Goal: Use online tool/utility: Utilize a website feature to perform a specific function

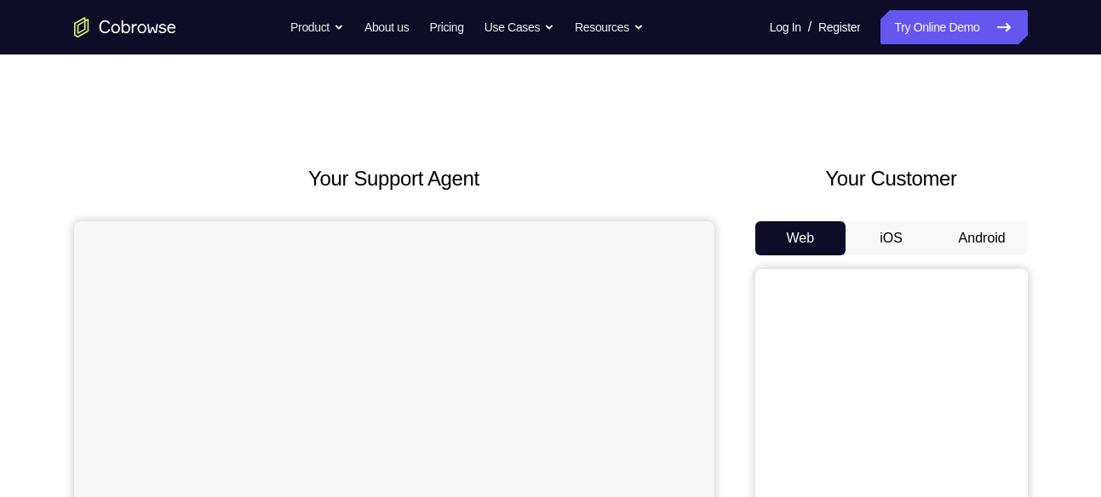
click at [968, 236] on button "Android" at bounding box center [982, 238] width 91 height 34
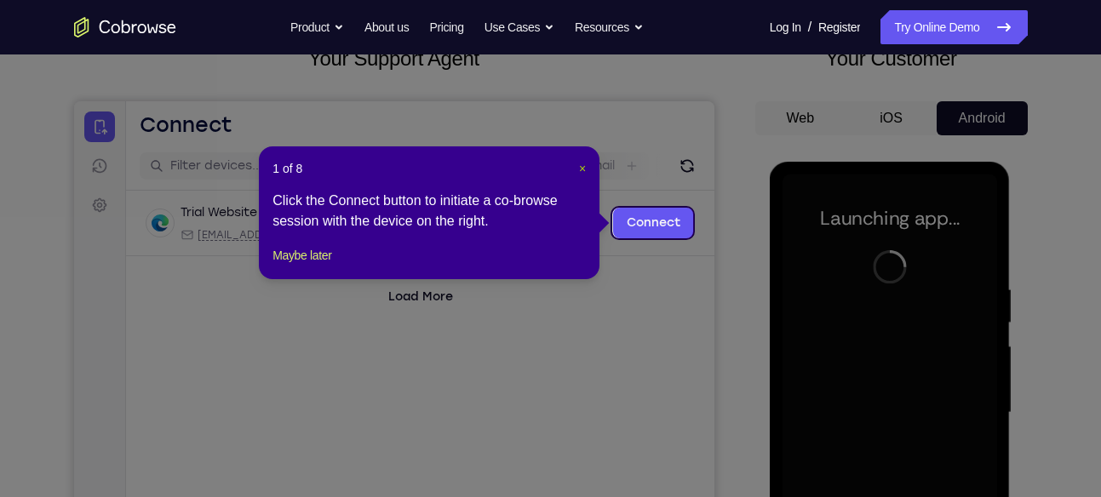
drag, startPoint x: 582, startPoint y: 168, endPoint x: 578, endPoint y: 102, distance: 65.7
click at [582, 168] on span "×" at bounding box center [582, 169] width 7 height 14
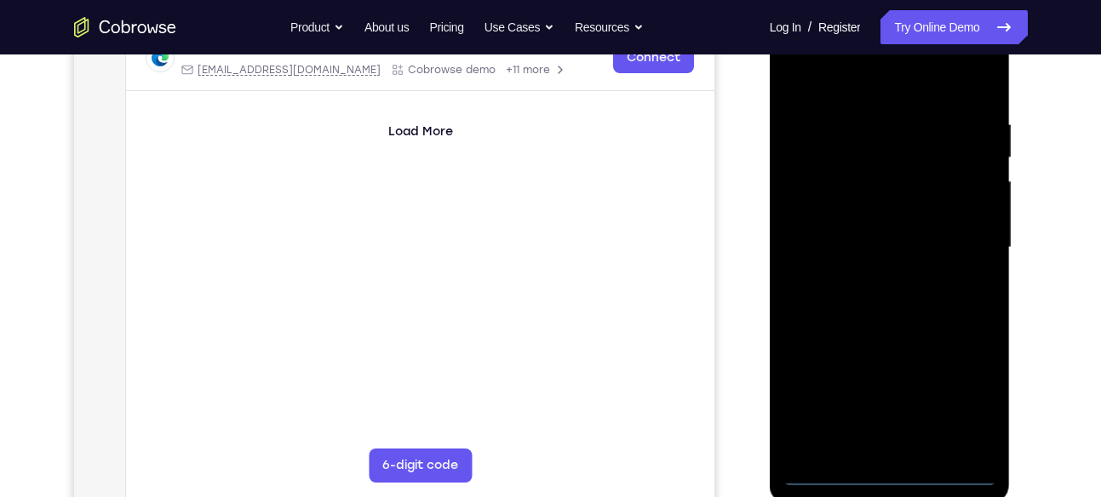
scroll to position [284, 0]
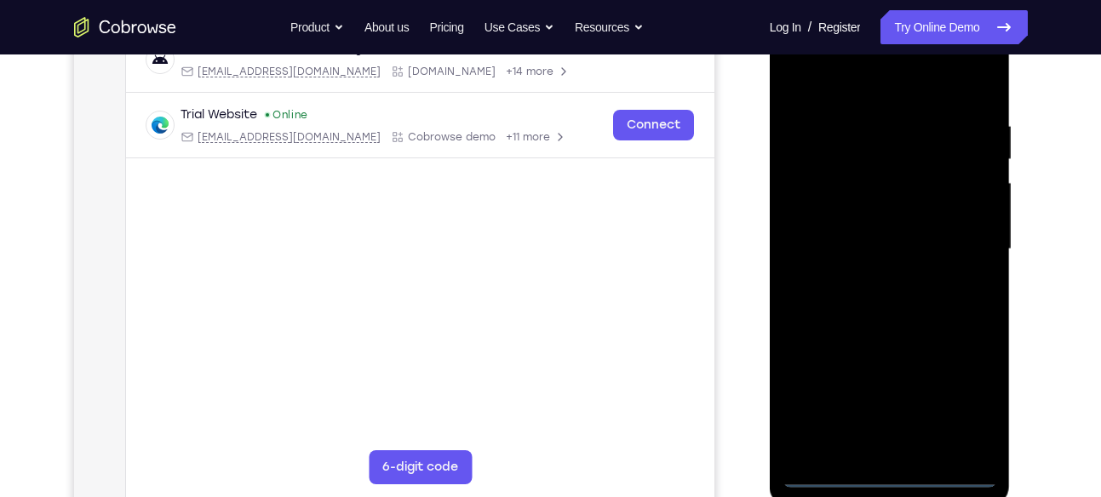
click at [901, 470] on div at bounding box center [889, 249] width 215 height 477
click at [971, 391] on div at bounding box center [889, 249] width 215 height 477
click at [854, 81] on div at bounding box center [889, 249] width 215 height 477
click at [960, 234] on div at bounding box center [889, 249] width 215 height 477
click at [870, 283] on div at bounding box center [889, 249] width 215 height 477
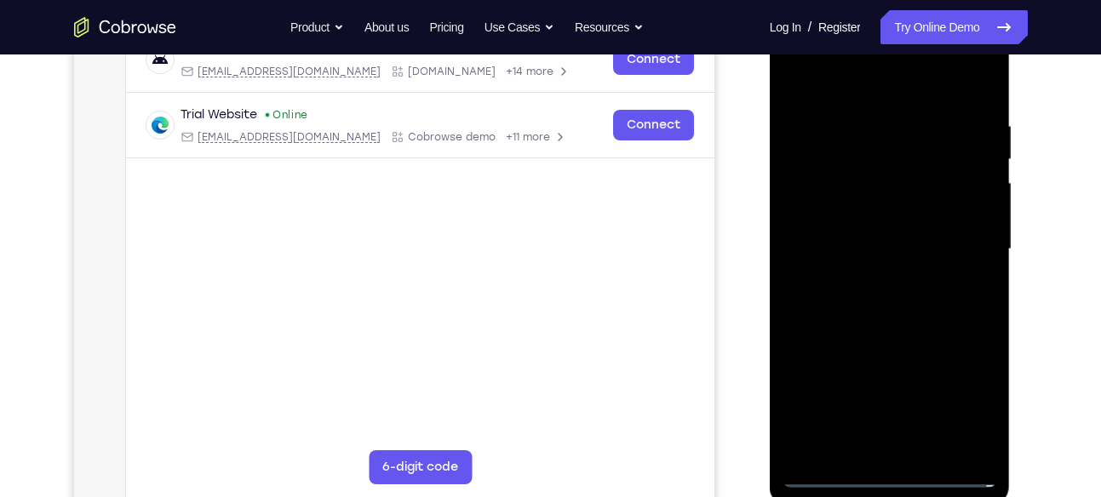
click at [881, 229] on div at bounding box center [889, 249] width 215 height 477
click at [881, 225] on div at bounding box center [889, 249] width 215 height 477
click at [910, 255] on div at bounding box center [889, 249] width 215 height 477
click at [903, 320] on div at bounding box center [889, 249] width 215 height 477
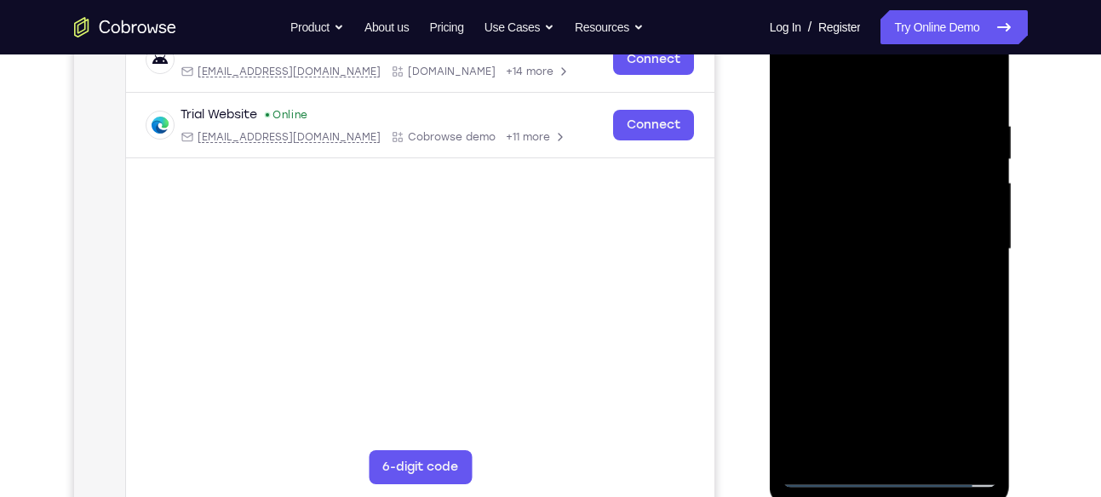
click at [903, 320] on div at bounding box center [889, 249] width 215 height 477
click at [874, 127] on div at bounding box center [889, 249] width 215 height 477
click at [977, 160] on div at bounding box center [889, 249] width 215 height 477
drag, startPoint x: 886, startPoint y: 90, endPoint x: 877, endPoint y: -40, distance: 130.6
click at [877, 0] on html "Online web based iOS Simulators and Android Emulators. Run iPhone, iPad, Mobile…" at bounding box center [891, 253] width 243 height 511
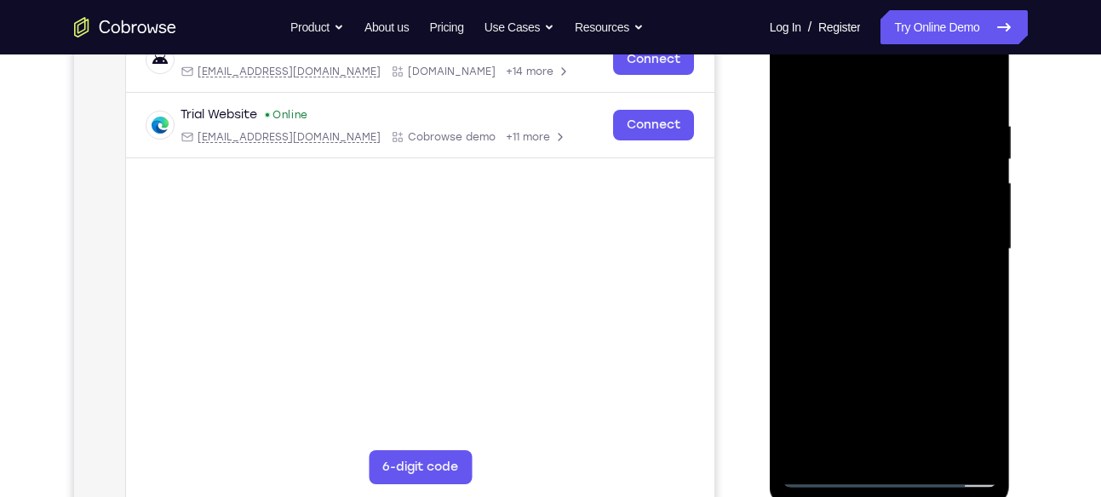
click at [978, 444] on div at bounding box center [889, 249] width 215 height 477
click at [984, 277] on div at bounding box center [889, 249] width 215 height 477
click at [982, 444] on div at bounding box center [889, 249] width 215 height 477
click at [974, 236] on div at bounding box center [889, 249] width 215 height 477
click at [972, 210] on div at bounding box center [889, 249] width 215 height 477
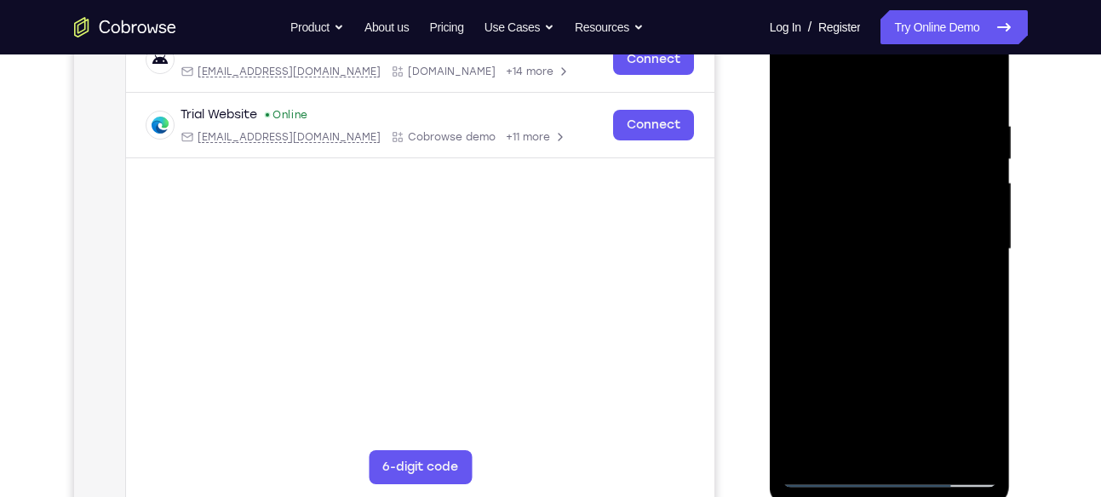
click at [972, 210] on div at bounding box center [889, 249] width 215 height 477
click at [976, 189] on div at bounding box center [889, 249] width 215 height 477
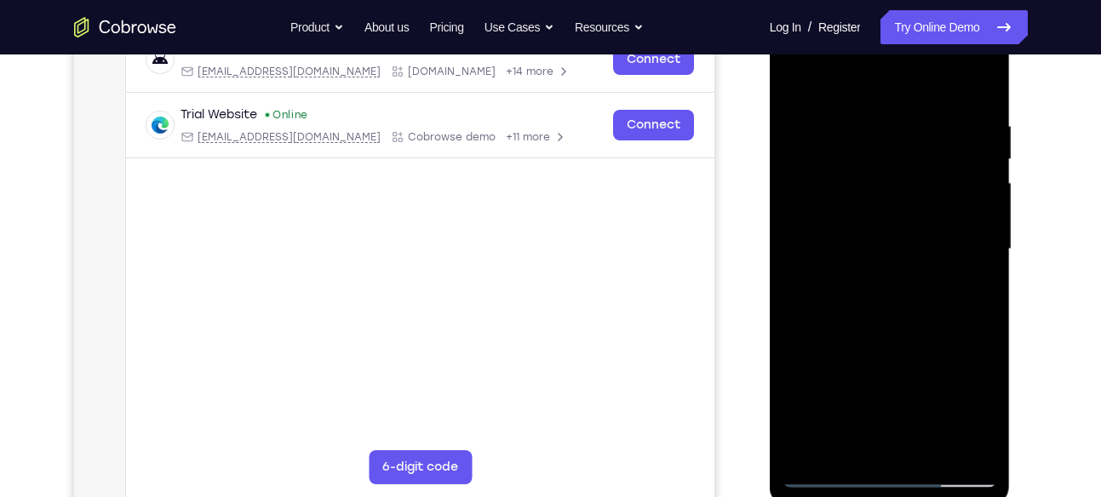
click at [976, 189] on div at bounding box center [889, 249] width 215 height 477
click at [977, 89] on div at bounding box center [889, 249] width 215 height 477
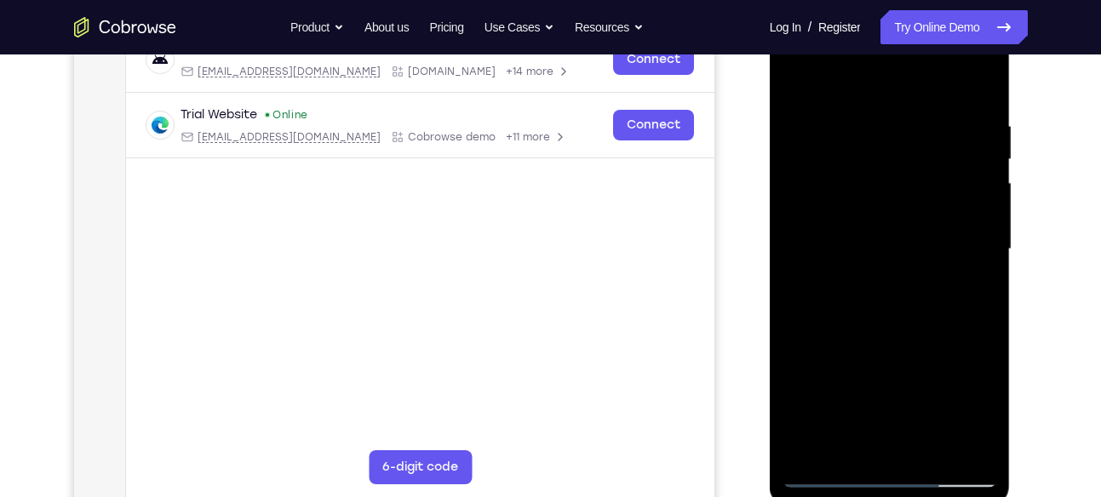
click at [929, 450] on div at bounding box center [889, 249] width 215 height 477
click at [898, 334] on div at bounding box center [889, 249] width 215 height 477
click at [872, 153] on div at bounding box center [889, 249] width 215 height 477
click at [889, 326] on div at bounding box center [889, 249] width 215 height 477
click at [886, 262] on div at bounding box center [889, 249] width 215 height 477
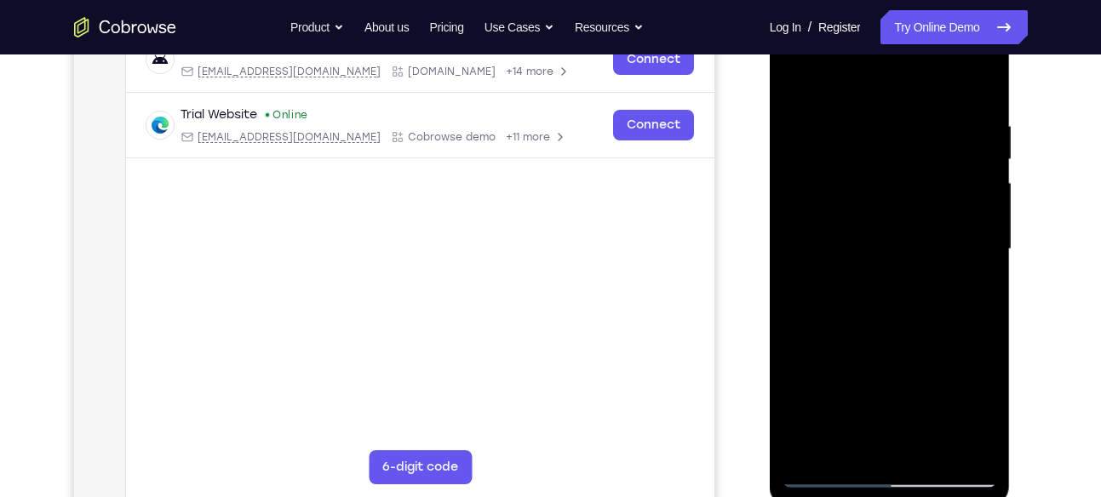
click at [885, 325] on div at bounding box center [889, 249] width 215 height 477
click at [866, 446] on div at bounding box center [889, 249] width 215 height 477
click at [852, 442] on div at bounding box center [889, 249] width 215 height 477
drag, startPoint x: 918, startPoint y: 394, endPoint x: 916, endPoint y: 106, distance: 288.7
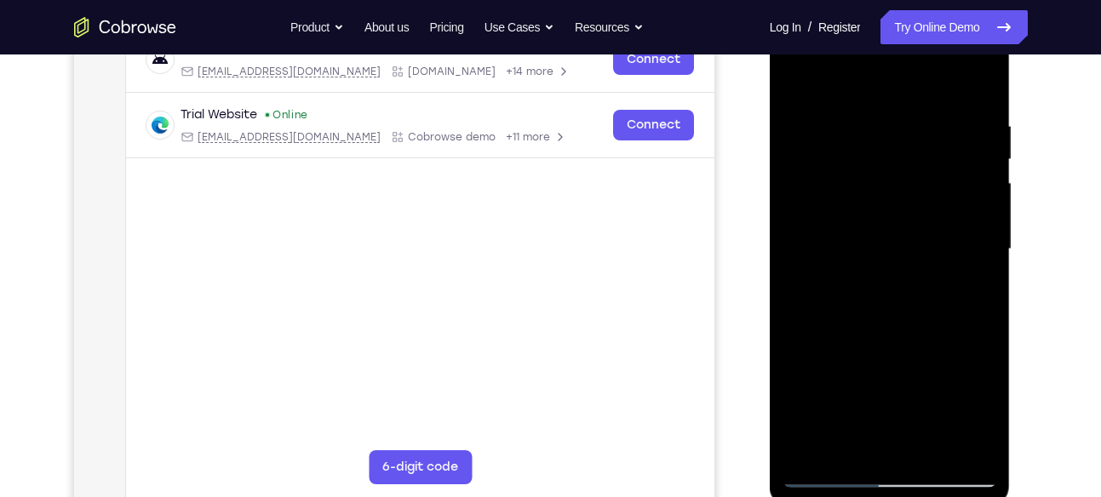
click at [916, 106] on div at bounding box center [889, 249] width 215 height 477
drag, startPoint x: 814, startPoint y: 397, endPoint x: 819, endPoint y: 286, distance: 110.8
click at [819, 286] on div at bounding box center [889, 249] width 215 height 477
click at [799, 334] on div at bounding box center [889, 249] width 215 height 477
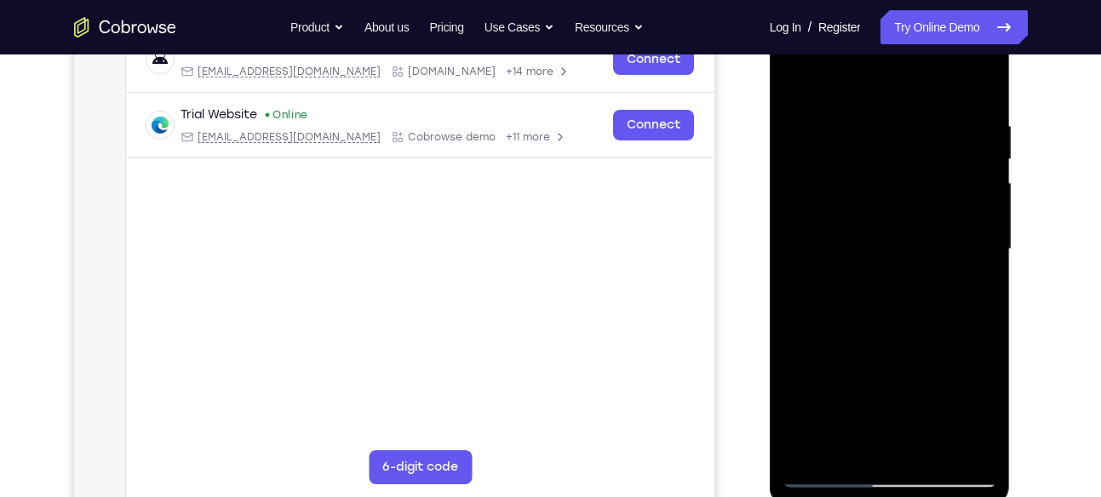
drag, startPoint x: 839, startPoint y: 361, endPoint x: 812, endPoint y: 540, distance: 180.7
click at [812, 496] on html "Online web based iOS Simulators and Android Emulators. Run iPhone, iPad, Mobile…" at bounding box center [891, 253] width 243 height 511
click at [938, 381] on div at bounding box center [889, 249] width 215 height 477
click at [977, 277] on div at bounding box center [889, 249] width 215 height 477
click at [804, 76] on div at bounding box center [889, 249] width 215 height 477
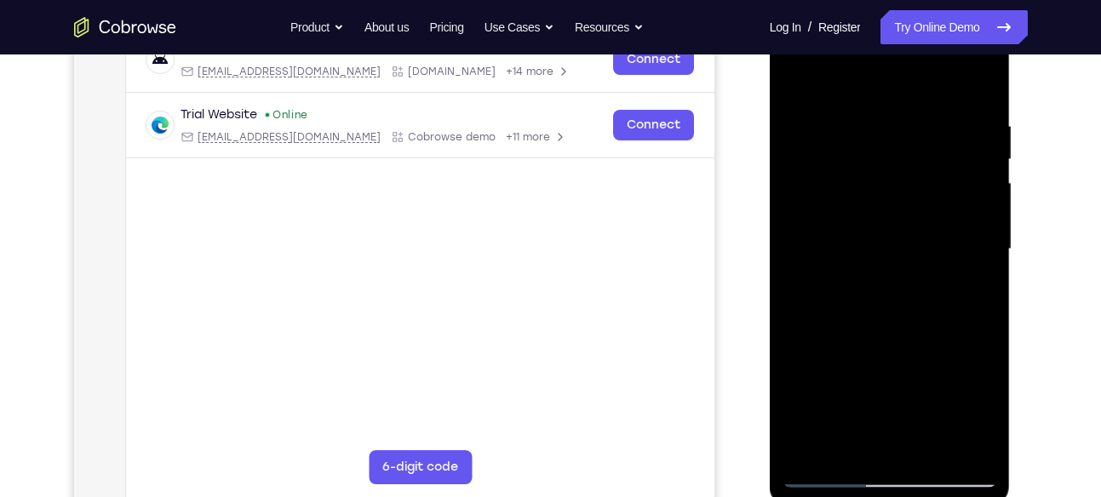
click at [893, 264] on div at bounding box center [889, 249] width 215 height 477
click at [843, 323] on div at bounding box center [889, 249] width 215 height 477
click at [872, 324] on div at bounding box center [889, 249] width 215 height 477
click at [844, 440] on div at bounding box center [889, 249] width 215 height 477
click at [801, 406] on div at bounding box center [889, 249] width 215 height 477
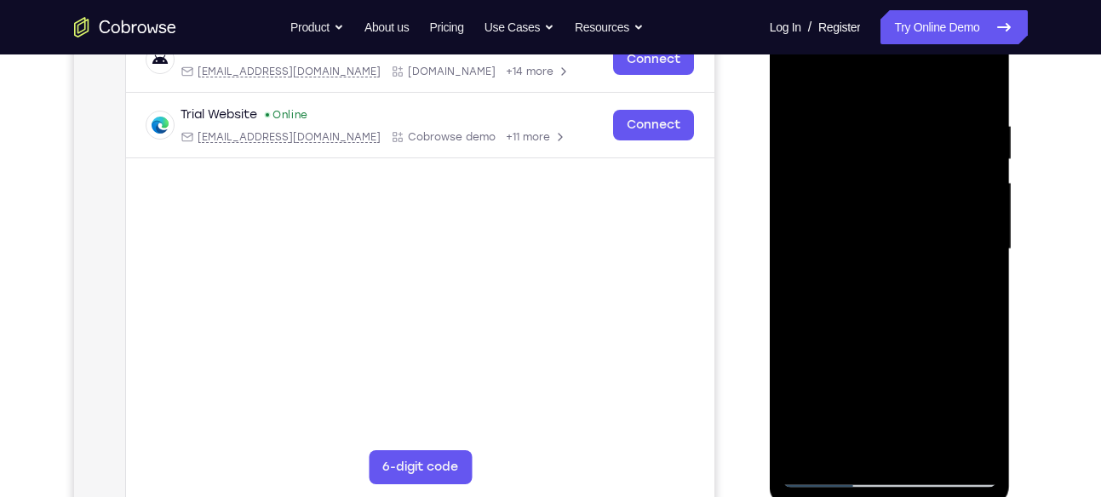
click at [803, 338] on div at bounding box center [889, 249] width 215 height 477
click at [972, 278] on div at bounding box center [889, 249] width 215 height 477
click at [877, 177] on div at bounding box center [889, 249] width 215 height 477
click at [909, 324] on div at bounding box center [889, 249] width 215 height 477
click at [850, 442] on div at bounding box center [889, 249] width 215 height 477
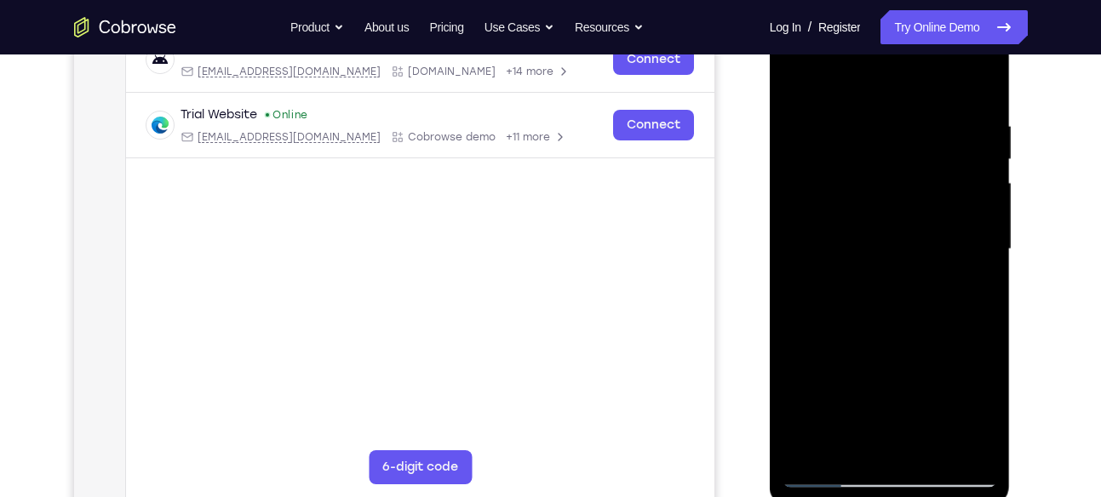
click at [868, 421] on div at bounding box center [889, 249] width 215 height 477
click at [972, 282] on div at bounding box center [889, 249] width 215 height 477
click at [799, 83] on div at bounding box center [889, 249] width 215 height 477
click at [876, 346] on div at bounding box center [889, 249] width 215 height 477
click at [796, 84] on div at bounding box center [889, 249] width 215 height 477
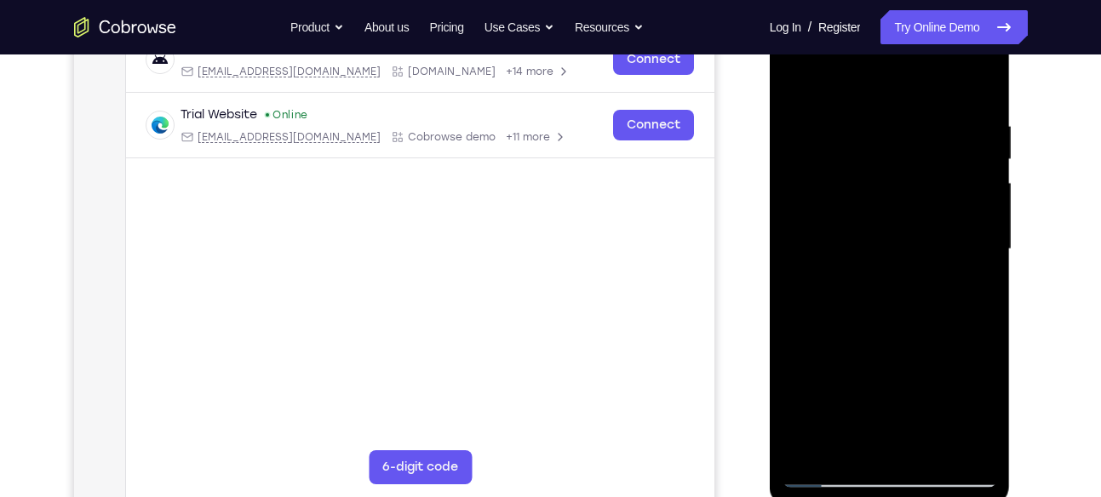
click at [897, 334] on div at bounding box center [889, 249] width 215 height 477
click at [974, 408] on div at bounding box center [889, 249] width 215 height 477
click at [845, 443] on div at bounding box center [889, 249] width 215 height 477
click at [814, 345] on div at bounding box center [889, 249] width 215 height 477
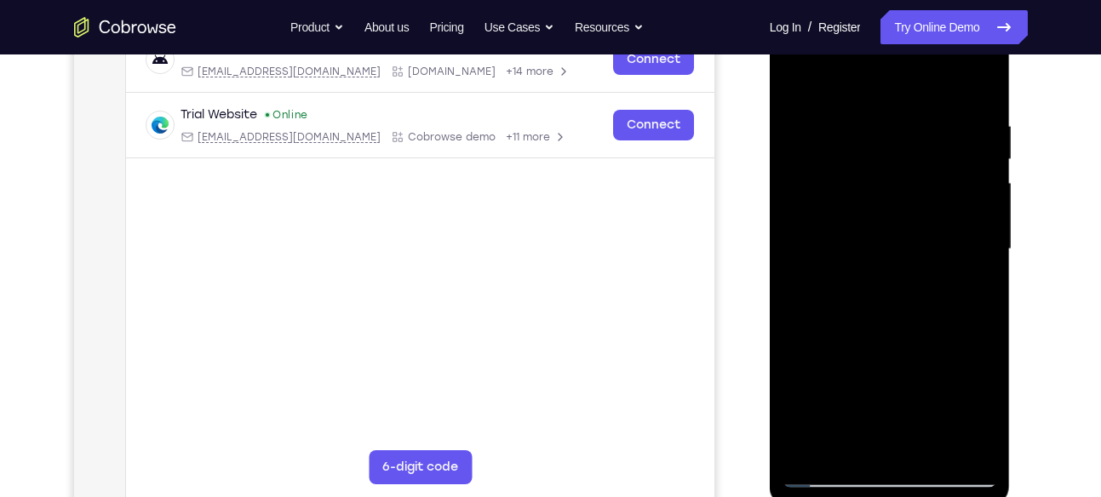
click at [814, 345] on div at bounding box center [889, 249] width 215 height 477
click at [801, 78] on div at bounding box center [889, 249] width 215 height 477
click at [882, 290] on div at bounding box center [889, 249] width 215 height 477
click at [801, 89] on div at bounding box center [889, 249] width 215 height 477
click at [878, 158] on div at bounding box center [889, 249] width 215 height 477
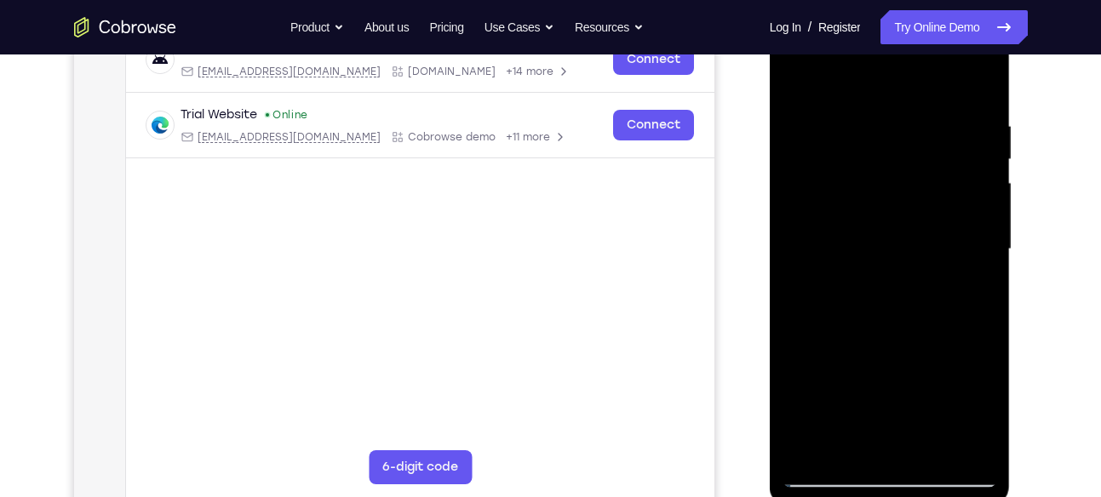
click at [802, 81] on div at bounding box center [889, 249] width 215 height 477
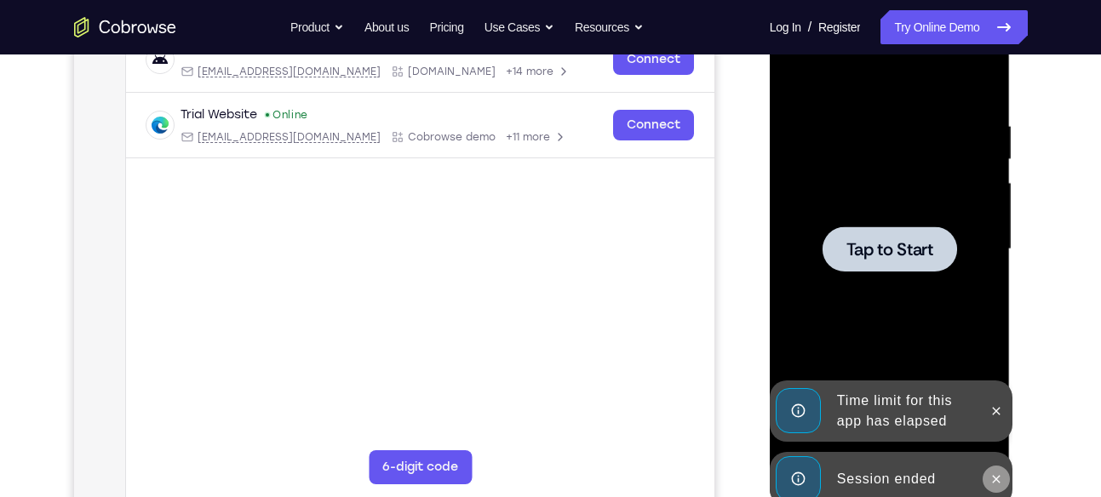
click at [1000, 470] on button at bounding box center [996, 479] width 27 height 27
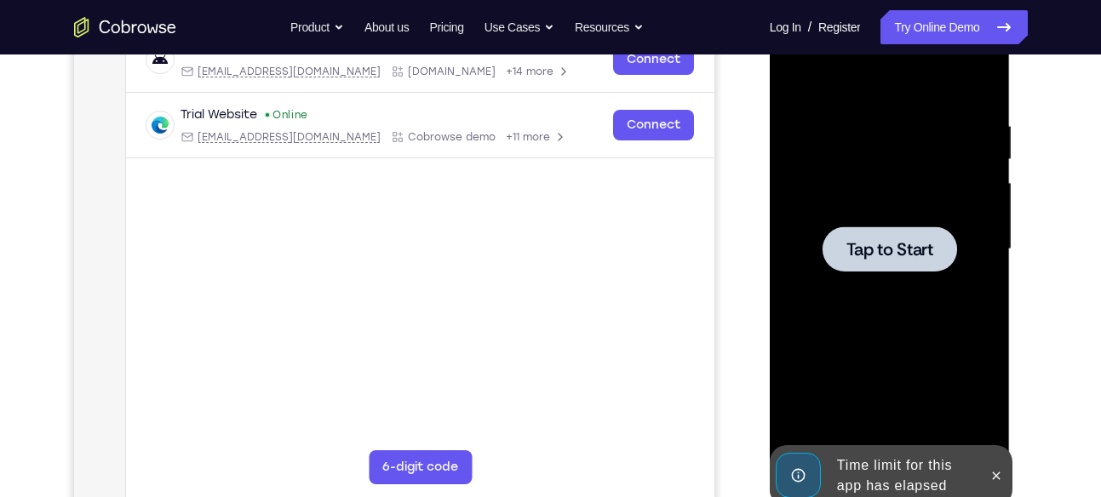
click at [1000, 470] on icon at bounding box center [996, 476] width 14 height 14
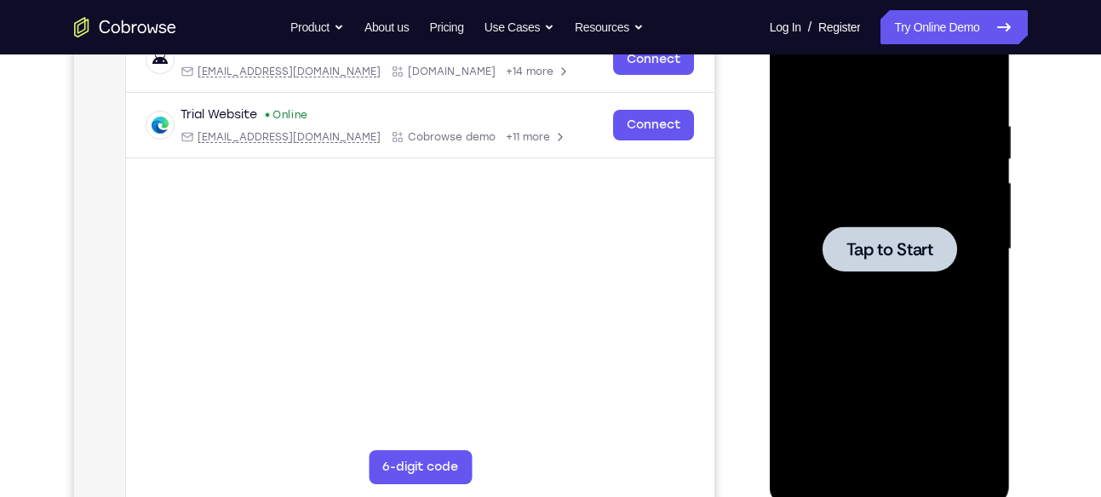
click at [913, 263] on div at bounding box center [890, 248] width 135 height 45
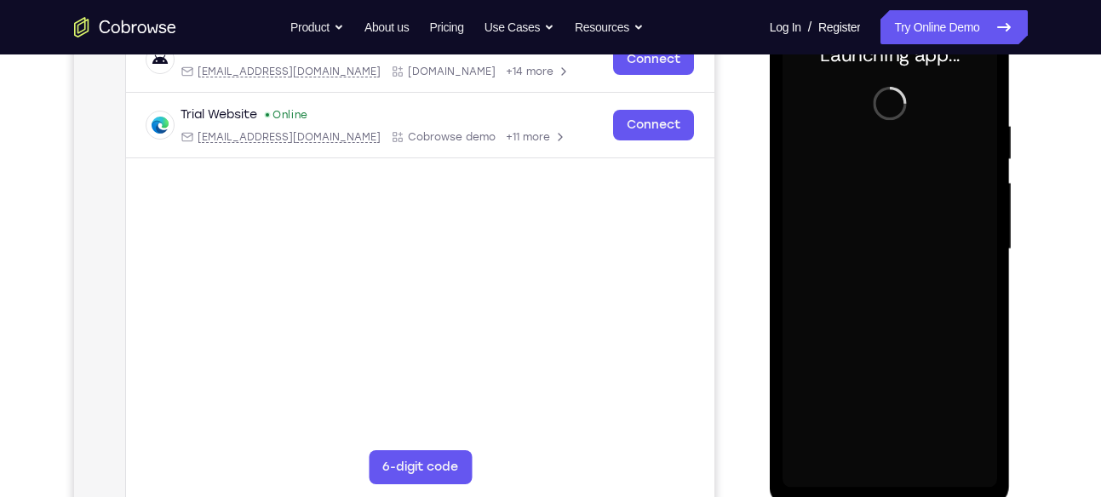
click at [902, 473] on div at bounding box center [889, 249] width 215 height 477
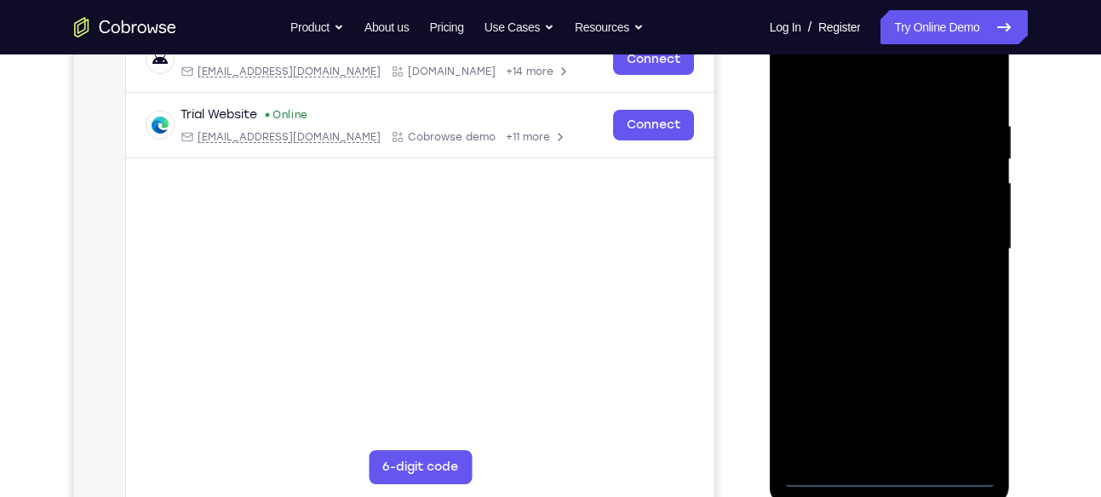
click at [902, 473] on div at bounding box center [889, 249] width 215 height 477
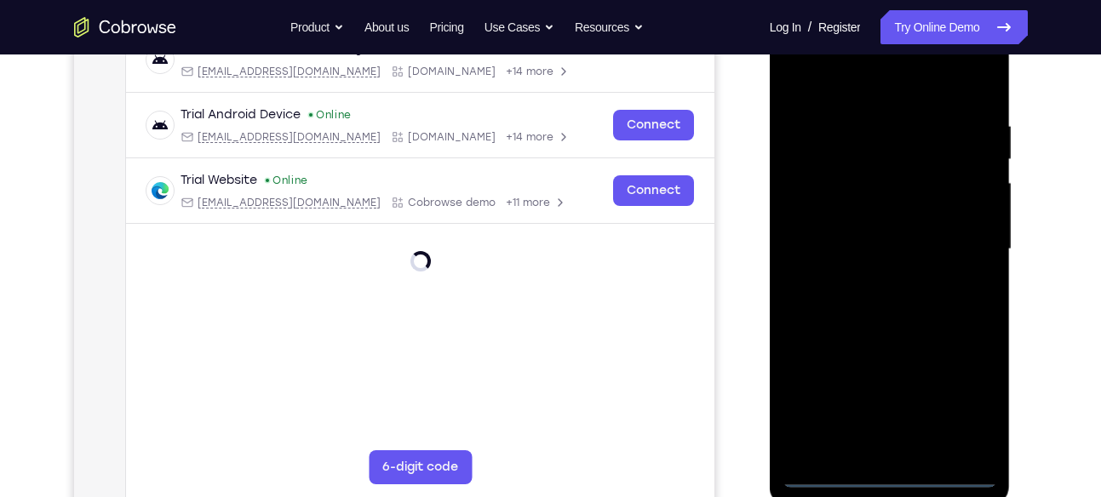
click at [965, 396] on div at bounding box center [889, 249] width 215 height 477
click at [818, 82] on div at bounding box center [889, 249] width 215 height 477
click at [971, 233] on div at bounding box center [889, 249] width 215 height 477
click at [877, 280] on div at bounding box center [889, 249] width 215 height 477
click at [874, 226] on div at bounding box center [889, 249] width 215 height 477
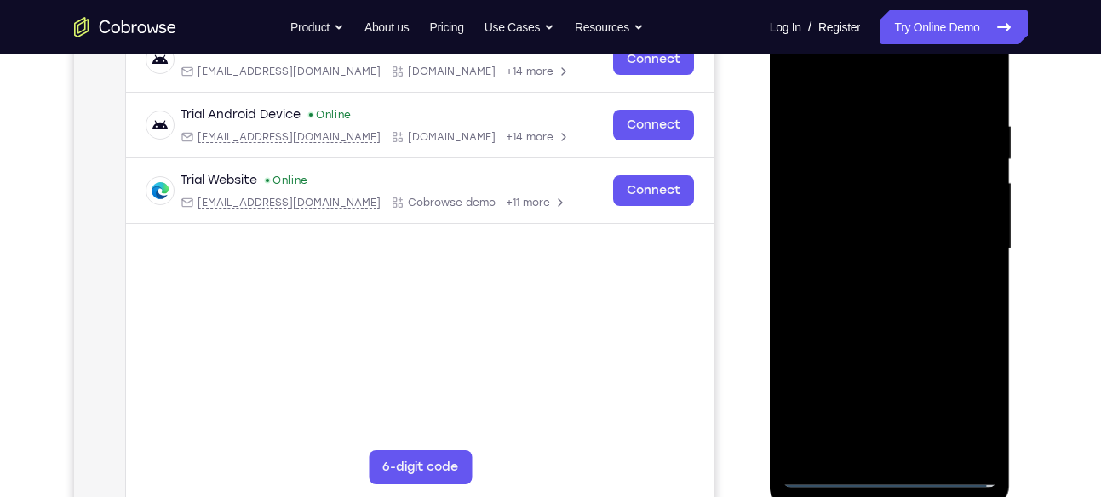
click at [873, 218] on div at bounding box center [889, 249] width 215 height 477
click at [895, 249] on div at bounding box center [889, 249] width 215 height 477
click at [893, 315] on div at bounding box center [889, 249] width 215 height 477
drag, startPoint x: 874, startPoint y: 82, endPoint x: 875, endPoint y: -19, distance: 100.5
click at [875, 0] on html "Online web based iOS Simulators and Android Emulators. Run iPhone, iPad, Mobile…" at bounding box center [891, 253] width 243 height 511
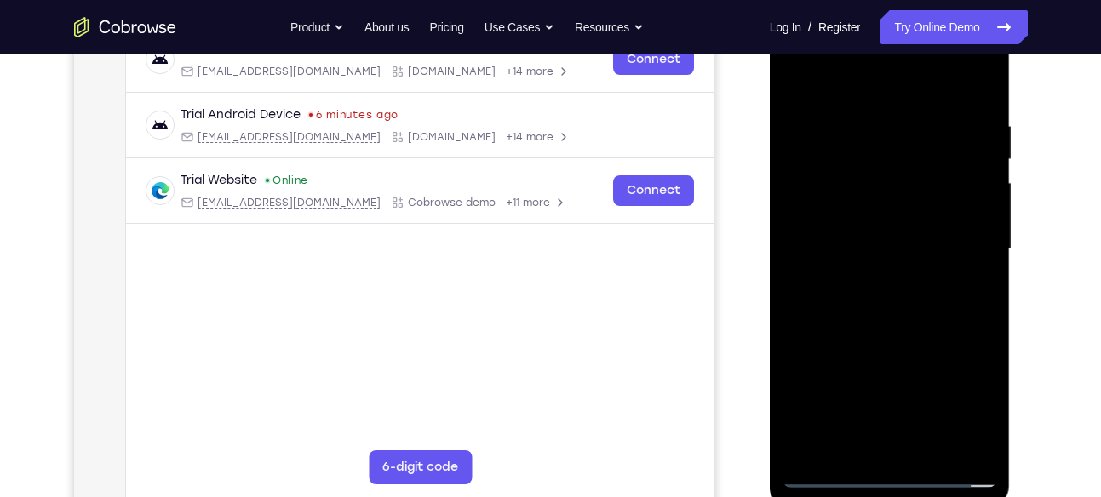
click at [941, 447] on div at bounding box center [889, 249] width 215 height 477
click at [934, 447] on div at bounding box center [889, 249] width 215 height 477
click at [837, 339] on div at bounding box center [889, 249] width 215 height 477
click at [876, 229] on div at bounding box center [889, 249] width 215 height 477
click at [863, 352] on div at bounding box center [889, 249] width 215 height 477
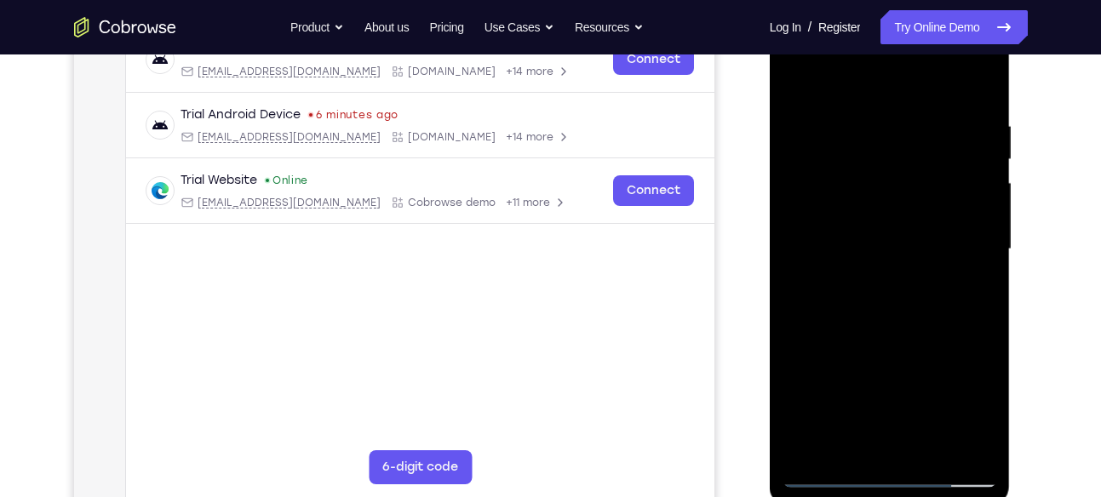
click at [886, 352] on div at bounding box center [889, 249] width 215 height 477
click at [883, 198] on div at bounding box center [889, 249] width 215 height 477
click at [949, 353] on div at bounding box center [889, 249] width 215 height 477
click at [801, 83] on div at bounding box center [889, 249] width 215 height 477
click at [879, 215] on div at bounding box center [889, 249] width 215 height 477
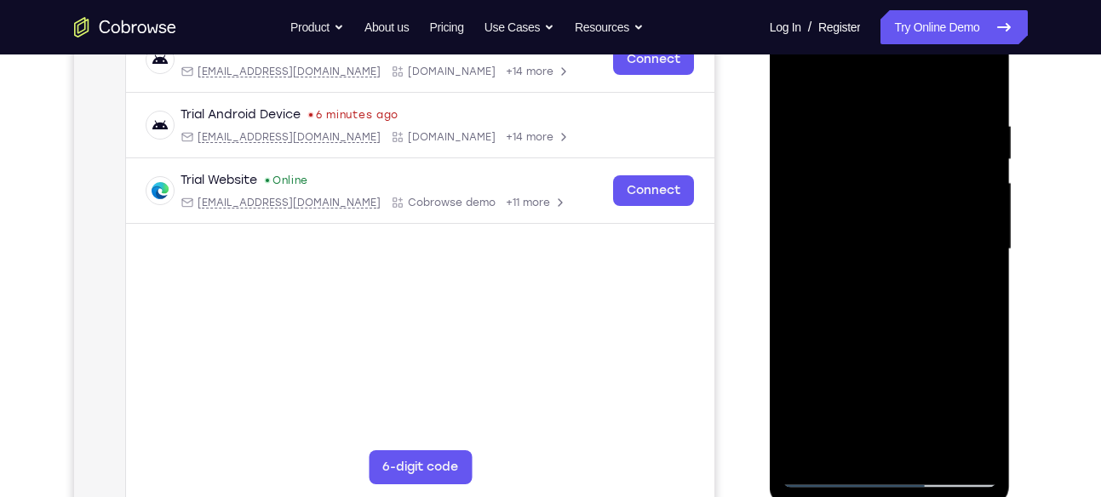
click at [794, 83] on div at bounding box center [889, 249] width 215 height 477
click at [795, 78] on div at bounding box center [889, 249] width 215 height 477
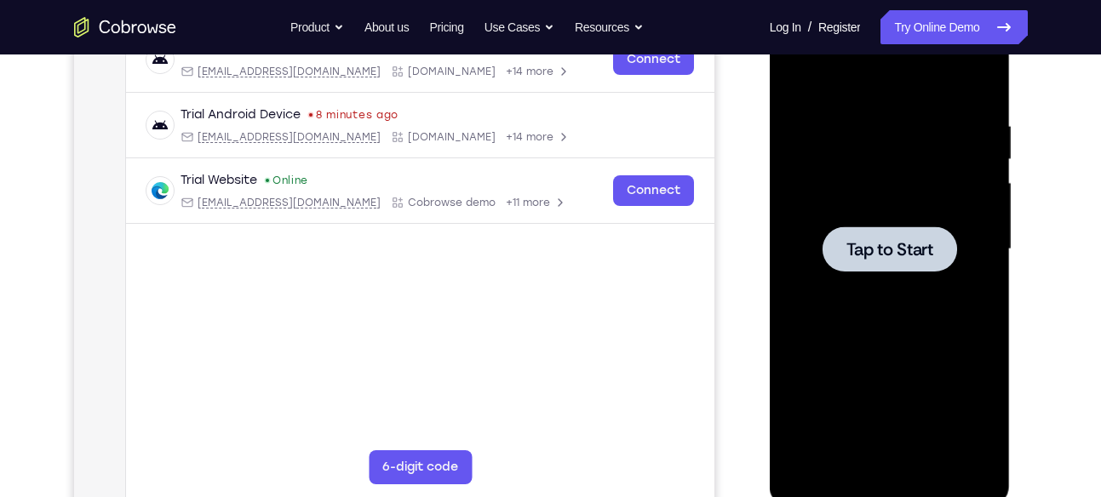
click at [859, 231] on div at bounding box center [890, 248] width 135 height 45
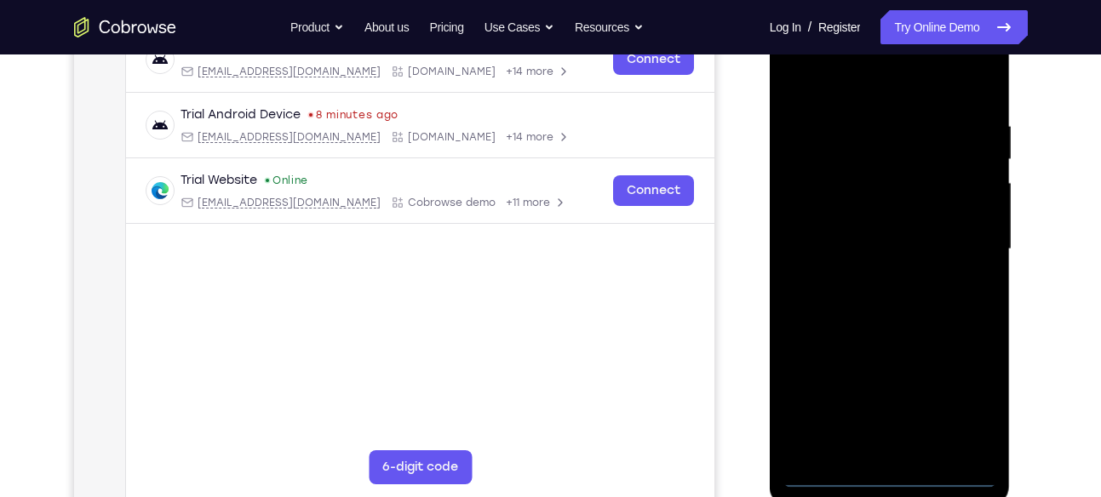
click at [891, 476] on div at bounding box center [889, 249] width 215 height 477
click at [960, 405] on div at bounding box center [889, 249] width 215 height 477
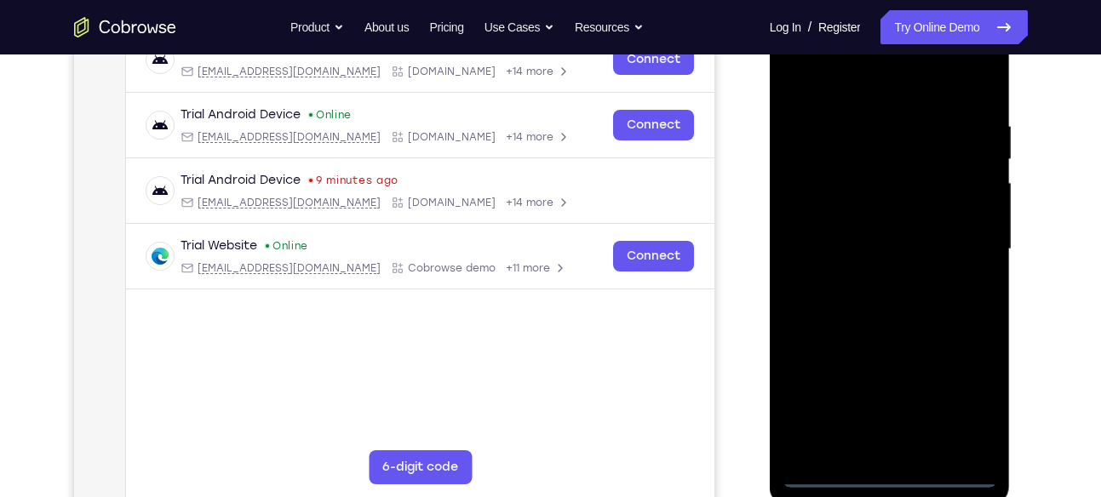
click at [825, 78] on div at bounding box center [889, 249] width 215 height 477
click at [966, 238] on div at bounding box center [889, 249] width 215 height 477
click at [905, 451] on div at bounding box center [889, 249] width 215 height 477
click at [852, 232] on div at bounding box center [889, 249] width 215 height 477
click at [861, 209] on div at bounding box center [889, 249] width 215 height 477
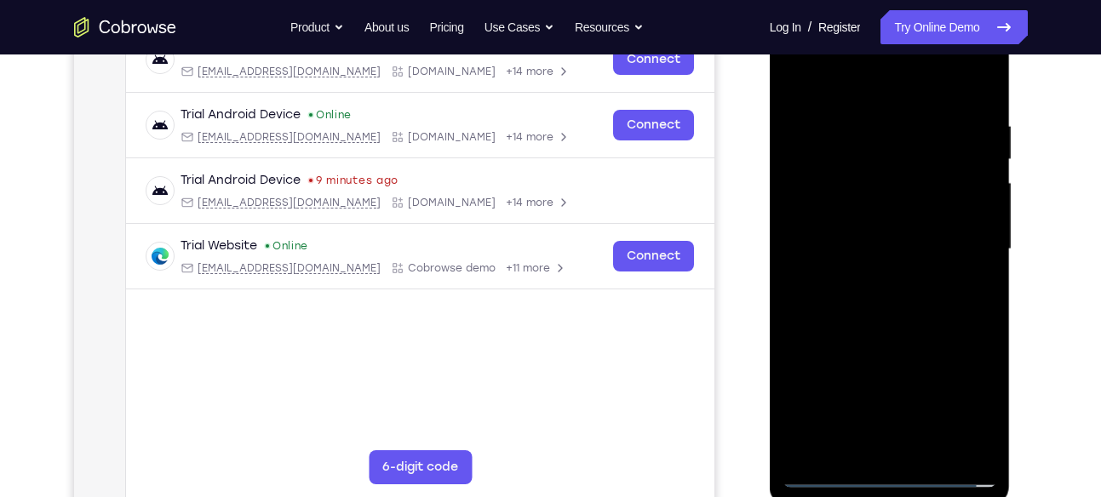
click at [881, 245] on div at bounding box center [889, 249] width 215 height 477
click at [910, 307] on div at bounding box center [889, 249] width 215 height 477
drag, startPoint x: 884, startPoint y: 97, endPoint x: 874, endPoint y: 12, distance: 85.7
click at [874, 12] on div at bounding box center [889, 249] width 215 height 477
click at [864, 115] on div at bounding box center [889, 249] width 215 height 477
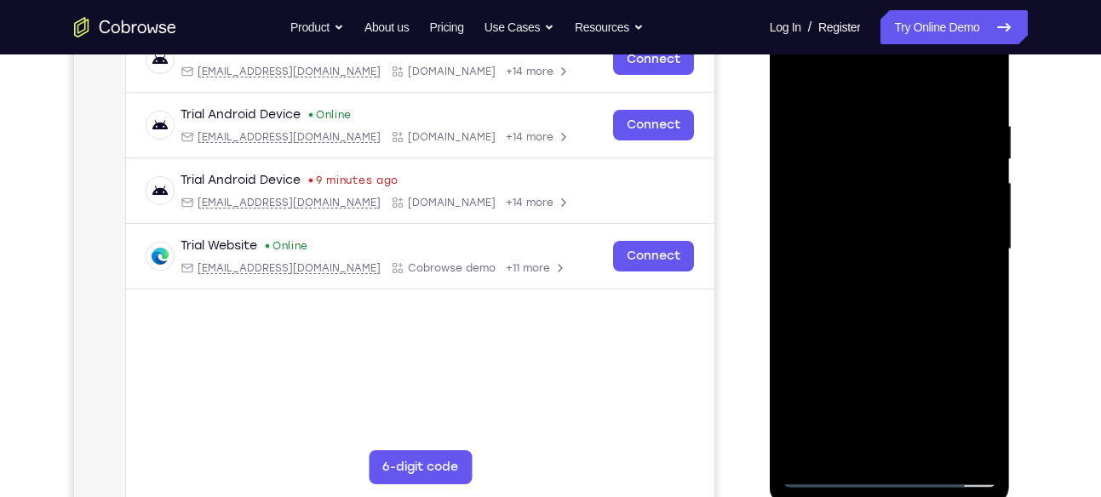
click at [979, 237] on div at bounding box center [889, 249] width 215 height 477
click at [978, 83] on div at bounding box center [889, 249] width 215 height 477
click at [934, 448] on div at bounding box center [889, 249] width 215 height 477
click at [889, 333] on div at bounding box center [889, 249] width 215 height 477
click at [817, 144] on div at bounding box center [889, 249] width 215 height 477
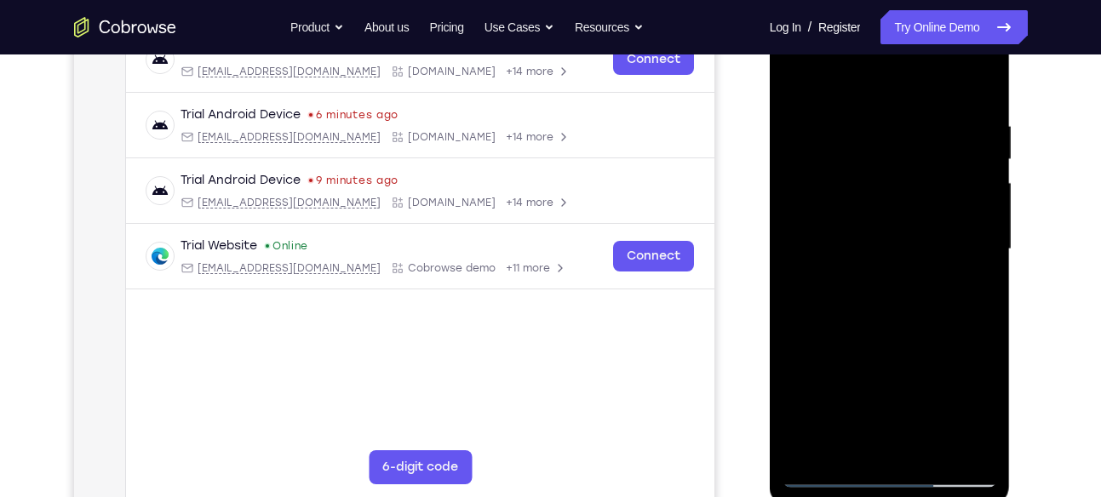
click at [846, 449] on div at bounding box center [889, 249] width 215 height 477
drag, startPoint x: 863, startPoint y: 395, endPoint x: 857, endPoint y: 290, distance: 104.9
click at [857, 290] on div at bounding box center [889, 249] width 215 height 477
drag, startPoint x: 877, startPoint y: 400, endPoint x: 879, endPoint y: 327, distance: 73.2
click at [879, 327] on div at bounding box center [889, 249] width 215 height 477
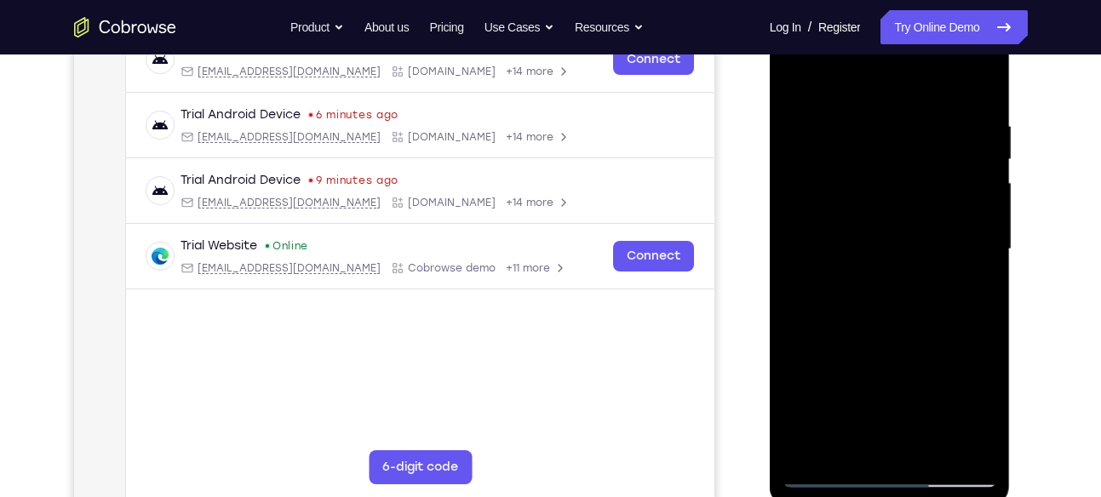
drag, startPoint x: 891, startPoint y: 401, endPoint x: 870, endPoint y: 474, distance: 76.3
click at [870, 474] on div at bounding box center [889, 249] width 215 height 477
drag, startPoint x: 914, startPoint y: 347, endPoint x: 913, endPoint y: 422, distance: 74.9
click at [913, 422] on div at bounding box center [889, 249] width 215 height 477
click at [921, 381] on div at bounding box center [889, 249] width 215 height 477
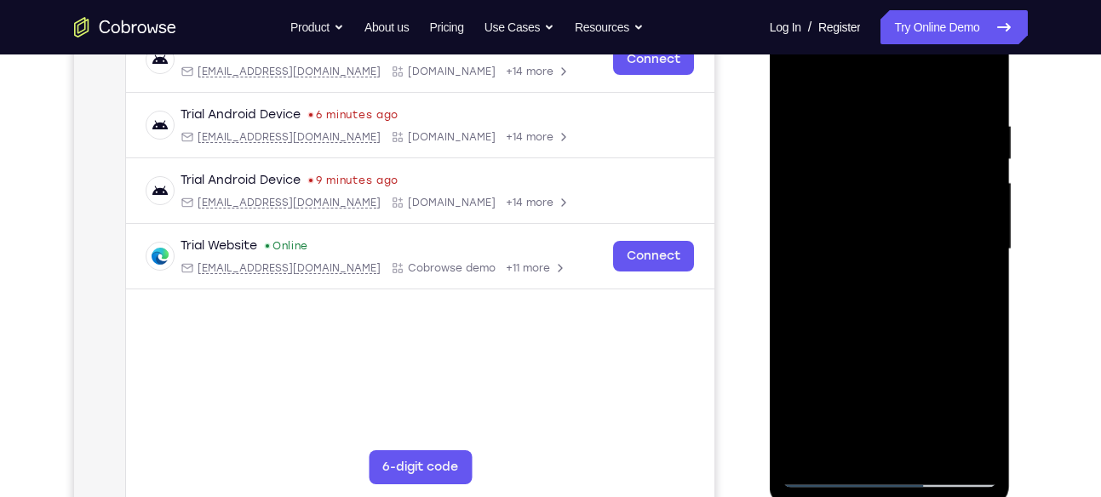
click at [921, 381] on div at bounding box center [889, 249] width 215 height 477
click at [976, 452] on div at bounding box center [889, 249] width 215 height 477
click at [980, 447] on div at bounding box center [889, 249] width 215 height 477
drag, startPoint x: 940, startPoint y: 404, endPoint x: 946, endPoint y: 343, distance: 61.6
click at [946, 343] on div at bounding box center [889, 249] width 215 height 477
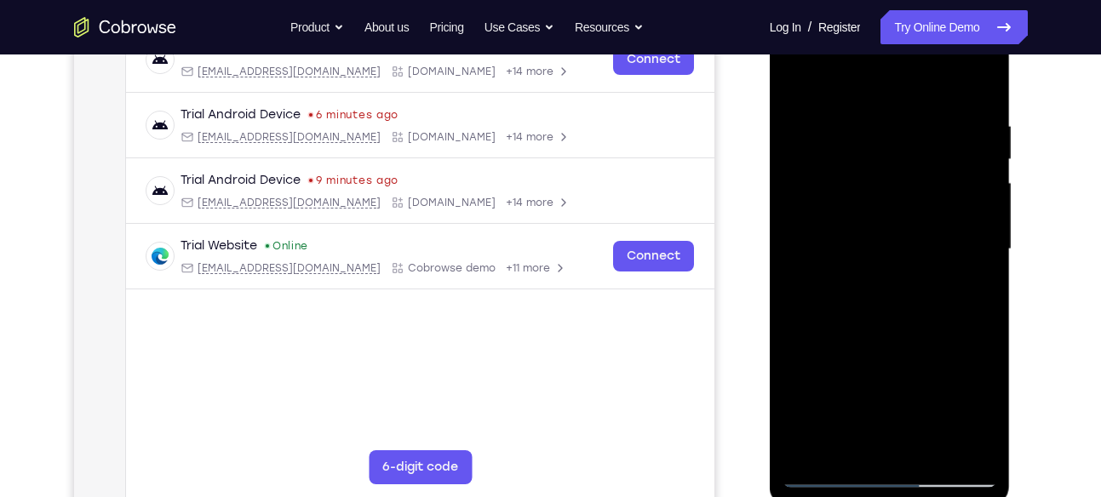
click at [893, 404] on div at bounding box center [889, 249] width 215 height 477
drag, startPoint x: 944, startPoint y: 390, endPoint x: 946, endPoint y: 327, distance: 63.0
click at [946, 327] on div at bounding box center [889, 249] width 215 height 477
click at [977, 81] on div at bounding box center [889, 249] width 215 height 477
click at [799, 76] on div at bounding box center [889, 249] width 215 height 477
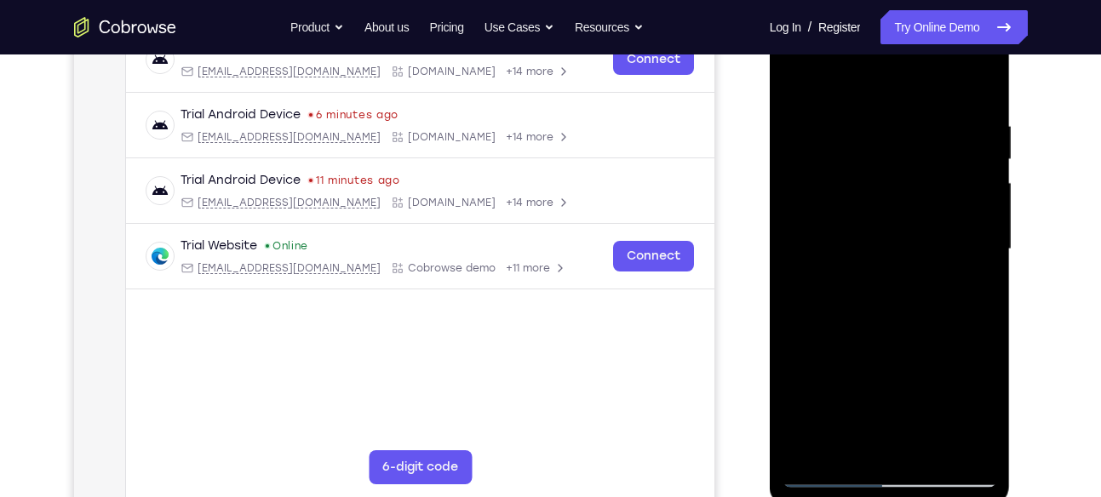
drag, startPoint x: 957, startPoint y: 112, endPoint x: 822, endPoint y: 101, distance: 135.8
click at [822, 101] on div at bounding box center [889, 249] width 215 height 477
drag, startPoint x: 951, startPoint y: 123, endPoint x: 819, endPoint y: 134, distance: 132.4
click at [819, 134] on div at bounding box center [889, 249] width 215 height 477
click at [972, 118] on div at bounding box center [889, 249] width 215 height 477
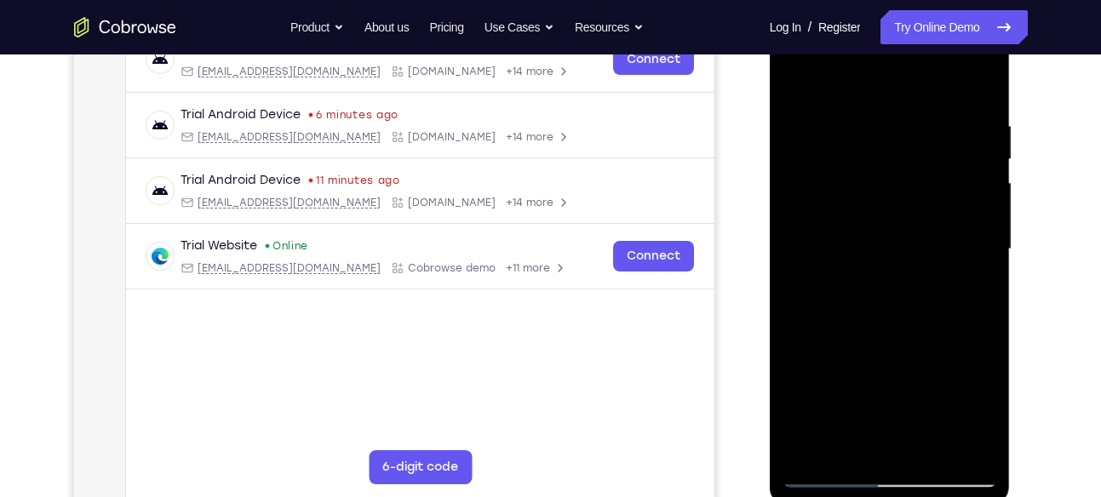
click at [972, 195] on div at bounding box center [889, 249] width 215 height 477
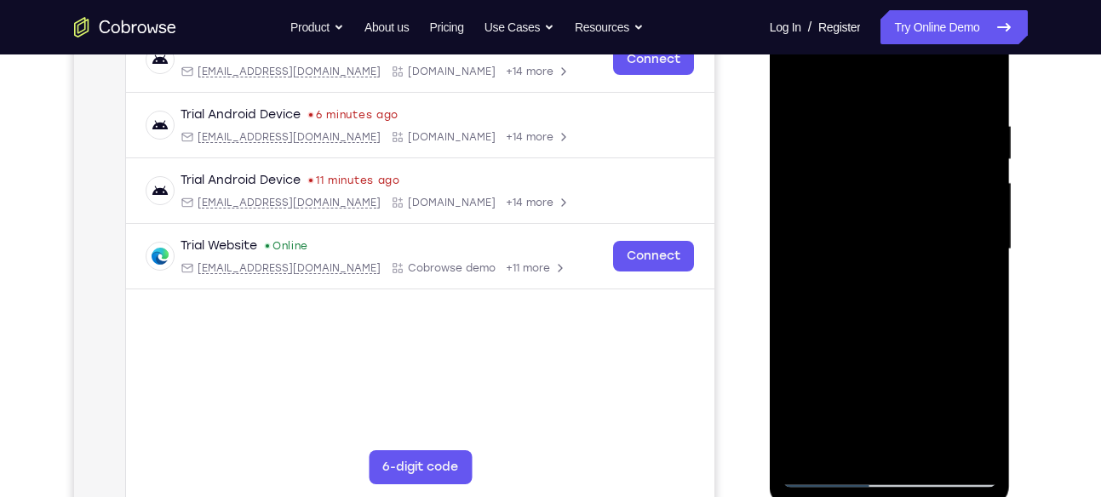
click at [985, 80] on div at bounding box center [889, 249] width 215 height 477
click at [932, 452] on div at bounding box center [889, 249] width 215 height 477
click at [806, 77] on div at bounding box center [889, 249] width 215 height 477
drag, startPoint x: 936, startPoint y: 159, endPoint x: 896, endPoint y: 486, distance: 329.4
click at [896, 486] on div at bounding box center [889, 249] width 215 height 477
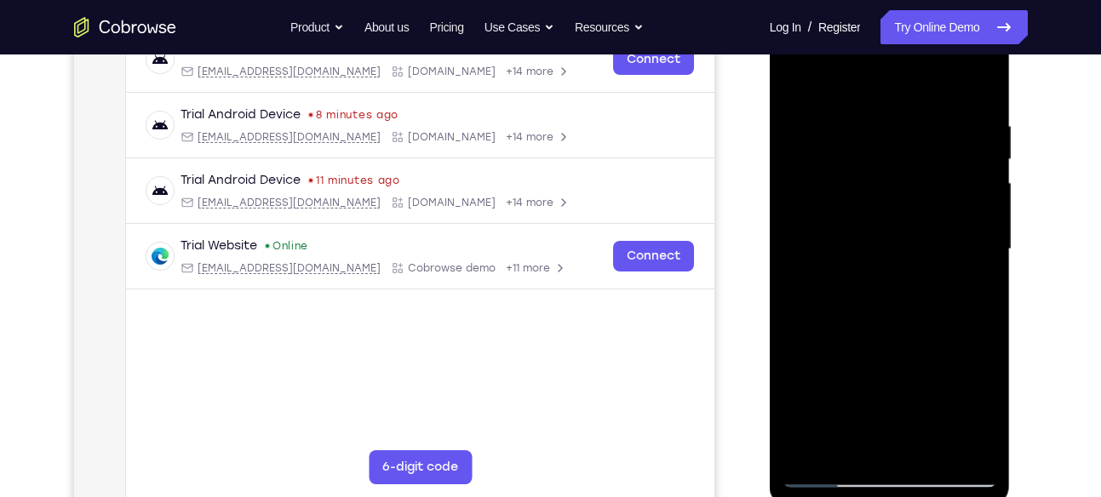
drag, startPoint x: 946, startPoint y: 112, endPoint x: 822, endPoint y: 136, distance: 126.6
click at [822, 136] on div at bounding box center [889, 249] width 215 height 477
drag, startPoint x: 926, startPoint y: 286, endPoint x: 926, endPoint y: 124, distance: 161.8
click at [926, 124] on div at bounding box center [889, 249] width 215 height 477
drag, startPoint x: 937, startPoint y: 278, endPoint x: 919, endPoint y: 130, distance: 148.4
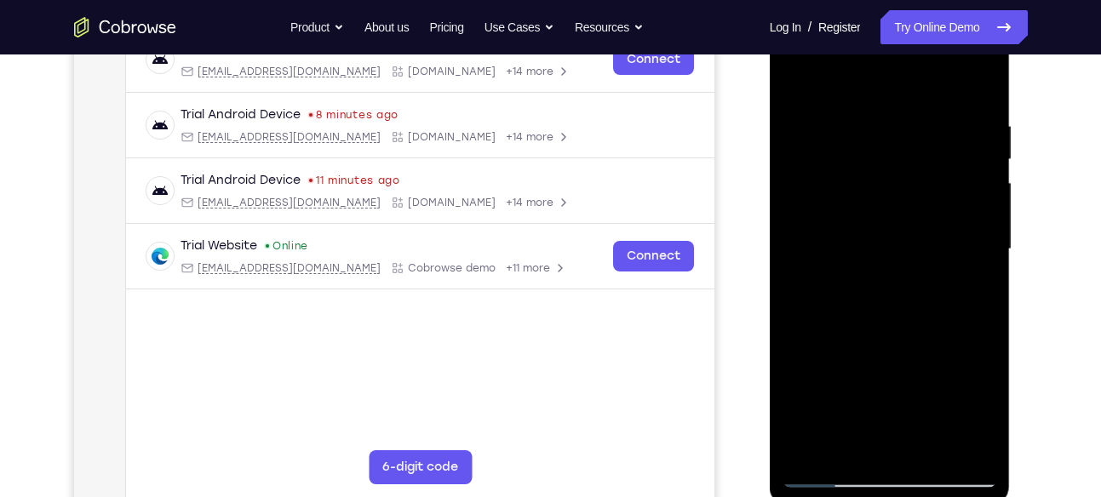
click at [919, 130] on div at bounding box center [889, 249] width 215 height 477
drag, startPoint x: 933, startPoint y: 278, endPoint x: 899, endPoint y: 519, distance: 243.4
click at [899, 496] on html "Online web based iOS Simulators and Android Emulators. Run iPhone, iPad, Mobile…" at bounding box center [891, 253] width 243 height 511
click at [986, 236] on div at bounding box center [889, 249] width 215 height 477
drag, startPoint x: 914, startPoint y: 365, endPoint x: 867, endPoint y: 152, distance: 218.8
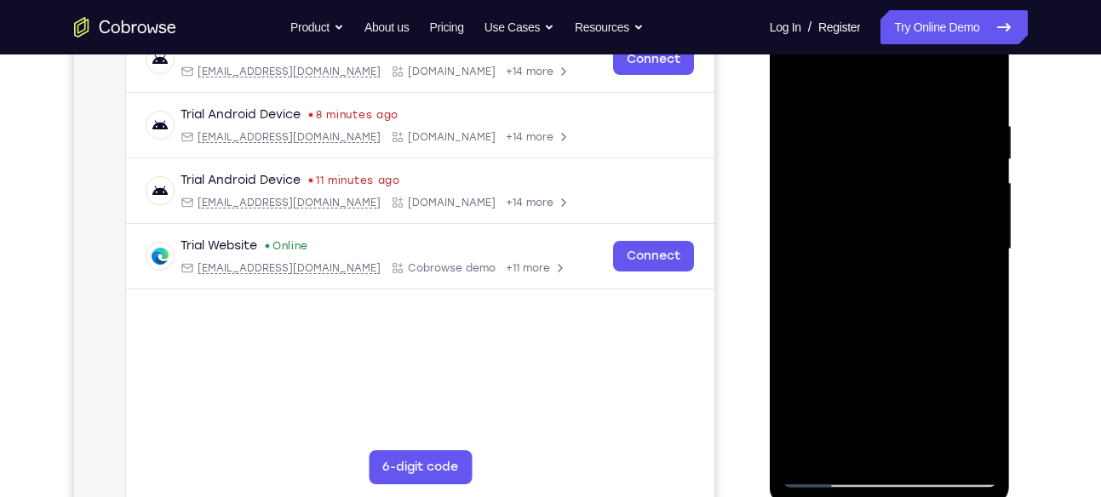
click at [867, 152] on div at bounding box center [889, 249] width 215 height 477
drag, startPoint x: 903, startPoint y: 394, endPoint x: 888, endPoint y: 163, distance: 231.2
click at [888, 163] on div at bounding box center [889, 249] width 215 height 477
drag, startPoint x: 920, startPoint y: 346, endPoint x: 880, endPoint y: 169, distance: 181.6
click at [880, 169] on div at bounding box center [889, 249] width 215 height 477
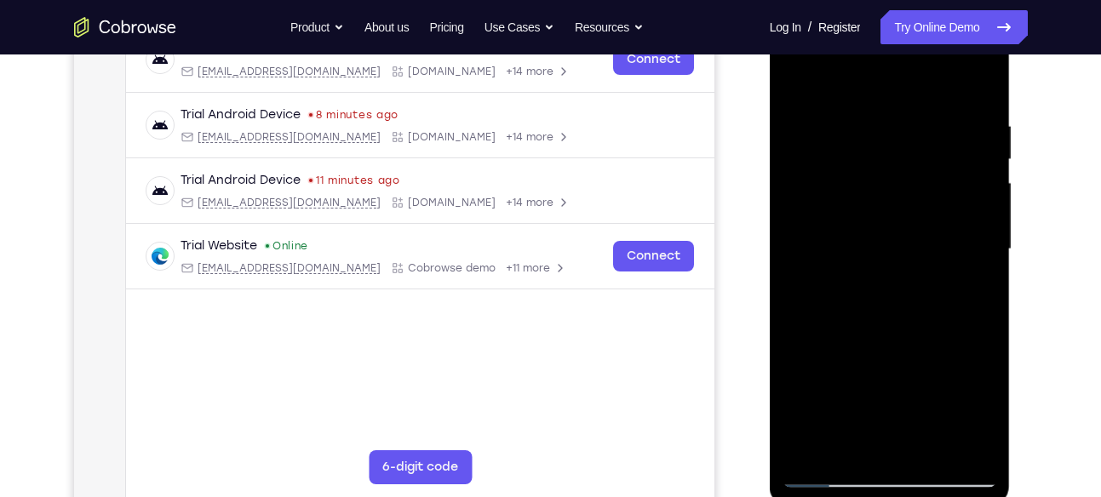
click at [904, 309] on div at bounding box center [889, 249] width 215 height 477
drag, startPoint x: 904, startPoint y: 309, endPoint x: 884, endPoint y: 147, distance: 163.1
click at [884, 147] on div at bounding box center [889, 249] width 215 height 477
drag, startPoint x: 910, startPoint y: 296, endPoint x: 868, endPoint y: 111, distance: 190.4
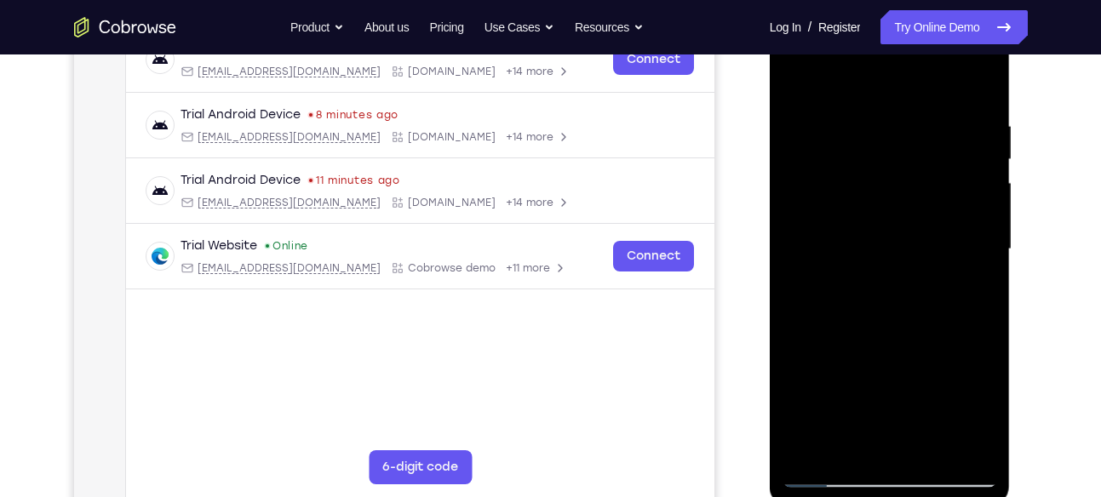
click at [868, 111] on div at bounding box center [889, 249] width 215 height 477
drag, startPoint x: 904, startPoint y: 308, endPoint x: 897, endPoint y: 229, distance: 79.5
click at [897, 229] on div at bounding box center [889, 249] width 215 height 477
click at [799, 334] on div at bounding box center [889, 249] width 215 height 477
drag, startPoint x: 914, startPoint y: 381, endPoint x: 902, endPoint y: 158, distance: 222.6
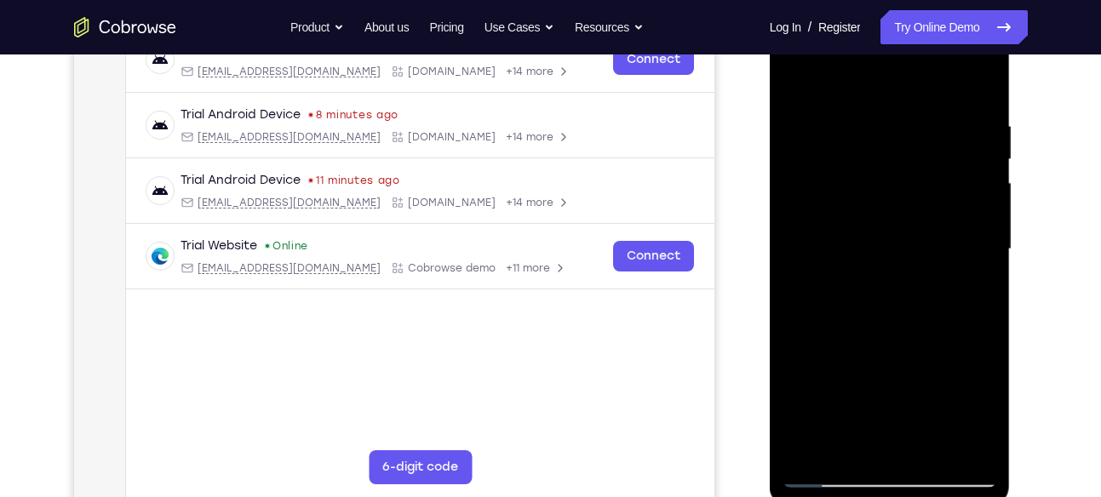
click at [902, 158] on div at bounding box center [889, 249] width 215 height 477
drag, startPoint x: 927, startPoint y: 343, endPoint x: 964, endPoint y: 103, distance: 242.9
click at [964, 103] on div at bounding box center [889, 249] width 215 height 477
drag, startPoint x: 940, startPoint y: 335, endPoint x: 922, endPoint y: 123, distance: 212.8
click at [922, 123] on div at bounding box center [889, 249] width 215 height 477
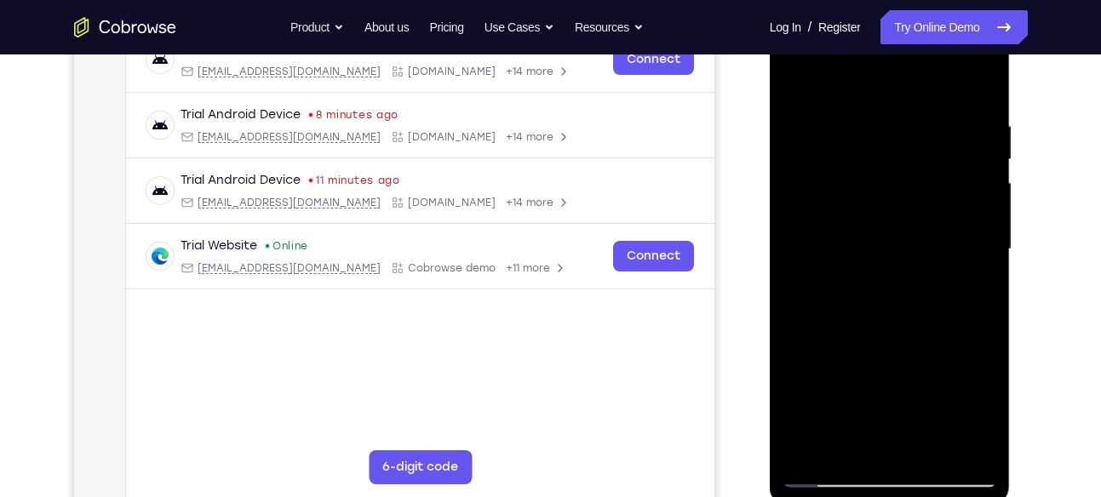
drag, startPoint x: 926, startPoint y: 344, endPoint x: 914, endPoint y: 130, distance: 214.0
click at [914, 130] on div at bounding box center [889, 249] width 215 height 477
drag, startPoint x: 912, startPoint y: 331, endPoint x: 912, endPoint y: 143, distance: 188.2
click at [912, 143] on div at bounding box center [889, 249] width 215 height 477
drag, startPoint x: 932, startPoint y: 283, endPoint x: 942, endPoint y: 204, distance: 79.0
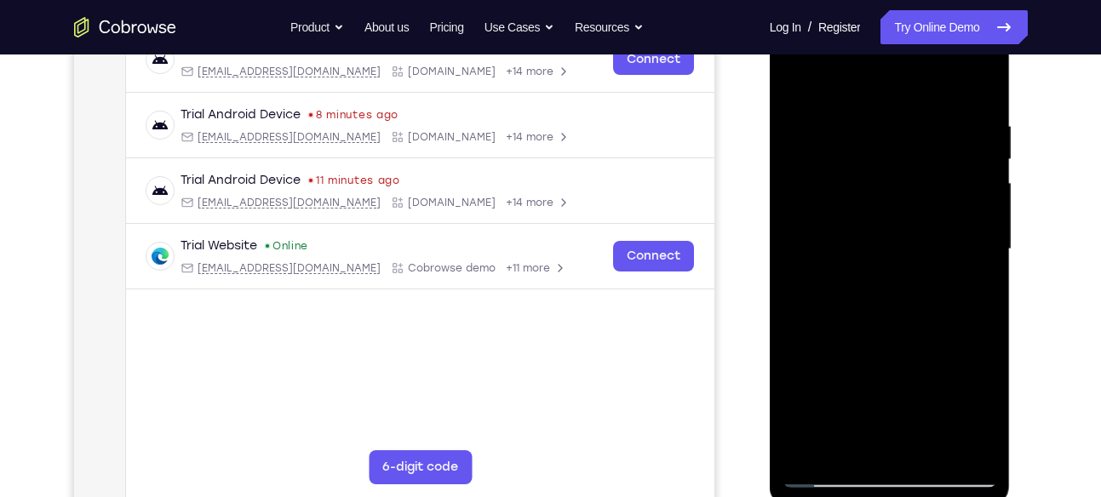
click at [942, 204] on div at bounding box center [889, 249] width 215 height 477
click at [798, 337] on div at bounding box center [889, 249] width 215 height 477
drag, startPoint x: 914, startPoint y: 376, endPoint x: 911, endPoint y: 161, distance: 215.4
click at [911, 161] on div at bounding box center [889, 249] width 215 height 477
drag, startPoint x: 917, startPoint y: 330, endPoint x: 904, endPoint y: 170, distance: 159.7
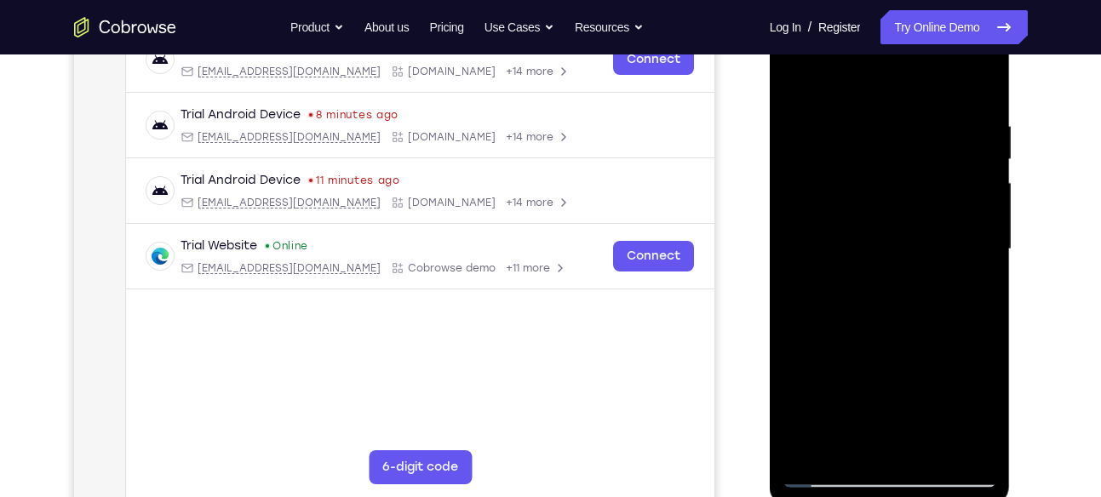
click at [904, 170] on div at bounding box center [889, 249] width 215 height 477
click at [794, 350] on div at bounding box center [889, 249] width 215 height 477
drag, startPoint x: 900, startPoint y: 365, endPoint x: 896, endPoint y: 150, distance: 215.5
click at [896, 150] on div at bounding box center [889, 249] width 215 height 477
drag, startPoint x: 925, startPoint y: 351, endPoint x: 916, endPoint y: 142, distance: 208.8
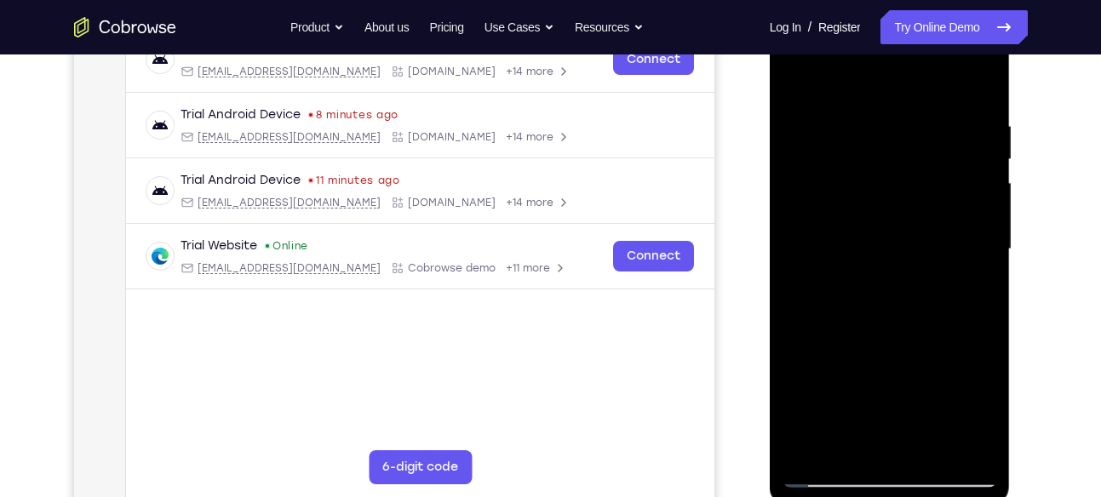
click at [916, 142] on div at bounding box center [889, 249] width 215 height 477
click at [798, 324] on div at bounding box center [889, 249] width 215 height 477
drag, startPoint x: 954, startPoint y: 349, endPoint x: 932, endPoint y: 125, distance: 224.9
click at [932, 125] on div at bounding box center [889, 249] width 215 height 477
drag, startPoint x: 926, startPoint y: 311, endPoint x: 909, endPoint y: 148, distance: 163.5
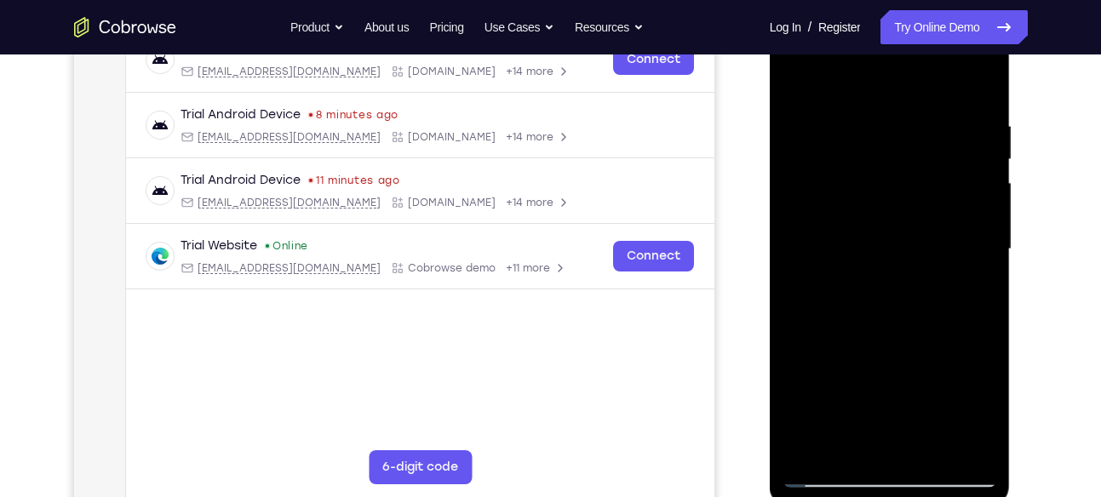
click at [909, 148] on div at bounding box center [889, 249] width 215 height 477
click at [796, 318] on div at bounding box center [889, 249] width 215 height 477
drag, startPoint x: 908, startPoint y: 351, endPoint x: 906, endPoint y: 149, distance: 201.8
click at [906, 149] on div at bounding box center [889, 249] width 215 height 477
drag, startPoint x: 920, startPoint y: 353, endPoint x: 916, endPoint y: 141, distance: 212.0
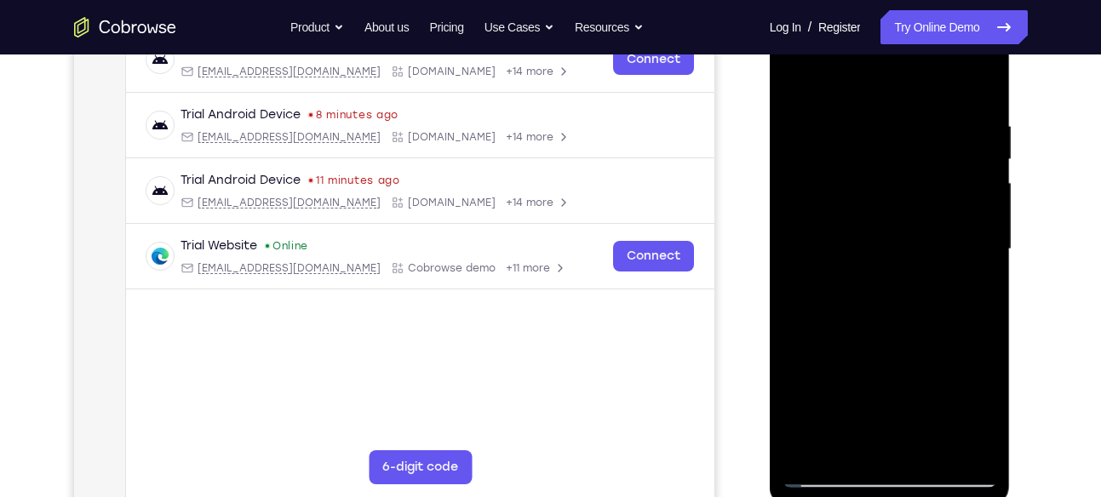
click at [916, 141] on div at bounding box center [889, 249] width 215 height 477
drag, startPoint x: 922, startPoint y: 341, endPoint x: 906, endPoint y: 130, distance: 211.8
click at [906, 130] on div at bounding box center [889, 249] width 215 height 477
drag, startPoint x: 911, startPoint y: 286, endPoint x: 907, endPoint y: 191, distance: 95.5
click at [907, 191] on div at bounding box center [889, 249] width 215 height 477
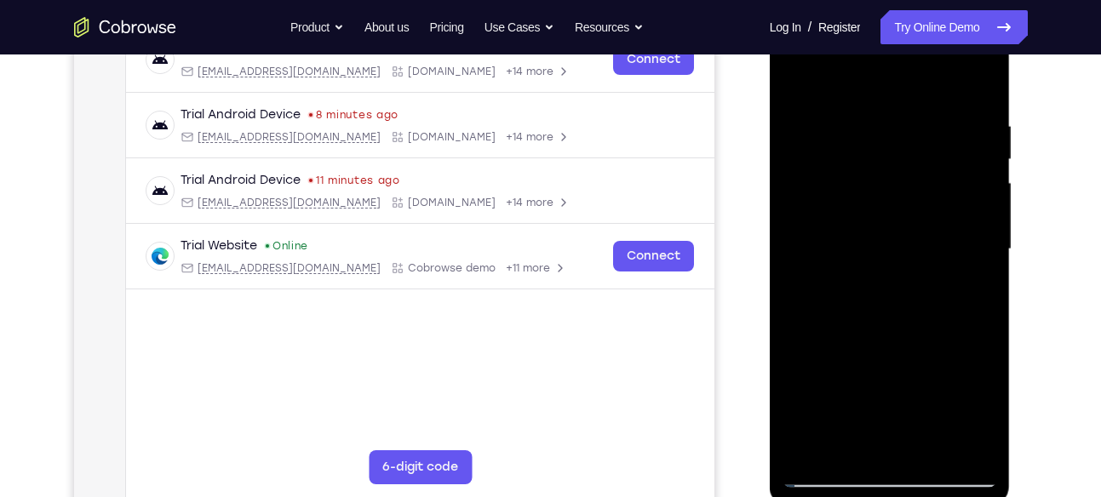
click at [802, 375] on div at bounding box center [889, 249] width 215 height 477
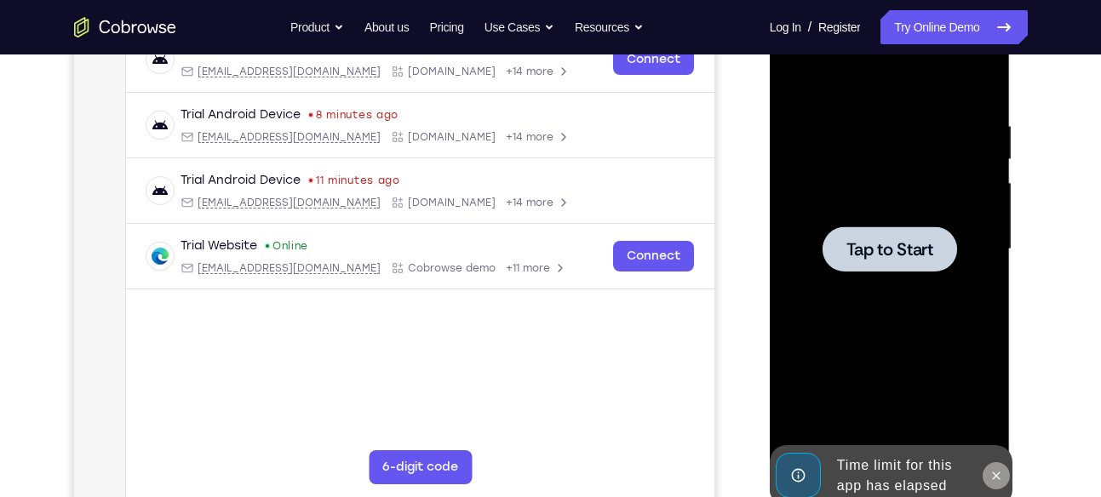
click at [995, 465] on button at bounding box center [996, 475] width 27 height 27
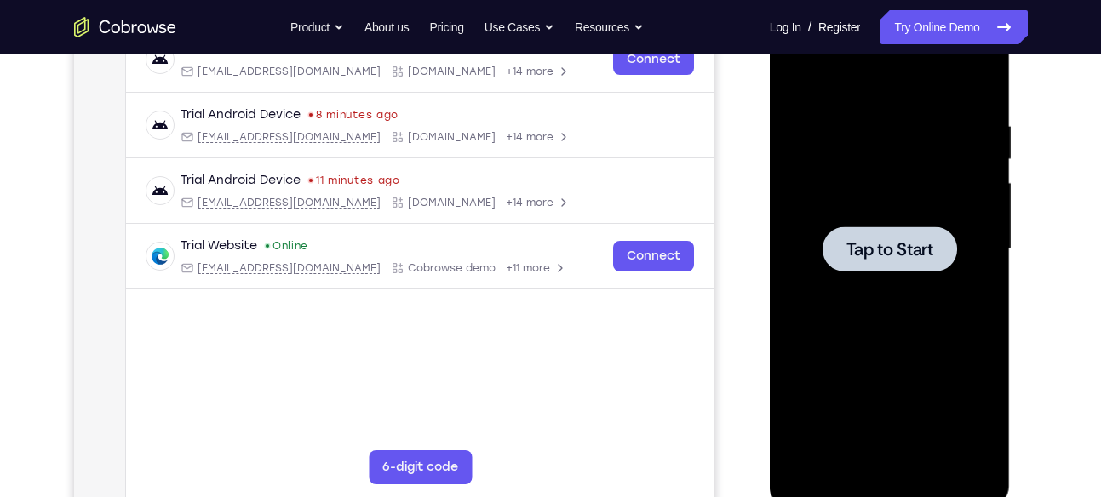
click at [879, 244] on span "Tap to Start" at bounding box center [889, 249] width 87 height 17
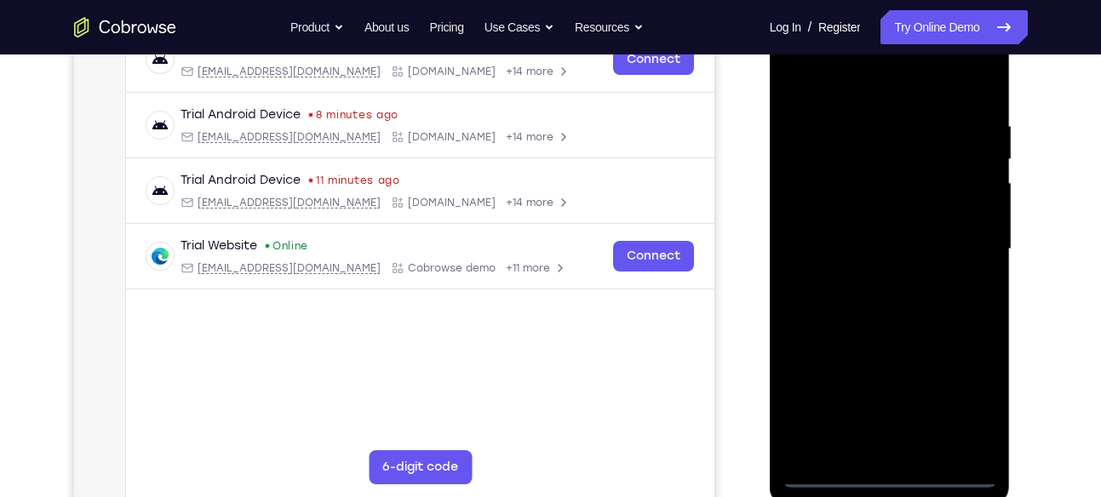
click at [896, 473] on div at bounding box center [889, 249] width 215 height 477
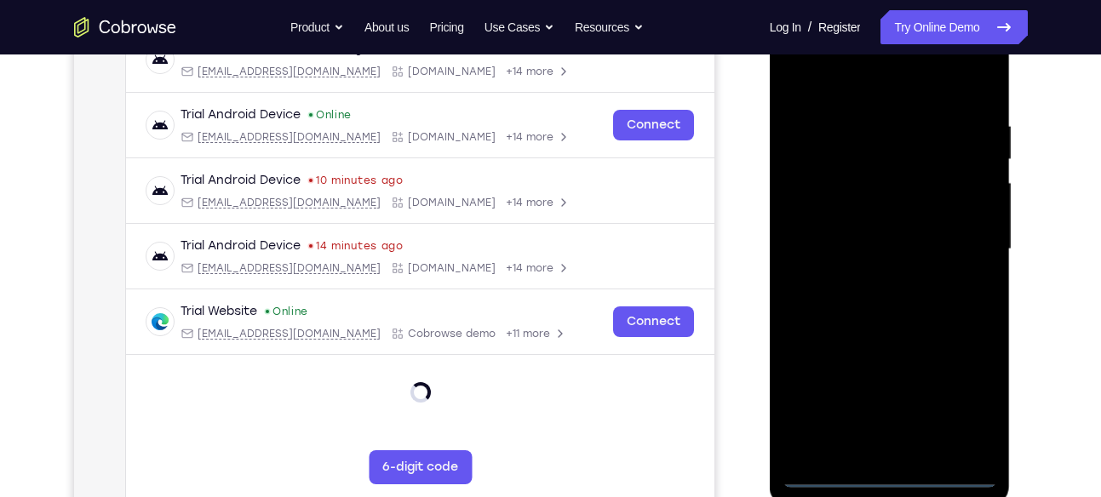
click at [966, 389] on div at bounding box center [889, 249] width 215 height 477
click at [820, 84] on div at bounding box center [889, 249] width 215 height 477
click at [951, 252] on div at bounding box center [889, 249] width 215 height 477
click at [874, 279] on div at bounding box center [889, 249] width 215 height 477
click at [885, 231] on div at bounding box center [889, 249] width 215 height 477
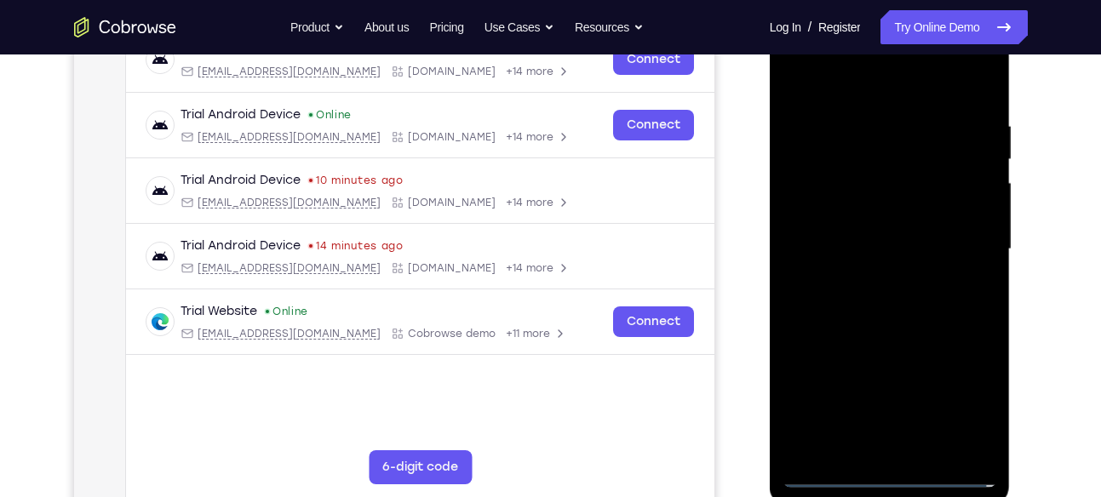
click at [884, 214] on div at bounding box center [889, 249] width 215 height 477
click at [898, 245] on div at bounding box center [889, 249] width 215 height 477
click at [916, 321] on div at bounding box center [889, 249] width 215 height 477
click at [887, 291] on div at bounding box center [889, 249] width 215 height 477
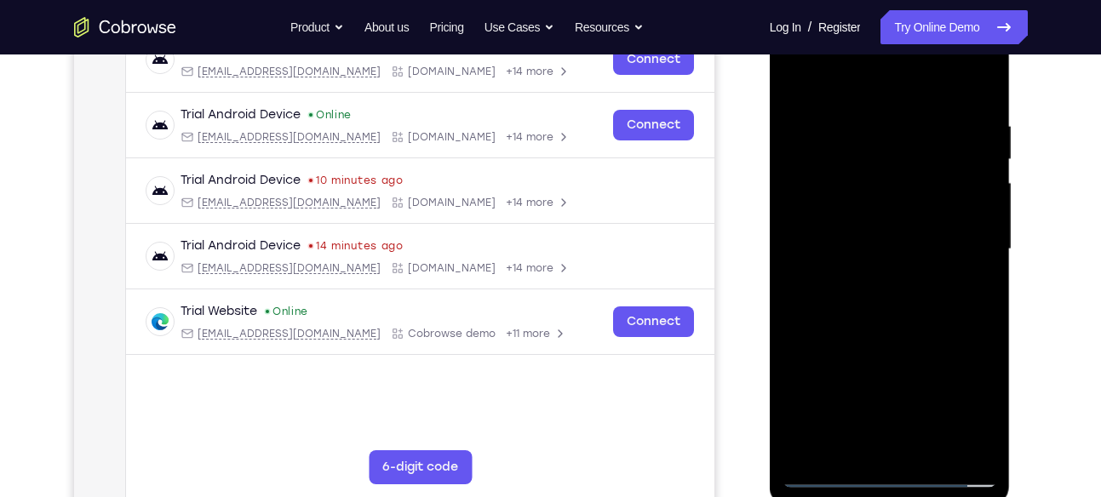
click at [868, 129] on div at bounding box center [889, 249] width 215 height 477
drag, startPoint x: 958, startPoint y: 177, endPoint x: 926, endPoint y: 518, distance: 342.1
click at [926, 496] on html "Online web based iOS Simulators and Android Emulators. Run iPhone, iPad, Mobile…" at bounding box center [891, 253] width 243 height 511
click at [907, 309] on div at bounding box center [889, 249] width 215 height 477
click at [928, 443] on div at bounding box center [889, 249] width 215 height 477
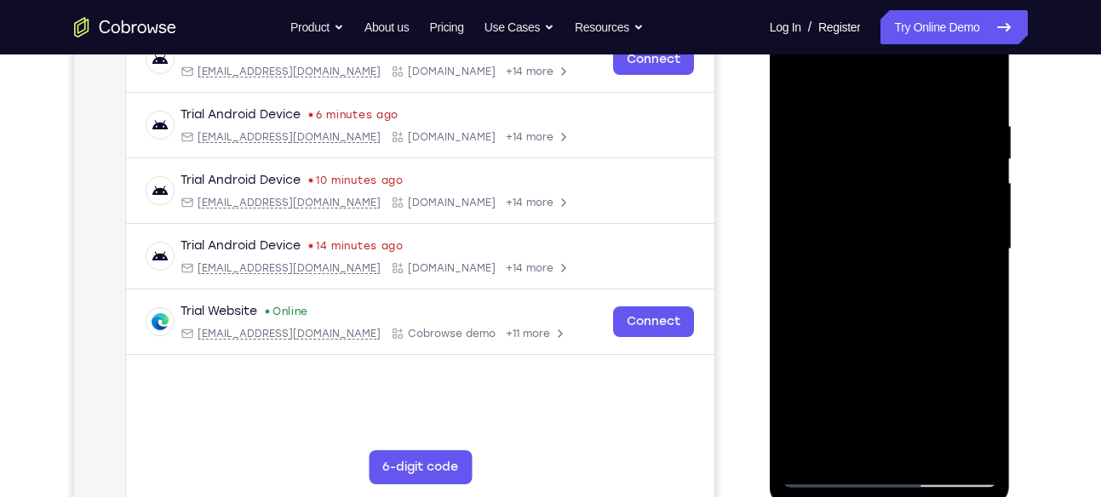
click at [936, 449] on div at bounding box center [889, 249] width 215 height 477
click at [902, 338] on div at bounding box center [889, 249] width 215 height 477
click at [805, 77] on div at bounding box center [889, 249] width 215 height 477
drag, startPoint x: 951, startPoint y: 123, endPoint x: 785, endPoint y: 128, distance: 166.1
click at [785, 128] on div at bounding box center [889, 249] width 215 height 477
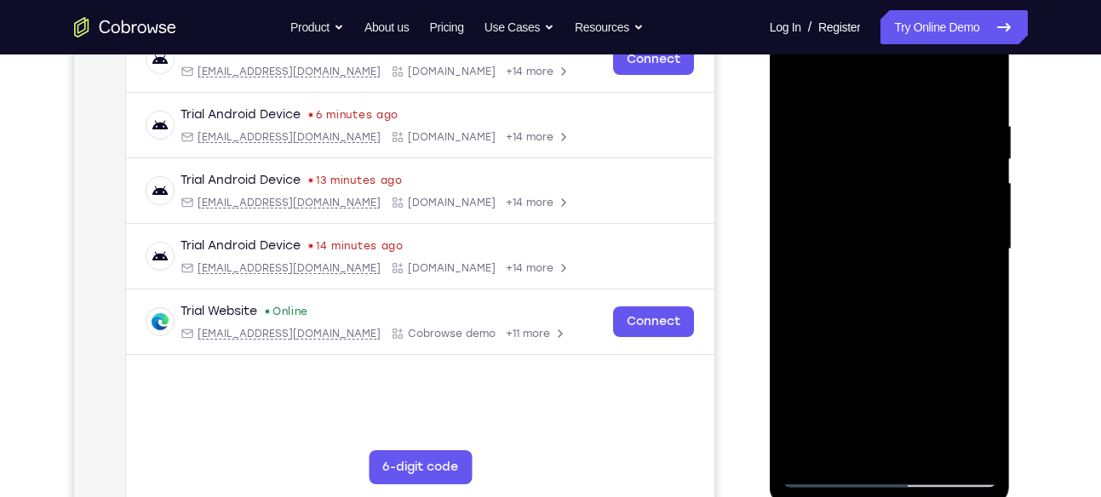
drag, startPoint x: 922, startPoint y: 102, endPoint x: 767, endPoint y: 104, distance: 155.0
click at [770, 104] on html "Online web based iOS Simulators and Android Emulators. Run iPhone, iPad, Mobile…" at bounding box center [891, 253] width 243 height 511
drag, startPoint x: 928, startPoint y: 117, endPoint x: 811, endPoint y: 127, distance: 117.1
click at [811, 127] on div at bounding box center [889, 249] width 215 height 477
click at [890, 111] on div at bounding box center [889, 249] width 215 height 477
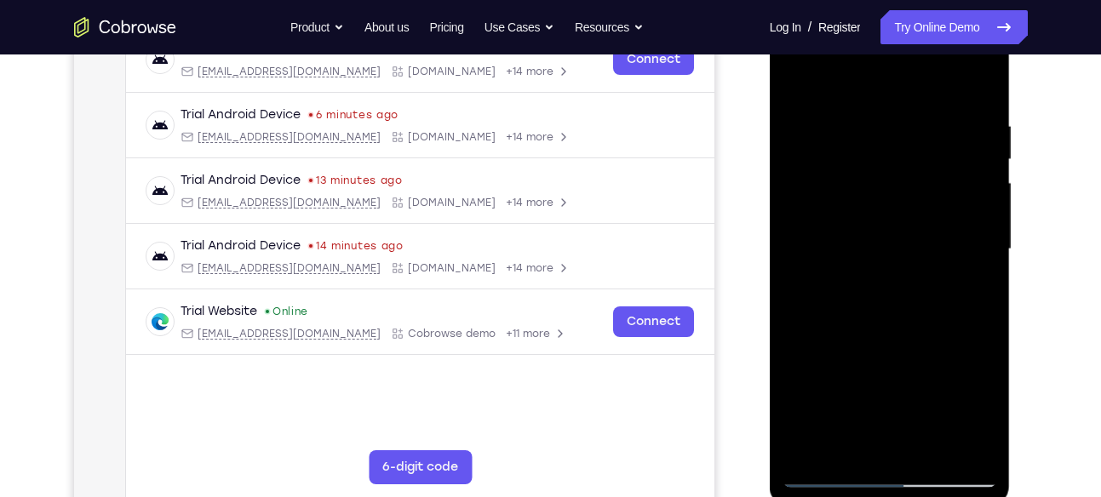
click at [990, 217] on div at bounding box center [889, 249] width 215 height 477
click at [985, 218] on div at bounding box center [889, 249] width 215 height 477
click at [977, 85] on div at bounding box center [889, 249] width 215 height 477
drag, startPoint x: 972, startPoint y: 127, endPoint x: 851, endPoint y: 134, distance: 121.1
click at [851, 134] on div at bounding box center [889, 249] width 215 height 477
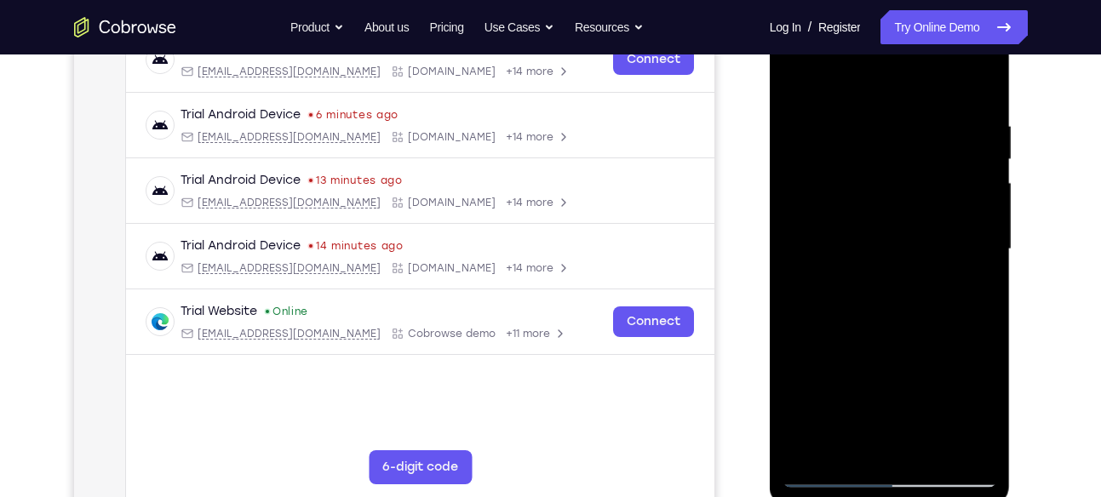
click at [938, 115] on div at bounding box center [889, 249] width 215 height 477
click at [983, 232] on div at bounding box center [889, 249] width 215 height 477
click at [974, 140] on div at bounding box center [889, 249] width 215 height 477
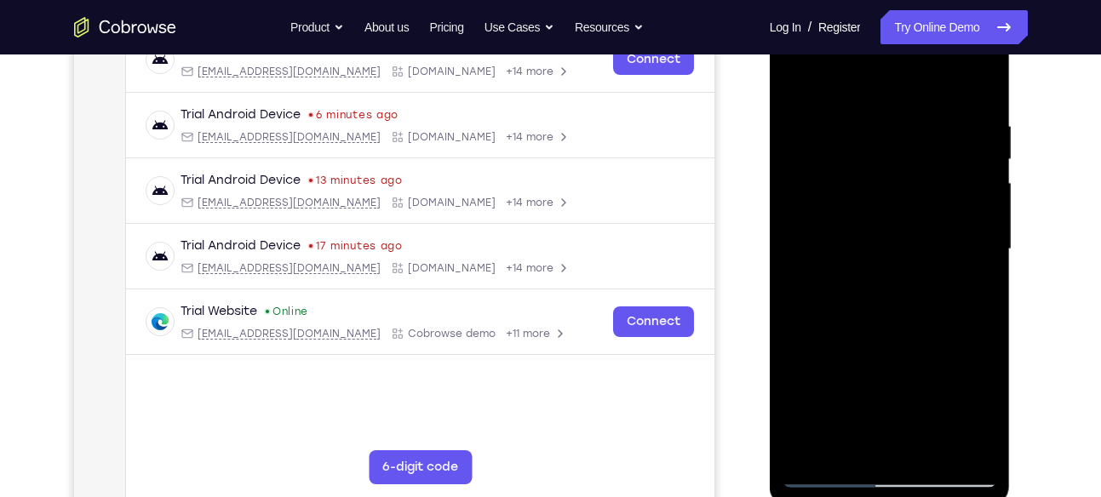
click at [974, 140] on div at bounding box center [889, 249] width 215 height 477
click at [974, 122] on div at bounding box center [889, 249] width 215 height 477
click at [980, 81] on div at bounding box center [889, 249] width 215 height 477
click at [926, 452] on div at bounding box center [889, 249] width 215 height 477
drag, startPoint x: 930, startPoint y: 198, endPoint x: 878, endPoint y: 467, distance: 273.2
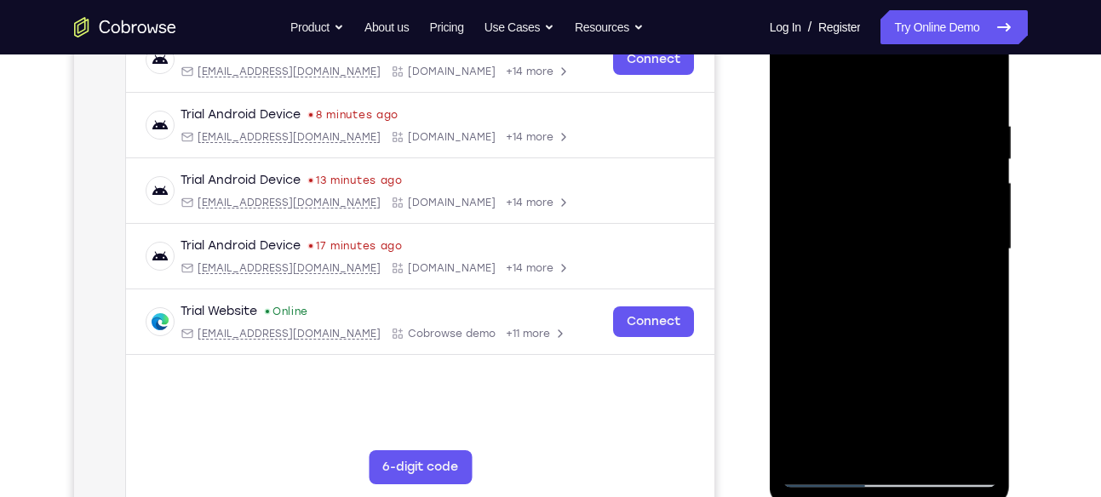
click at [878, 467] on div at bounding box center [889, 249] width 215 height 477
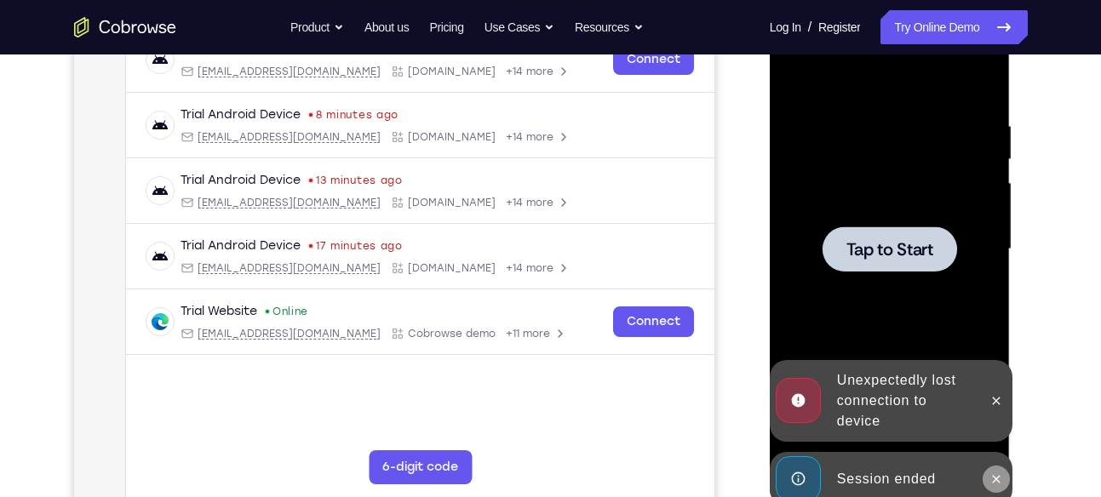
click at [990, 473] on icon at bounding box center [996, 480] width 14 height 14
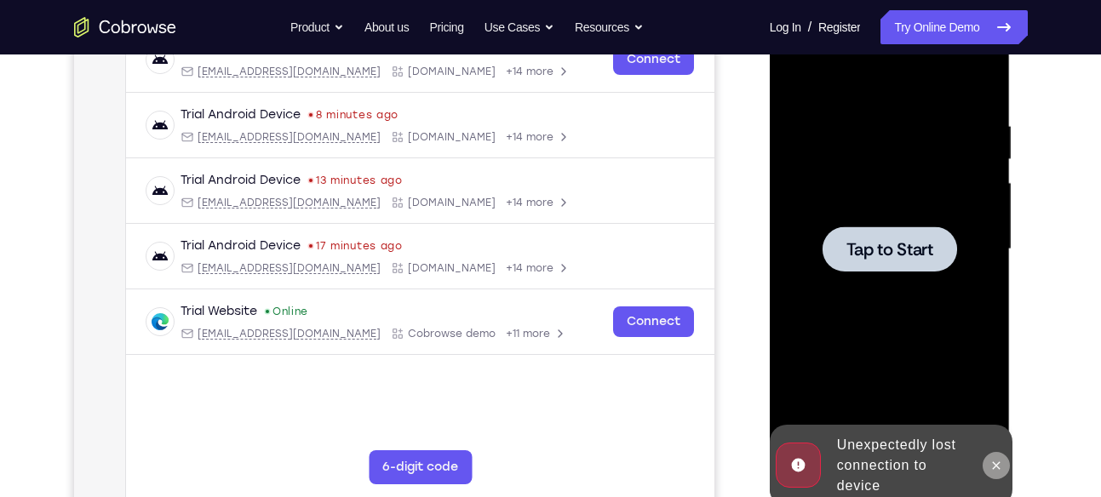
click at [998, 459] on icon at bounding box center [996, 466] width 14 height 14
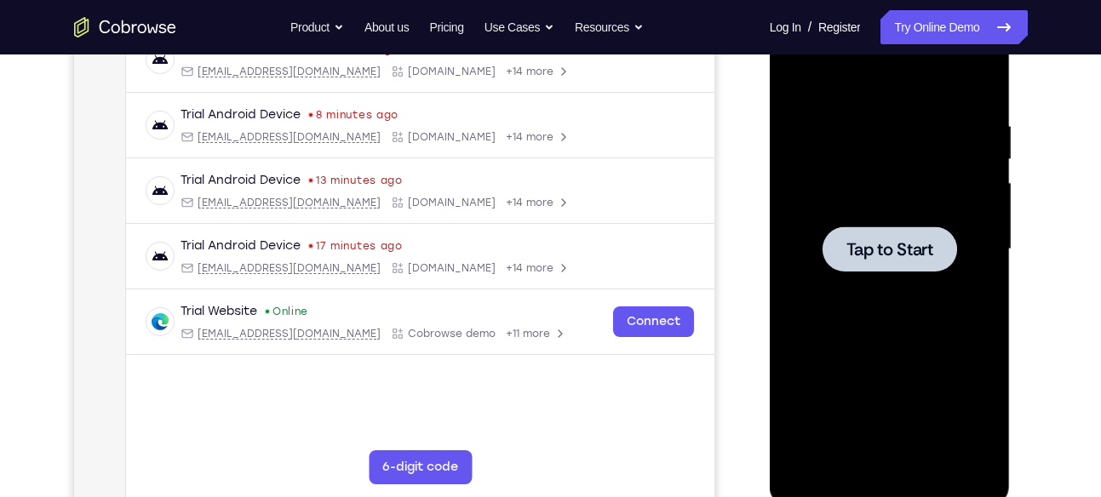
click at [896, 243] on span "Tap to Start" at bounding box center [889, 249] width 87 height 17
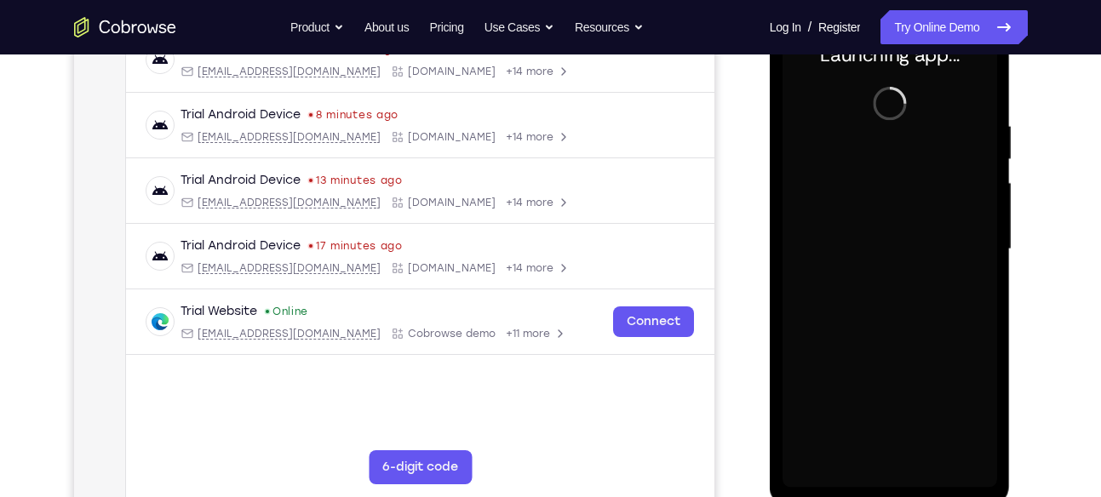
click at [892, 473] on div at bounding box center [889, 249] width 215 height 477
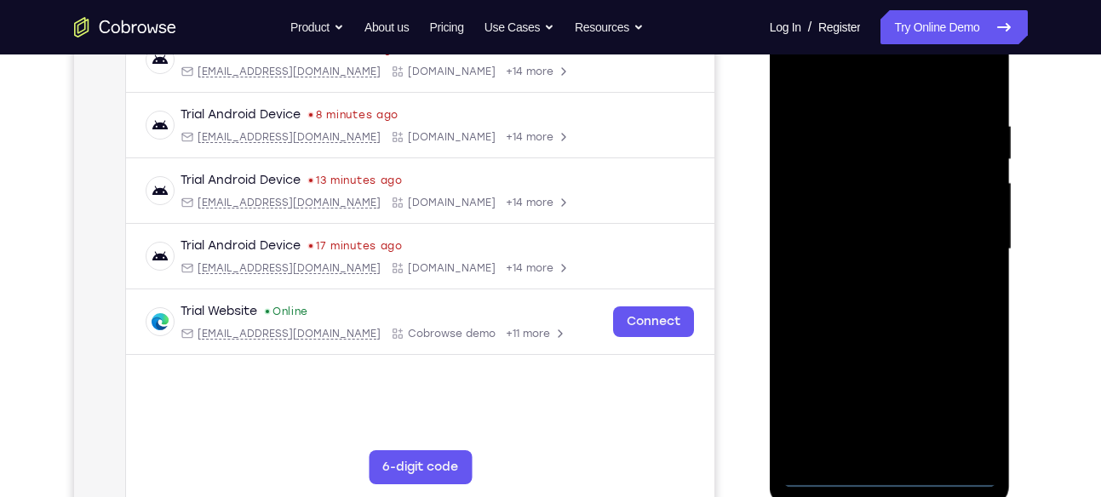
click at [892, 473] on div at bounding box center [889, 249] width 215 height 477
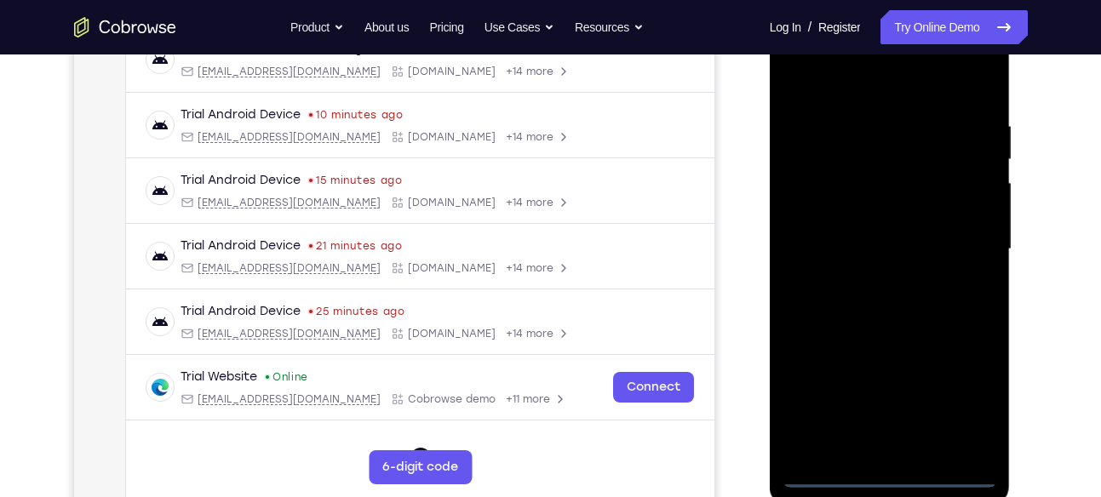
click at [954, 390] on div at bounding box center [889, 249] width 215 height 477
click at [821, 85] on div at bounding box center [889, 249] width 215 height 477
click at [965, 236] on div at bounding box center [889, 249] width 215 height 477
click at [879, 283] on div at bounding box center [889, 249] width 215 height 477
click at [867, 232] on div at bounding box center [889, 249] width 215 height 477
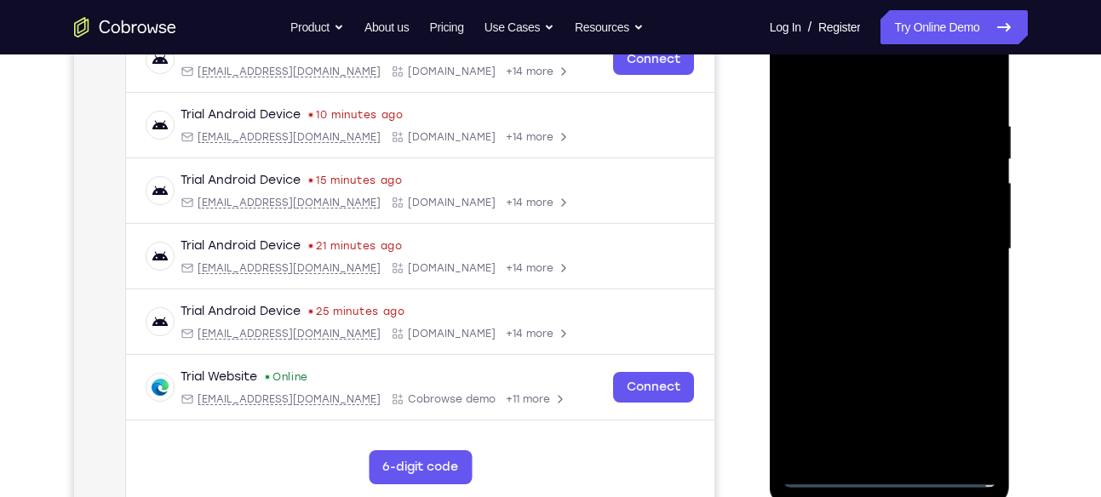
click at [869, 204] on div at bounding box center [889, 249] width 215 height 477
click at [895, 245] on div at bounding box center [889, 249] width 215 height 477
click at [886, 307] on div at bounding box center [889, 249] width 215 height 477
click at [922, 320] on div at bounding box center [889, 249] width 215 height 477
click at [932, 450] on div at bounding box center [889, 249] width 215 height 477
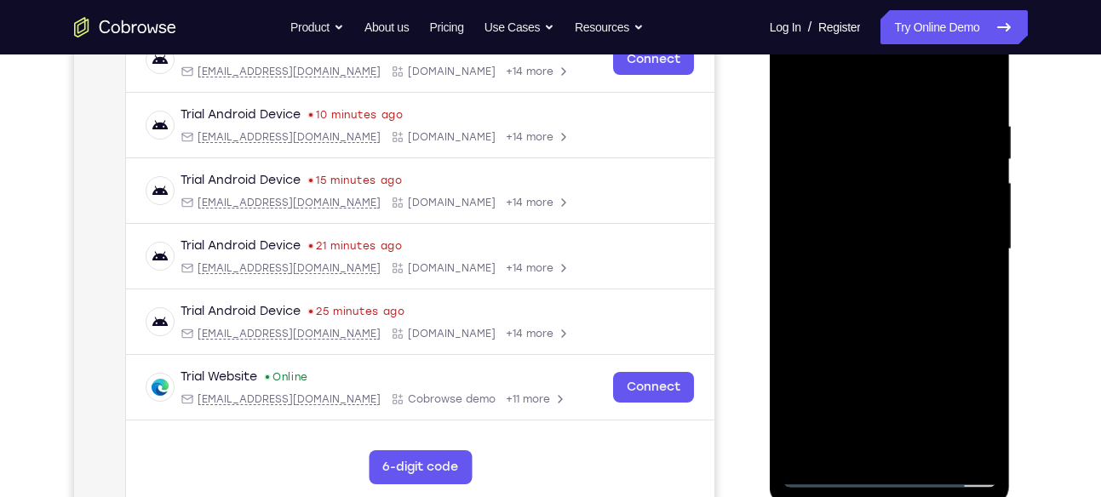
click at [904, 345] on div at bounding box center [889, 249] width 215 height 477
click at [924, 226] on div at bounding box center [889, 249] width 215 height 477
click at [873, 369] on div at bounding box center [889, 249] width 215 height 477
click at [881, 440] on div at bounding box center [889, 249] width 215 height 477
click at [903, 211] on div at bounding box center [889, 249] width 215 height 477
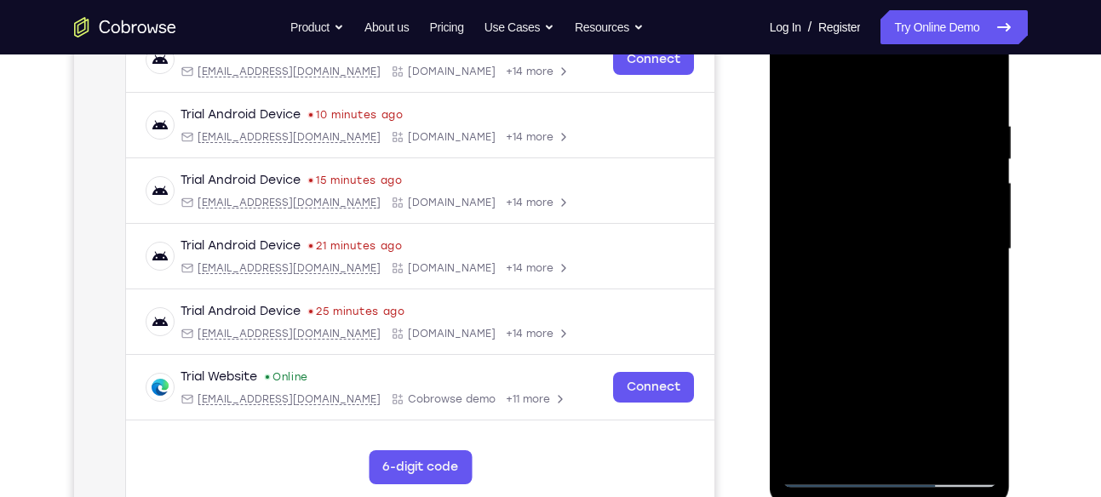
click at [847, 438] on div at bounding box center [889, 249] width 215 height 477
click at [975, 417] on div at bounding box center [889, 249] width 215 height 477
click at [891, 177] on div at bounding box center [889, 249] width 215 height 477
click at [946, 319] on div at bounding box center [889, 249] width 215 height 477
click at [983, 255] on div at bounding box center [889, 249] width 215 height 477
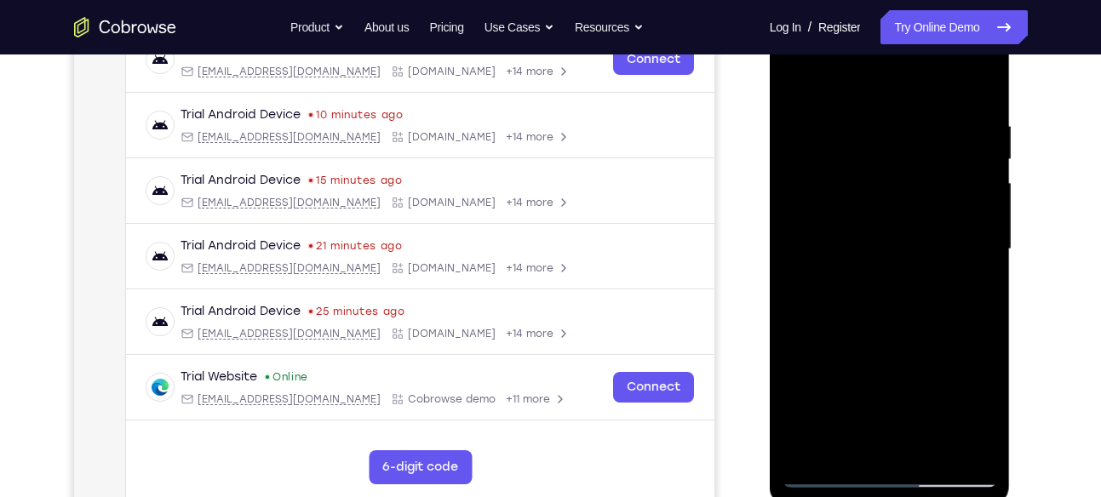
click at [863, 240] on div at bounding box center [889, 249] width 215 height 477
click at [891, 353] on div at bounding box center [889, 249] width 215 height 477
click at [924, 356] on div at bounding box center [889, 249] width 215 height 477
click at [870, 198] on div at bounding box center [889, 249] width 215 height 477
click at [903, 351] on div at bounding box center [889, 249] width 215 height 477
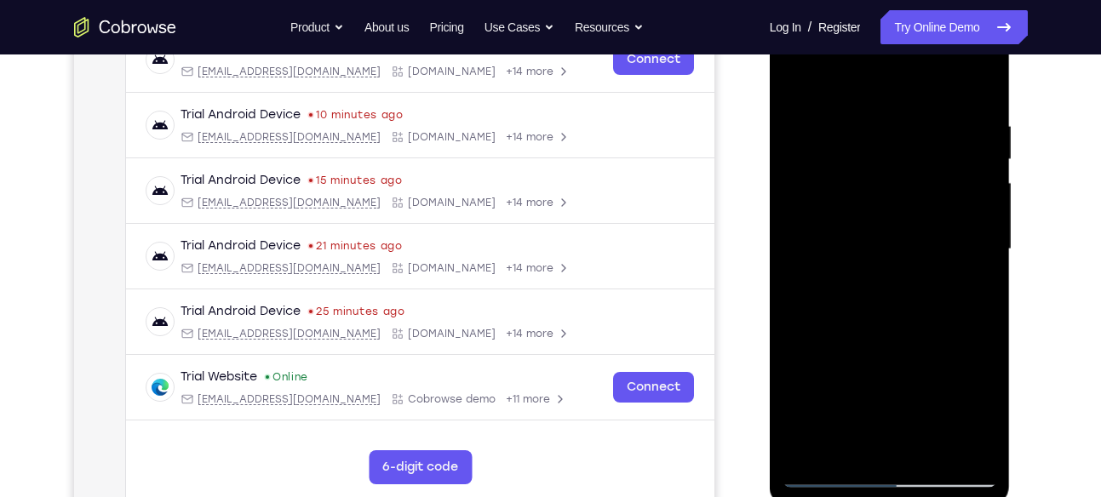
click at [980, 411] on div at bounding box center [889, 249] width 215 height 477
click at [855, 443] on div at bounding box center [889, 249] width 215 height 477
drag, startPoint x: 884, startPoint y: 418, endPoint x: 873, endPoint y: 159, distance: 259.1
click at [873, 159] on div at bounding box center [889, 249] width 215 height 477
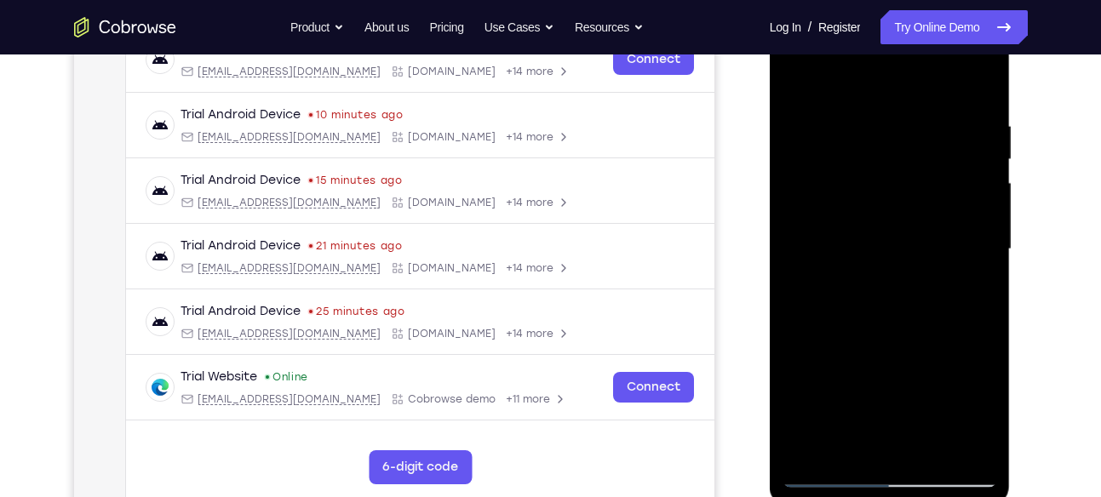
drag, startPoint x: 898, startPoint y: 377, endPoint x: 898, endPoint y: 235, distance: 142.2
click at [898, 235] on div at bounding box center [889, 249] width 215 height 477
click at [801, 340] on div at bounding box center [889, 249] width 215 height 477
click at [967, 281] on div at bounding box center [889, 249] width 215 height 477
click at [987, 409] on div at bounding box center [889, 249] width 215 height 477
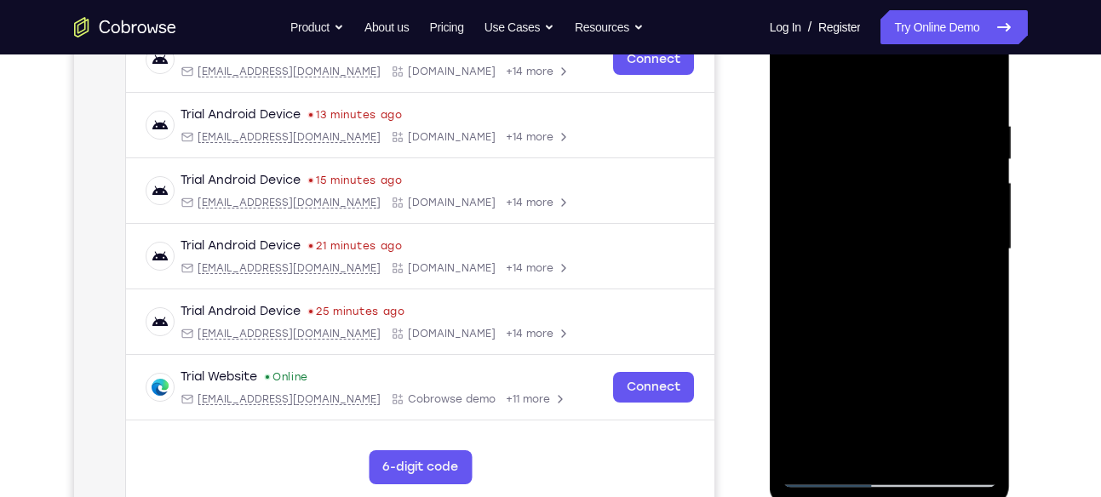
click at [800, 81] on div at bounding box center [889, 249] width 215 height 477
click at [802, 75] on div at bounding box center [889, 249] width 215 height 477
drag, startPoint x: 912, startPoint y: 255, endPoint x: 912, endPoint y: 163, distance: 92.0
click at [912, 163] on div at bounding box center [889, 249] width 215 height 477
click at [935, 224] on div at bounding box center [889, 249] width 215 height 477
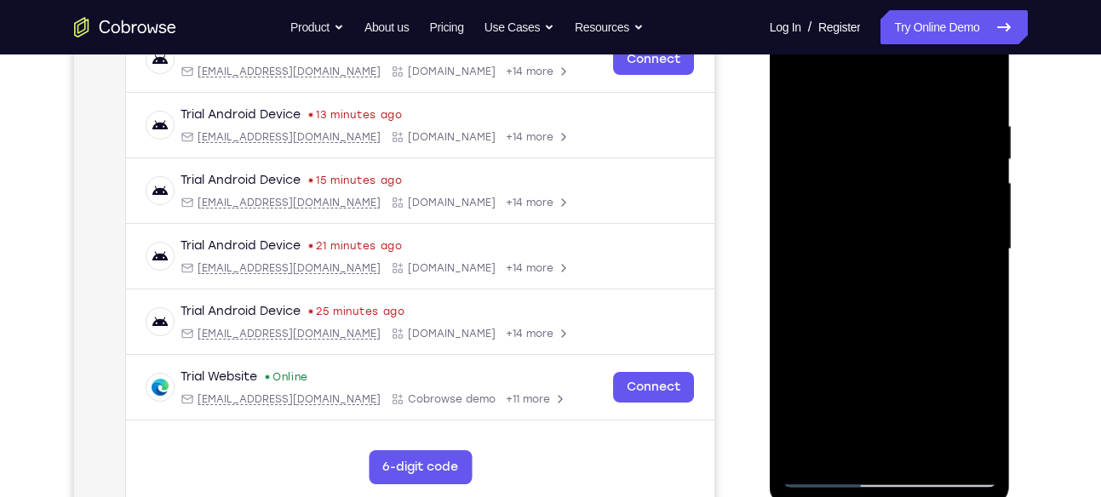
click at [935, 224] on div at bounding box center [889, 249] width 215 height 477
click at [988, 232] on div at bounding box center [889, 249] width 215 height 477
click at [799, 233] on div at bounding box center [889, 249] width 215 height 477
click at [931, 444] on div at bounding box center [889, 249] width 215 height 477
click at [804, 74] on div at bounding box center [889, 249] width 215 height 477
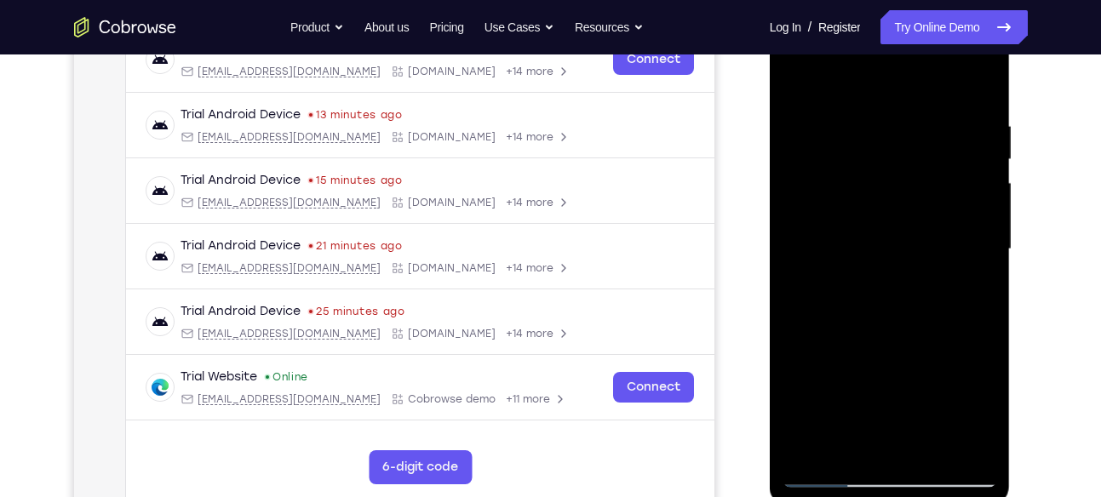
click at [868, 97] on div at bounding box center [889, 249] width 215 height 477
click at [989, 131] on div at bounding box center [889, 249] width 215 height 477
click at [984, 132] on div at bounding box center [889, 249] width 215 height 477
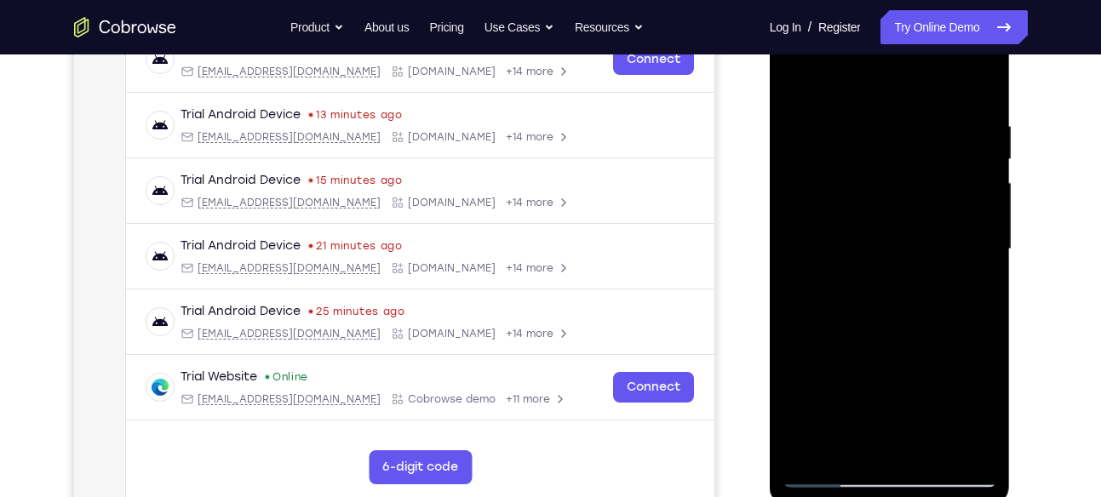
click at [984, 132] on div at bounding box center [889, 249] width 215 height 477
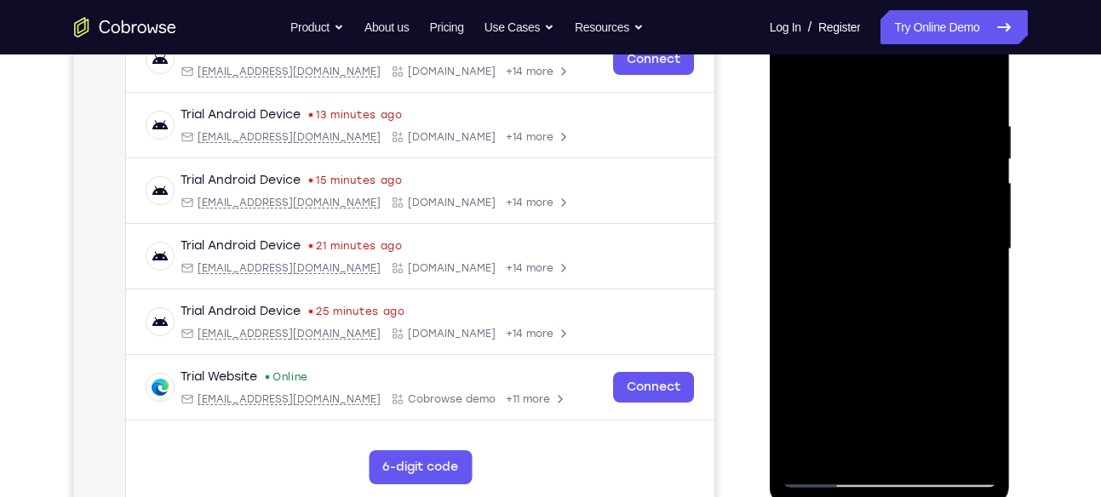
click at [984, 132] on div at bounding box center [889, 249] width 215 height 477
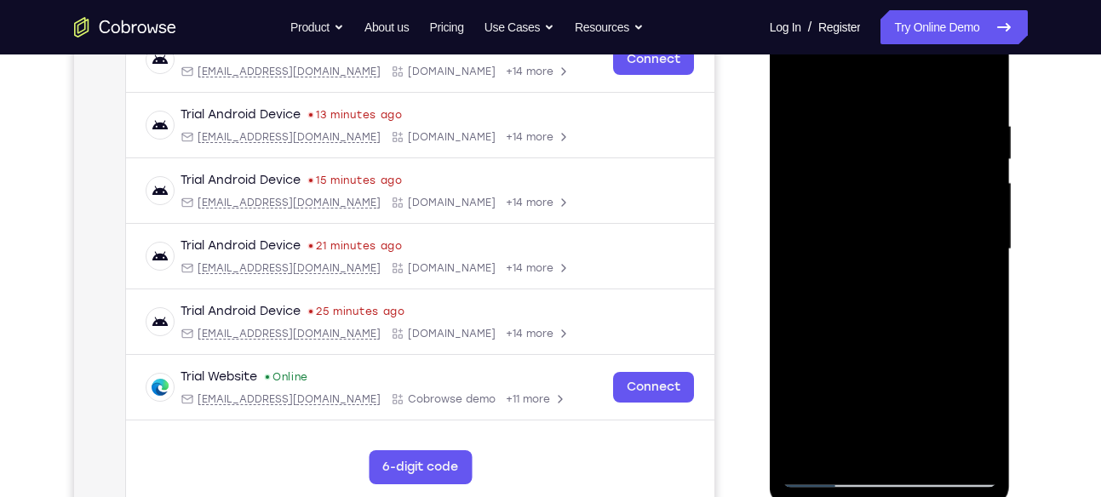
click at [984, 132] on div at bounding box center [889, 249] width 215 height 477
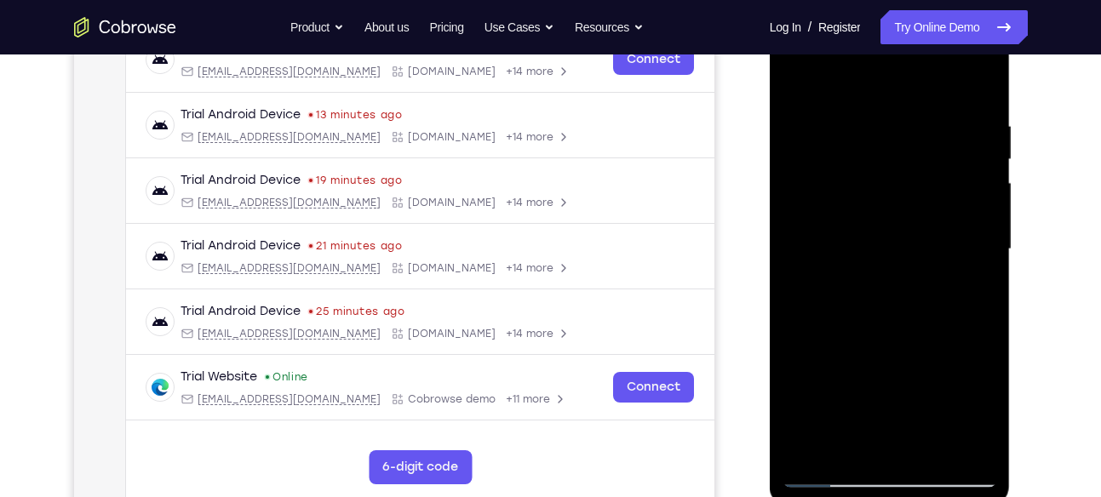
click at [980, 77] on div at bounding box center [889, 249] width 215 height 477
click at [932, 446] on div at bounding box center [889, 249] width 215 height 477
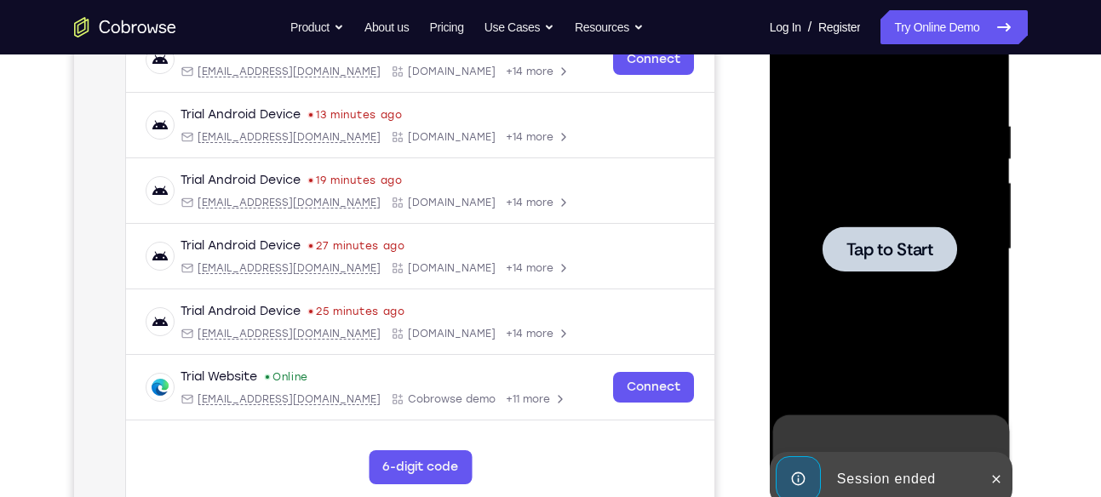
click at [918, 260] on div at bounding box center [890, 248] width 135 height 45
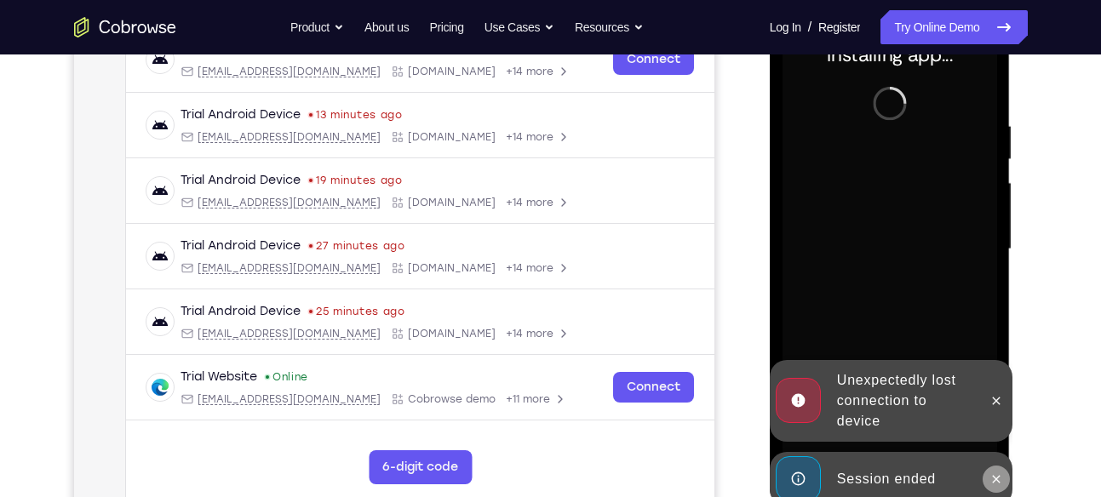
click at [995, 479] on icon at bounding box center [997, 479] width 8 height 8
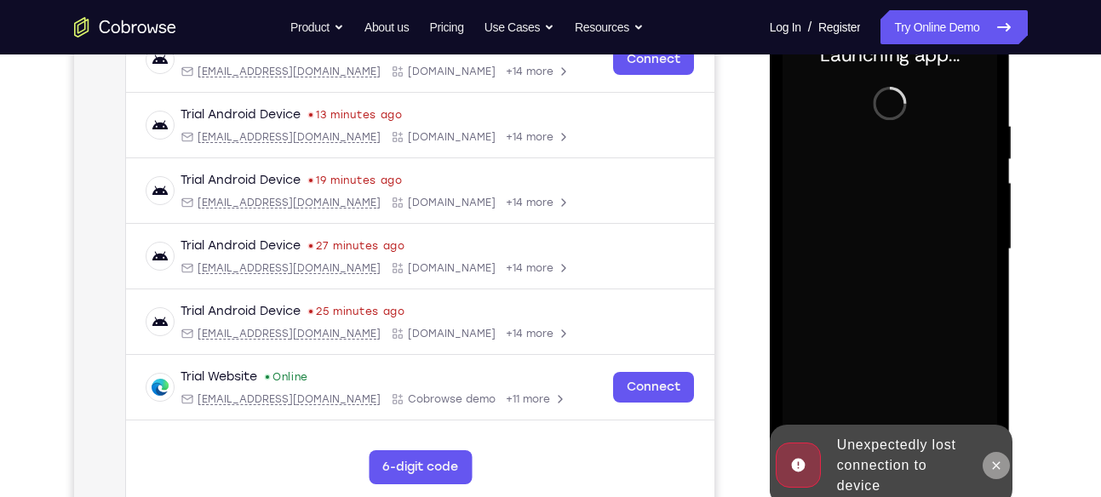
click at [989, 467] on icon at bounding box center [996, 466] width 14 height 14
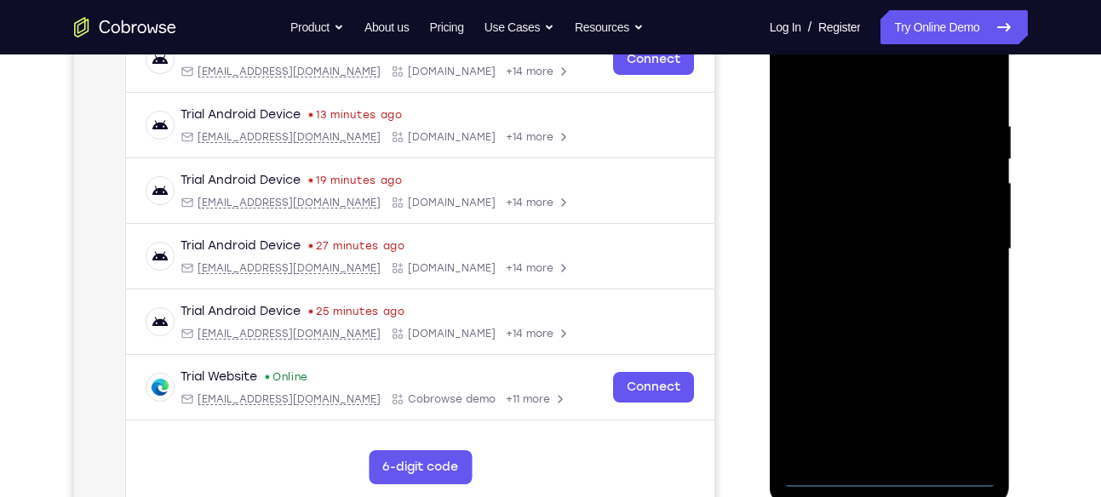
click at [894, 468] on div at bounding box center [889, 249] width 215 height 477
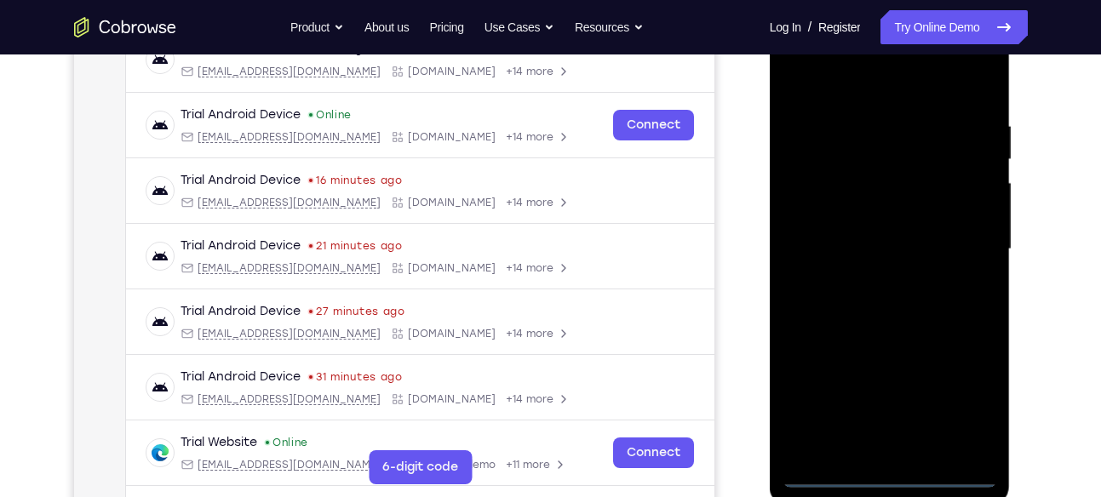
click at [884, 470] on div at bounding box center [889, 249] width 215 height 477
click at [969, 392] on div at bounding box center [889, 249] width 215 height 477
click at [819, 83] on div at bounding box center [889, 249] width 215 height 477
click at [961, 234] on div at bounding box center [889, 249] width 215 height 477
click at [871, 278] on div at bounding box center [889, 249] width 215 height 477
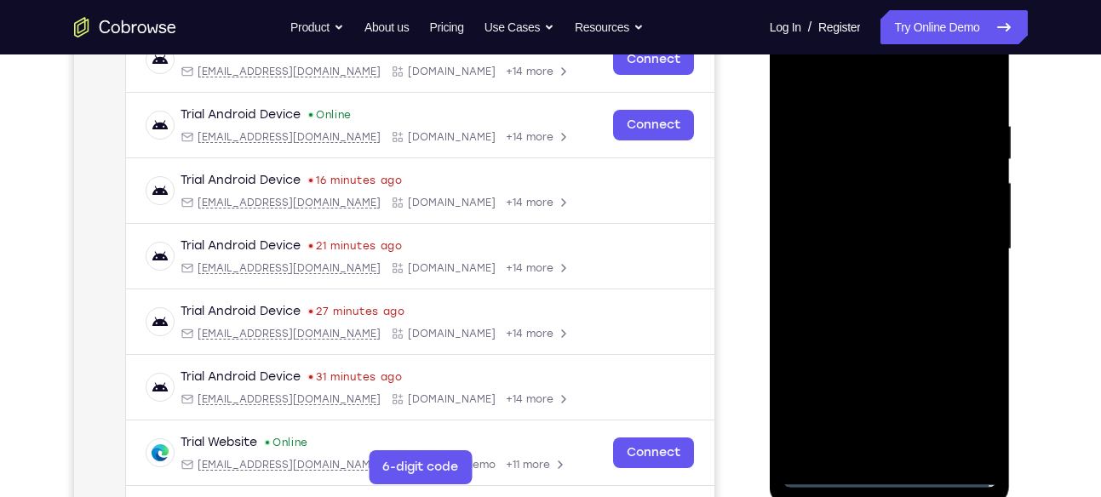
click at [870, 238] on div at bounding box center [889, 249] width 215 height 477
click at [868, 215] on div at bounding box center [889, 249] width 215 height 477
click at [896, 246] on div at bounding box center [889, 249] width 215 height 477
click at [921, 320] on div at bounding box center [889, 249] width 215 height 477
click at [933, 444] on div at bounding box center [889, 249] width 215 height 477
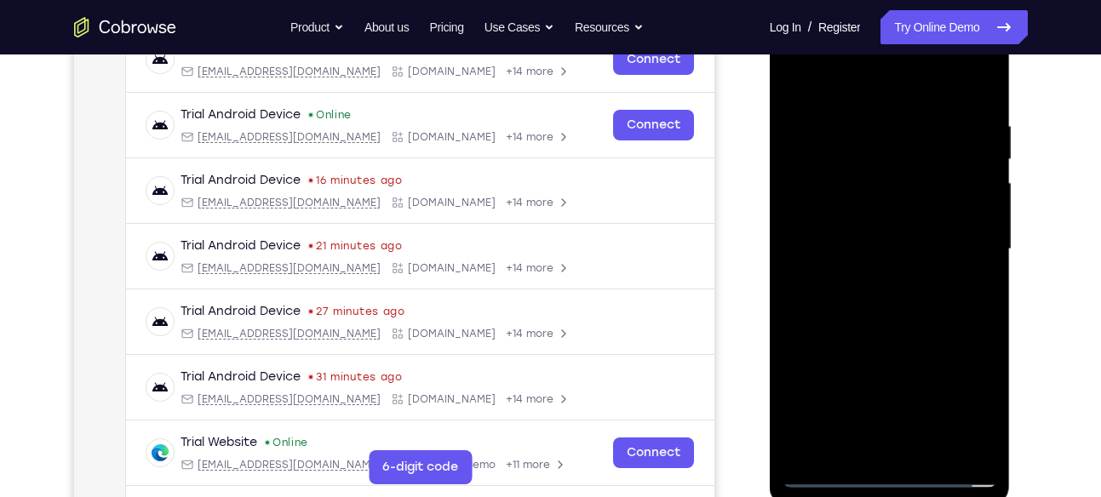
click at [901, 335] on div at bounding box center [889, 249] width 215 height 477
click at [891, 272] on div at bounding box center [889, 249] width 215 height 477
click at [863, 407] on div at bounding box center [889, 249] width 215 height 477
click at [909, 411] on div at bounding box center [889, 249] width 215 height 477
click at [848, 447] on div at bounding box center [889, 249] width 215 height 477
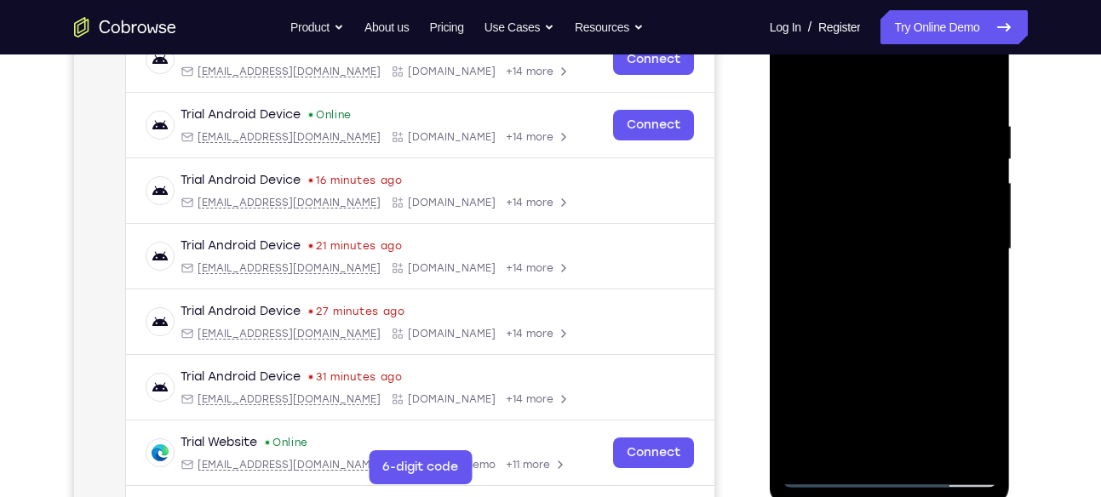
click at [793, 390] on div at bounding box center [889, 249] width 215 height 477
click at [977, 276] on div at bounding box center [889, 249] width 215 height 477
click at [803, 75] on div at bounding box center [889, 249] width 215 height 477
click at [868, 122] on div at bounding box center [889, 249] width 215 height 477
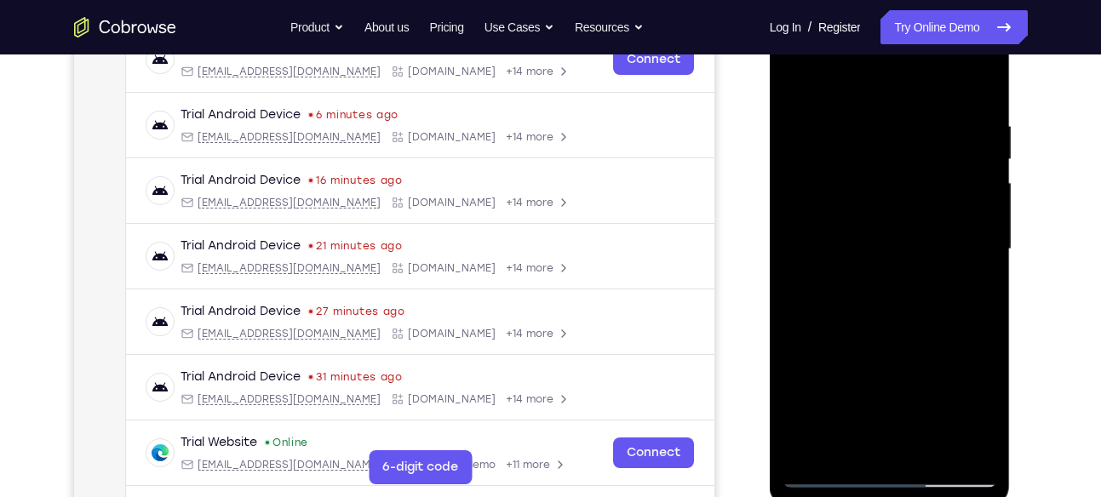
click at [987, 146] on div at bounding box center [889, 249] width 215 height 477
click at [968, 109] on div at bounding box center [889, 249] width 215 height 477
click at [970, 110] on div at bounding box center [889, 249] width 215 height 477
click at [979, 88] on div at bounding box center [889, 249] width 215 height 477
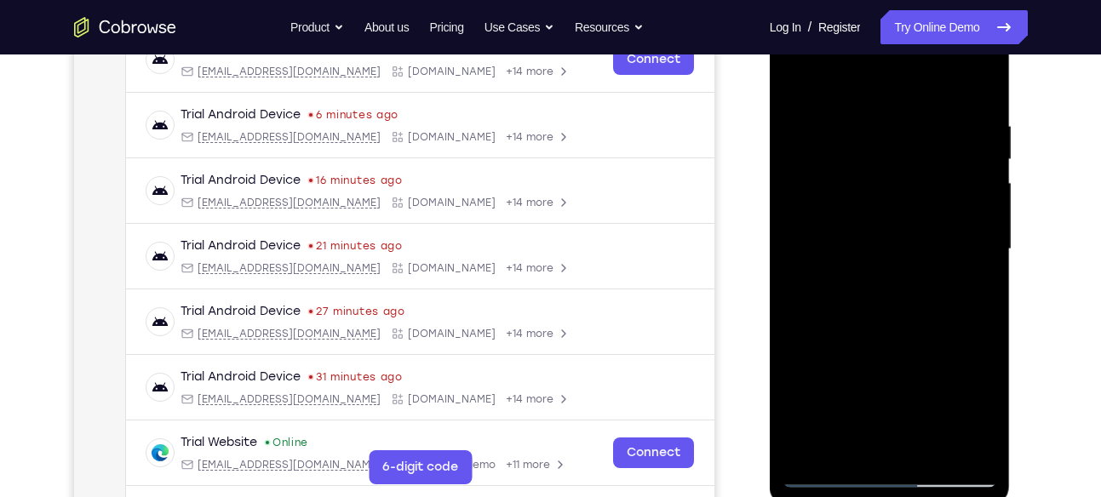
click at [852, 453] on div at bounding box center [889, 249] width 215 height 477
click at [881, 73] on div at bounding box center [889, 249] width 215 height 477
click at [977, 74] on div at bounding box center [889, 249] width 215 height 477
click at [897, 77] on div at bounding box center [889, 249] width 215 height 477
click at [843, 219] on div at bounding box center [889, 249] width 215 height 477
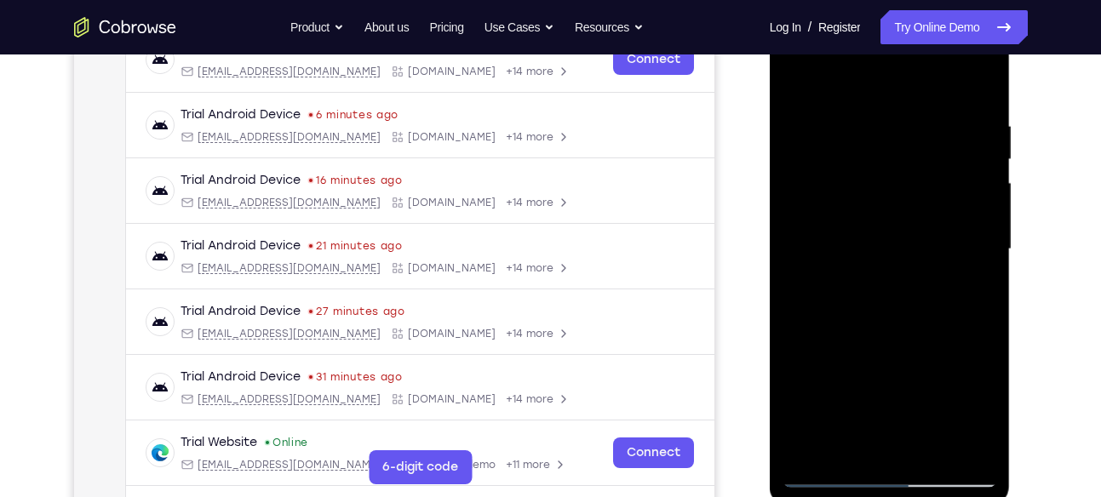
click at [806, 203] on div at bounding box center [889, 249] width 215 height 477
click at [978, 122] on div at bounding box center [889, 249] width 215 height 477
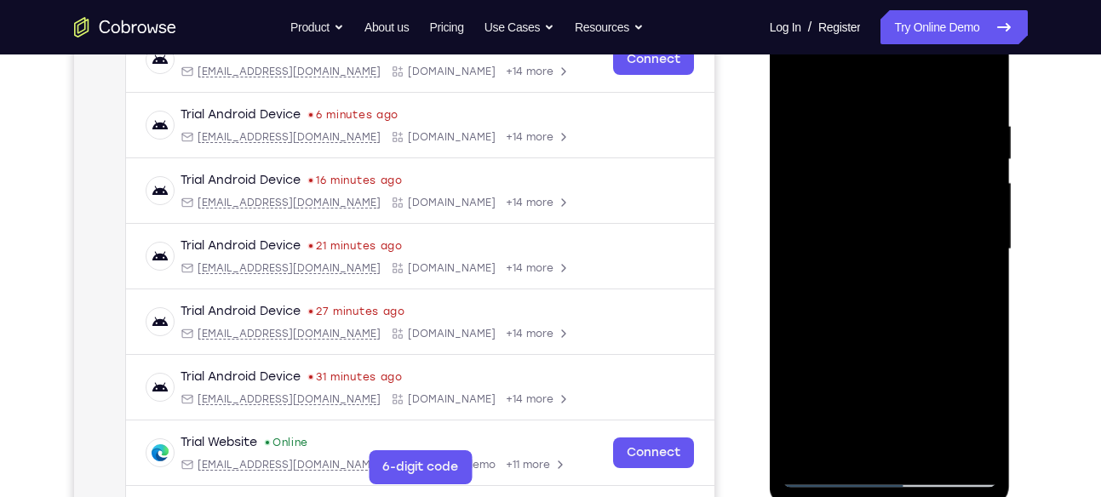
click at [978, 122] on div at bounding box center [889, 249] width 215 height 477
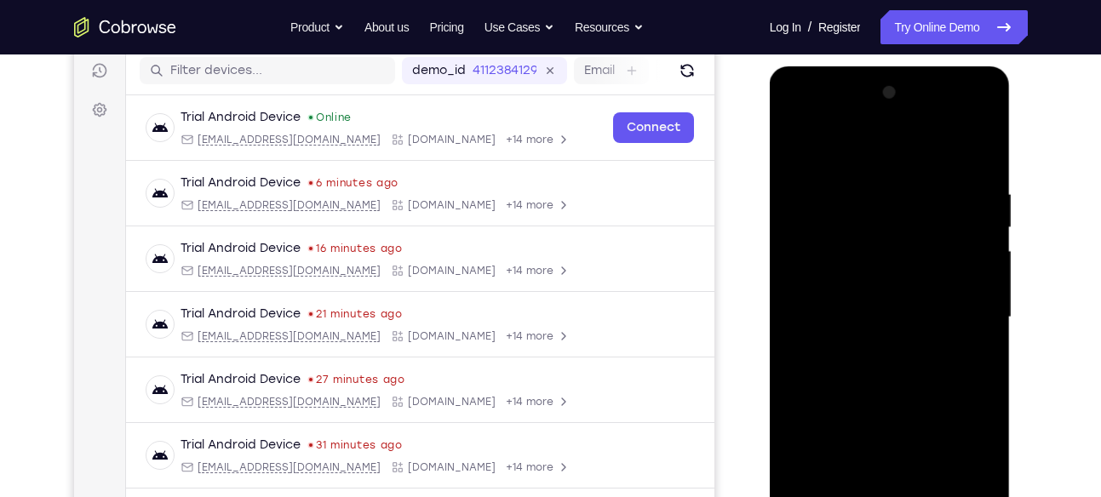
scroll to position [215, 0]
click at [982, 203] on div at bounding box center [889, 318] width 215 height 477
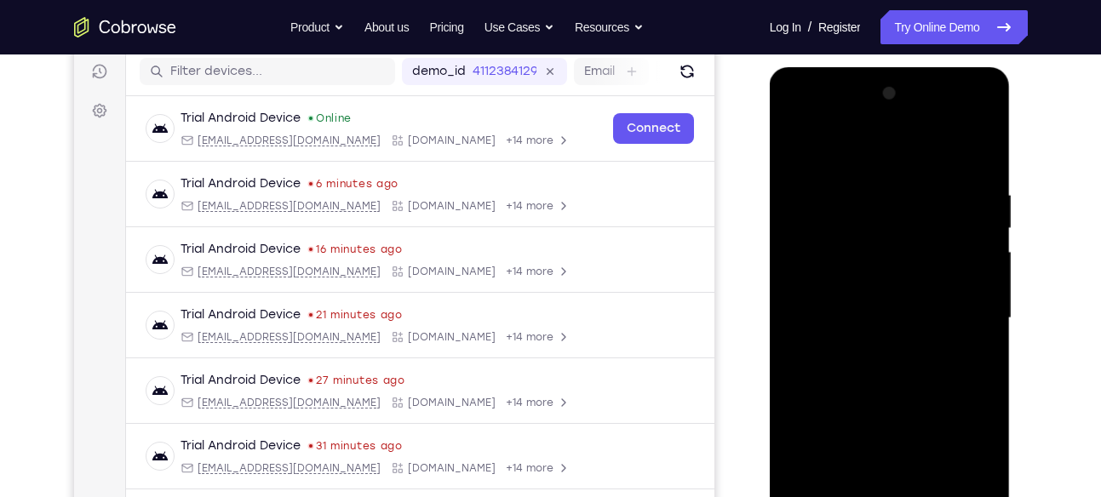
click at [982, 203] on div at bounding box center [889, 318] width 215 height 477
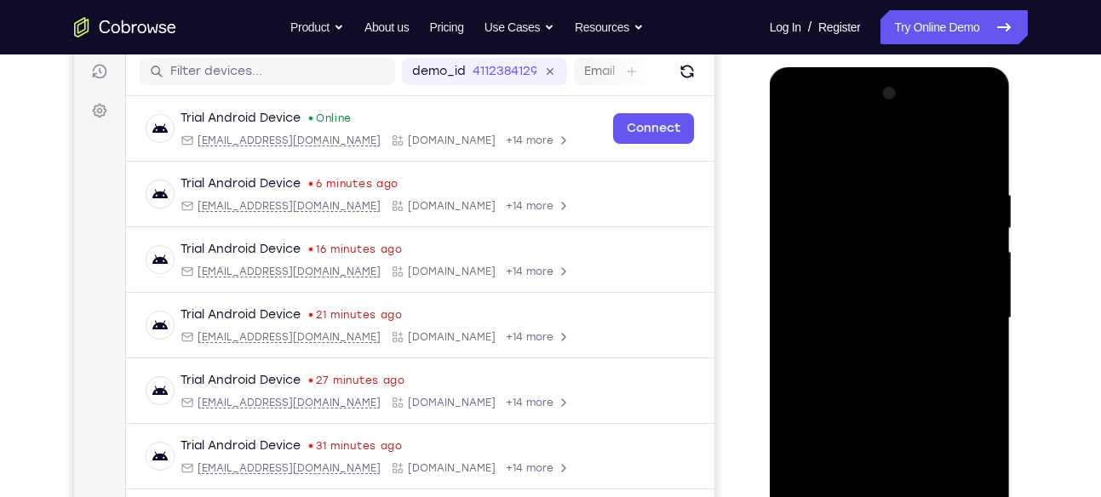
click at [982, 203] on div at bounding box center [889, 318] width 215 height 477
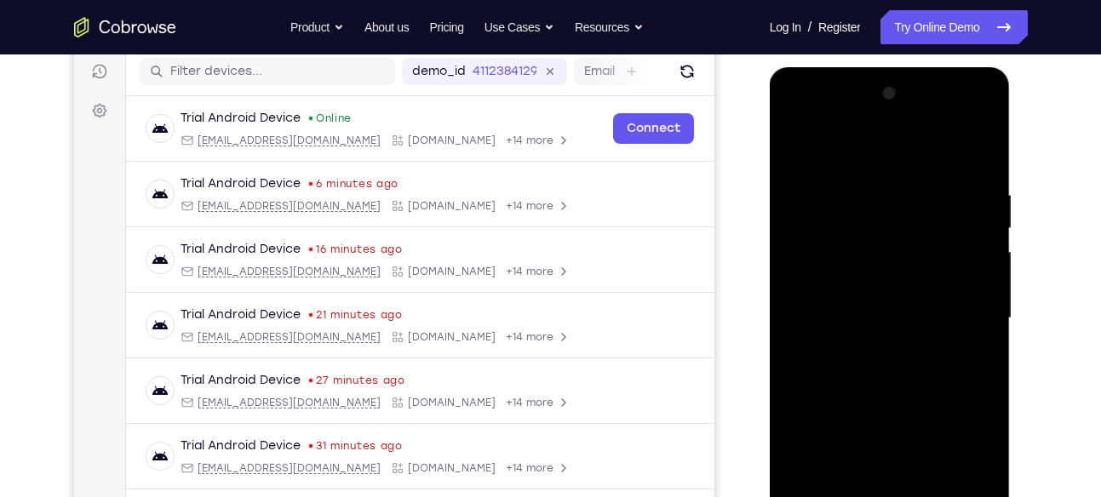
click at [982, 203] on div at bounding box center [889, 318] width 215 height 477
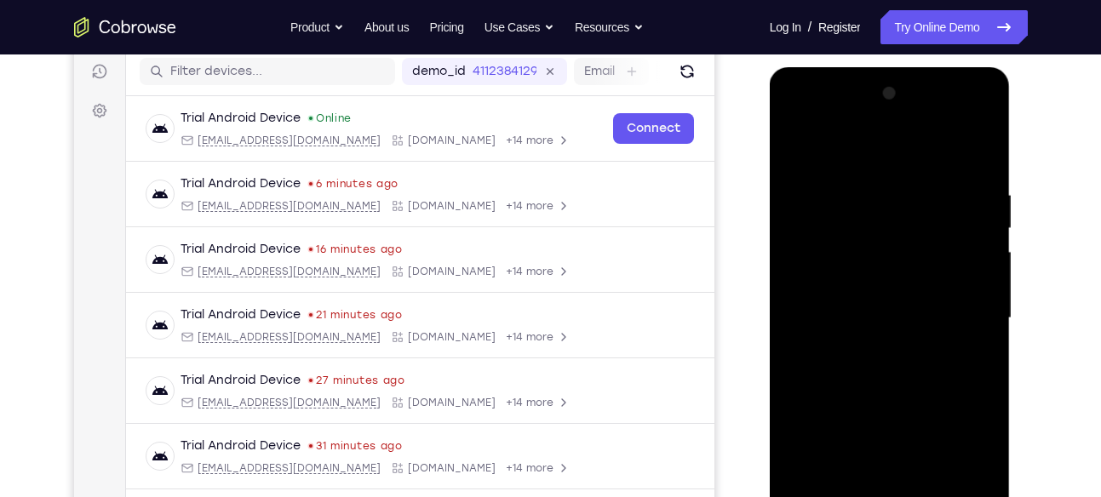
click at [982, 203] on div at bounding box center [889, 318] width 215 height 477
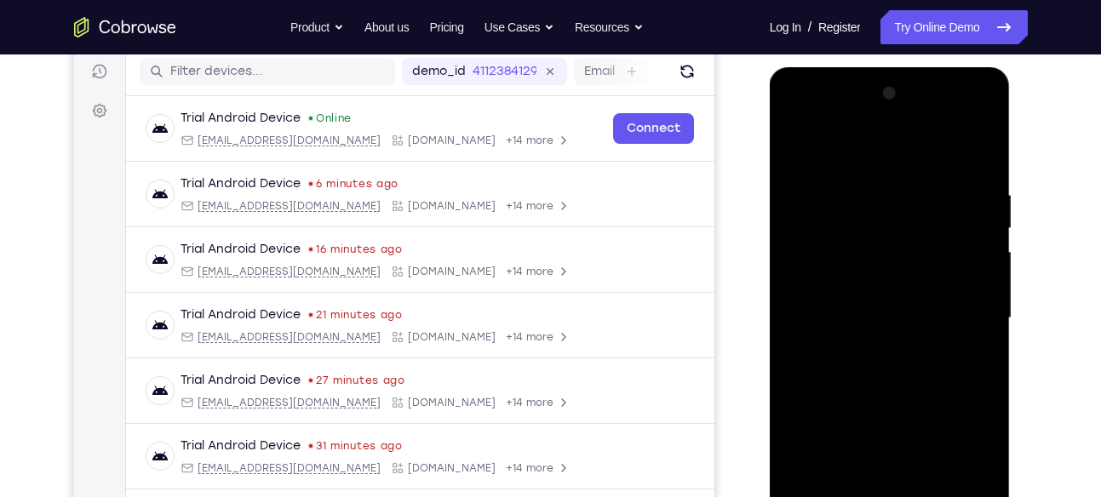
click at [982, 203] on div at bounding box center [889, 318] width 215 height 477
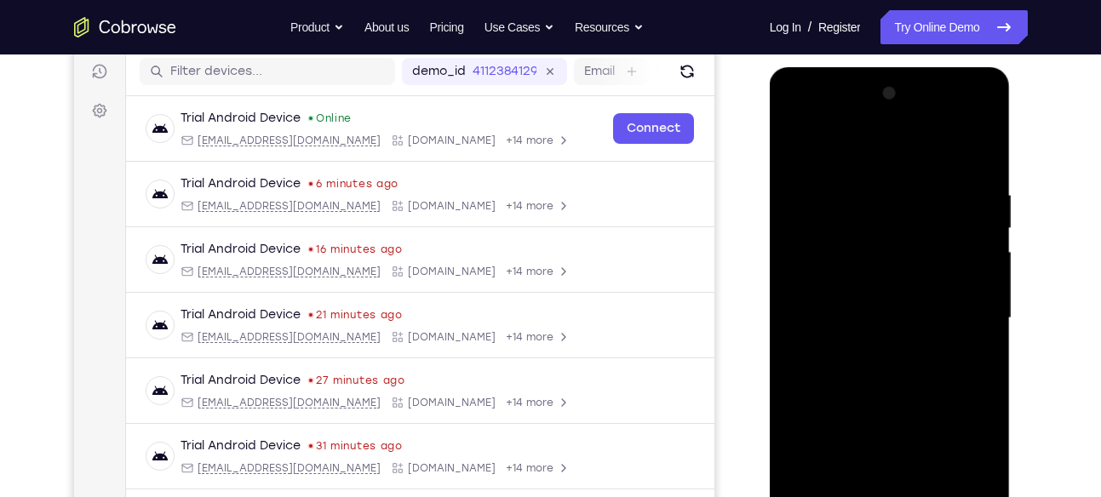
click at [982, 203] on div at bounding box center [889, 318] width 215 height 477
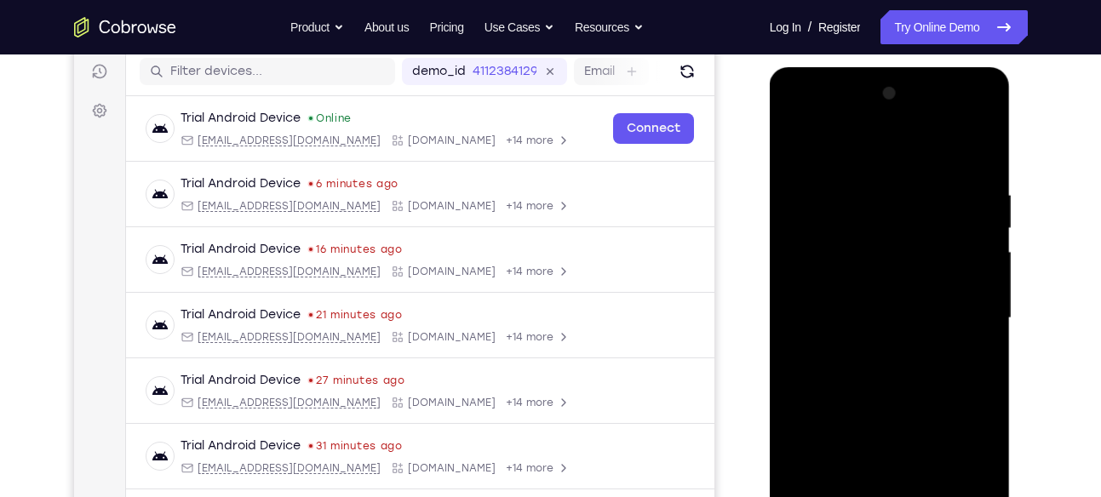
click at [982, 203] on div at bounding box center [889, 318] width 215 height 477
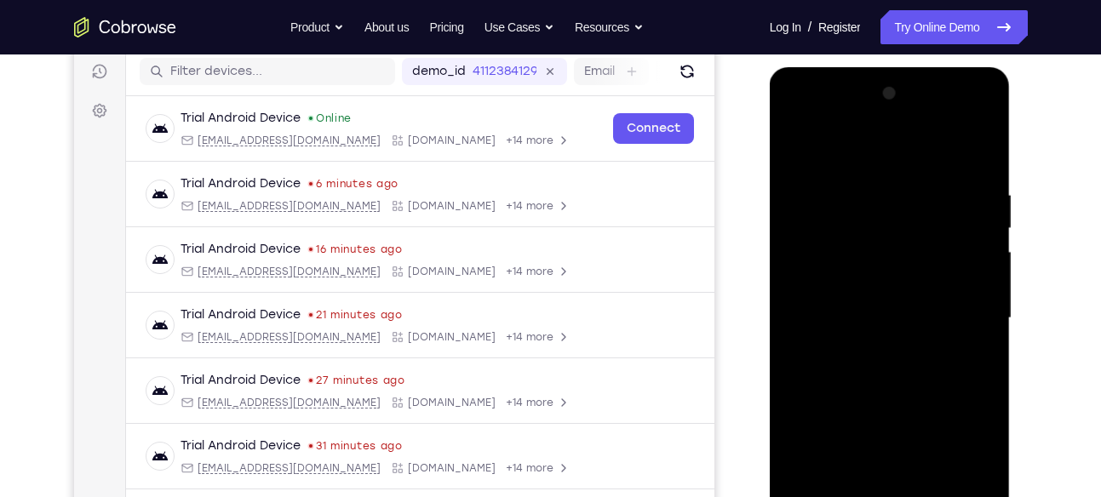
click at [982, 203] on div at bounding box center [889, 318] width 215 height 477
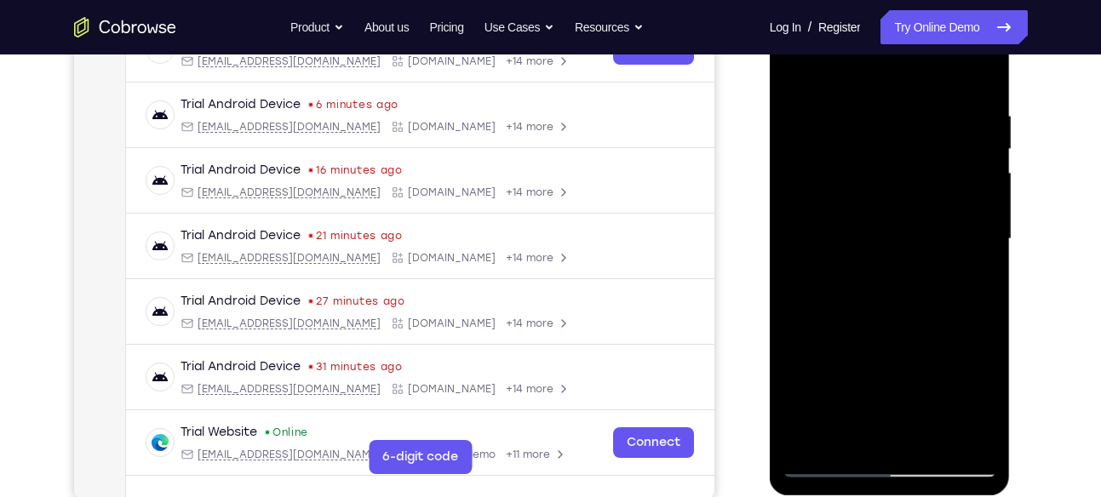
click at [984, 95] on div at bounding box center [889, 239] width 215 height 477
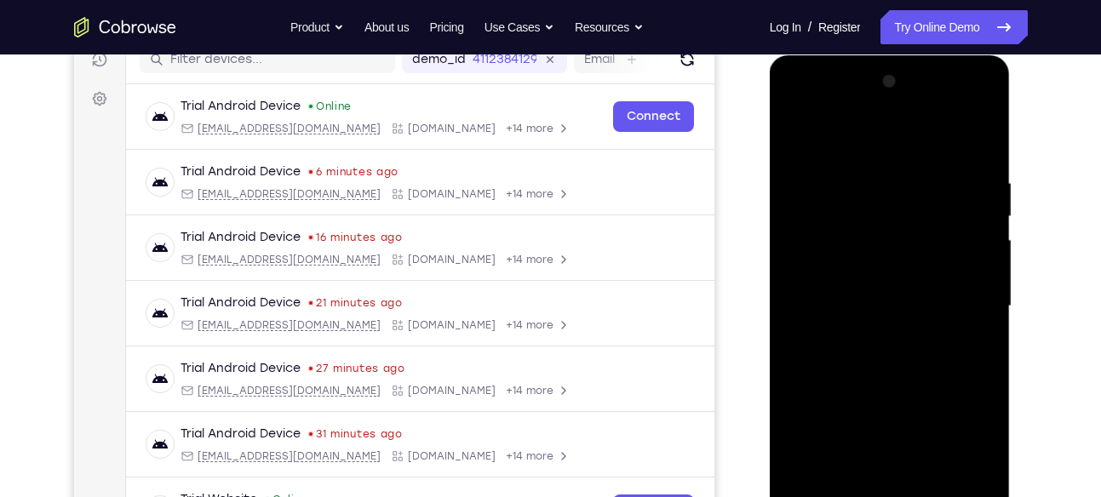
click at [984, 83] on div at bounding box center [889, 306] width 215 height 477
click at [793, 136] on div at bounding box center [889, 306] width 215 height 477
click at [809, 247] on div at bounding box center [889, 306] width 215 height 477
click at [808, 249] on div at bounding box center [889, 306] width 215 height 477
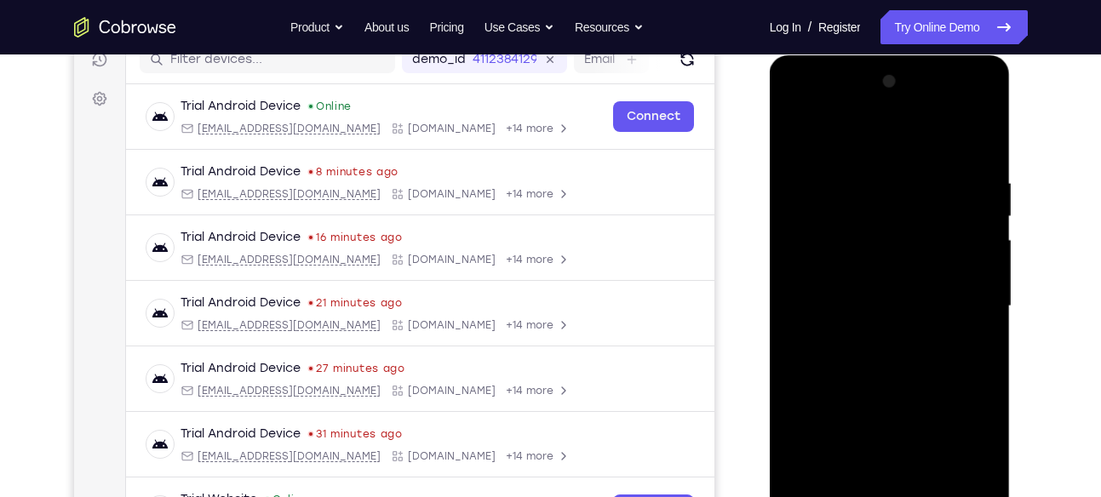
click at [839, 239] on div at bounding box center [889, 306] width 215 height 477
click at [795, 169] on div at bounding box center [889, 306] width 215 height 477
click at [799, 169] on div at bounding box center [889, 306] width 215 height 477
click at [963, 261] on div at bounding box center [889, 306] width 215 height 477
click at [840, 162] on div at bounding box center [889, 306] width 215 height 477
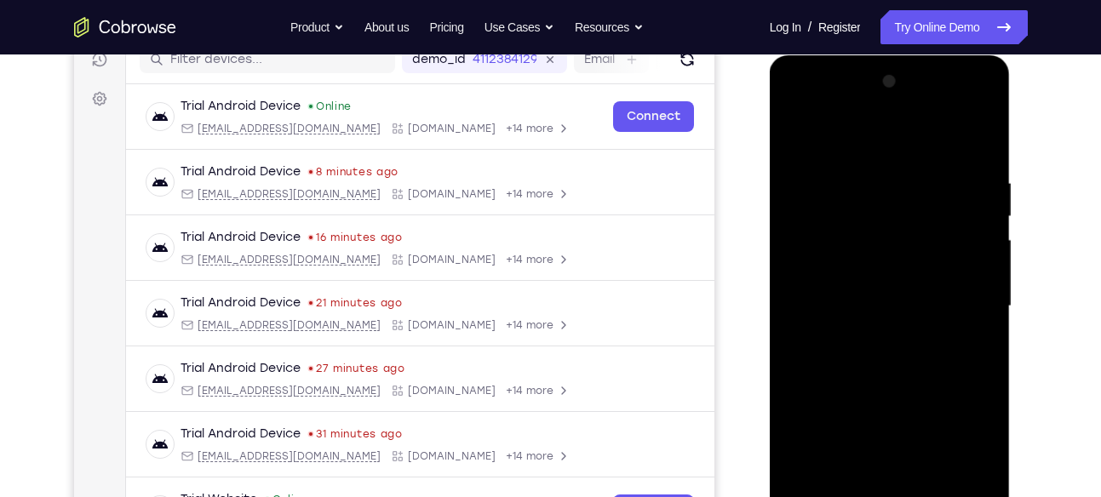
click at [798, 135] on div at bounding box center [889, 306] width 215 height 477
click at [849, 273] on div at bounding box center [889, 306] width 215 height 477
click at [805, 167] on div at bounding box center [889, 306] width 215 height 477
click at [896, 196] on div at bounding box center [889, 306] width 215 height 477
click at [796, 132] on div at bounding box center [889, 306] width 215 height 477
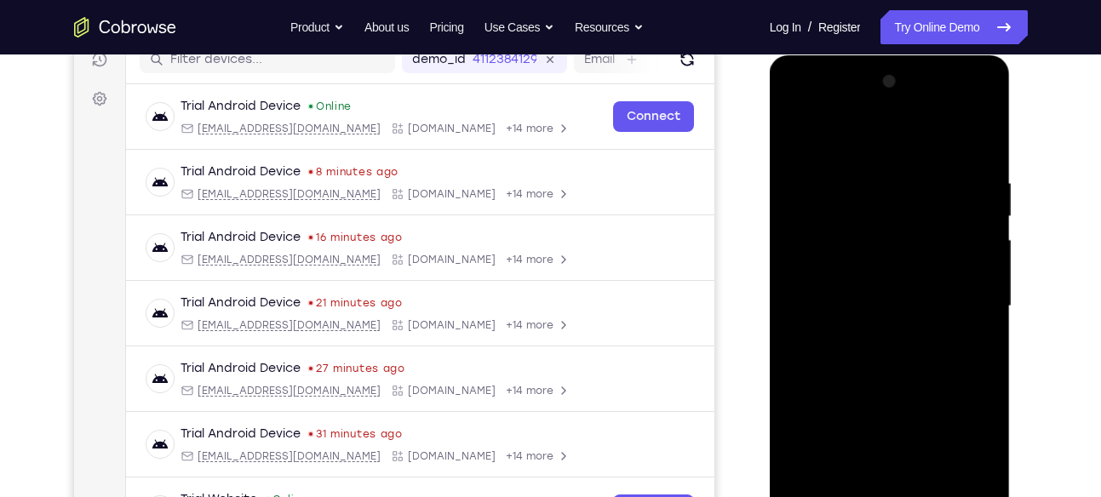
drag, startPoint x: 879, startPoint y: 305, endPoint x: 861, endPoint y: 356, distance: 54.1
click at [861, 356] on div at bounding box center [889, 306] width 215 height 477
click at [872, 194] on div at bounding box center [889, 306] width 215 height 477
click at [800, 299] on div at bounding box center [889, 306] width 215 height 477
click at [984, 232] on div at bounding box center [889, 306] width 215 height 477
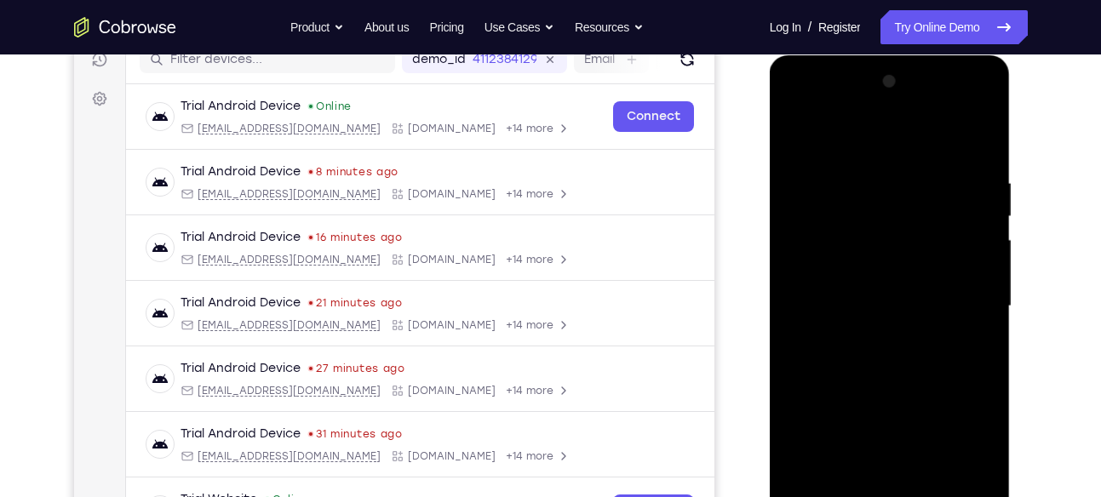
click at [984, 232] on div at bounding box center [889, 306] width 215 height 477
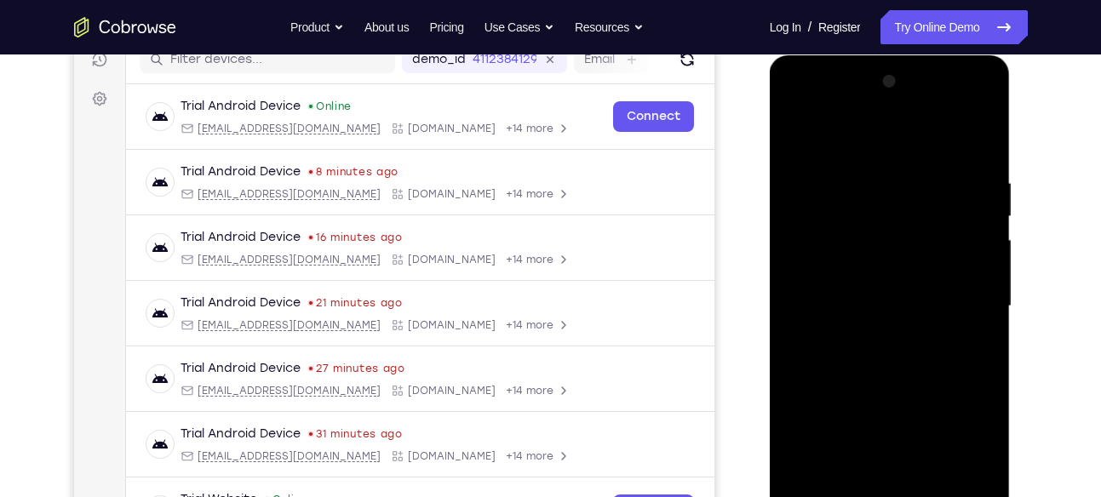
click at [985, 83] on div at bounding box center [889, 306] width 215 height 477
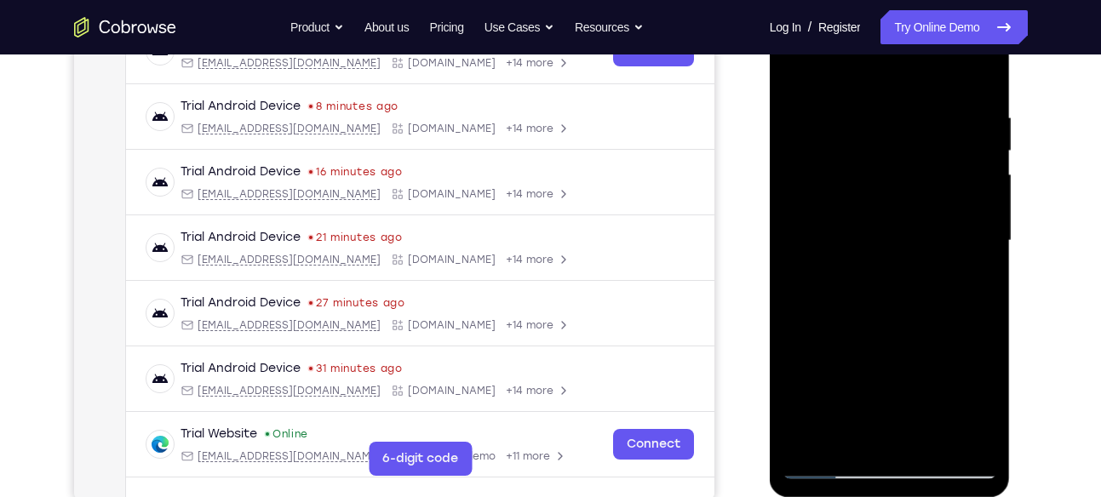
scroll to position [295, 0]
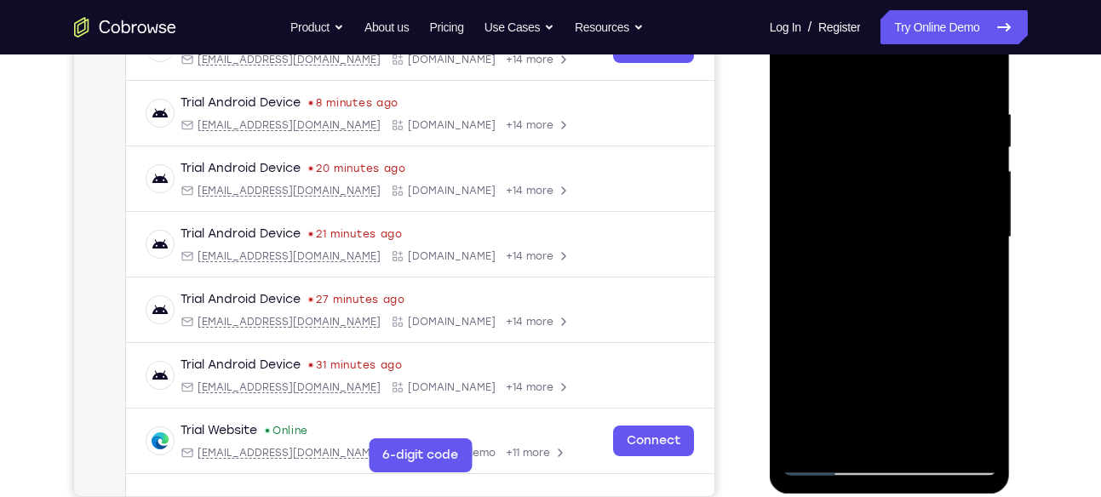
click at [931, 432] on div at bounding box center [889, 237] width 215 height 477
click at [904, 205] on div at bounding box center [889, 237] width 215 height 477
click at [854, 396] on div at bounding box center [889, 237] width 215 height 477
click at [868, 418] on div at bounding box center [889, 237] width 215 height 477
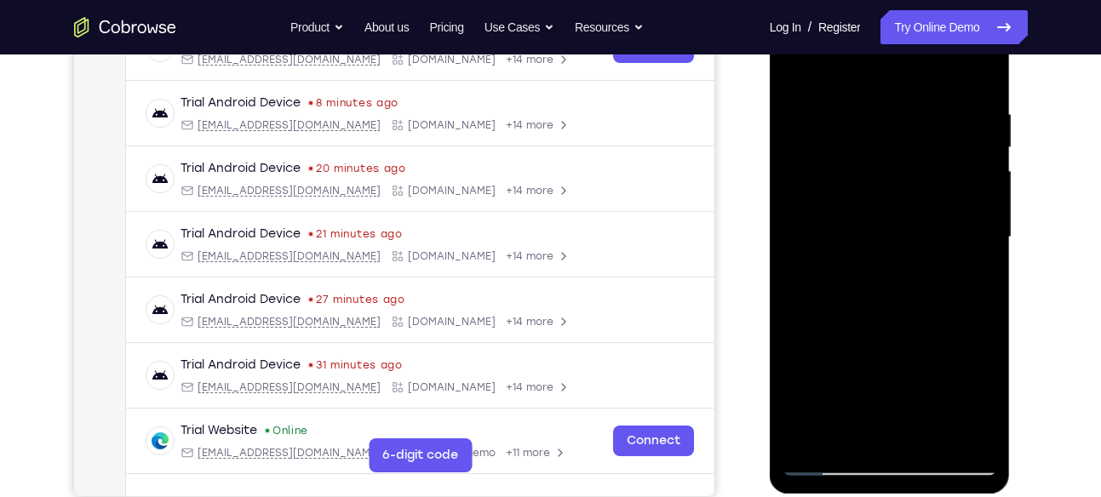
click at [861, 428] on div at bounding box center [889, 237] width 215 height 477
click at [796, 74] on div at bounding box center [889, 237] width 215 height 477
click at [804, 66] on div at bounding box center [889, 237] width 215 height 477
click at [920, 106] on div at bounding box center [889, 237] width 215 height 477
click at [973, 126] on div at bounding box center [889, 237] width 215 height 477
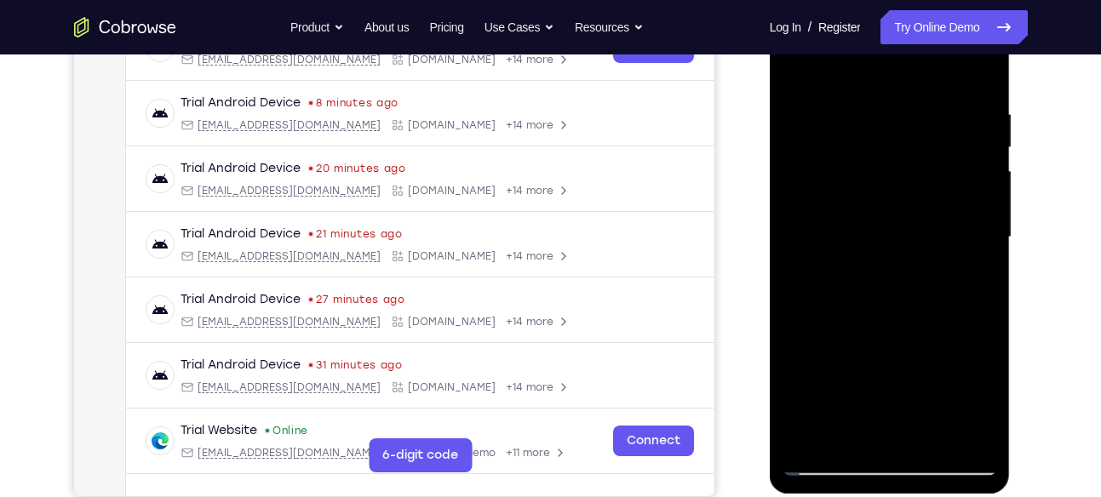
click at [973, 126] on div at bounding box center [889, 237] width 215 height 477
drag, startPoint x: 973, startPoint y: 126, endPoint x: 693, endPoint y: 111, distance: 280.6
click at [770, 111] on html "Online web based iOS Simulators and Android Emulators. Run iPhone, iPad, Mobile…" at bounding box center [891, 241] width 243 height 511
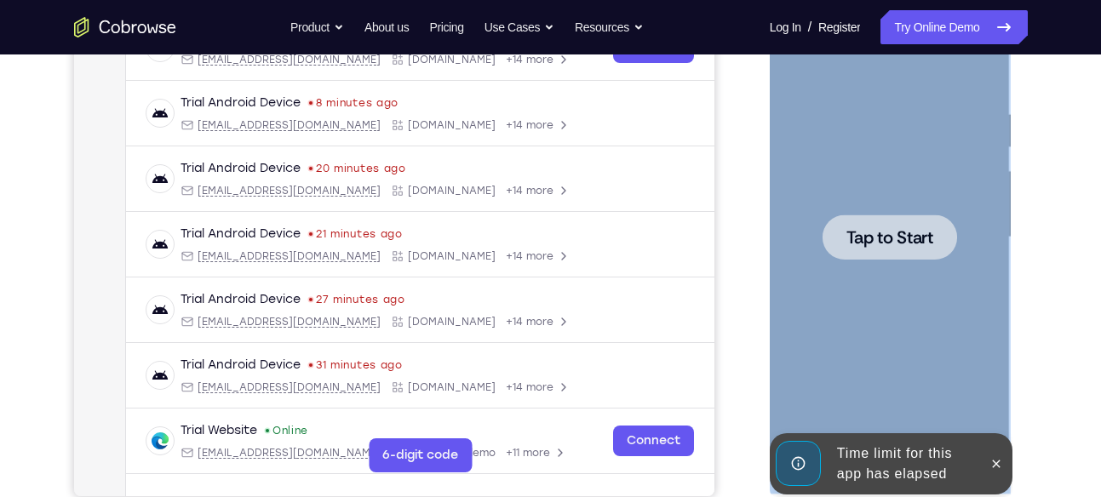
drag, startPoint x: 977, startPoint y: 168, endPoint x: 775, endPoint y: 140, distance: 204.6
click at [775, 140] on div "Tap to Start" at bounding box center [890, 239] width 241 height 507
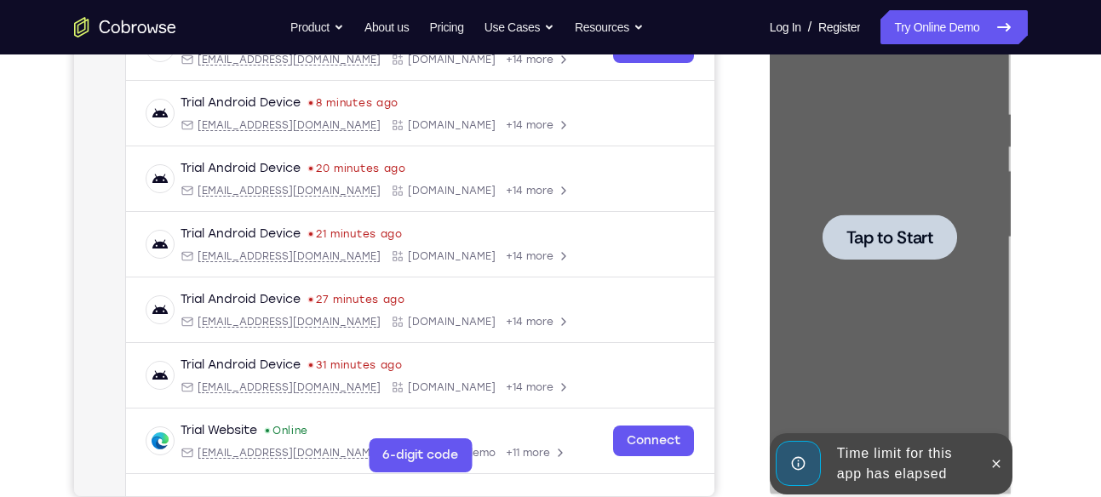
drag, startPoint x: 5, startPoint y: 153, endPoint x: 748, endPoint y: 165, distance: 743.4
click at [748, 165] on div "Your Support Agent Your Customer Web iOS Android" at bounding box center [551, 182] width 954 height 629
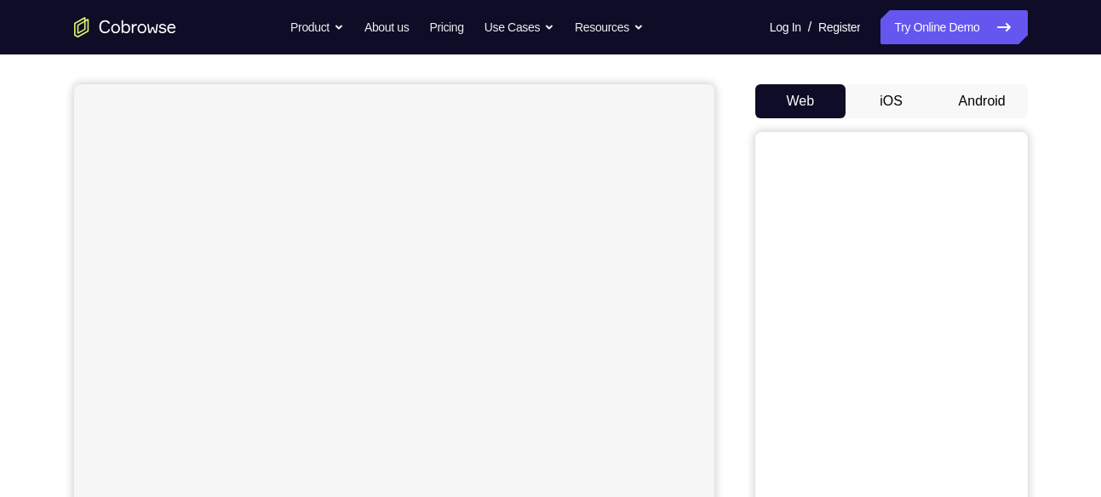
scroll to position [127, 0]
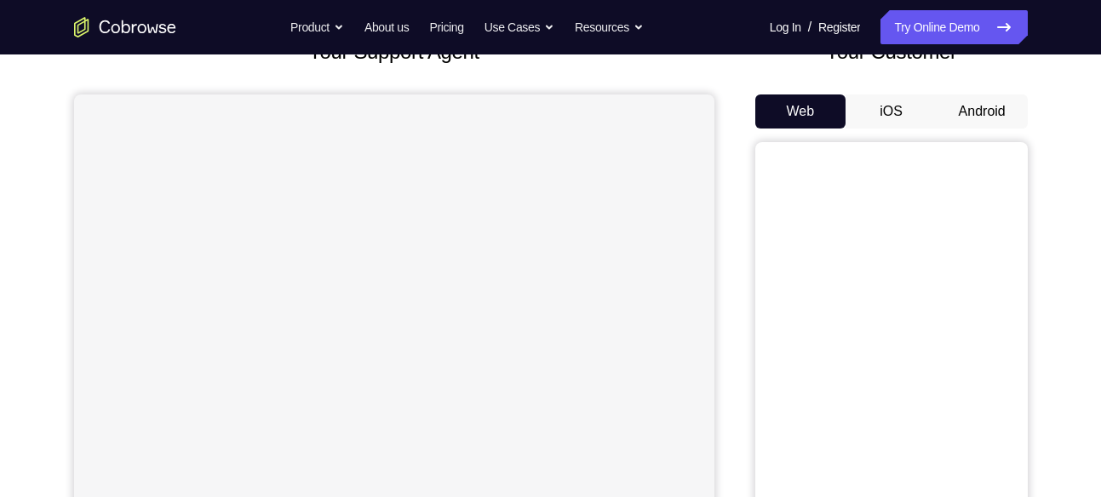
click at [966, 98] on button "Android" at bounding box center [982, 112] width 91 height 34
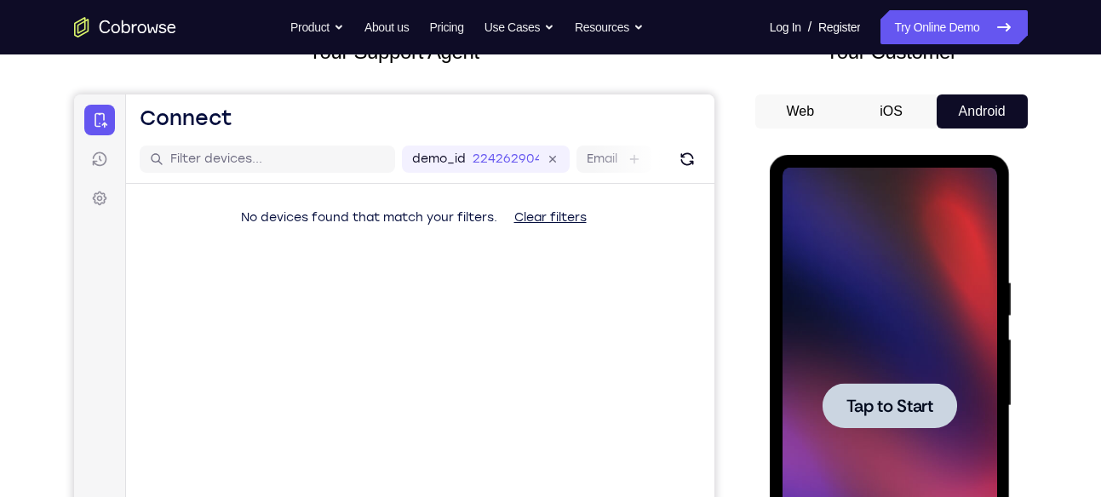
scroll to position [0, 0]
click at [889, 415] on span "Tap to Start" at bounding box center [889, 406] width 87 height 17
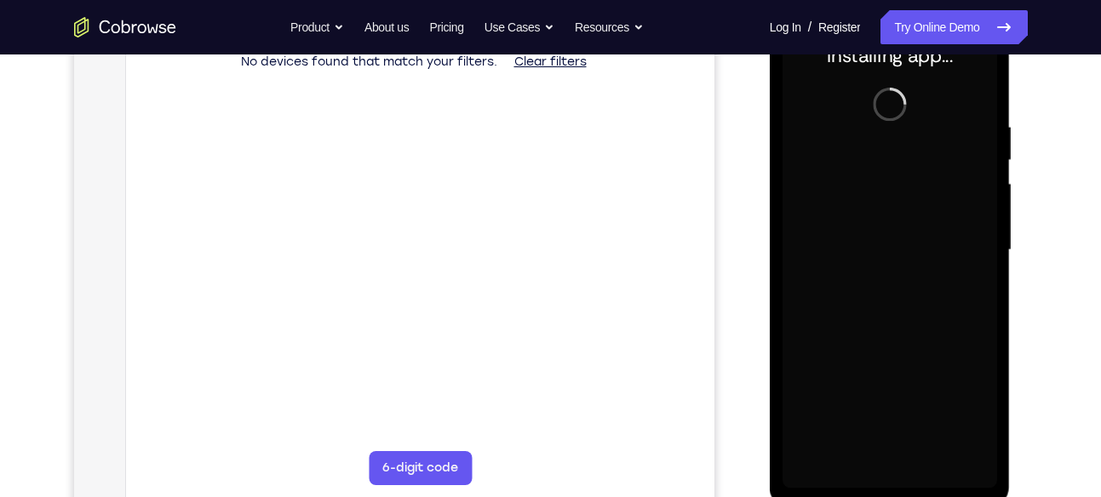
scroll to position [278, 0]
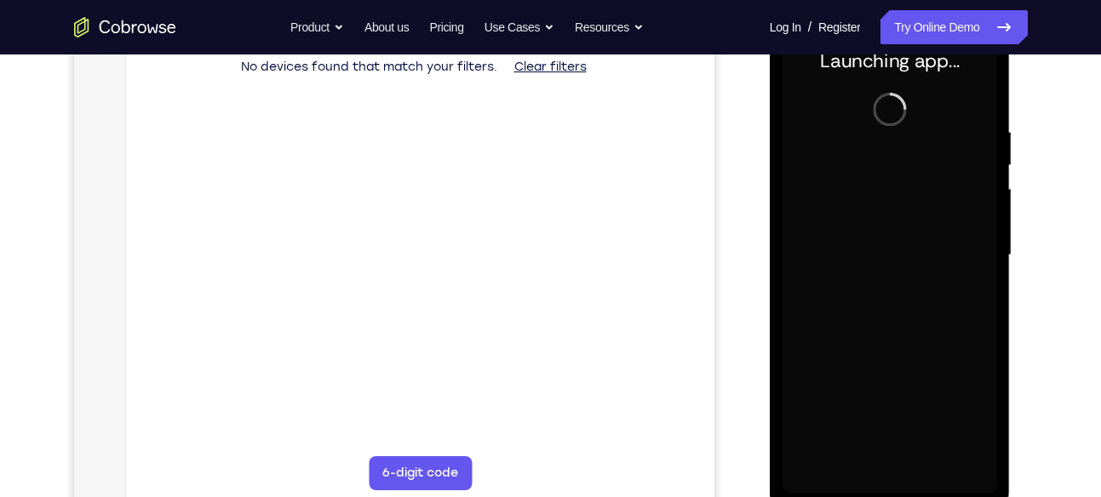
click at [888, 478] on div at bounding box center [889, 255] width 215 height 477
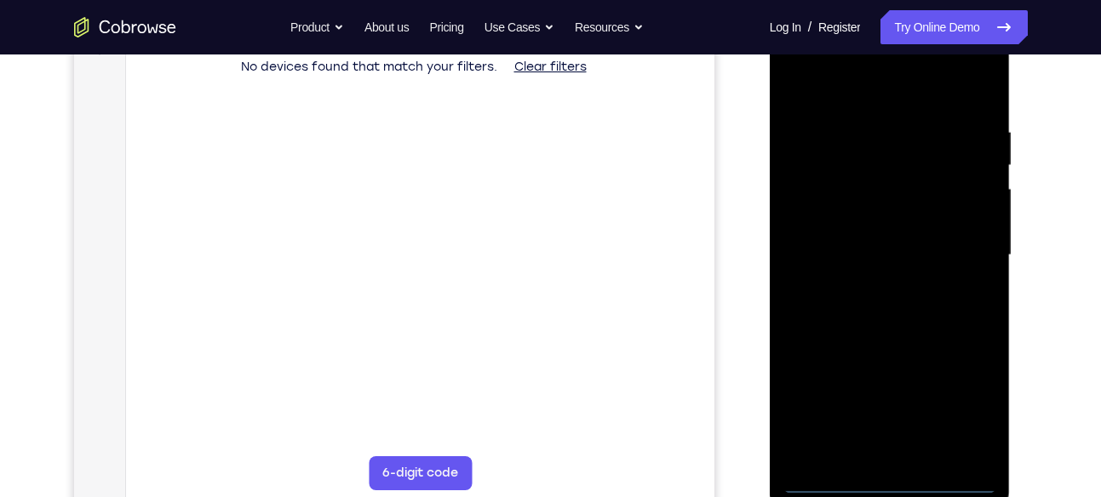
click at [888, 478] on div at bounding box center [889, 255] width 215 height 477
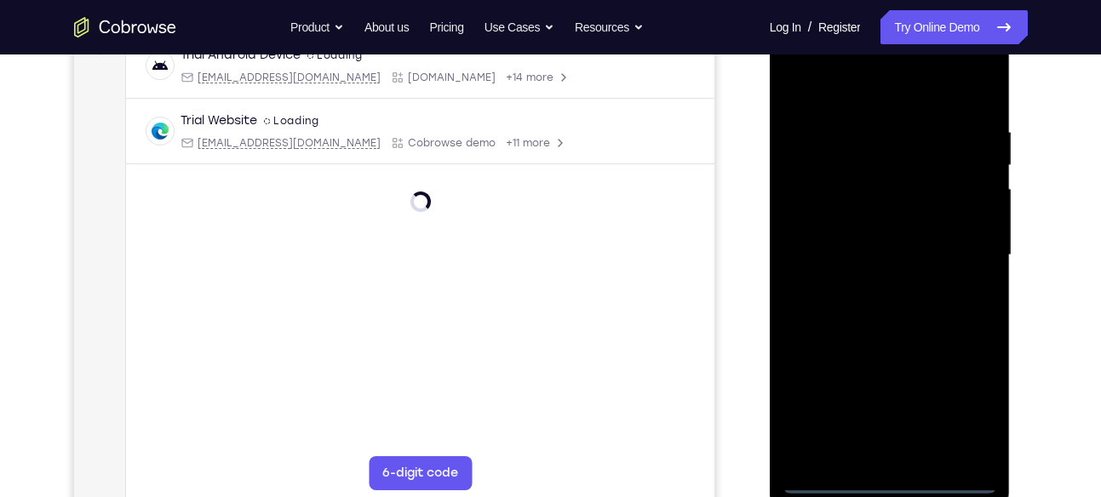
click at [953, 411] on div at bounding box center [889, 255] width 215 height 477
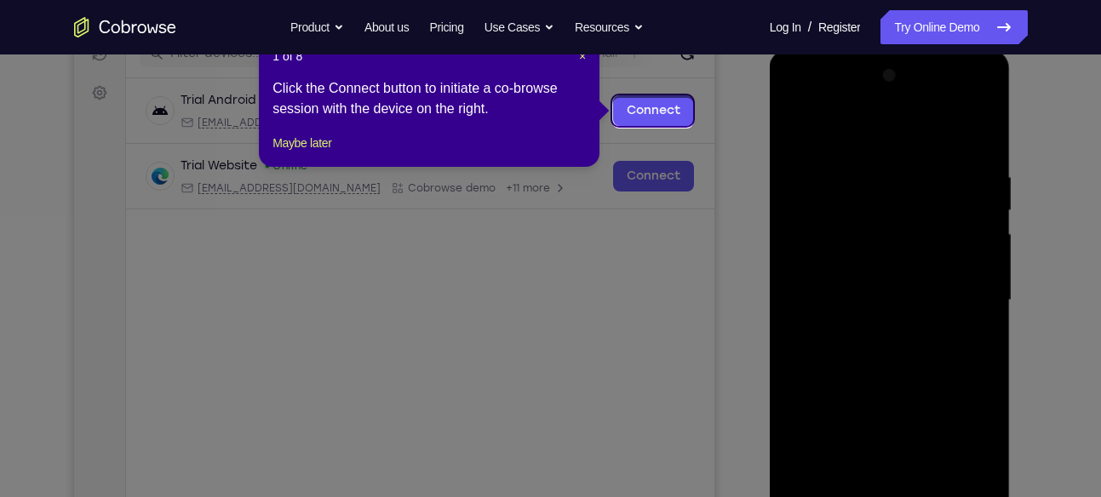
scroll to position [230, 0]
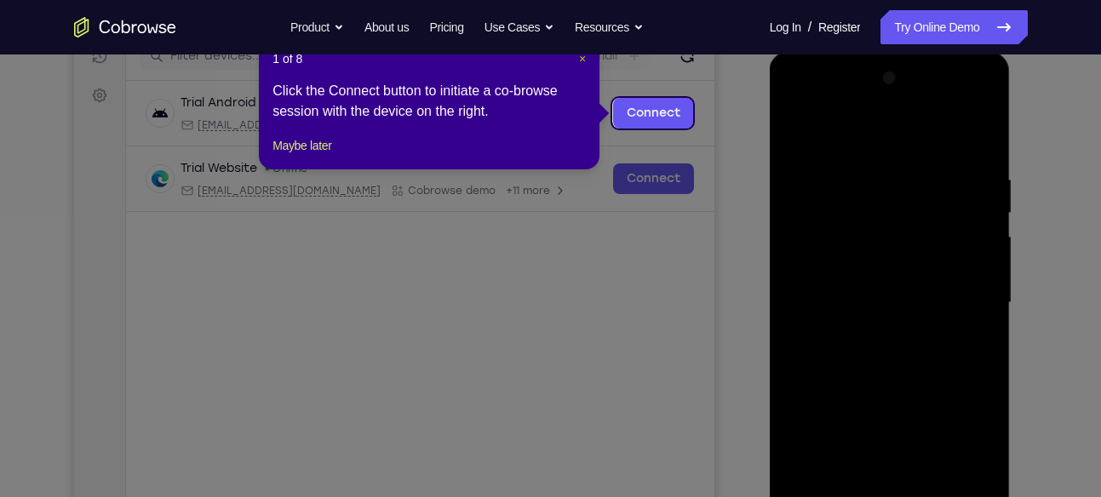
click at [583, 57] on span "×" at bounding box center [582, 59] width 7 height 14
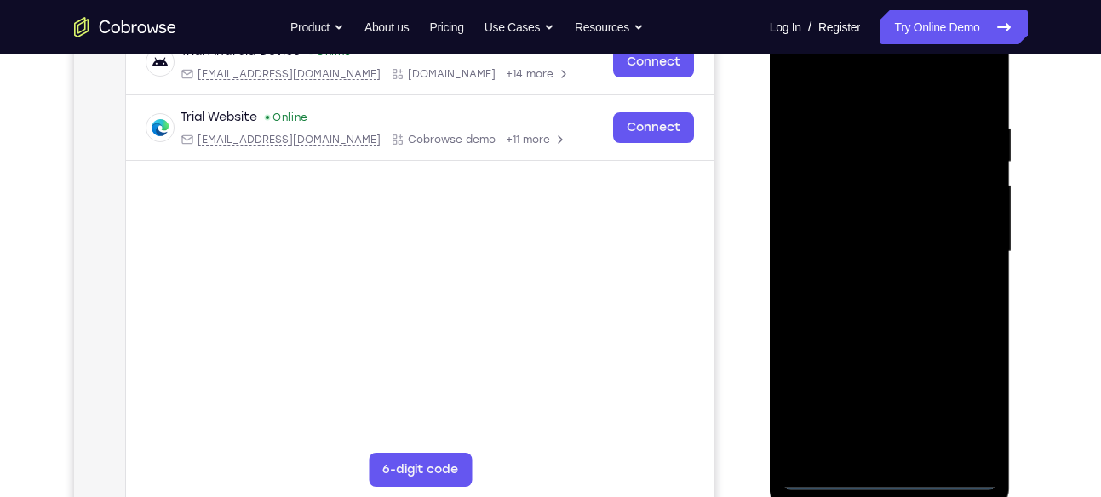
scroll to position [284, 0]
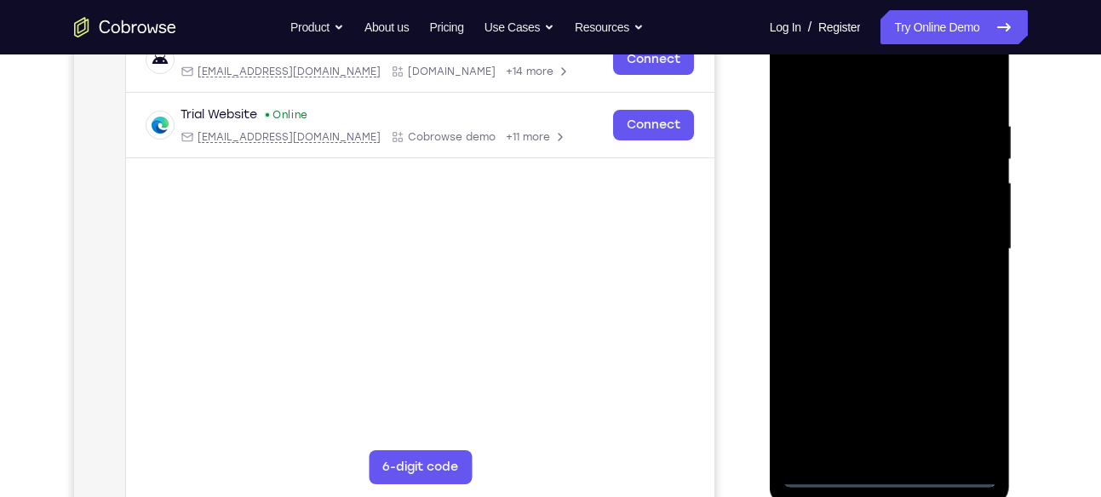
click at [843, 87] on div at bounding box center [889, 249] width 215 height 477
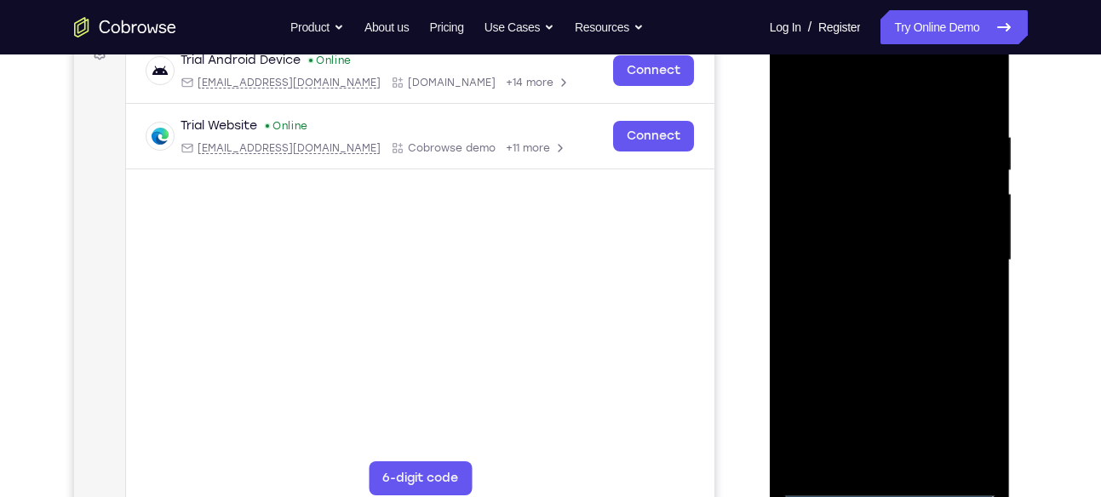
scroll to position [272, 0]
click at [956, 246] on div at bounding box center [889, 261] width 215 height 477
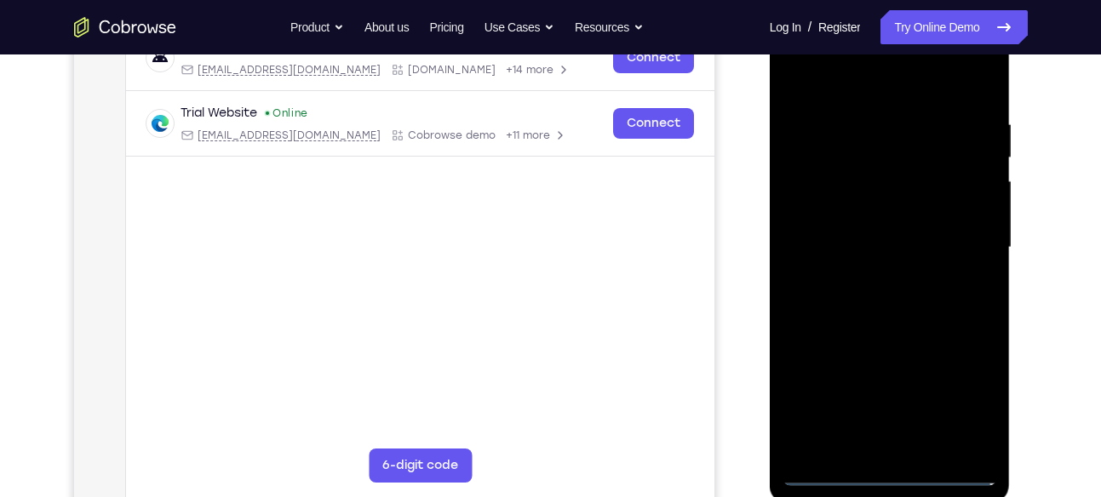
scroll to position [280, 0]
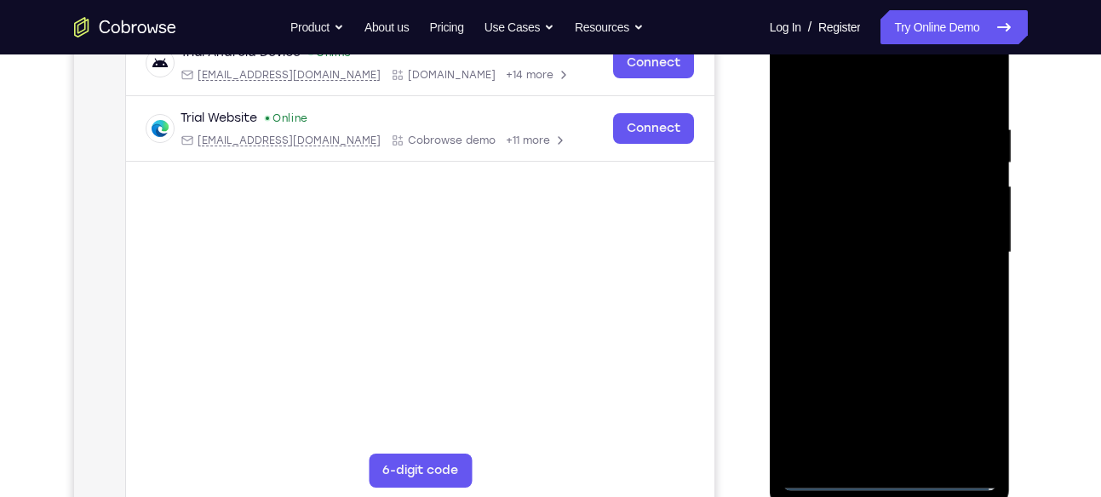
click at [868, 286] on div at bounding box center [889, 252] width 215 height 477
click at [894, 244] on div at bounding box center [889, 252] width 215 height 477
click at [881, 217] on div at bounding box center [889, 252] width 215 height 477
click at [901, 248] on div at bounding box center [889, 252] width 215 height 477
click at [890, 318] on div at bounding box center [889, 252] width 215 height 477
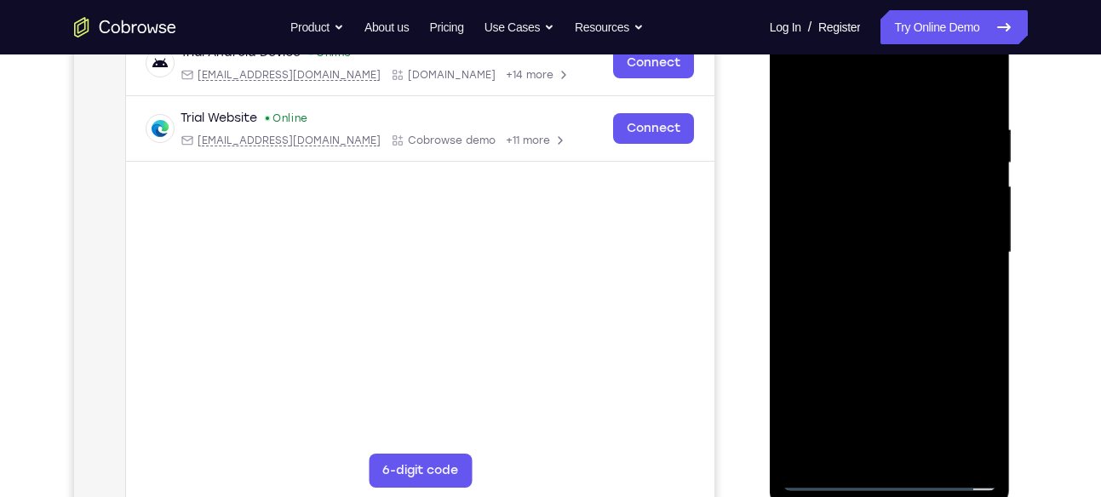
click at [868, 135] on div at bounding box center [889, 252] width 215 height 477
drag, startPoint x: 877, startPoint y: 99, endPoint x: 885, endPoint y: -3, distance: 101.6
click at [885, 2] on html "Online web based iOS Simulators and Android Emulators. Run iPhone, iPad, Mobile…" at bounding box center [891, 257] width 243 height 511
click at [977, 179] on div at bounding box center [889, 252] width 215 height 477
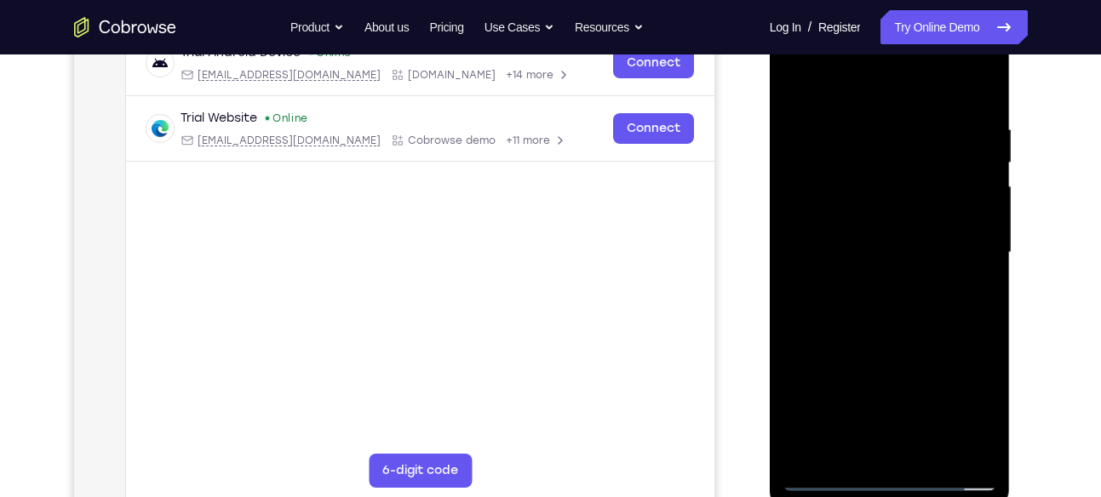
click at [984, 170] on div at bounding box center [889, 252] width 215 height 477
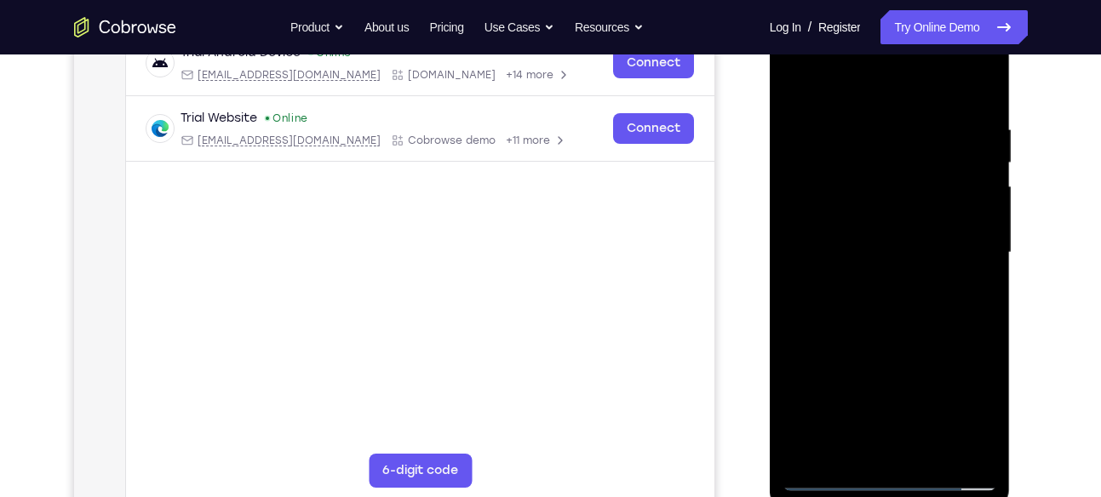
click at [984, 170] on div at bounding box center [889, 252] width 215 height 477
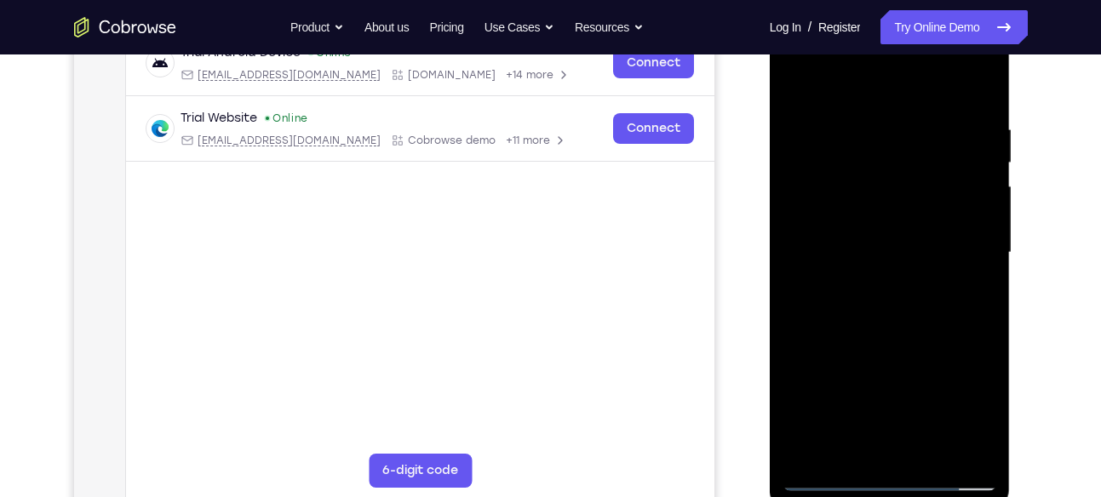
click at [984, 170] on div at bounding box center [889, 252] width 215 height 477
click at [972, 144] on div at bounding box center [889, 252] width 215 height 477
click at [974, 144] on div at bounding box center [889, 252] width 215 height 477
click at [979, 83] on div at bounding box center [889, 252] width 215 height 477
click at [935, 447] on div at bounding box center [889, 252] width 215 height 477
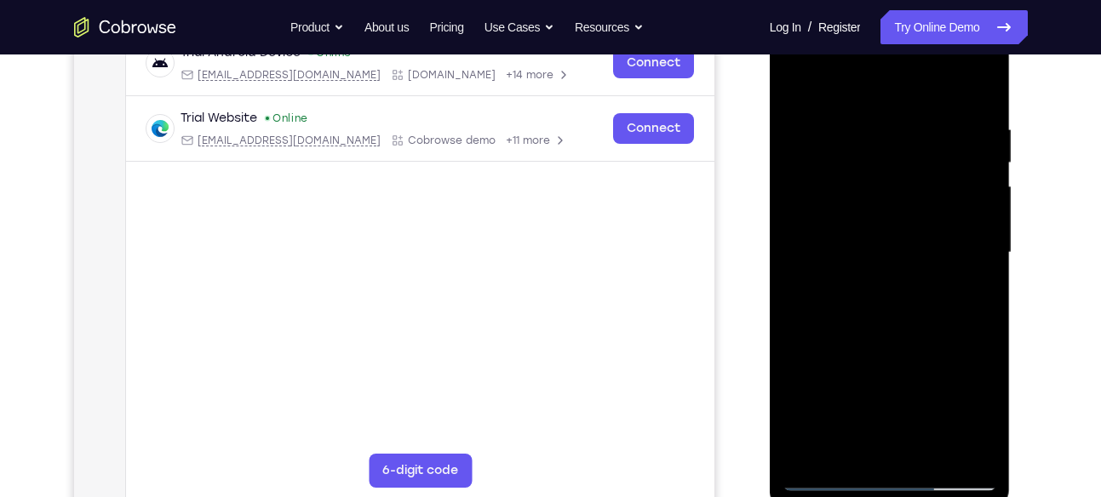
click at [912, 340] on div at bounding box center [889, 252] width 215 height 477
click at [889, 278] on div at bounding box center [889, 252] width 215 height 477
click at [855, 433] on div at bounding box center [889, 252] width 215 height 477
click at [843, 439] on div at bounding box center [889, 252] width 215 height 477
click at [800, 82] on div at bounding box center [889, 252] width 215 height 477
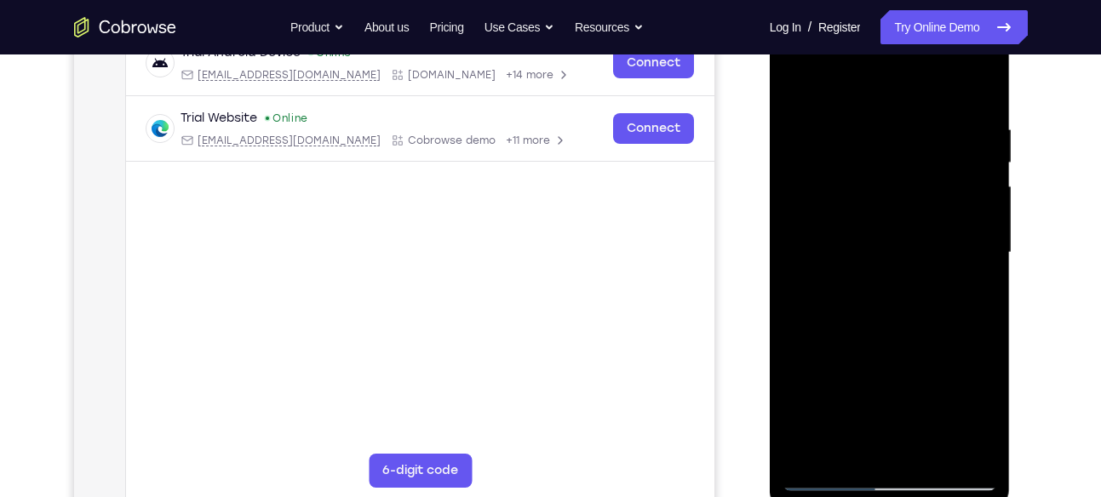
click at [863, 260] on div at bounding box center [889, 252] width 215 height 477
click at [858, 447] on div at bounding box center [889, 252] width 215 height 477
click at [792, 80] on div at bounding box center [889, 252] width 215 height 477
click at [902, 235] on div at bounding box center [889, 252] width 215 height 477
click at [913, 318] on div at bounding box center [889, 252] width 215 height 477
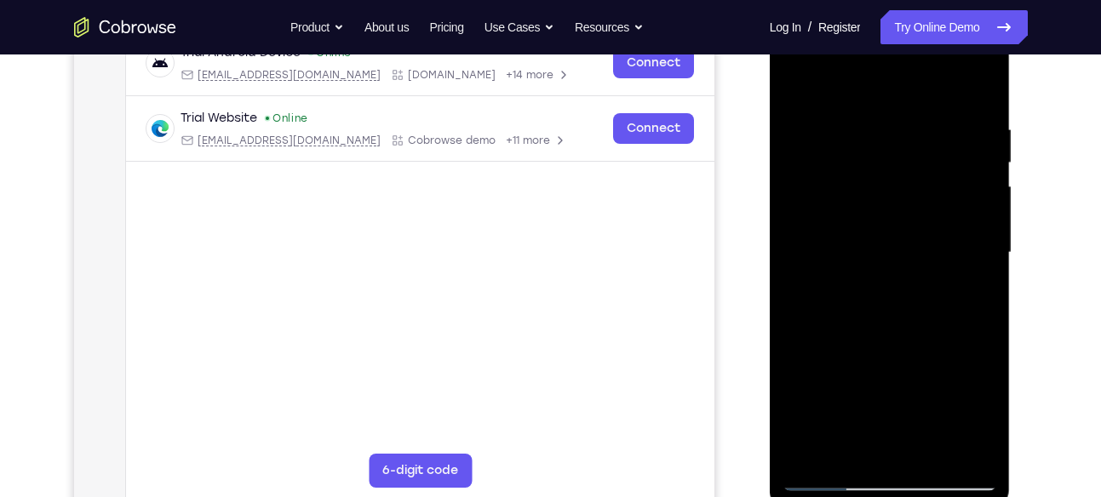
click at [969, 317] on div at bounding box center [889, 252] width 215 height 477
click at [980, 417] on div at bounding box center [889, 252] width 215 height 477
click at [844, 446] on div at bounding box center [889, 252] width 215 height 477
click at [939, 347] on div at bounding box center [889, 252] width 215 height 477
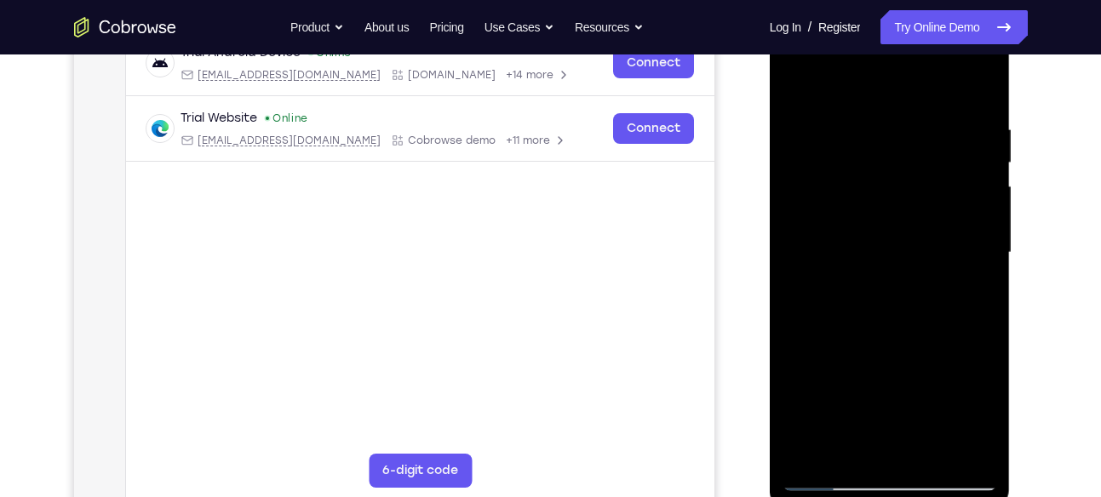
click at [882, 188] on div at bounding box center [889, 252] width 215 height 477
click at [872, 230] on div at bounding box center [889, 252] width 215 height 477
click at [920, 230] on div at bounding box center [889, 252] width 215 height 477
click at [989, 421] on div at bounding box center [889, 252] width 215 height 477
click at [847, 451] on div at bounding box center [889, 252] width 215 height 477
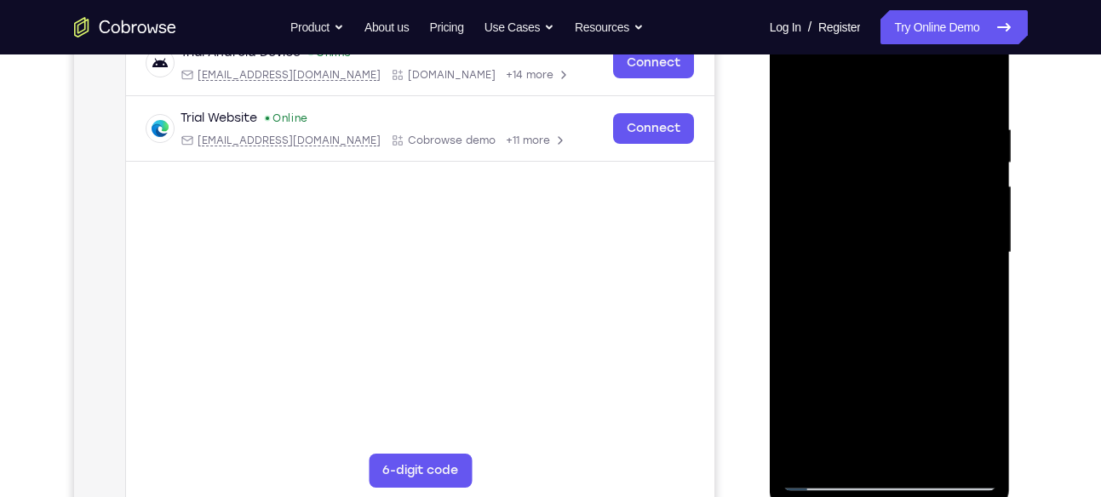
click at [801, 352] on div at bounding box center [889, 252] width 215 height 477
click at [978, 278] on div at bounding box center [889, 252] width 215 height 477
click at [792, 83] on div at bounding box center [889, 252] width 215 height 477
click at [866, 215] on div at bounding box center [889, 252] width 215 height 477
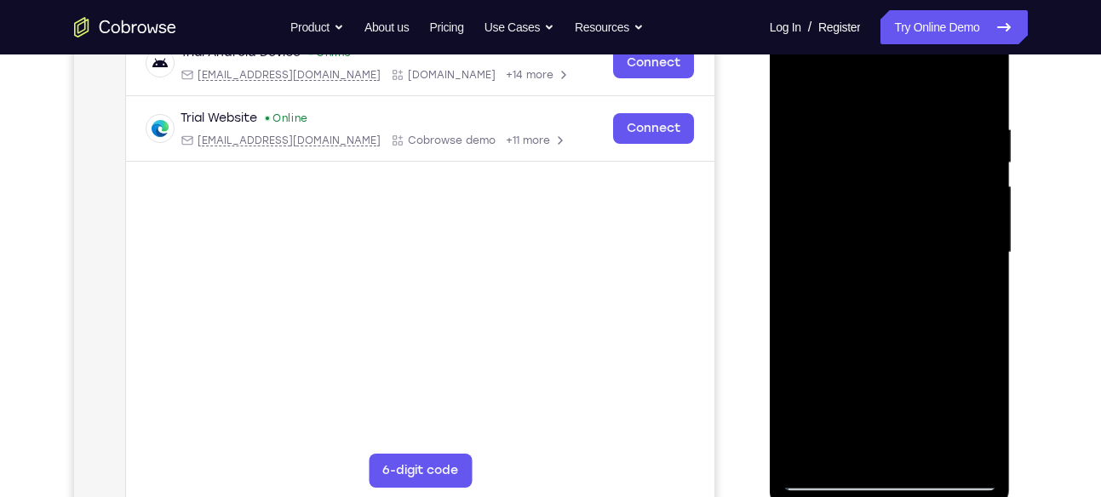
click at [845, 443] on div at bounding box center [889, 252] width 215 height 477
click at [796, 353] on div at bounding box center [889, 252] width 215 height 477
click at [824, 240] on div at bounding box center [889, 252] width 215 height 477
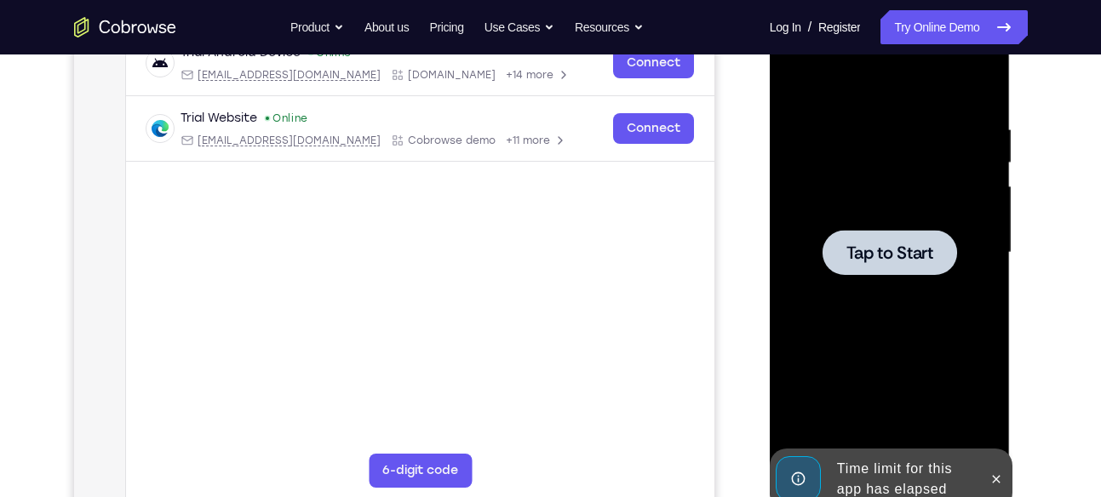
click at [932, 277] on div at bounding box center [889, 252] width 215 height 477
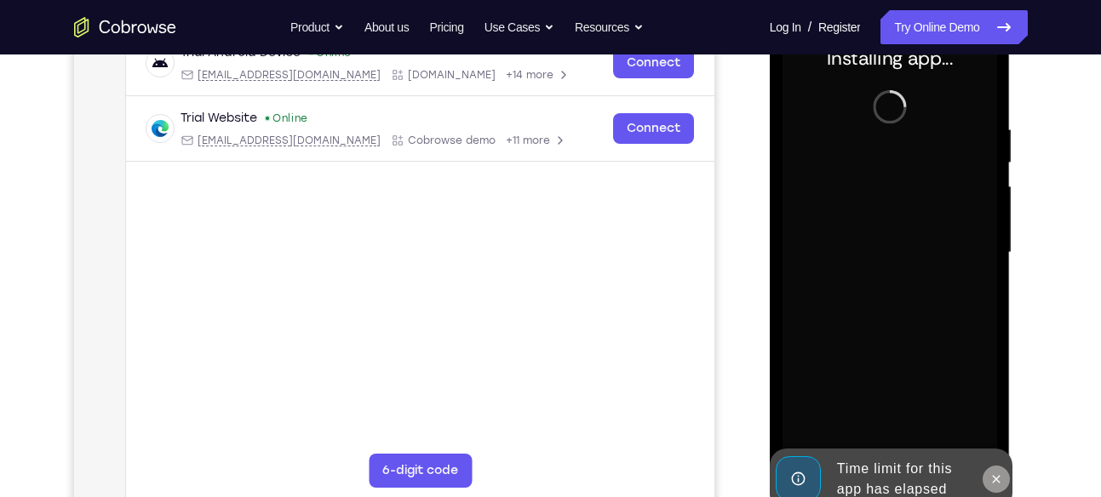
click at [990, 474] on icon at bounding box center [996, 480] width 14 height 14
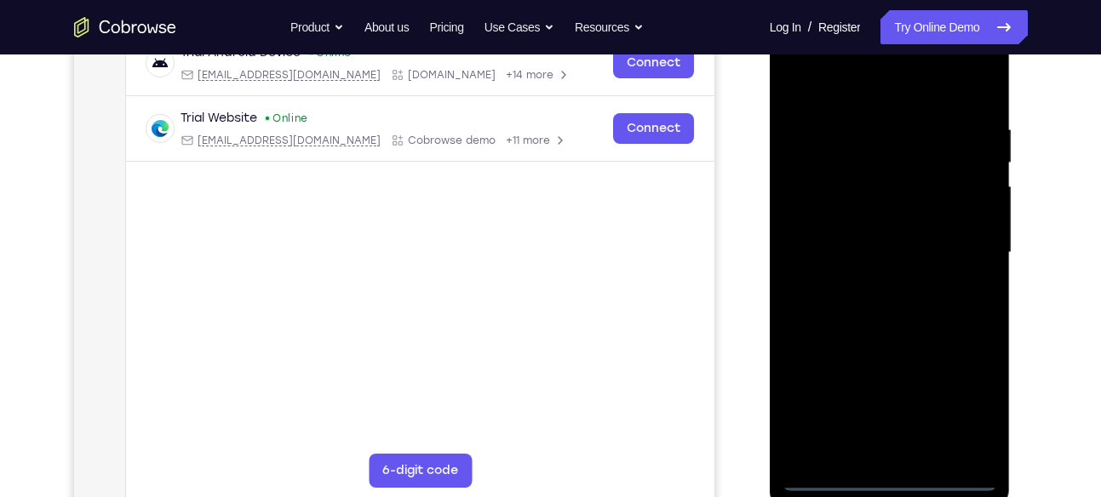
click at [882, 471] on div at bounding box center [889, 252] width 215 height 477
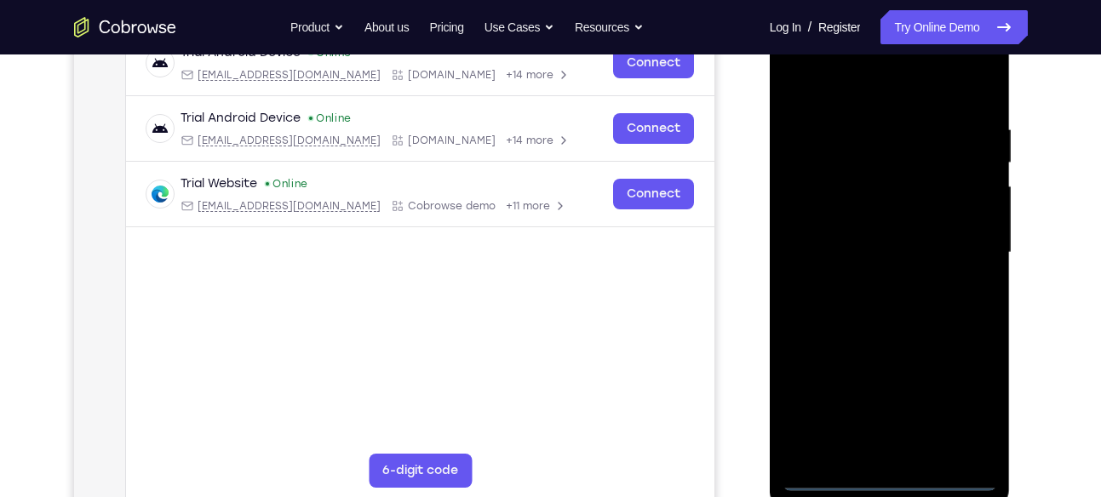
click at [900, 474] on div at bounding box center [889, 252] width 215 height 477
click at [960, 408] on div at bounding box center [889, 252] width 215 height 477
click at [845, 88] on div at bounding box center [889, 252] width 215 height 477
click at [965, 239] on div at bounding box center [889, 252] width 215 height 477
click at [907, 453] on div at bounding box center [889, 252] width 215 height 477
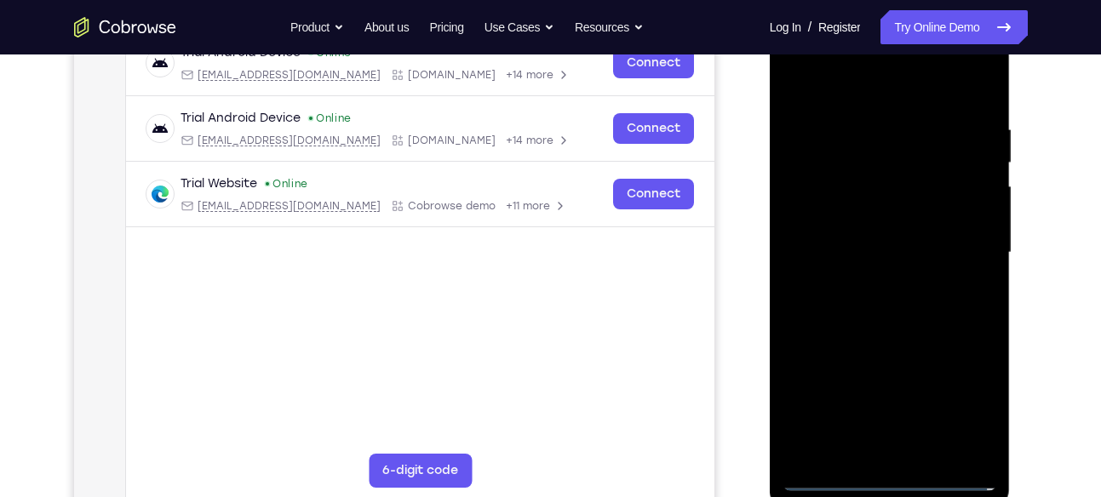
click at [859, 229] on div at bounding box center [889, 252] width 215 height 477
click at [859, 215] on div at bounding box center [889, 252] width 215 height 477
click at [889, 255] on div at bounding box center [889, 252] width 215 height 477
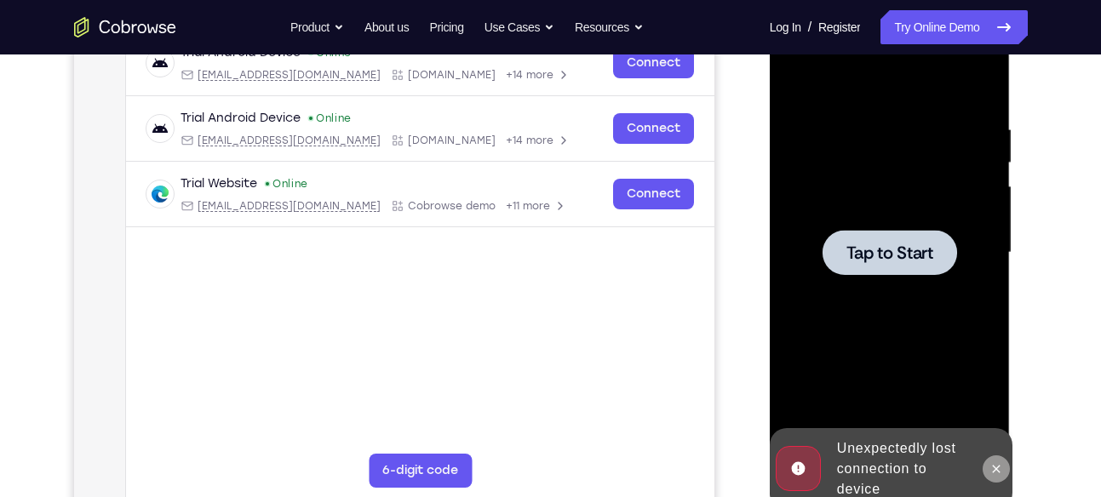
click at [984, 464] on button at bounding box center [996, 469] width 27 height 27
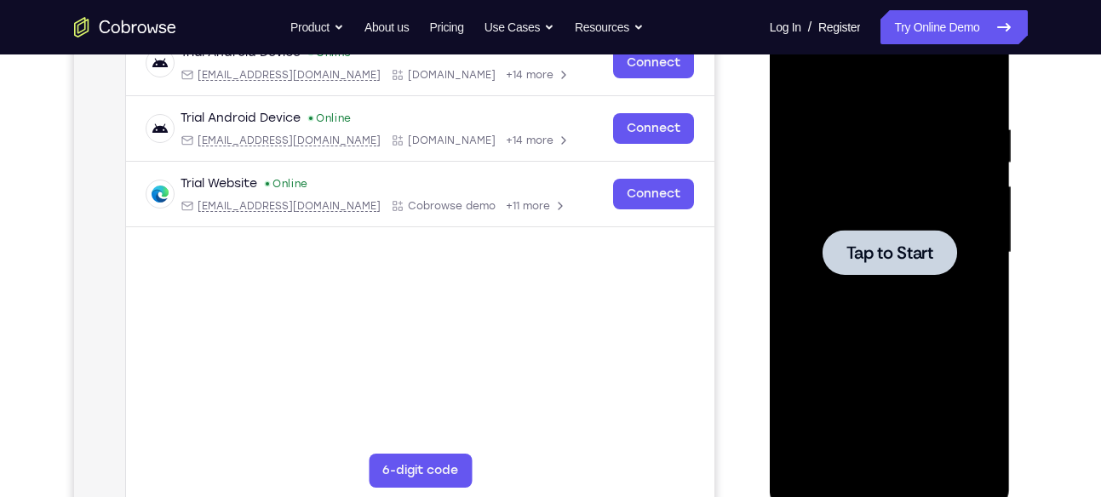
click at [903, 259] on span "Tap to Start" at bounding box center [889, 252] width 87 height 17
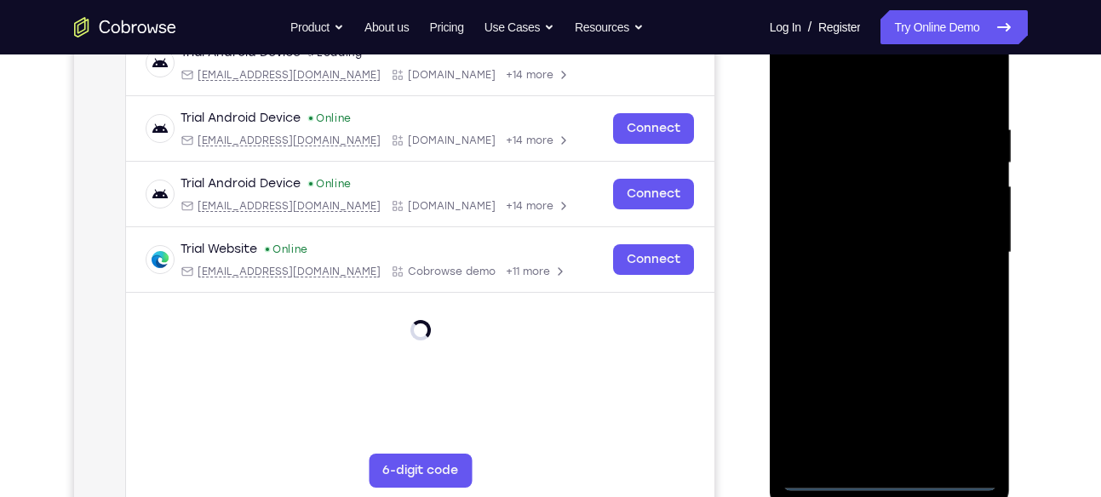
click at [897, 472] on div at bounding box center [889, 252] width 215 height 477
click at [887, 476] on div at bounding box center [889, 252] width 215 height 477
click at [967, 404] on div at bounding box center [889, 252] width 215 height 477
click at [817, 102] on div at bounding box center [889, 252] width 215 height 477
click at [963, 240] on div at bounding box center [889, 252] width 215 height 477
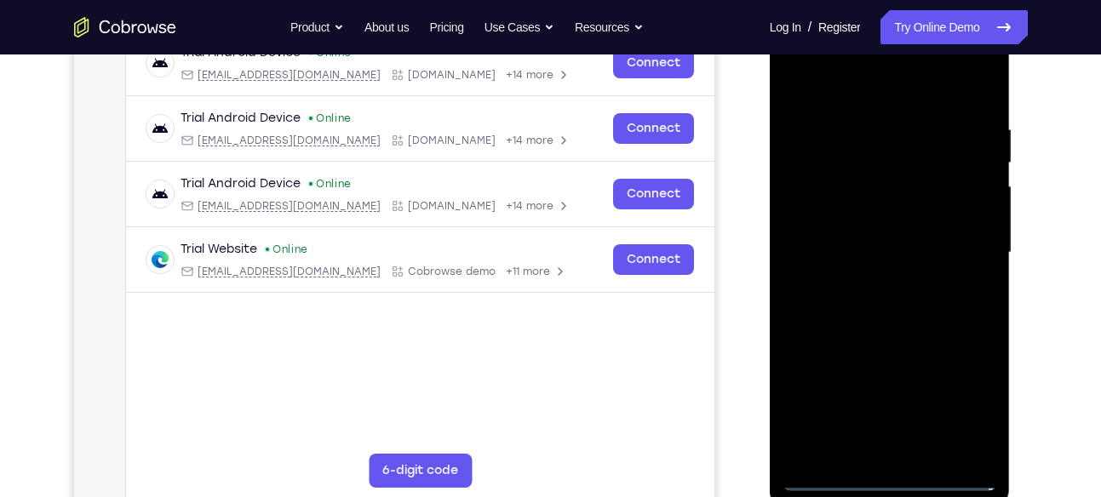
click at [876, 285] on div at bounding box center [889, 252] width 215 height 477
click at [868, 219] on div at bounding box center [889, 252] width 215 height 477
click at [876, 238] on div at bounding box center [889, 252] width 215 height 477
click at [881, 209] on div at bounding box center [889, 252] width 215 height 477
click at [931, 451] on div at bounding box center [889, 252] width 215 height 477
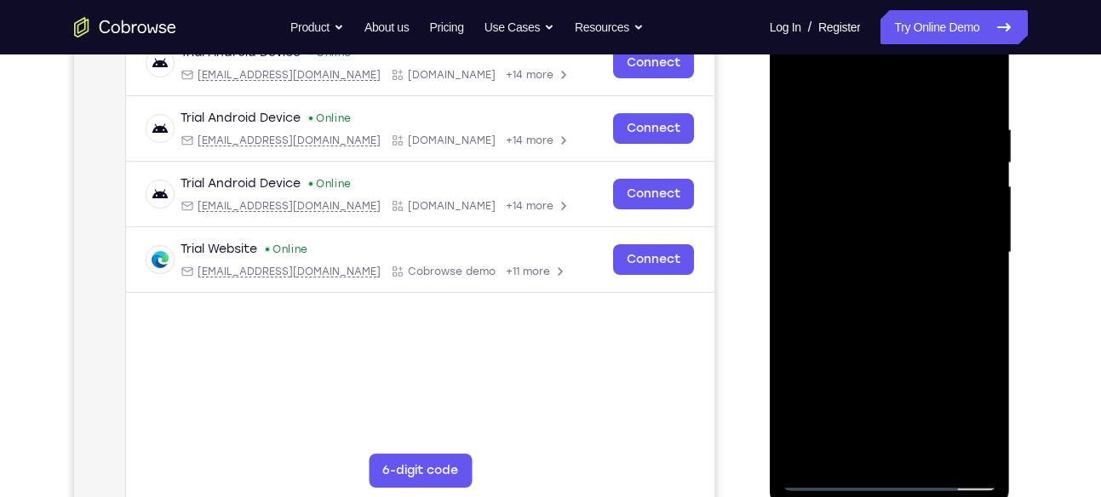
click at [906, 338] on div at bounding box center [889, 252] width 215 height 477
click at [868, 264] on div at bounding box center [889, 252] width 215 height 477
click at [877, 343] on div at bounding box center [889, 252] width 215 height 477
click at [909, 341] on div at bounding box center [889, 252] width 215 height 477
click at [851, 441] on div at bounding box center [889, 252] width 215 height 477
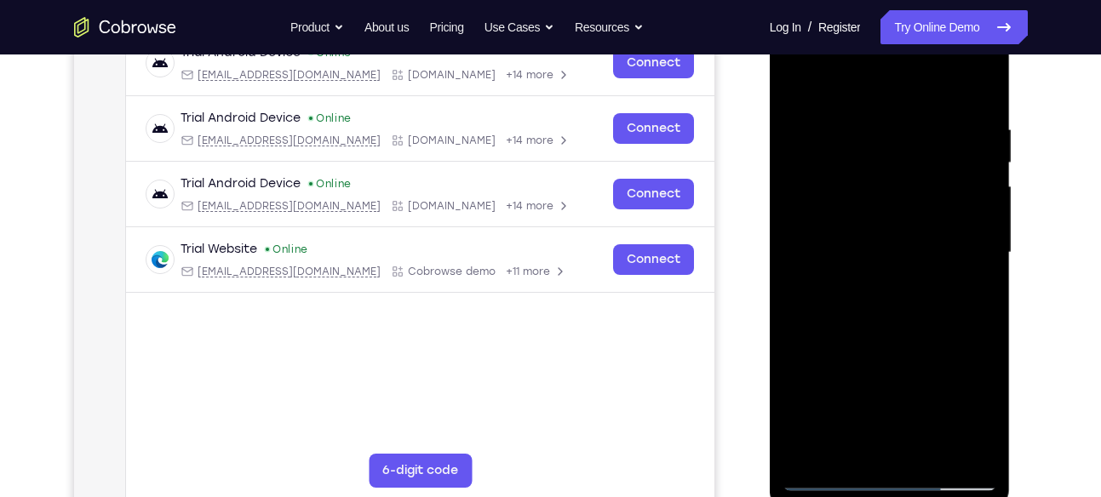
click at [945, 349] on div at bounding box center [889, 252] width 215 height 477
click at [967, 283] on div at bounding box center [889, 252] width 215 height 477
click at [840, 148] on div at bounding box center [889, 252] width 215 height 477
click at [903, 286] on div at bounding box center [889, 252] width 215 height 477
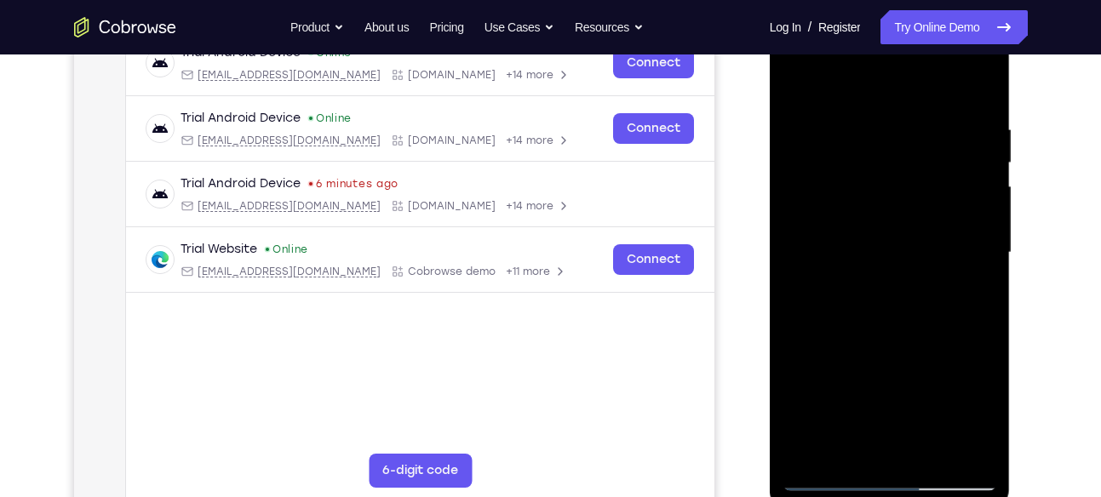
click at [847, 441] on div at bounding box center [889, 252] width 215 height 477
click at [799, 353] on div at bounding box center [889, 252] width 215 height 477
drag, startPoint x: 834, startPoint y: 378, endPoint x: 863, endPoint y: 153, distance: 226.8
click at [863, 153] on div at bounding box center [889, 252] width 215 height 477
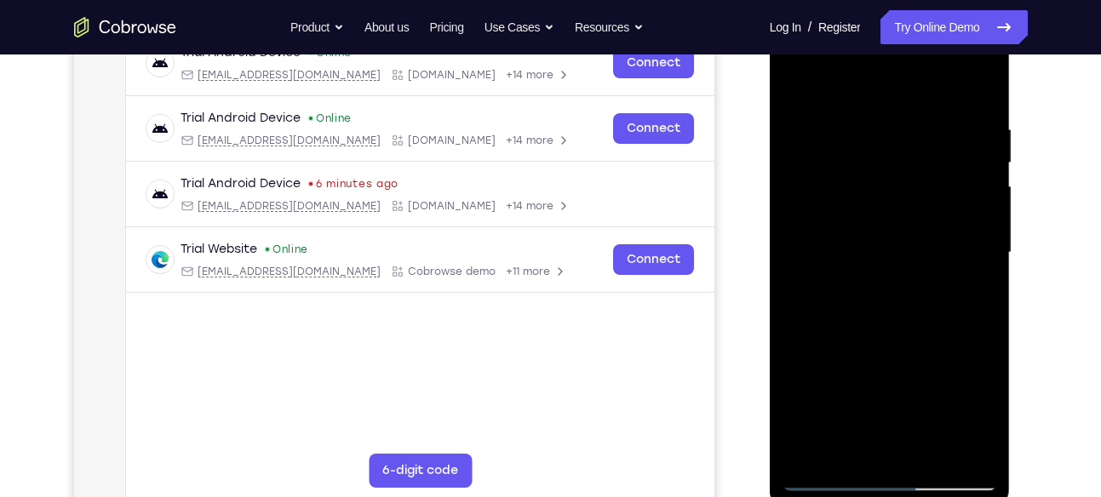
drag, startPoint x: 855, startPoint y: 396, endPoint x: 885, endPoint y: 251, distance: 147.8
click at [885, 251] on div at bounding box center [889, 252] width 215 height 477
click at [801, 408] on div at bounding box center [889, 252] width 215 height 477
click at [966, 278] on div at bounding box center [889, 252] width 215 height 477
click at [800, 84] on div at bounding box center [889, 252] width 215 height 477
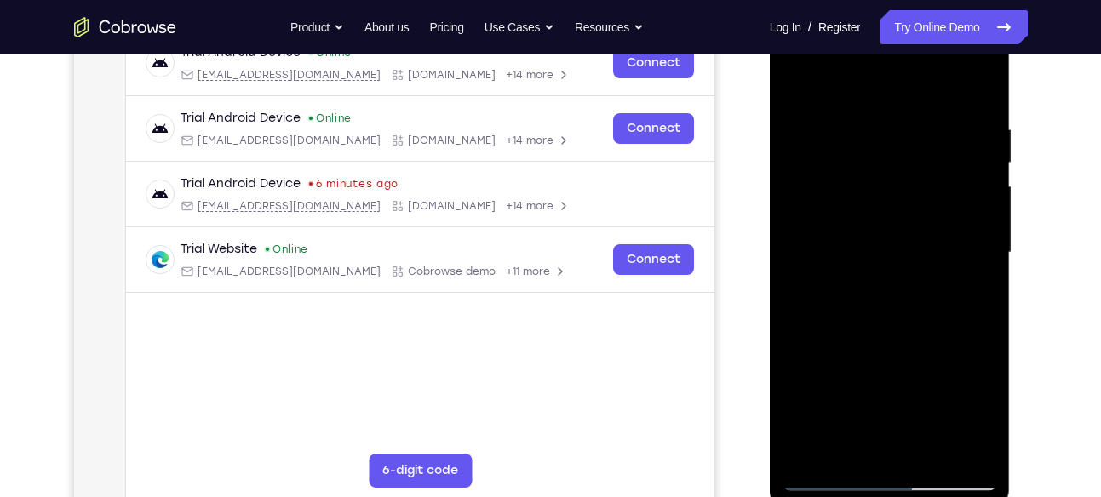
click at [887, 258] on div at bounding box center [889, 252] width 215 height 477
click at [863, 444] on div at bounding box center [889, 252] width 215 height 477
click at [977, 420] on div at bounding box center [889, 252] width 215 height 477
click at [967, 294] on div at bounding box center [889, 252] width 215 height 477
click at [805, 83] on div at bounding box center [889, 252] width 215 height 477
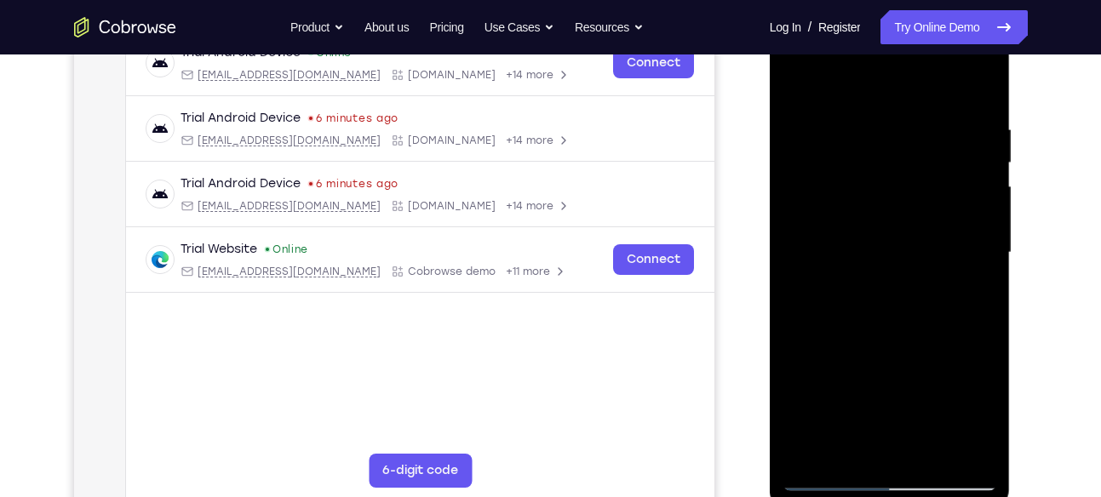
click at [892, 273] on div at bounding box center [889, 252] width 215 height 477
click at [806, 86] on div at bounding box center [889, 252] width 215 height 477
click at [873, 219] on div at bounding box center [889, 252] width 215 height 477
click at [926, 381] on div at bounding box center [889, 252] width 215 height 477
click at [966, 376] on div at bounding box center [889, 252] width 215 height 477
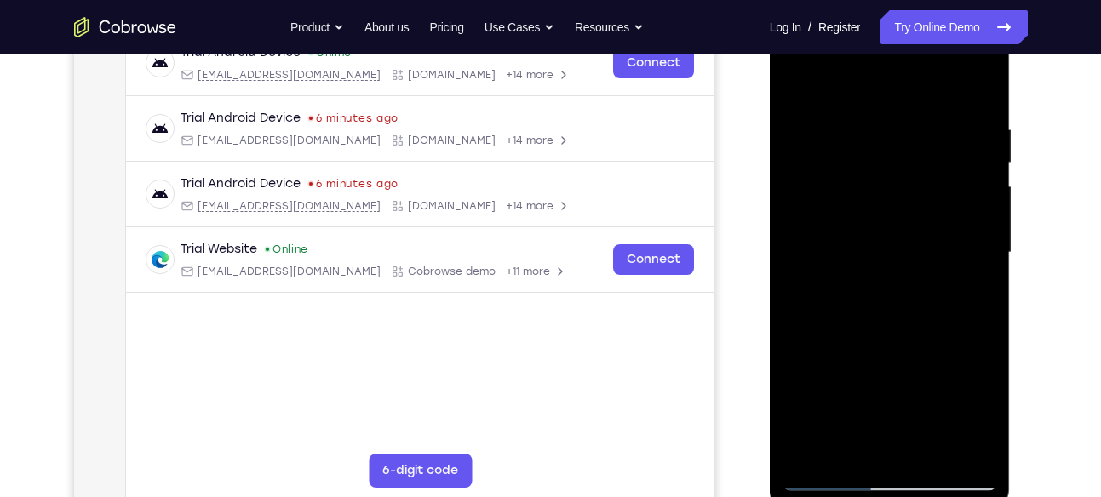
click at [842, 444] on div at bounding box center [889, 252] width 215 height 477
click at [813, 352] on div at bounding box center [889, 252] width 215 height 477
click at [801, 425] on div at bounding box center [889, 252] width 215 height 477
click at [966, 279] on div at bounding box center [889, 252] width 215 height 477
click at [897, 182] on div at bounding box center [889, 252] width 215 height 477
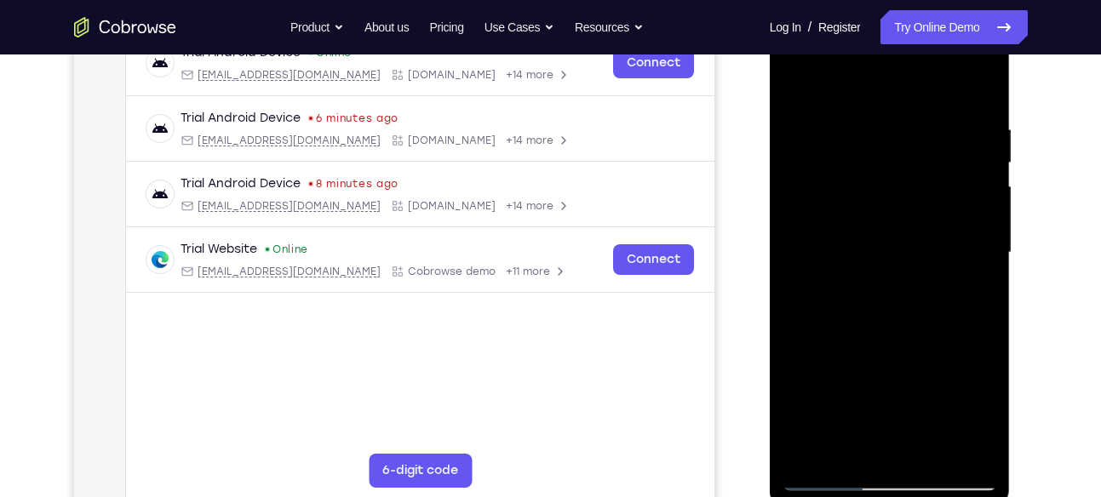
click at [961, 344] on div at bounding box center [889, 252] width 215 height 477
click at [822, 200] on div at bounding box center [889, 252] width 215 height 477
click at [906, 278] on div at bounding box center [889, 252] width 215 height 477
click at [969, 300] on div at bounding box center [889, 252] width 215 height 477
click at [944, 386] on div at bounding box center [889, 252] width 215 height 477
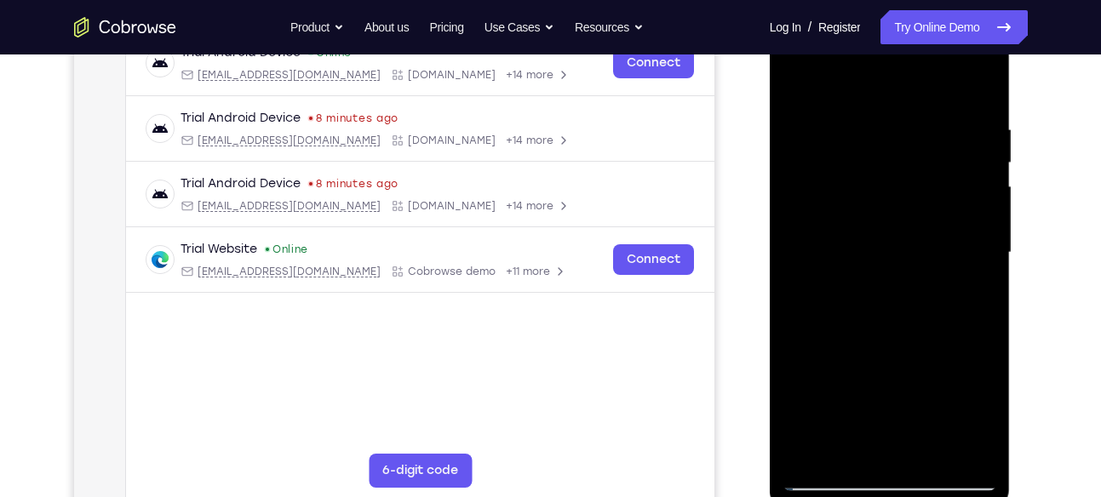
click at [900, 220] on div at bounding box center [889, 252] width 215 height 477
click at [968, 209] on div at bounding box center [889, 252] width 215 height 477
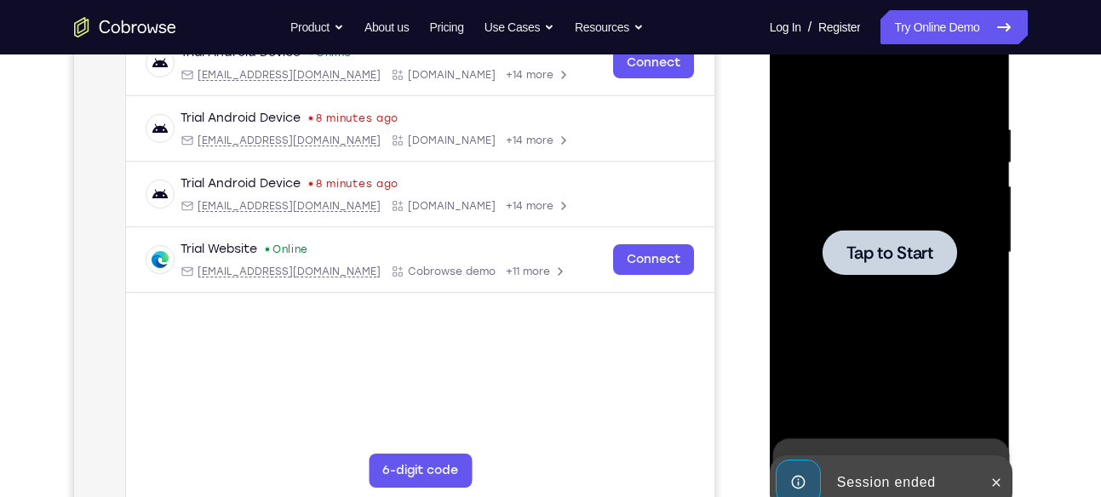
click at [876, 252] on span "Tap to Start" at bounding box center [889, 252] width 87 height 17
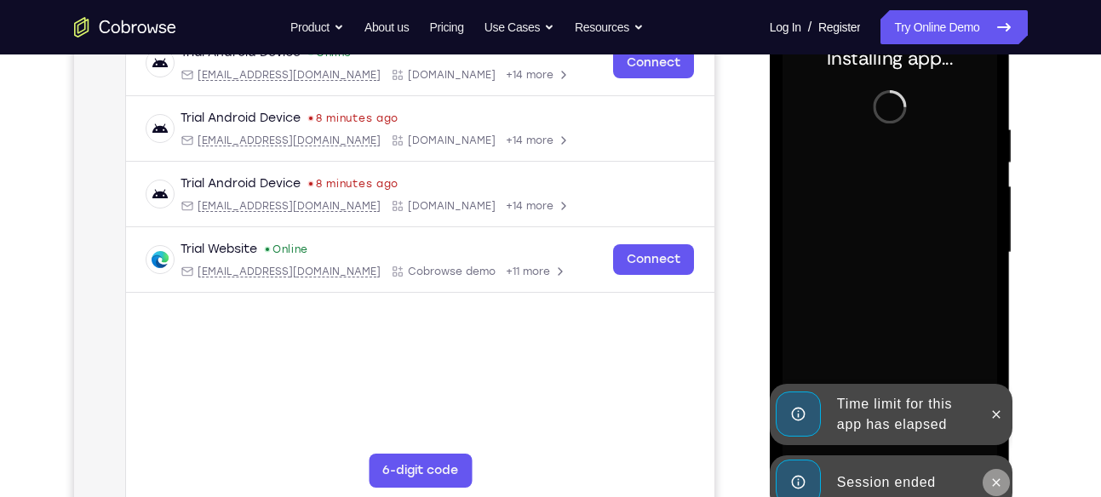
click at [1004, 475] on button at bounding box center [996, 482] width 27 height 27
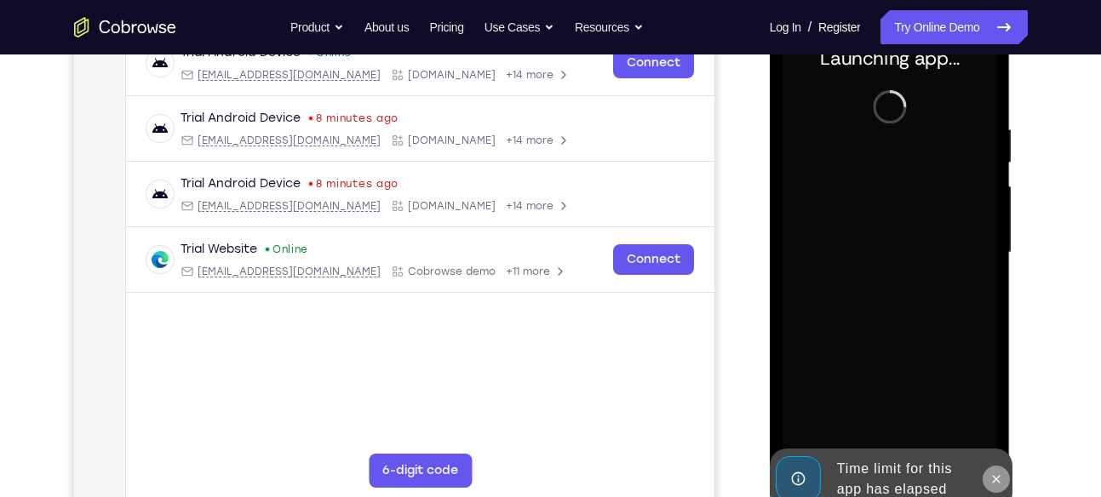
click at [989, 469] on button at bounding box center [996, 479] width 27 height 27
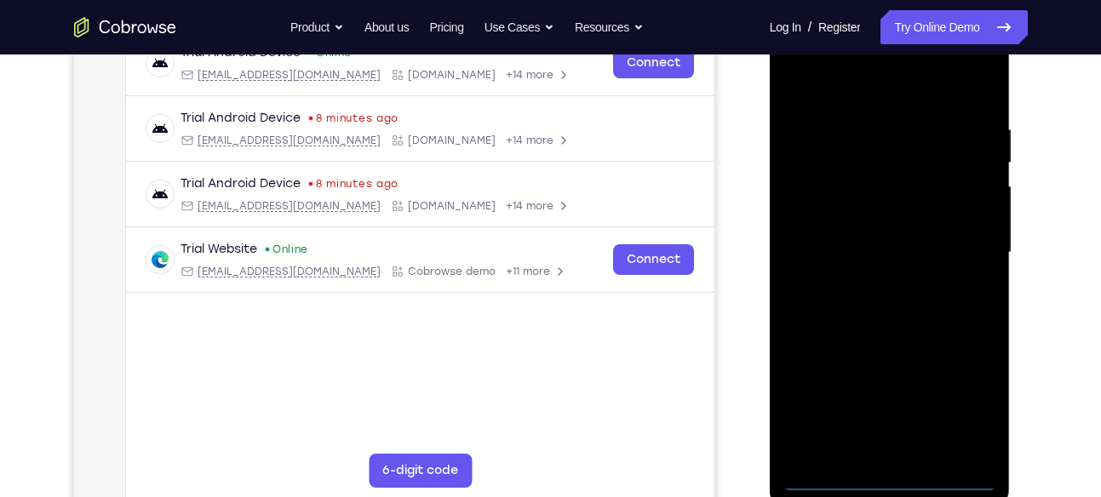
click at [887, 472] on div at bounding box center [889, 252] width 215 height 477
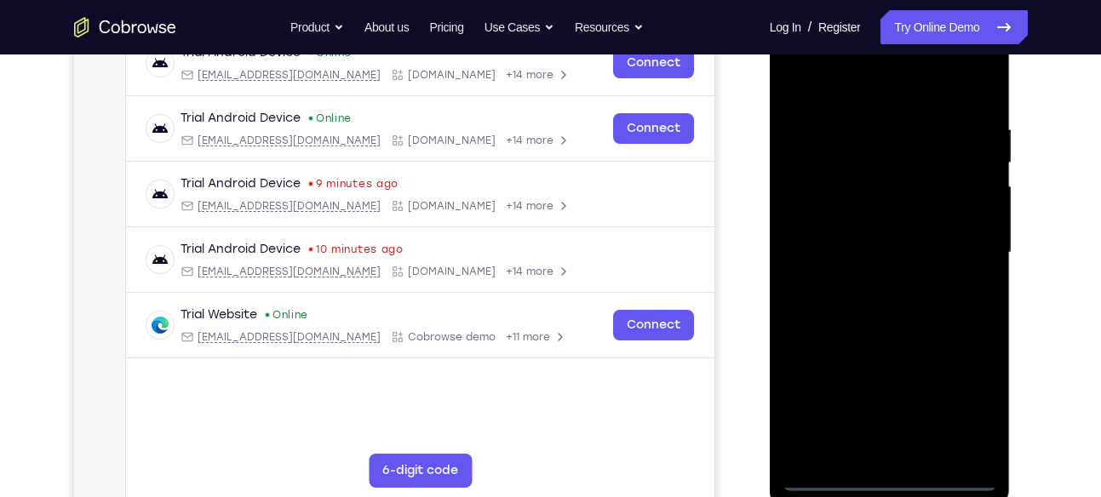
click at [890, 479] on div at bounding box center [889, 252] width 215 height 477
click at [966, 410] on div at bounding box center [889, 252] width 215 height 477
click at [825, 95] on div at bounding box center [889, 252] width 215 height 477
click at [961, 250] on div at bounding box center [889, 252] width 215 height 477
click at [877, 283] on div at bounding box center [889, 252] width 215 height 477
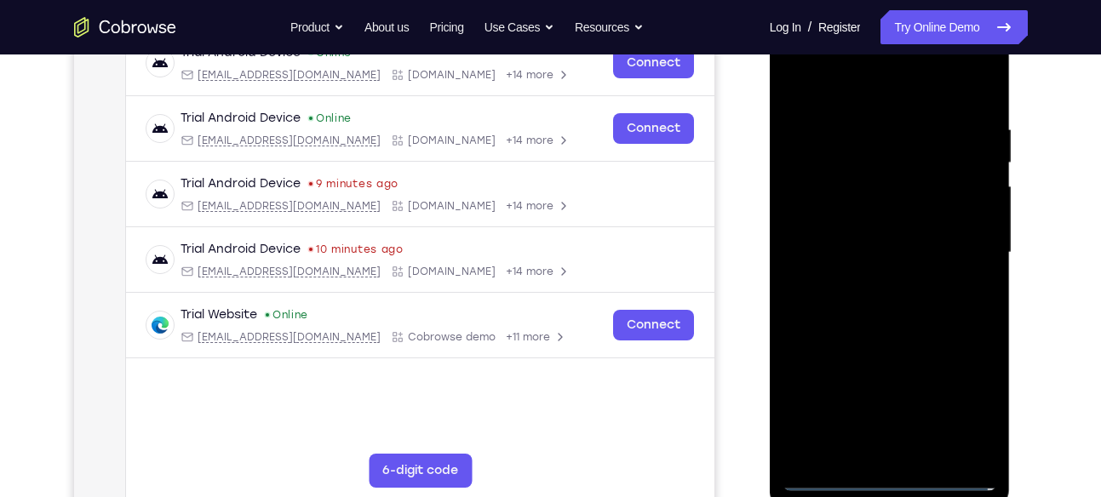
click at [891, 235] on div at bounding box center [889, 252] width 215 height 477
click at [877, 215] on div at bounding box center [889, 252] width 215 height 477
click at [898, 249] on div at bounding box center [889, 252] width 215 height 477
click at [914, 320] on div at bounding box center [889, 252] width 215 height 477
click at [937, 454] on div at bounding box center [889, 252] width 215 height 477
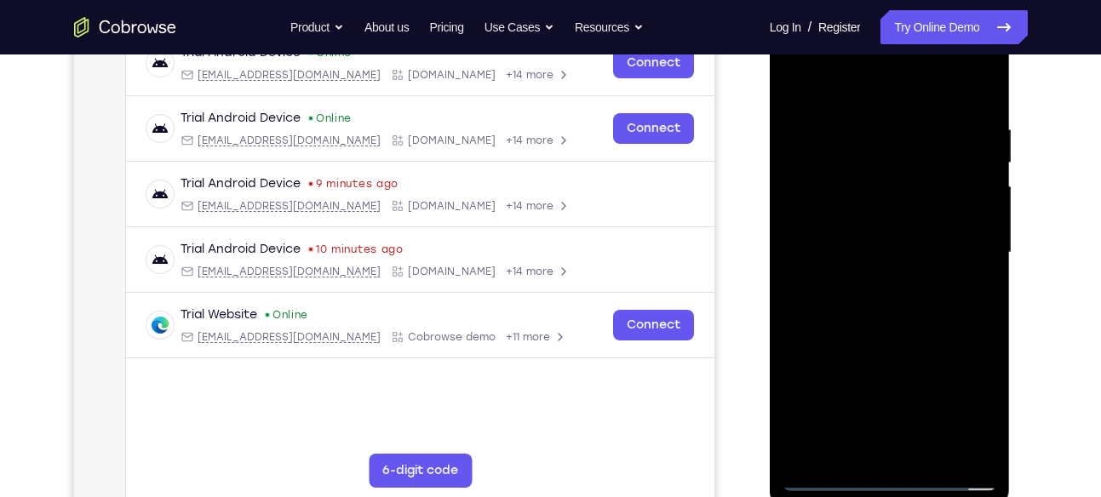
drag, startPoint x: 873, startPoint y: 324, endPoint x: 882, endPoint y: 336, distance: 15.8
click at [882, 336] on div at bounding box center [889, 252] width 215 height 477
click at [918, 335] on div at bounding box center [889, 252] width 215 height 477
click at [819, 477] on div at bounding box center [889, 252] width 215 height 477
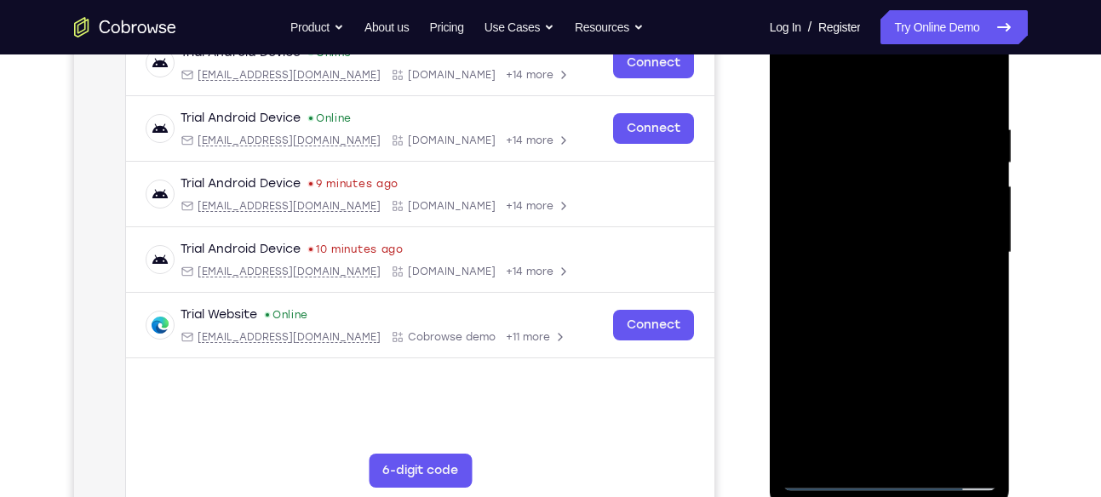
click at [897, 226] on div at bounding box center [889, 252] width 215 height 477
click at [911, 119] on div at bounding box center [889, 252] width 215 height 477
click at [966, 112] on div at bounding box center [889, 252] width 215 height 477
click at [951, 159] on div at bounding box center [889, 252] width 215 height 477
click at [931, 202] on div at bounding box center [889, 252] width 215 height 477
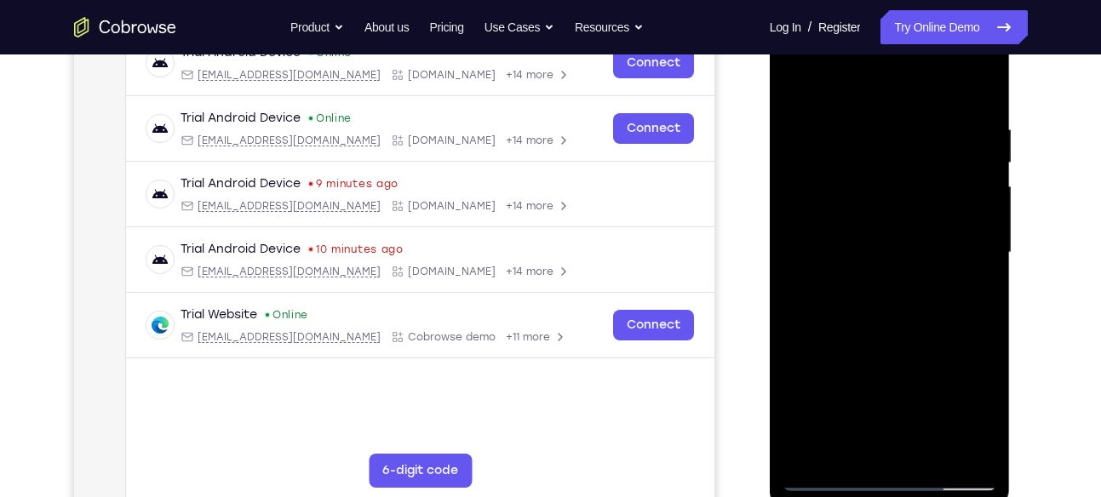
click at [962, 209] on div at bounding box center [889, 252] width 215 height 477
click at [985, 415] on div at bounding box center [889, 252] width 215 height 477
click at [820, 264] on div at bounding box center [889, 252] width 215 height 477
click at [863, 438] on div at bounding box center [889, 252] width 215 height 477
click at [848, 443] on div at bounding box center [889, 252] width 215 height 477
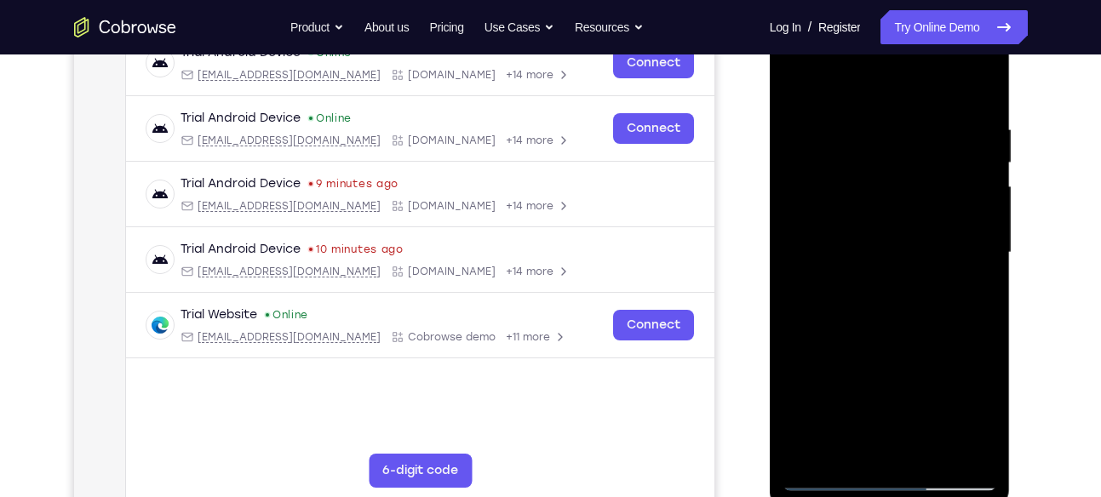
click at [814, 181] on div at bounding box center [889, 252] width 215 height 477
drag, startPoint x: 958, startPoint y: 140, endPoint x: 969, endPoint y: 240, distance: 101.1
click at [969, 240] on div at bounding box center [889, 252] width 215 height 477
click at [933, 250] on div at bounding box center [889, 252] width 215 height 477
click at [966, 249] on div at bounding box center [889, 252] width 215 height 477
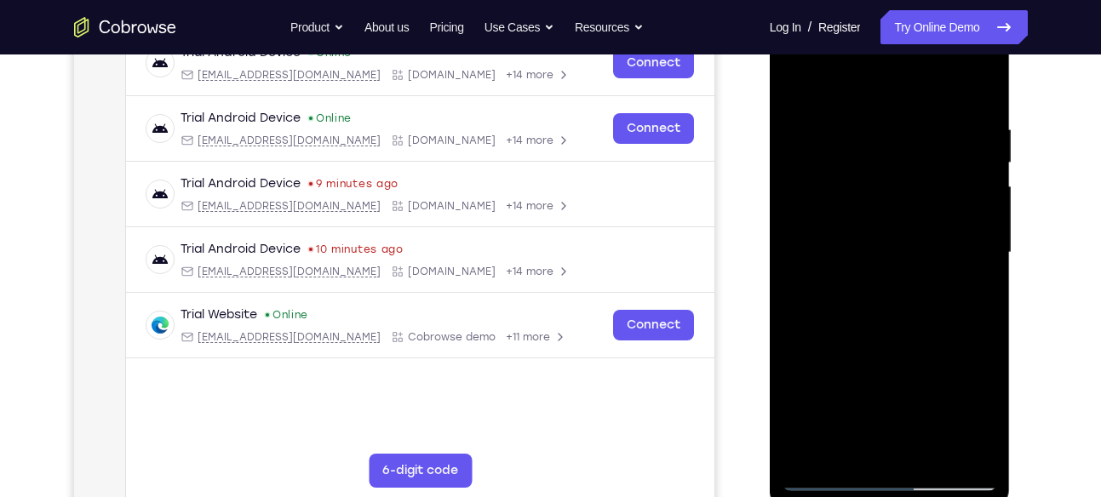
click at [848, 454] on div at bounding box center [889, 252] width 215 height 477
click at [929, 348] on div at bounding box center [889, 252] width 215 height 477
drag, startPoint x: 880, startPoint y: 402, endPoint x: 931, endPoint y: 129, distance: 277.9
click at [931, 129] on div at bounding box center [889, 252] width 215 height 477
drag, startPoint x: 808, startPoint y: 416, endPoint x: 833, endPoint y: 340, distance: 79.7
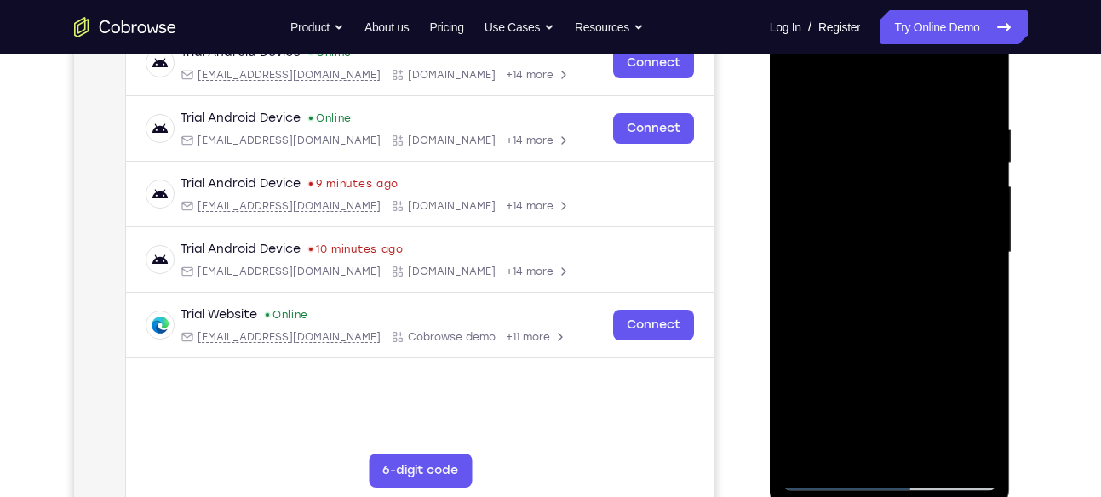
click at [833, 340] on div at bounding box center [889, 252] width 215 height 477
click at [799, 381] on div at bounding box center [889, 252] width 215 height 477
drag, startPoint x: 799, startPoint y: 381, endPoint x: 787, endPoint y: 275, distance: 107.1
click at [787, 275] on div at bounding box center [889, 252] width 215 height 477
click at [969, 441] on div at bounding box center [889, 252] width 215 height 477
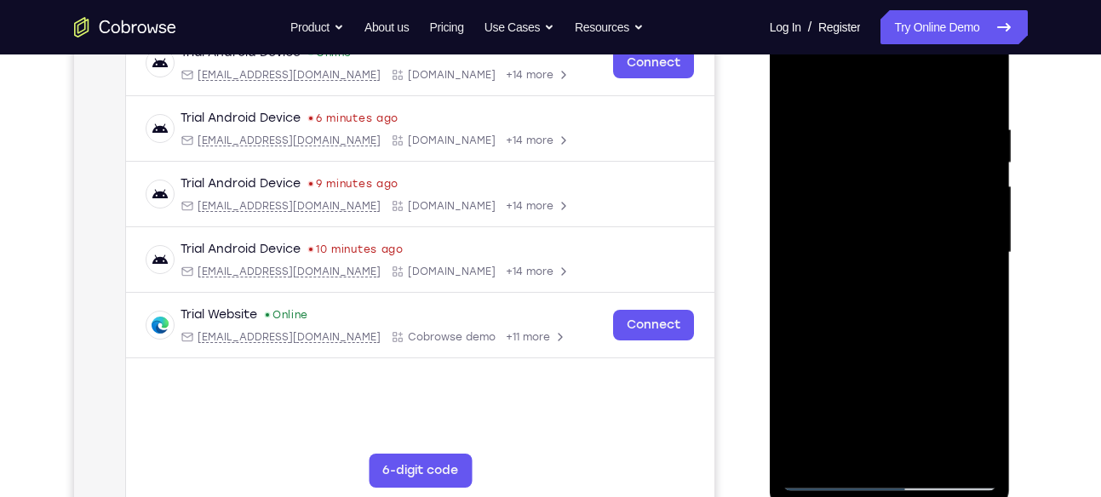
click at [811, 234] on div at bounding box center [889, 252] width 215 height 477
click at [902, 148] on div at bounding box center [889, 252] width 215 height 477
click at [967, 146] on div at bounding box center [889, 252] width 215 height 477
click at [840, 454] on div at bounding box center [889, 252] width 215 height 477
click at [827, 348] on div at bounding box center [889, 252] width 215 height 477
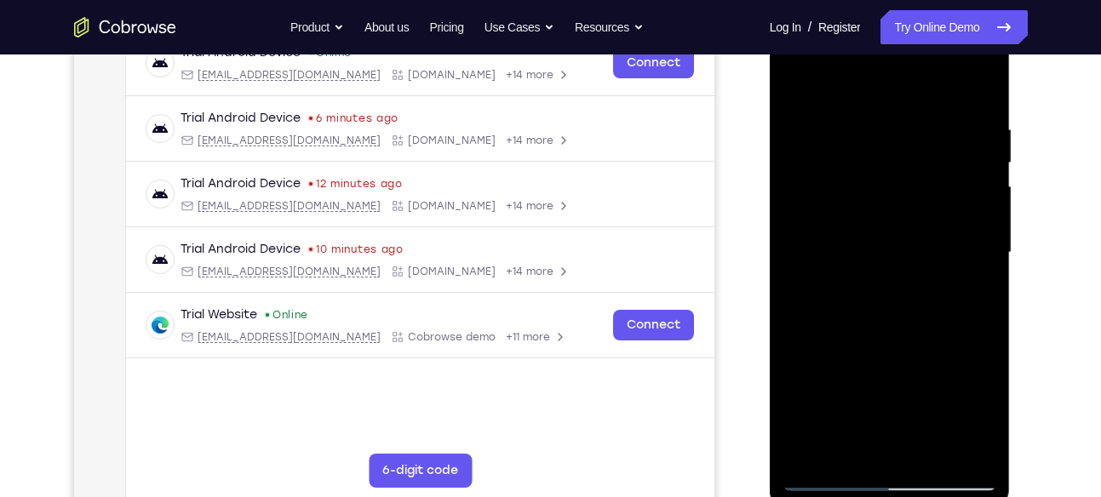
click at [827, 348] on div at bounding box center [889, 252] width 215 height 477
click at [968, 284] on div at bounding box center [889, 252] width 215 height 477
click at [818, 242] on div at bounding box center [889, 252] width 215 height 477
click at [986, 303] on div at bounding box center [889, 252] width 215 height 477
click at [966, 266] on div at bounding box center [889, 252] width 215 height 477
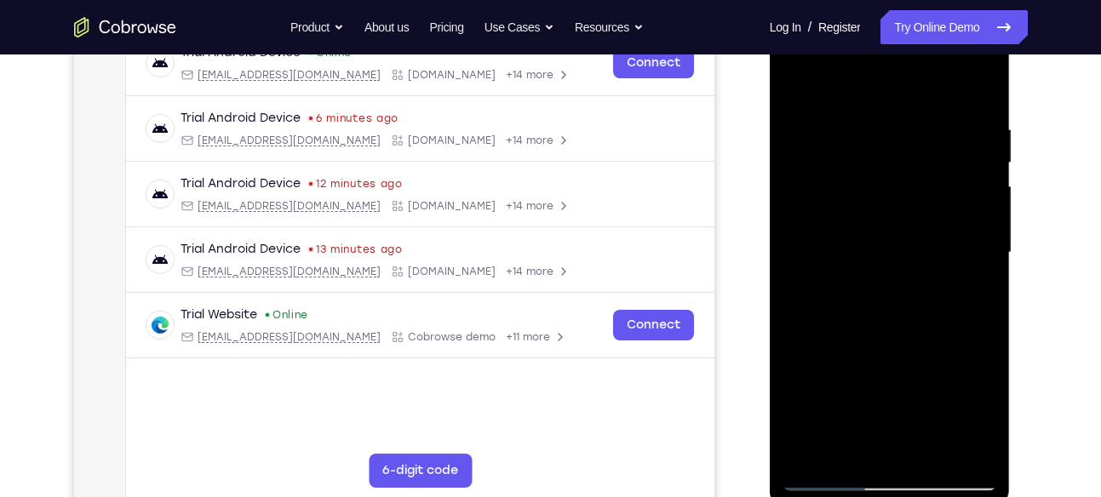
drag, startPoint x: 892, startPoint y: 172, endPoint x: 893, endPoint y: 152, distance: 19.6
click at [893, 152] on div at bounding box center [889, 252] width 215 height 477
click at [938, 301] on div at bounding box center [889, 252] width 215 height 477
click at [842, 450] on div at bounding box center [889, 252] width 215 height 477
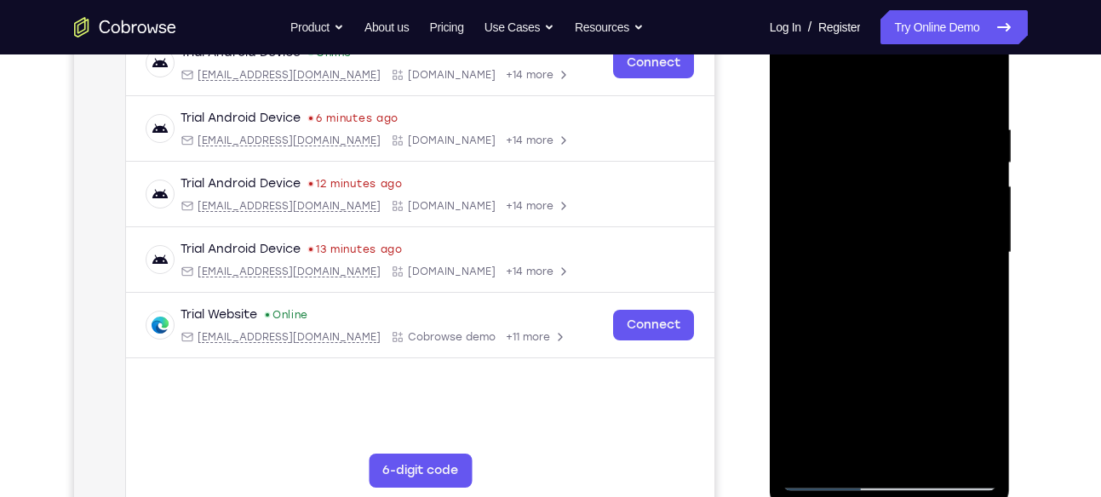
click at [801, 347] on div at bounding box center [889, 252] width 215 height 477
click at [818, 346] on div at bounding box center [889, 252] width 215 height 477
click at [975, 282] on div at bounding box center [889, 252] width 215 height 477
click at [797, 88] on div at bounding box center [889, 252] width 215 height 477
click at [868, 254] on div at bounding box center [889, 252] width 215 height 477
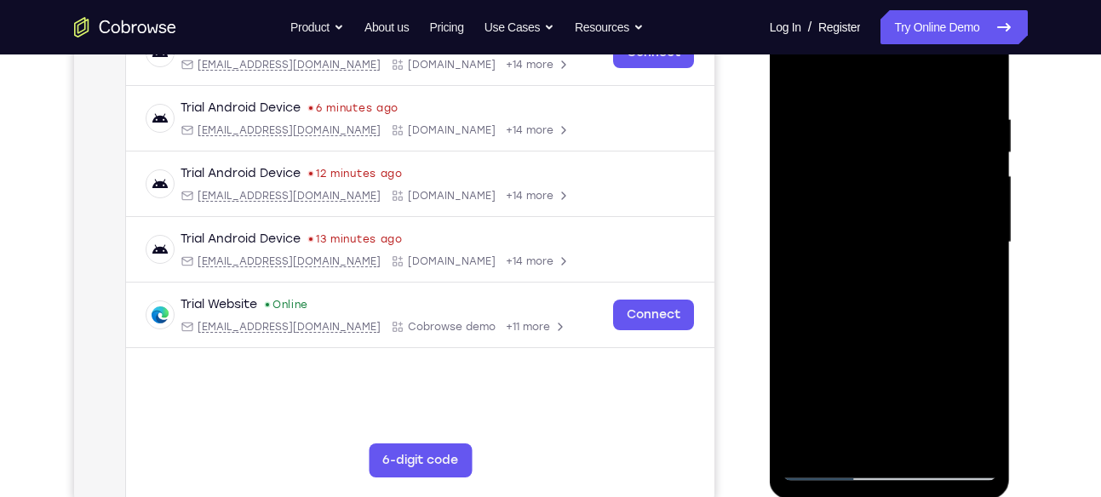
scroll to position [289, 0]
click at [876, 430] on div at bounding box center [889, 244] width 215 height 477
click at [898, 233] on div at bounding box center [889, 244] width 215 height 477
click at [944, 381] on div at bounding box center [889, 244] width 215 height 477
click at [844, 442] on div at bounding box center [889, 244] width 215 height 477
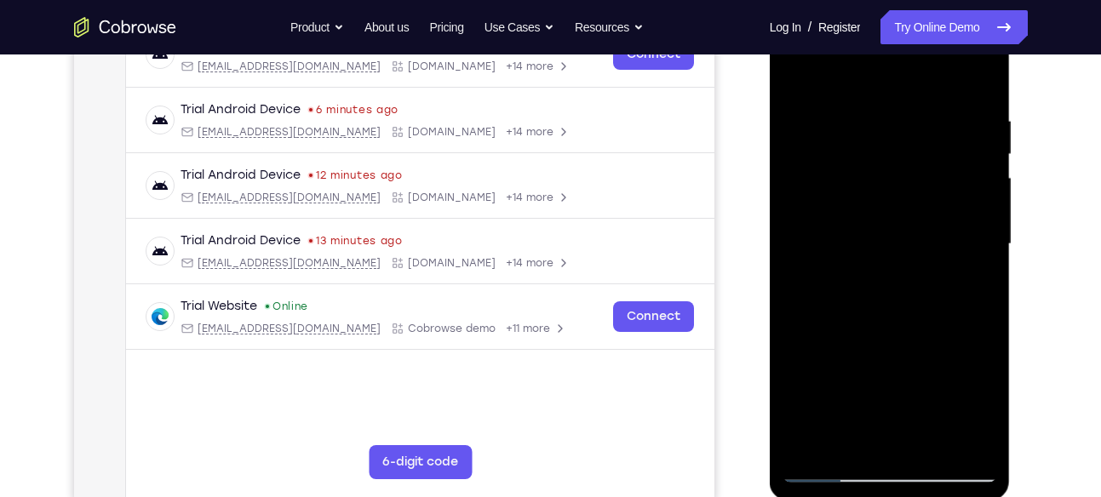
click at [816, 340] on div at bounding box center [889, 244] width 215 height 477
click at [817, 238] on div at bounding box center [889, 244] width 215 height 477
click at [904, 335] on div at bounding box center [889, 244] width 215 height 477
click at [945, 338] on div at bounding box center [889, 244] width 215 height 477
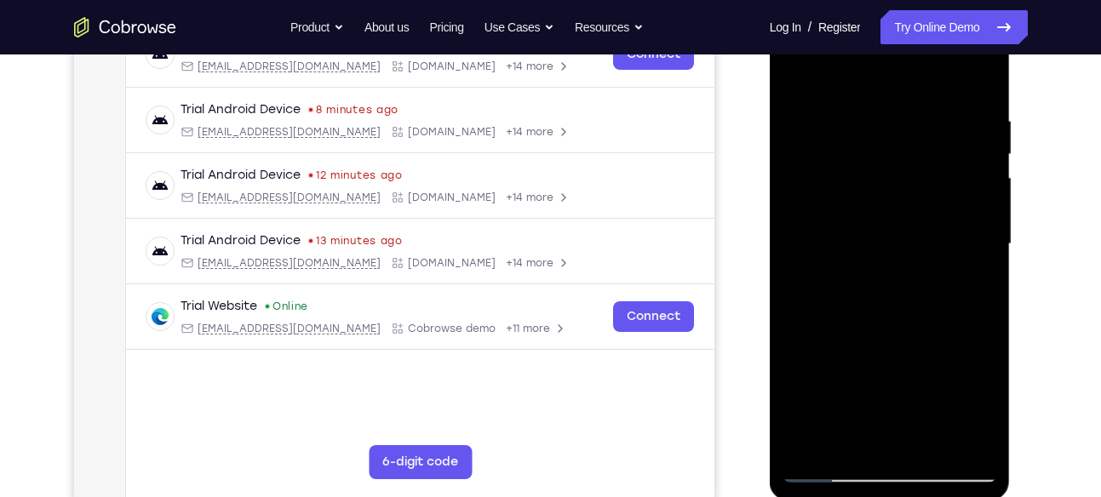
click at [796, 75] on div at bounding box center [889, 244] width 215 height 477
click at [868, 252] on div at bounding box center [889, 244] width 215 height 477
click at [843, 440] on div at bounding box center [889, 244] width 215 height 477
drag, startPoint x: 898, startPoint y: 410, endPoint x: 949, endPoint y: 245, distance: 171.8
click at [949, 245] on div at bounding box center [889, 244] width 215 height 477
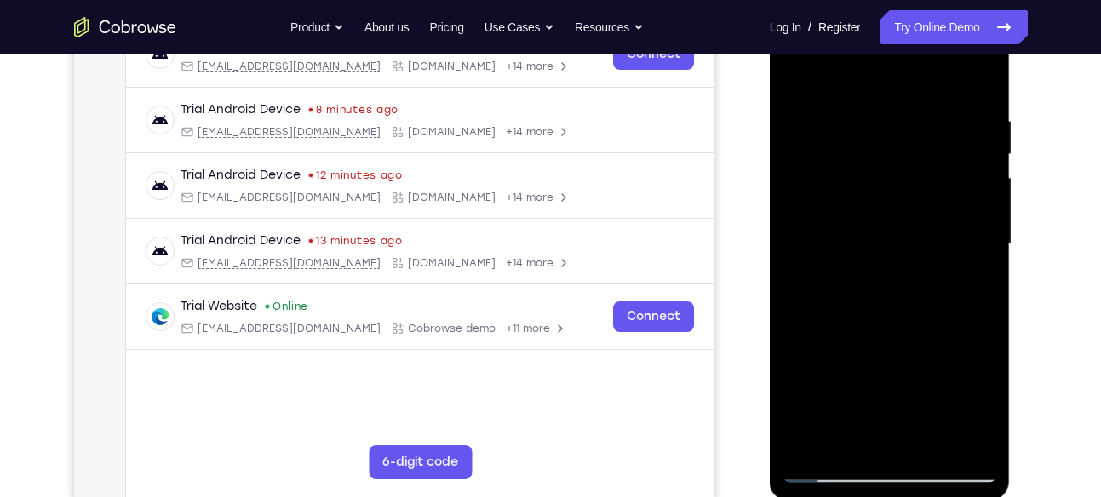
drag, startPoint x: 921, startPoint y: 392, endPoint x: 933, endPoint y: 297, distance: 95.3
click at [933, 297] on div at bounding box center [889, 244] width 215 height 477
drag, startPoint x: 930, startPoint y: 343, endPoint x: 880, endPoint y: 525, distance: 188.8
click at [880, 496] on html "Online web based iOS Simulators and Android Emulators. Run iPhone, iPad, Mobile…" at bounding box center [891, 248] width 243 height 511
click at [936, 375] on div at bounding box center [889, 244] width 215 height 477
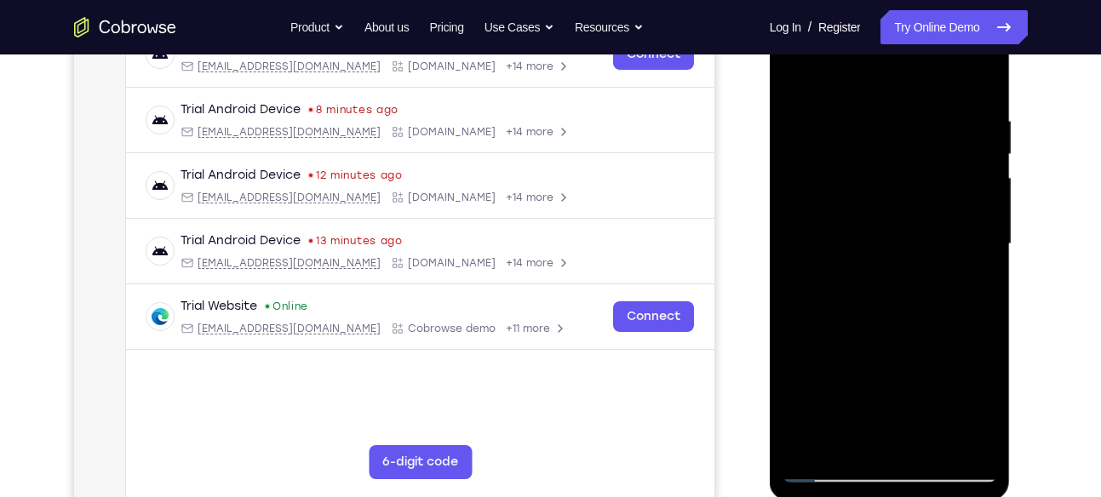
click at [970, 266] on div at bounding box center [889, 244] width 215 height 477
click at [849, 446] on div at bounding box center [889, 244] width 215 height 477
drag, startPoint x: 804, startPoint y: 411, endPoint x: 792, endPoint y: 318, distance: 93.6
click at [792, 318] on div at bounding box center [889, 244] width 215 height 477
click at [800, 403] on div at bounding box center [889, 244] width 215 height 477
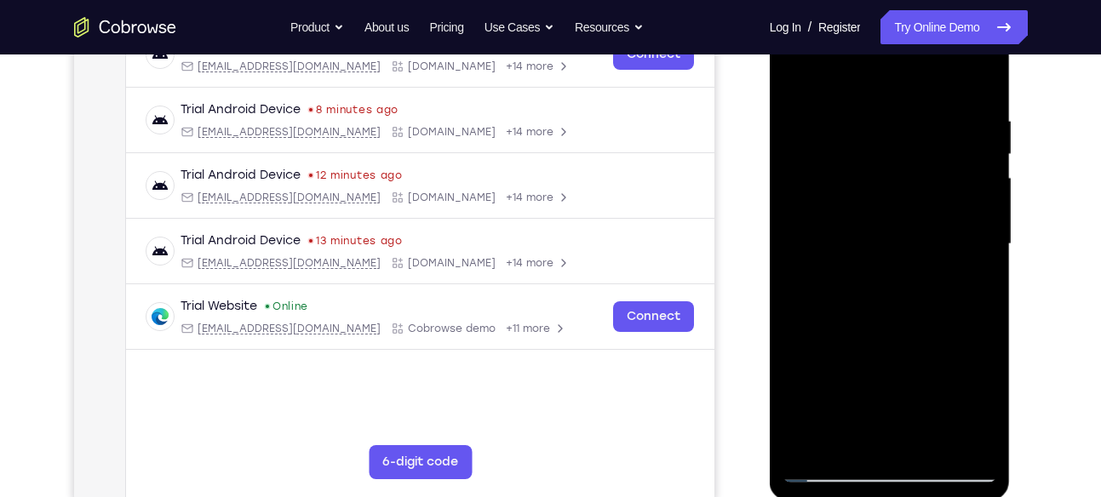
click at [977, 276] on div at bounding box center [889, 244] width 215 height 477
click at [977, 404] on div at bounding box center [889, 244] width 215 height 477
click at [795, 81] on div at bounding box center [889, 244] width 215 height 477
click at [872, 262] on div at bounding box center [889, 244] width 215 height 477
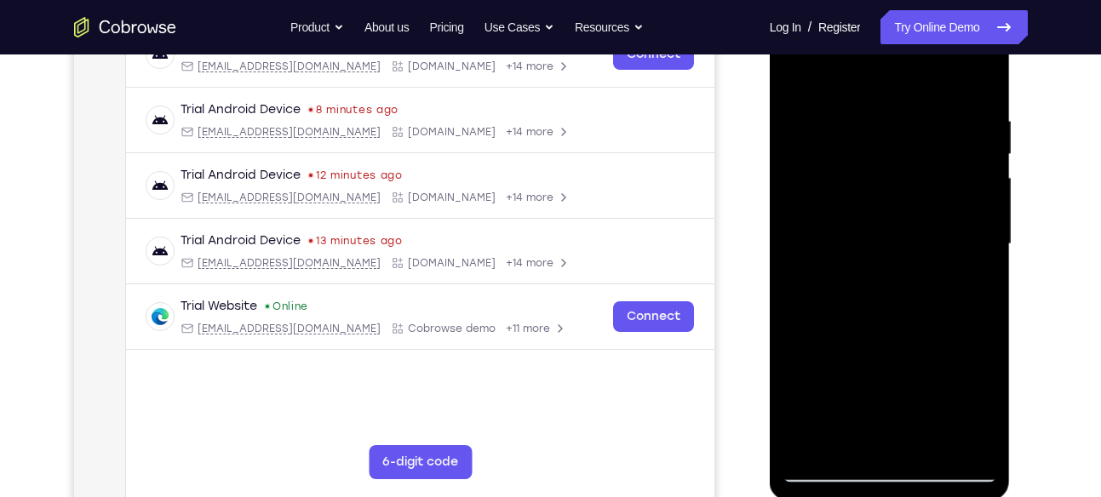
click at [853, 318] on div at bounding box center [889, 244] width 215 height 477
click at [886, 318] on div at bounding box center [889, 244] width 215 height 477
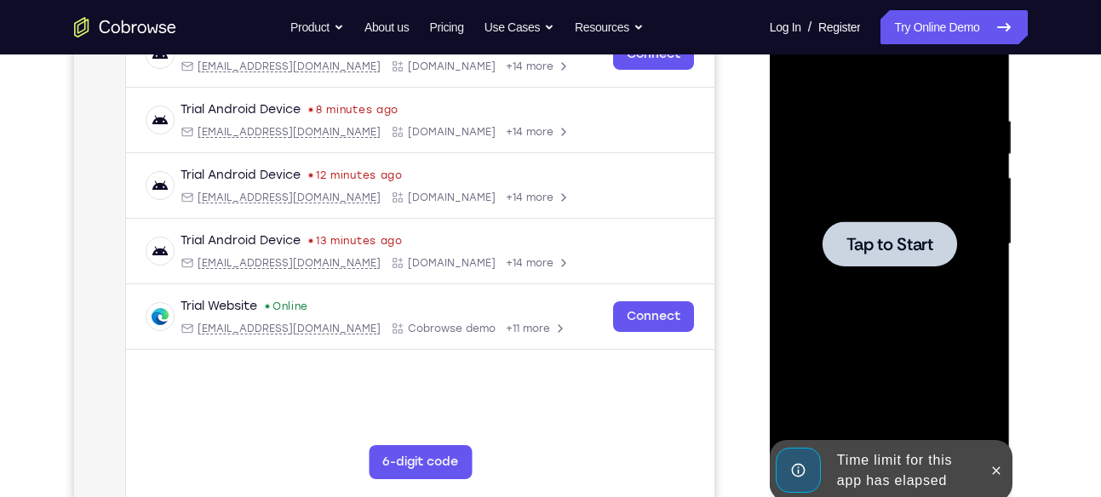
click at [885, 258] on div at bounding box center [890, 243] width 135 height 45
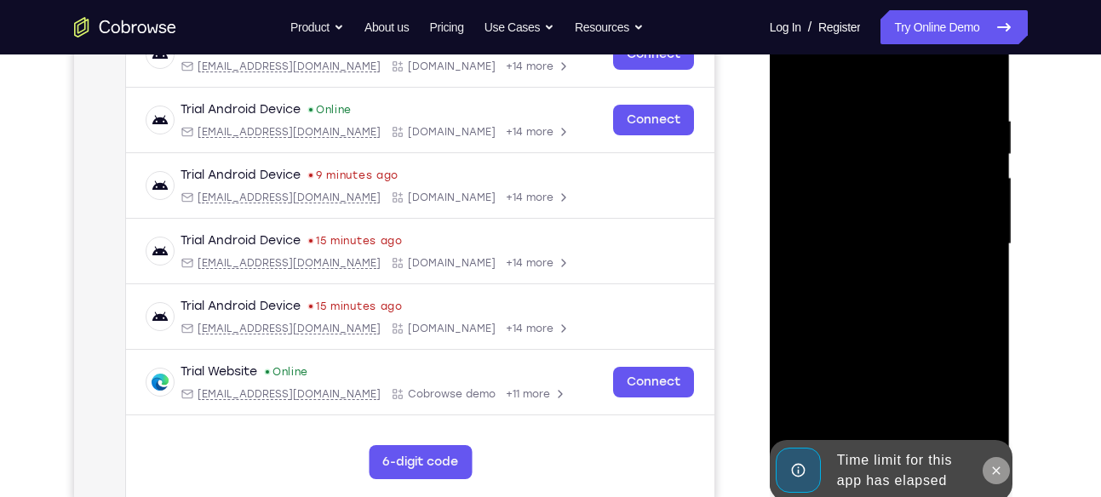
click at [1001, 464] on icon at bounding box center [996, 471] width 14 height 14
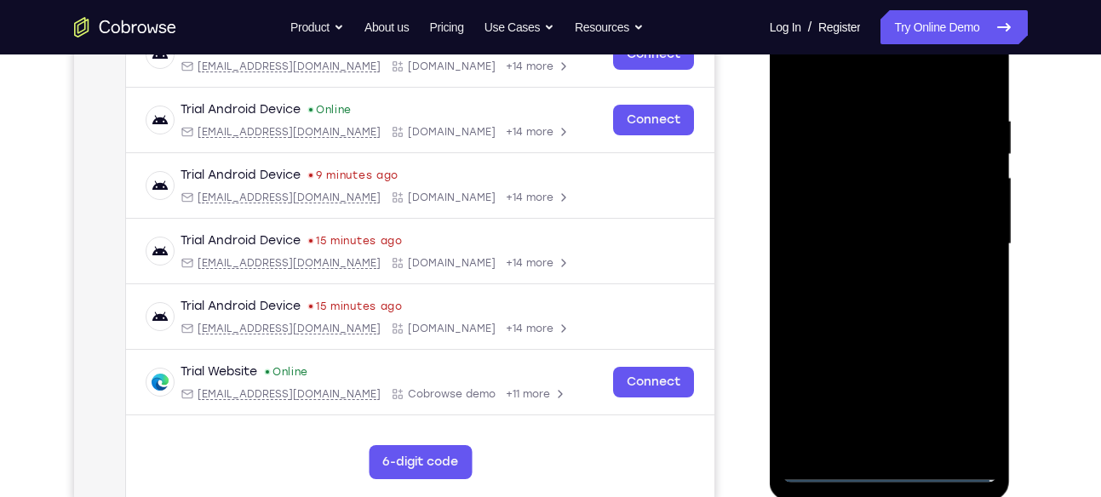
click at [899, 465] on div at bounding box center [889, 244] width 215 height 477
click at [959, 394] on div at bounding box center [889, 244] width 215 height 477
click at [815, 85] on div at bounding box center [889, 244] width 215 height 477
click at [954, 246] on div at bounding box center [889, 244] width 215 height 477
click at [877, 279] on div at bounding box center [889, 244] width 215 height 477
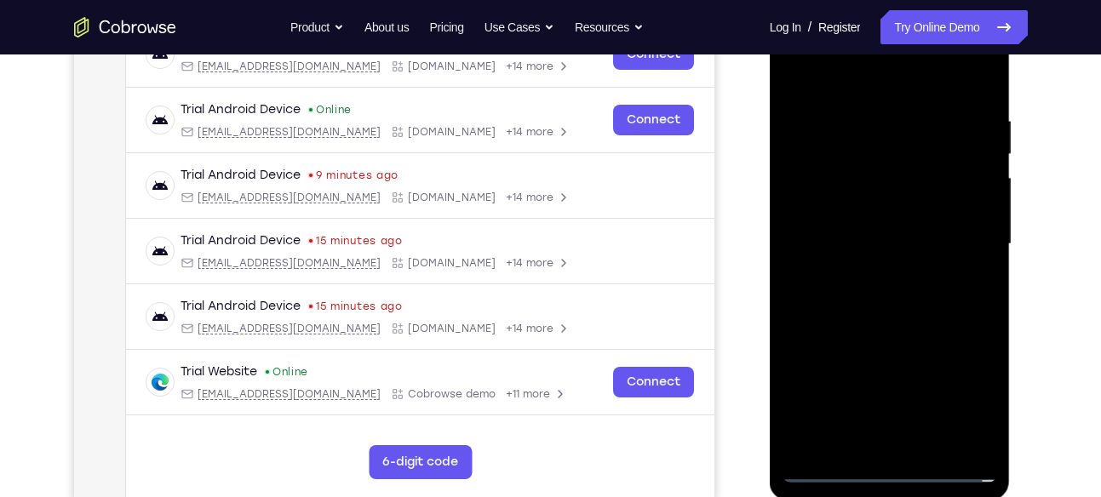
click at [929, 219] on div at bounding box center [889, 244] width 215 height 477
click at [928, 219] on div at bounding box center [889, 244] width 215 height 477
click at [977, 401] on div at bounding box center [889, 244] width 215 height 477
click at [874, 244] on div at bounding box center [889, 244] width 215 height 477
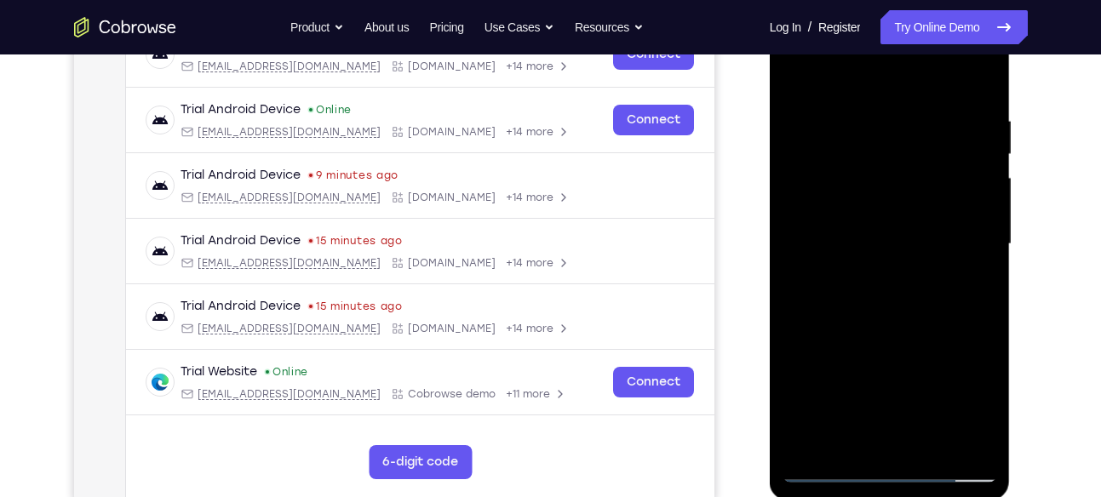
click at [915, 318] on div at bounding box center [889, 244] width 215 height 477
click at [930, 440] on div at bounding box center [889, 244] width 215 height 477
click at [929, 335] on div at bounding box center [889, 244] width 215 height 477
click at [895, 207] on div at bounding box center [889, 244] width 215 height 477
click at [912, 297] on div at bounding box center [889, 244] width 215 height 477
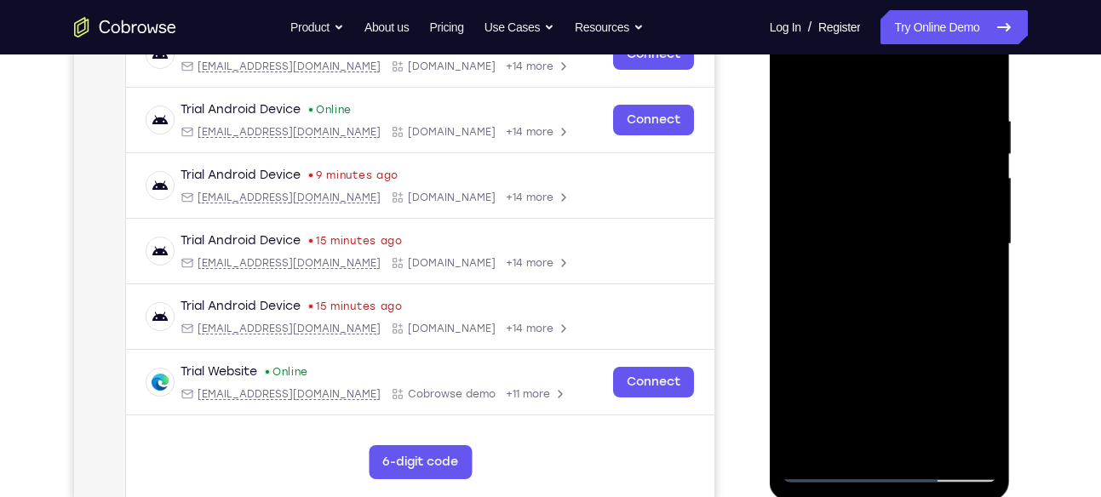
click at [880, 250] on div at bounding box center [889, 244] width 215 height 477
click at [920, 255] on div at bounding box center [889, 244] width 215 height 477
click at [975, 412] on div at bounding box center [889, 244] width 215 height 477
click at [890, 228] on div at bounding box center [889, 244] width 215 height 477
click at [924, 242] on div at bounding box center [889, 244] width 215 height 477
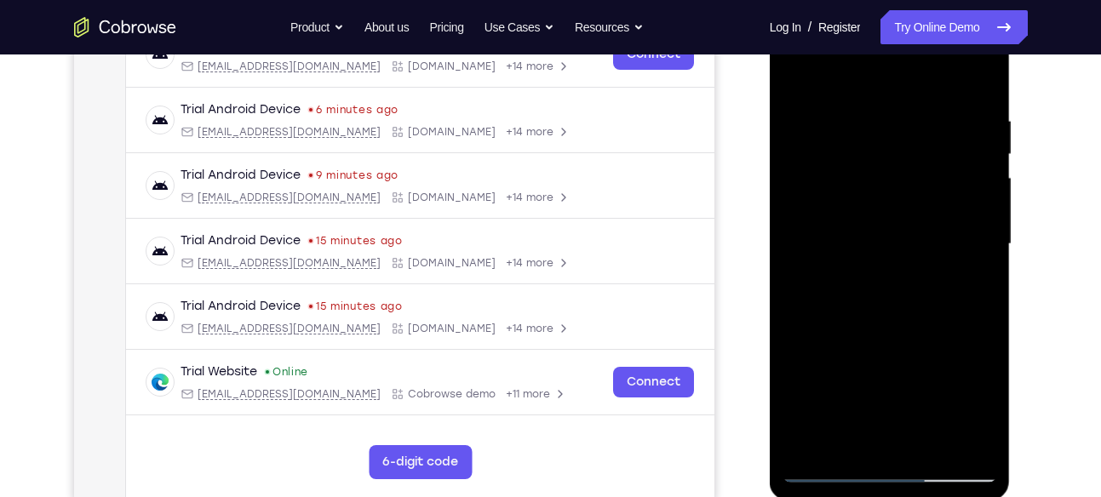
click at [953, 244] on div at bounding box center [889, 244] width 215 height 477
click at [858, 141] on div at bounding box center [889, 244] width 215 height 477
click at [910, 289] on div at bounding box center [889, 244] width 215 height 477
click at [843, 434] on div at bounding box center [889, 244] width 215 height 477
click at [932, 339] on div at bounding box center [889, 244] width 215 height 477
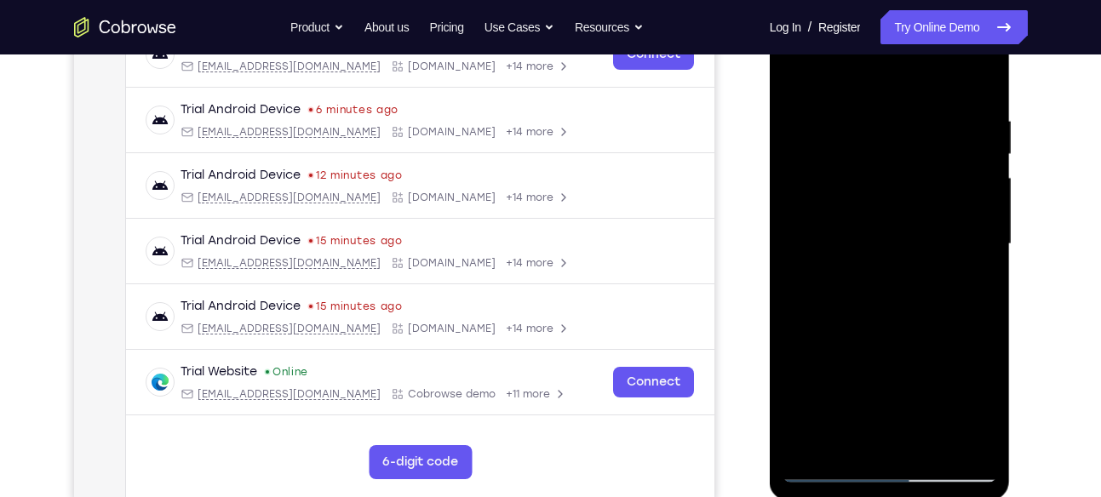
click at [977, 277] on div at bounding box center [889, 244] width 215 height 477
click at [843, 236] on div at bounding box center [889, 244] width 215 height 477
click at [816, 433] on div at bounding box center [889, 244] width 215 height 477
click at [850, 443] on div at bounding box center [889, 244] width 215 height 477
click at [794, 339] on div at bounding box center [889, 244] width 215 height 477
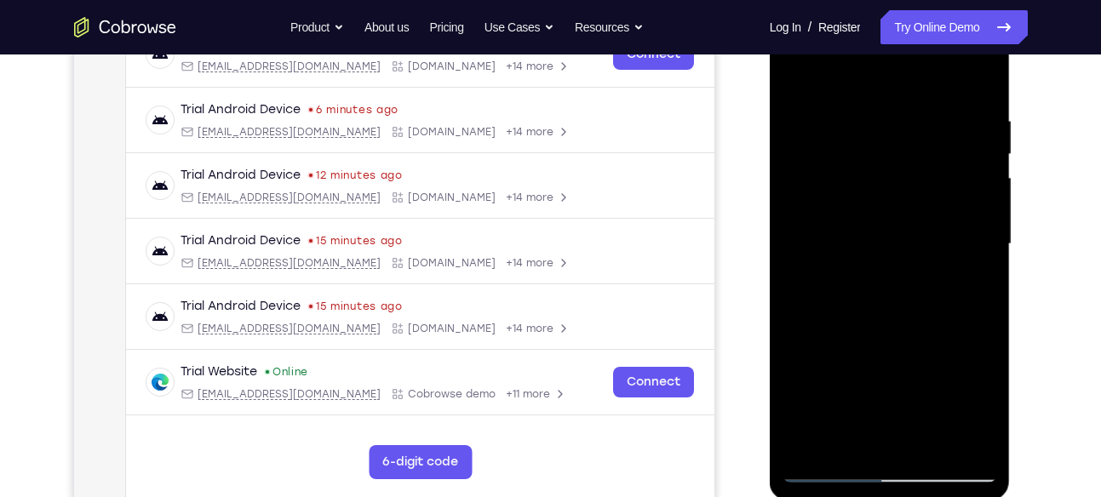
click at [794, 339] on div at bounding box center [889, 244] width 215 height 477
click at [794, 70] on div at bounding box center [889, 244] width 215 height 477
click at [880, 215] on div at bounding box center [889, 244] width 215 height 477
click at [796, 81] on div at bounding box center [889, 244] width 215 height 477
click at [868, 252] on div at bounding box center [889, 244] width 215 height 477
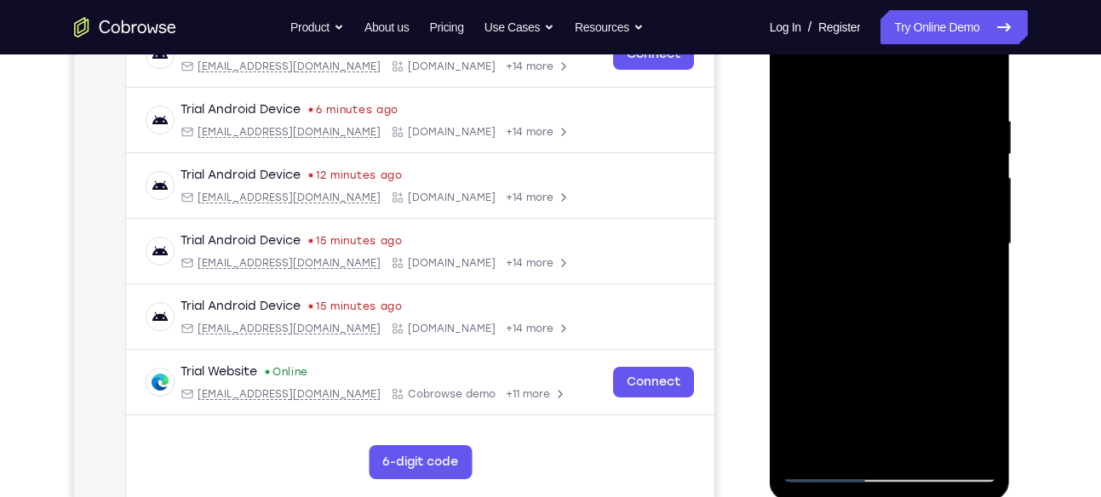
click at [873, 324] on div at bounding box center [889, 244] width 215 height 477
click at [902, 318] on div at bounding box center [889, 244] width 215 height 477
click at [851, 436] on div at bounding box center [889, 244] width 215 height 477
click at [801, 341] on div at bounding box center [889, 244] width 215 height 477
click at [877, 211] on div at bounding box center [889, 244] width 215 height 477
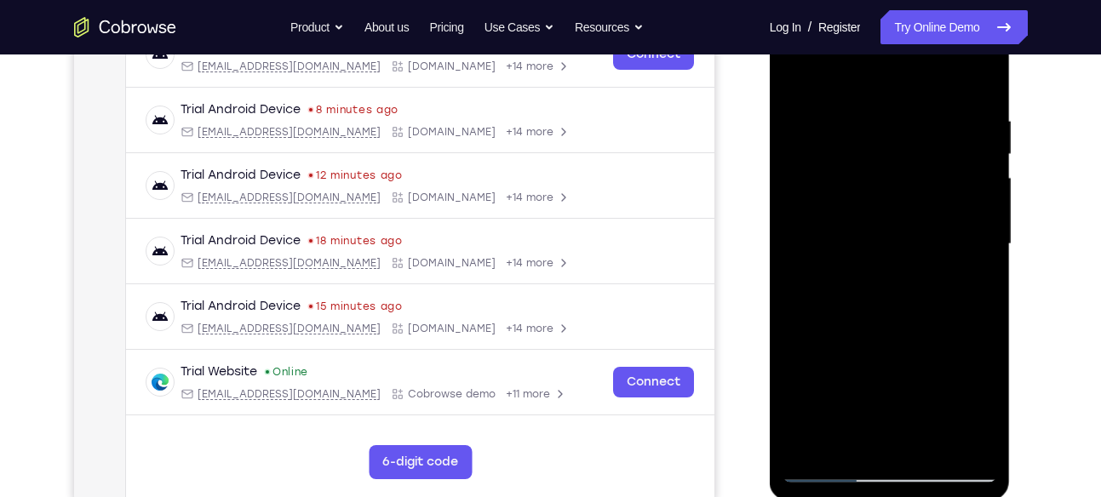
click at [926, 324] on div at bounding box center [889, 244] width 215 height 477
click at [967, 324] on div at bounding box center [889, 244] width 215 height 477
click at [794, 64] on div at bounding box center [889, 244] width 215 height 477
click at [873, 244] on div at bounding box center [889, 244] width 215 height 477
click at [797, 81] on div at bounding box center [889, 244] width 215 height 477
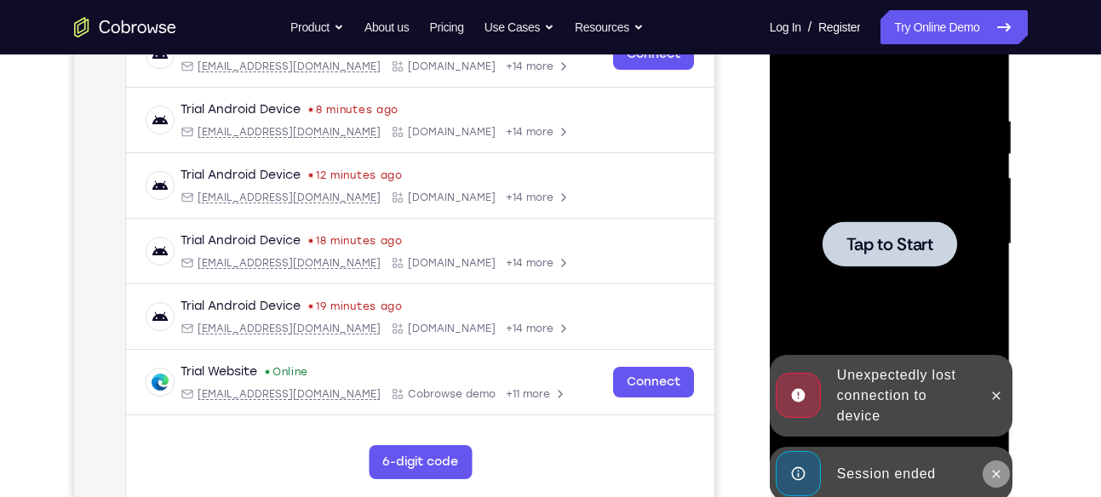
click at [990, 465] on button at bounding box center [996, 474] width 27 height 27
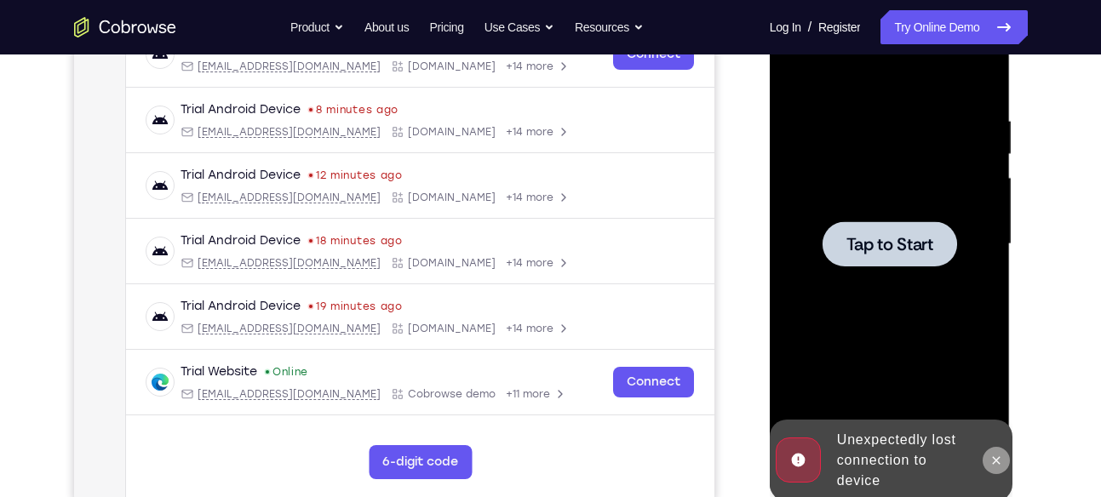
click at [996, 457] on icon at bounding box center [996, 461] width 14 height 14
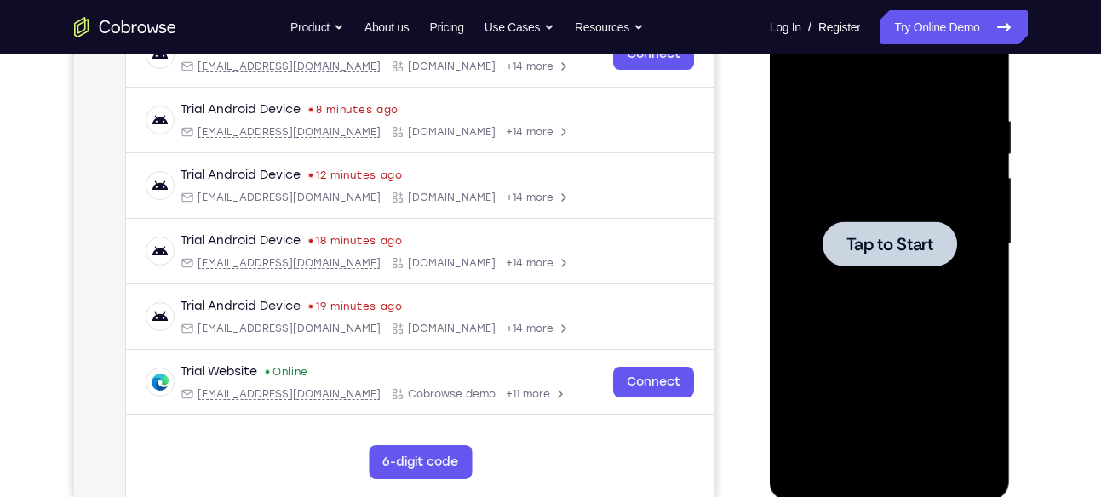
click at [870, 253] on span "Tap to Start" at bounding box center [889, 244] width 87 height 17
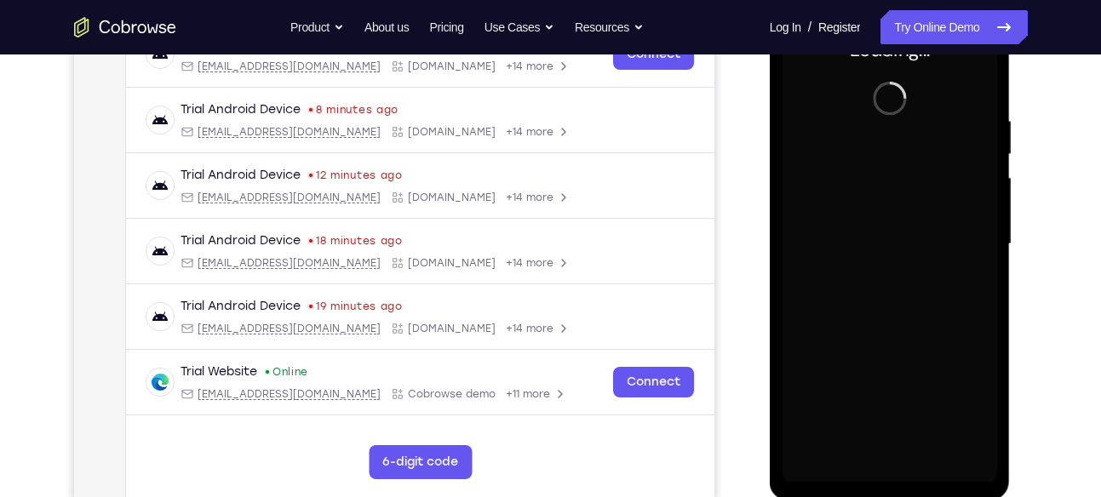
drag, startPoint x: 870, startPoint y: 254, endPoint x: 1482, endPoint y: -1, distance: 663.0
click at [870, 254] on div at bounding box center [889, 244] width 215 height 477
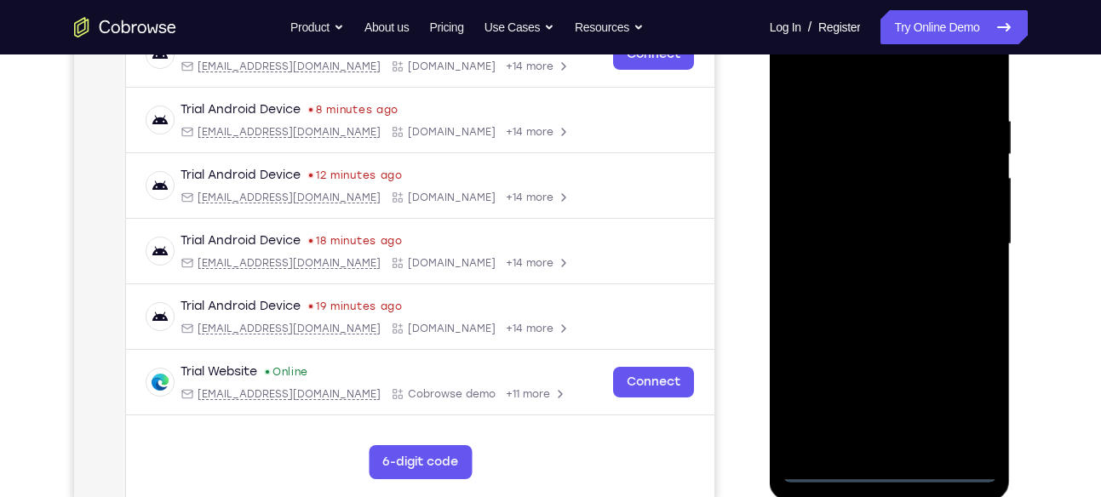
click at [887, 466] on div at bounding box center [889, 244] width 215 height 477
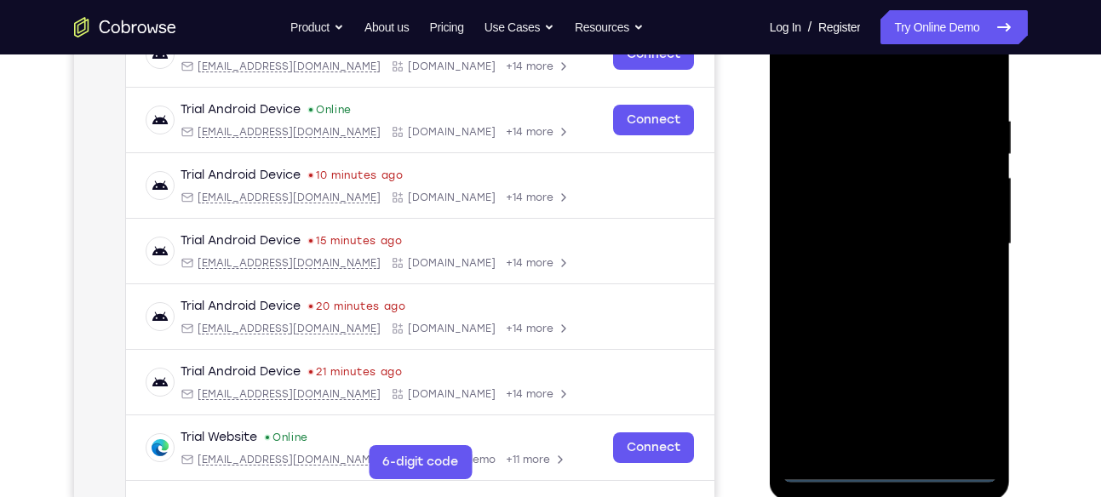
click at [956, 393] on div at bounding box center [889, 244] width 215 height 477
click at [828, 85] on div at bounding box center [889, 244] width 215 height 477
click at [962, 237] on div at bounding box center [889, 244] width 215 height 477
click at [868, 279] on div at bounding box center [889, 244] width 215 height 477
click at [858, 236] on div at bounding box center [889, 244] width 215 height 477
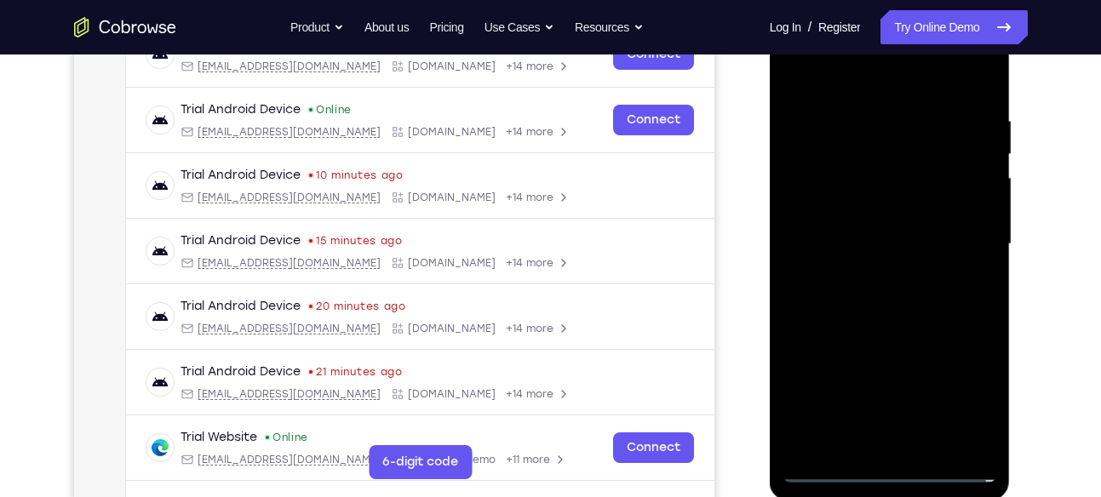
click at [851, 199] on div at bounding box center [889, 244] width 215 height 477
click at [868, 244] on div at bounding box center [889, 244] width 215 height 477
click at [910, 307] on div at bounding box center [889, 244] width 215 height 477
click at [926, 447] on div at bounding box center [889, 244] width 215 height 477
click at [880, 330] on div at bounding box center [889, 244] width 215 height 477
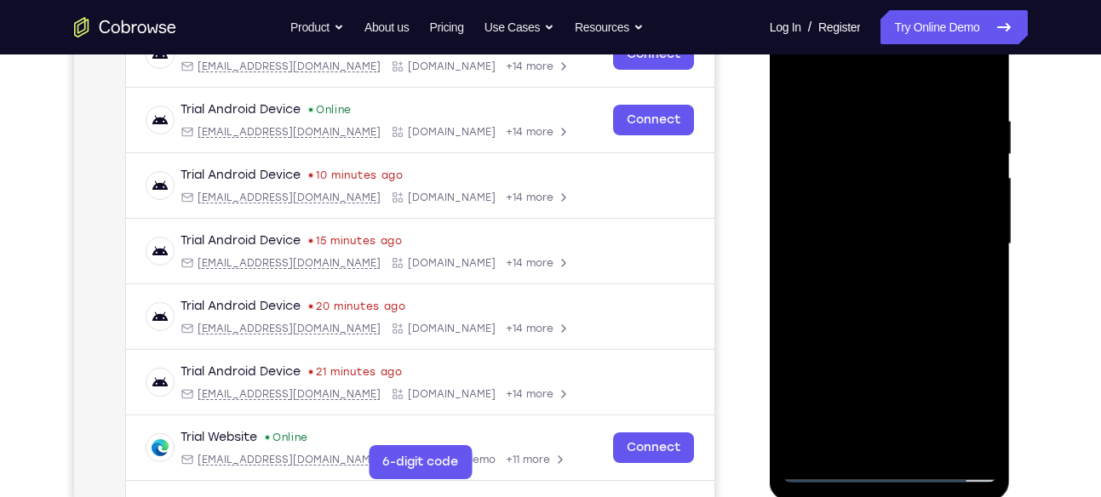
click at [881, 221] on div at bounding box center [889, 244] width 215 height 477
click at [880, 433] on div at bounding box center [889, 245] width 215 height 477
click at [855, 440] on div at bounding box center [889, 245] width 215 height 477
click at [932, 336] on div at bounding box center [889, 245] width 215 height 477
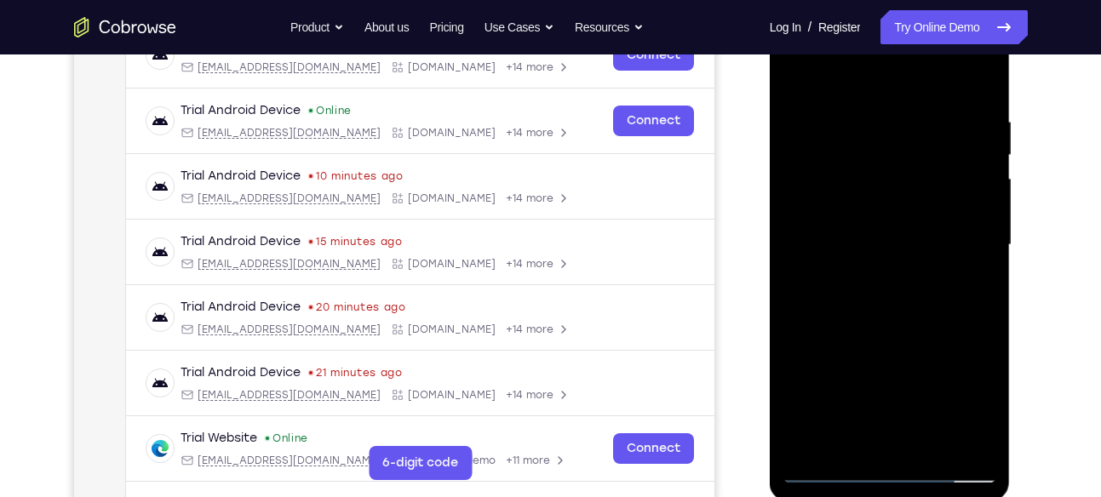
click at [932, 336] on div at bounding box center [889, 245] width 215 height 477
click at [799, 71] on div at bounding box center [889, 245] width 215 height 477
click at [869, 226] on div at bounding box center [889, 245] width 215 height 477
click at [919, 364] on div at bounding box center [889, 245] width 215 height 477
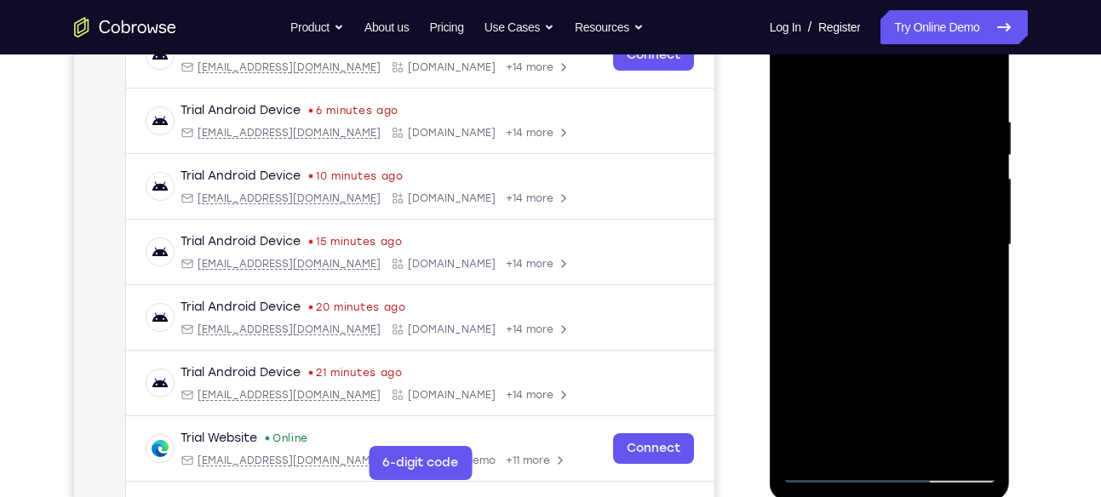
click at [966, 323] on div at bounding box center [889, 245] width 215 height 477
click at [853, 433] on div at bounding box center [889, 245] width 215 height 477
click at [797, 341] on div at bounding box center [889, 245] width 215 height 477
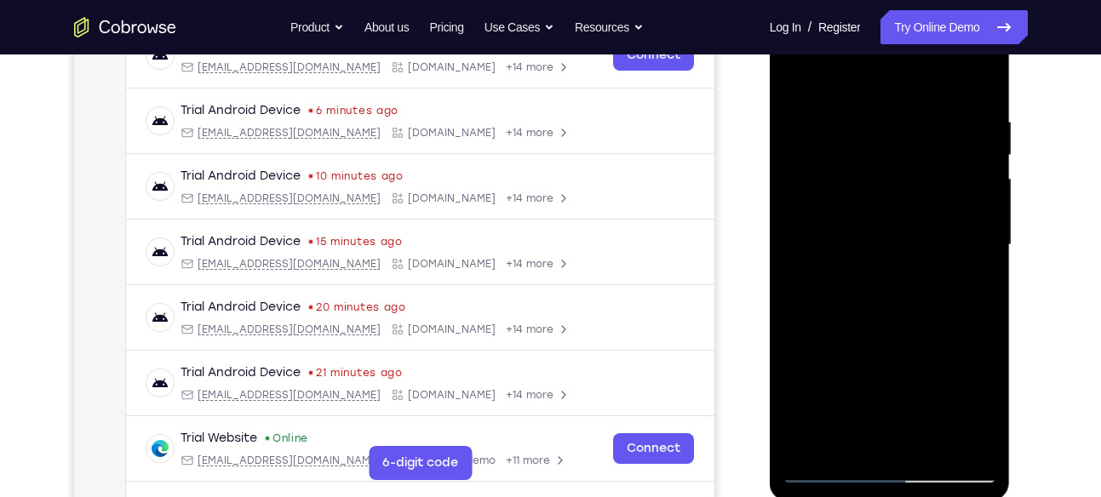
click at [807, 201] on div at bounding box center [889, 245] width 215 height 477
drag, startPoint x: 943, startPoint y: 207, endPoint x: 985, endPoint y: 67, distance: 145.7
click at [985, 67] on div at bounding box center [889, 245] width 215 height 477
click at [889, 311] on div at bounding box center [889, 245] width 215 height 477
click at [942, 304] on div at bounding box center [889, 245] width 215 height 477
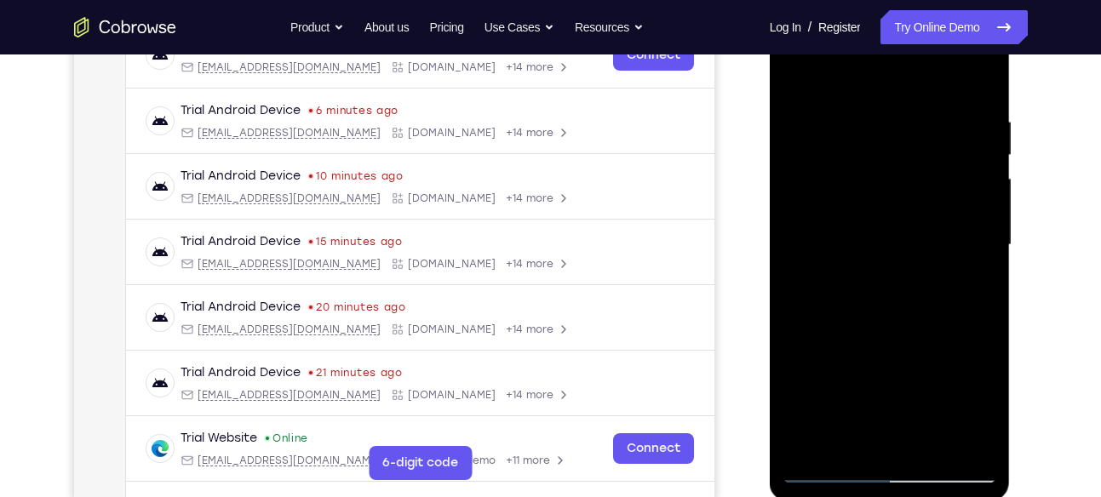
click at [851, 433] on div at bounding box center [889, 245] width 215 height 477
drag, startPoint x: 815, startPoint y: 403, endPoint x: 873, endPoint y: 276, distance: 139.5
click at [873, 276] on div at bounding box center [889, 245] width 215 height 477
click at [800, 366] on div at bounding box center [889, 245] width 215 height 477
click at [976, 268] on div at bounding box center [889, 245] width 215 height 477
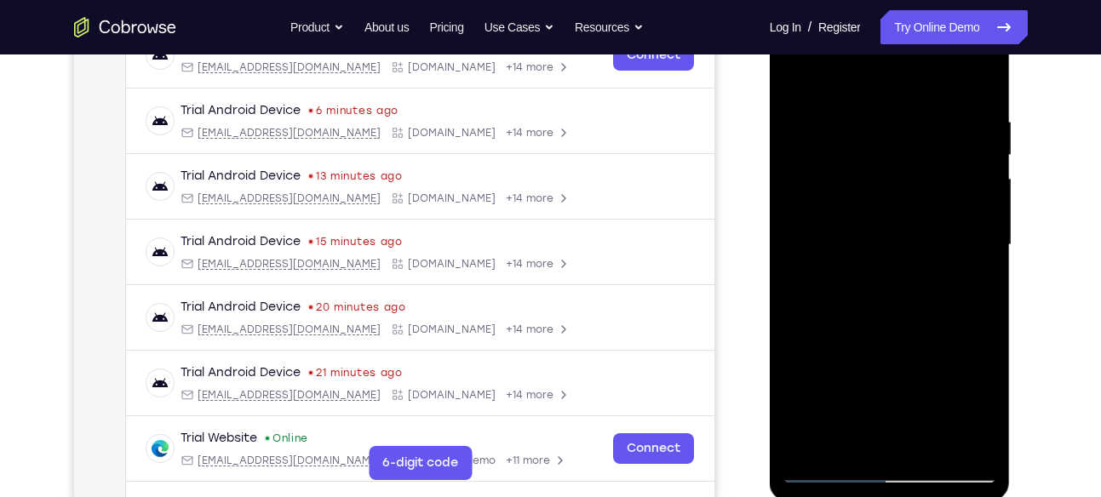
click at [798, 83] on div at bounding box center [889, 245] width 215 height 477
click at [874, 255] on div at bounding box center [889, 245] width 215 height 477
click at [851, 441] on div at bounding box center [889, 245] width 215 height 477
click at [818, 337] on div at bounding box center [889, 245] width 215 height 477
click at [797, 83] on div at bounding box center [889, 245] width 215 height 477
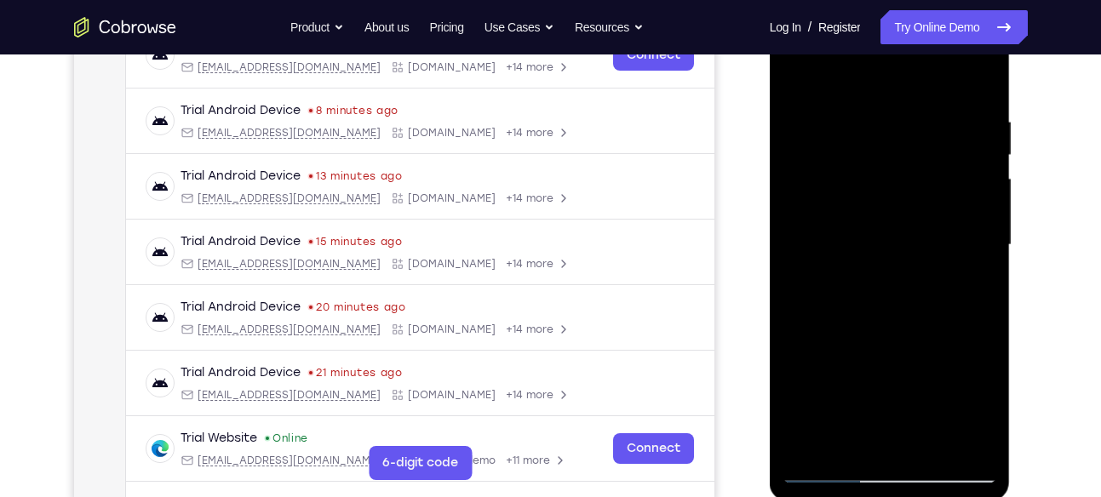
click at [798, 78] on div at bounding box center [889, 245] width 215 height 477
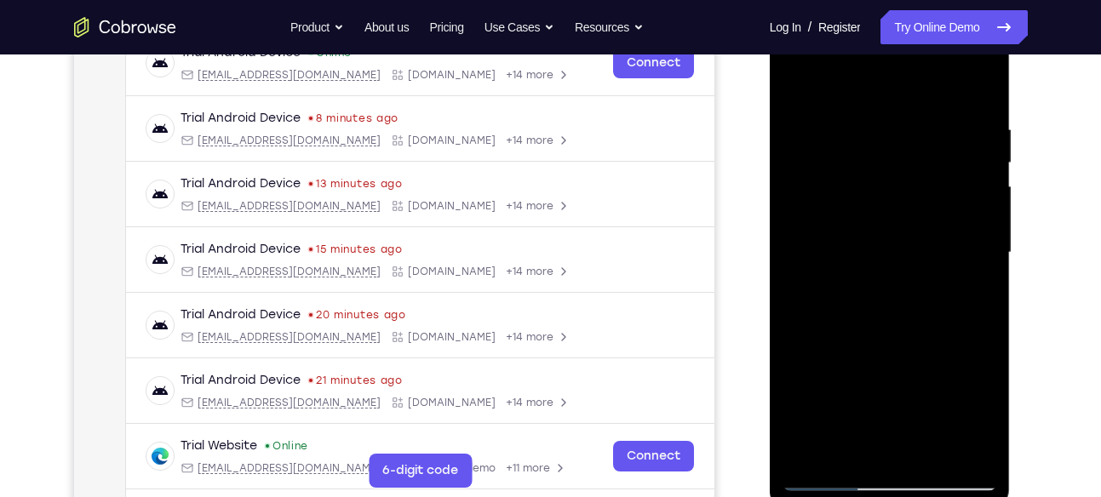
click at [892, 297] on div at bounding box center [889, 252] width 215 height 477
click at [927, 459] on div at bounding box center [889, 252] width 215 height 477
click at [876, 305] on div at bounding box center [889, 252] width 215 height 477
click at [800, 89] on div at bounding box center [889, 252] width 215 height 477
click at [886, 297] on div at bounding box center [889, 252] width 215 height 477
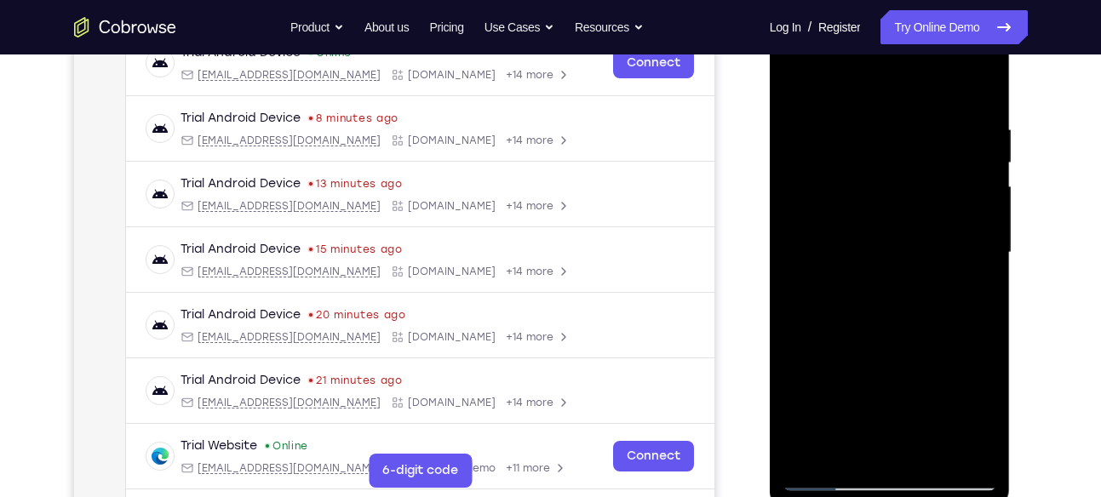
click at [937, 325] on div at bounding box center [889, 252] width 215 height 477
click at [969, 322] on div at bounding box center [889, 252] width 215 height 477
click at [872, 297] on div at bounding box center [889, 252] width 215 height 477
click at [886, 190] on div at bounding box center [889, 252] width 215 height 477
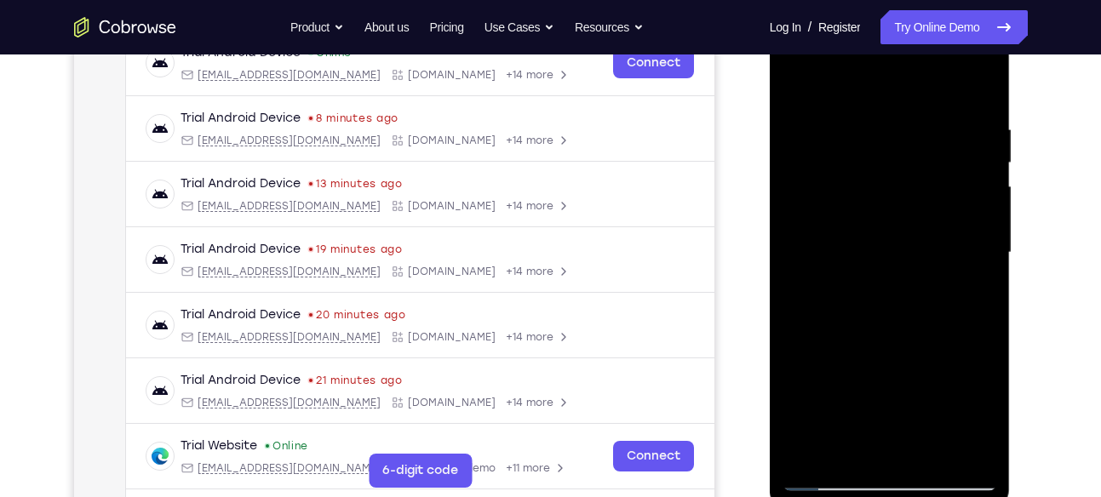
click at [967, 341] on div at bounding box center [889, 252] width 215 height 477
click at [850, 442] on div at bounding box center [889, 252] width 215 height 477
click at [800, 413] on div at bounding box center [889, 252] width 215 height 477
click at [799, 340] on div at bounding box center [889, 252] width 215 height 477
click at [966, 278] on div at bounding box center [889, 252] width 215 height 477
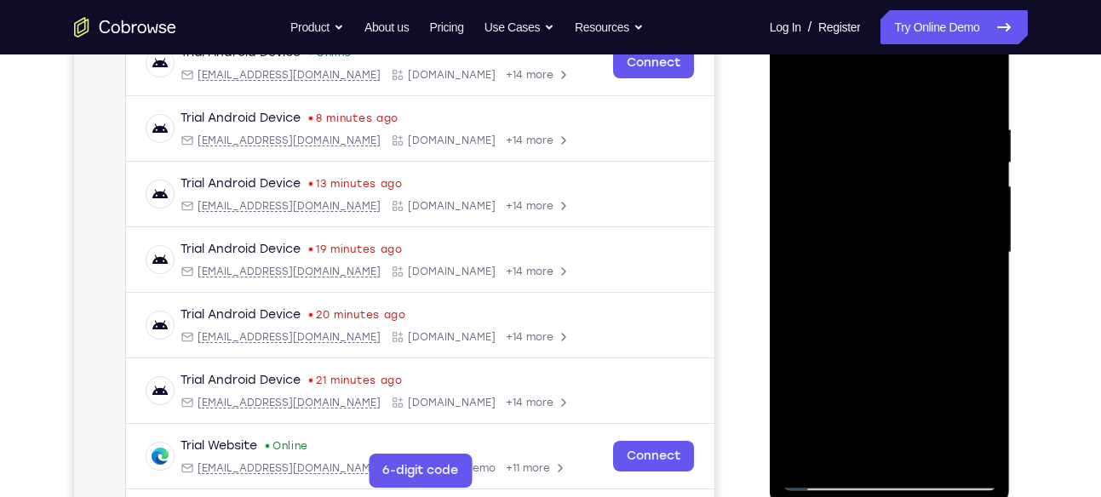
click at [844, 185] on div at bounding box center [889, 252] width 215 height 477
click at [905, 322] on div at bounding box center [889, 252] width 215 height 477
click at [851, 443] on div at bounding box center [889, 252] width 215 height 477
click at [800, 351] on div at bounding box center [889, 252] width 215 height 477
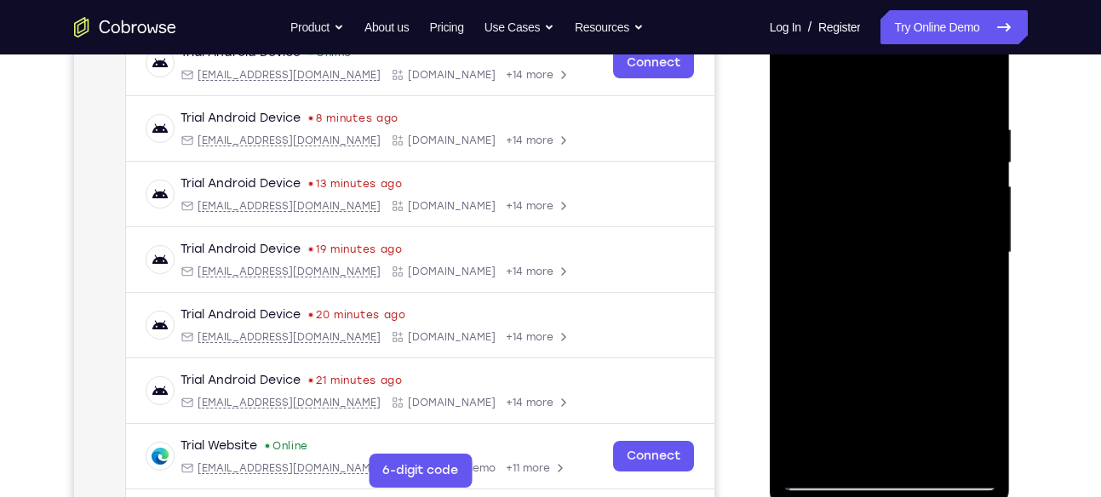
click at [800, 351] on div at bounding box center [889, 252] width 215 height 477
click at [795, 78] on div at bounding box center [889, 252] width 215 height 477
click at [883, 273] on div at bounding box center [889, 252] width 215 height 477
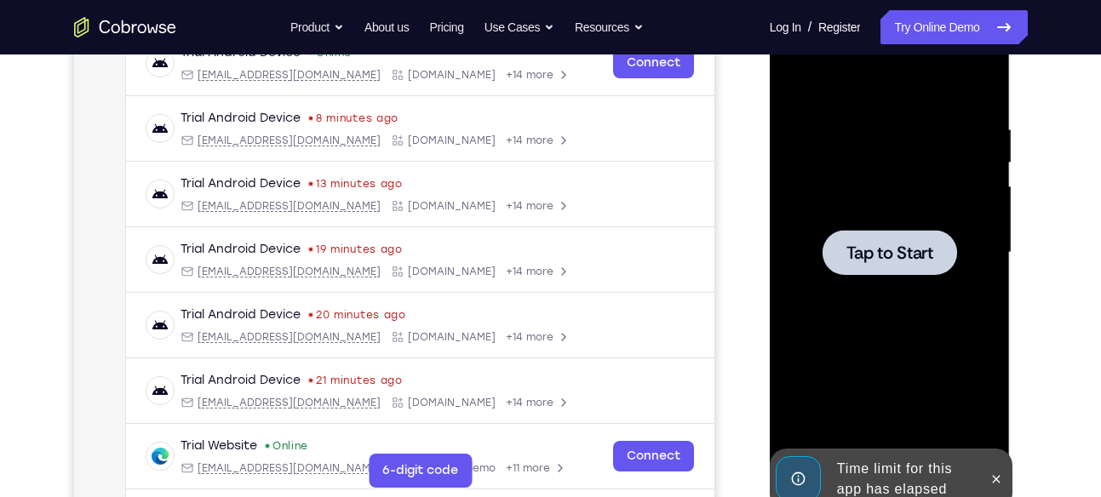
click at [885, 261] on span "Tap to Start" at bounding box center [889, 252] width 87 height 17
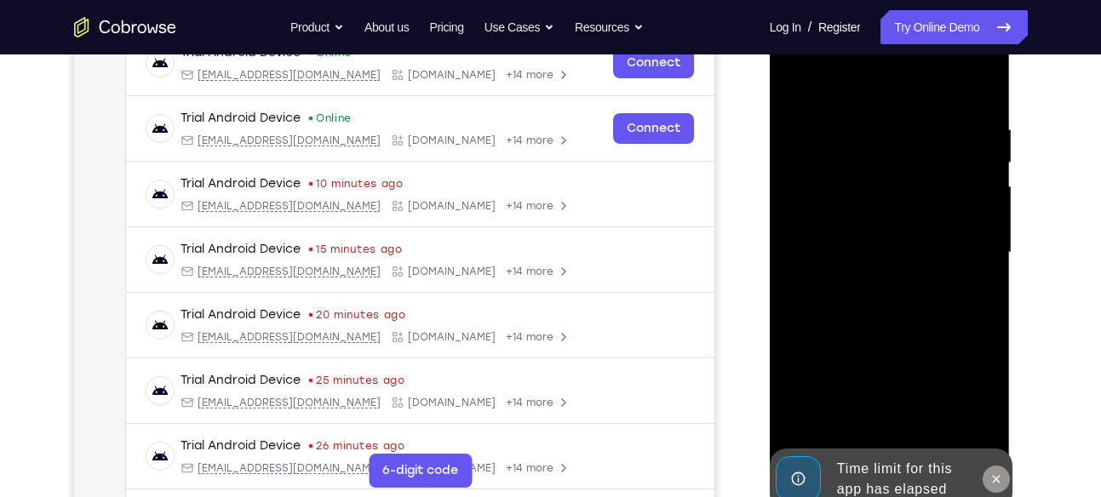
click at [997, 476] on icon at bounding box center [996, 480] width 14 height 14
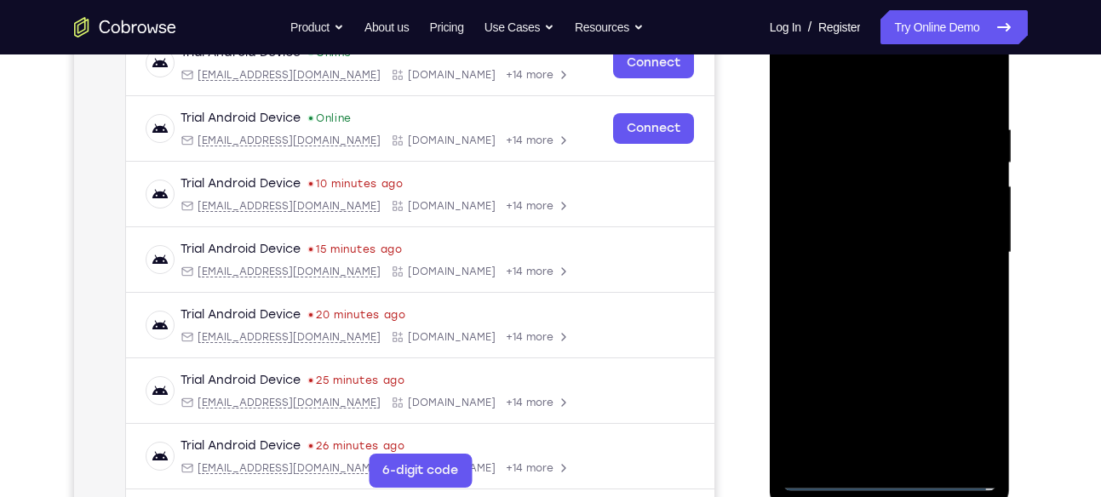
click at [897, 471] on div at bounding box center [889, 252] width 215 height 477
click at [889, 475] on div at bounding box center [889, 252] width 215 height 477
click at [890, 470] on div at bounding box center [889, 252] width 215 height 477
click at [892, 468] on div at bounding box center [889, 252] width 215 height 477
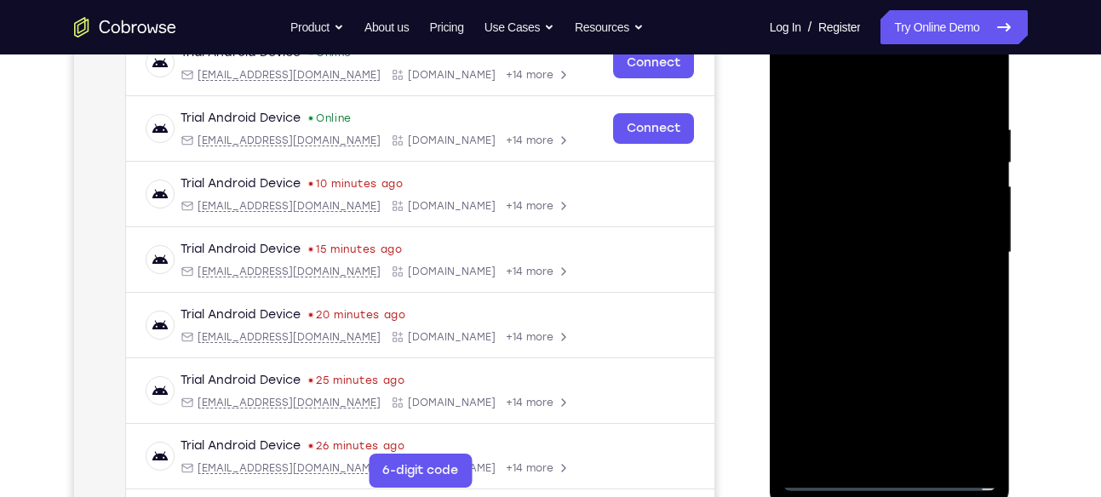
click at [966, 393] on div at bounding box center [889, 252] width 215 height 477
click at [847, 83] on div at bounding box center [889, 252] width 215 height 477
click at [960, 246] on div at bounding box center [889, 252] width 215 height 477
click at [878, 283] on div at bounding box center [889, 252] width 215 height 477
click at [878, 213] on div at bounding box center [889, 252] width 215 height 477
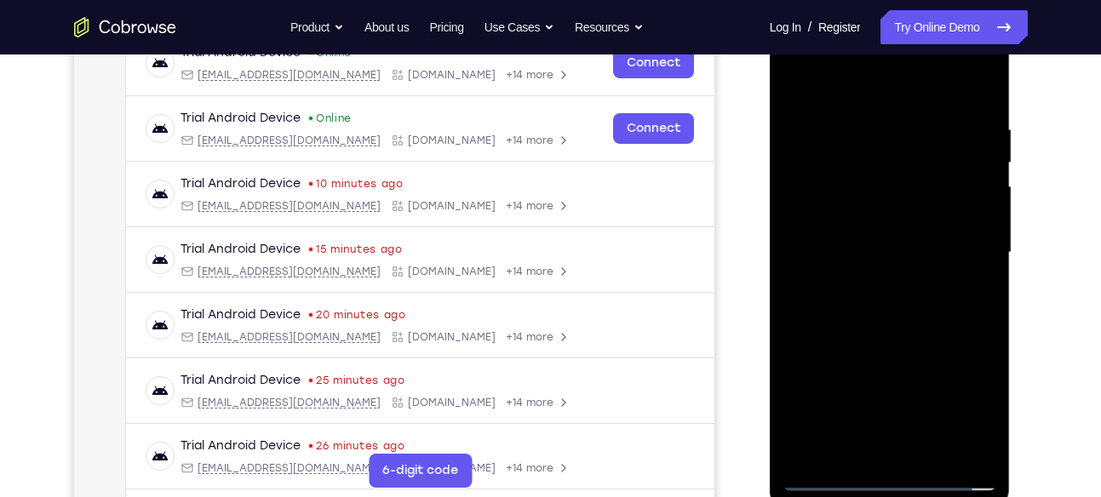
click at [879, 237] on div at bounding box center [889, 252] width 215 height 477
click at [893, 214] on div at bounding box center [889, 252] width 215 height 477
click at [932, 444] on div at bounding box center [889, 252] width 215 height 477
click at [898, 341] on div at bounding box center [889, 252] width 215 height 477
click at [880, 234] on div at bounding box center [889, 252] width 215 height 477
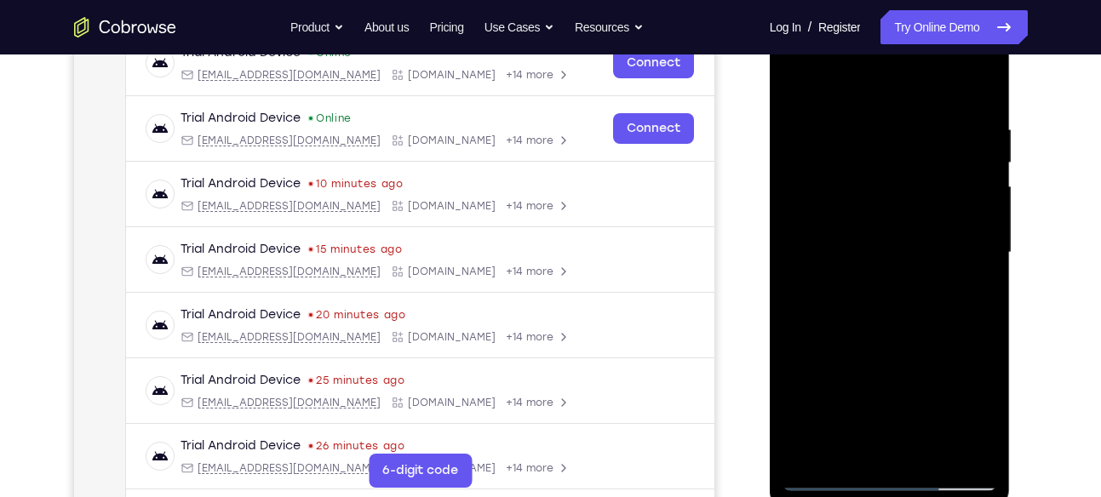
click at [851, 447] on div at bounding box center [889, 252] width 215 height 477
click at [940, 350] on div at bounding box center [889, 252] width 215 height 477
click at [852, 280] on div at bounding box center [889, 252] width 215 height 477
click at [983, 448] on div at bounding box center [889, 252] width 215 height 477
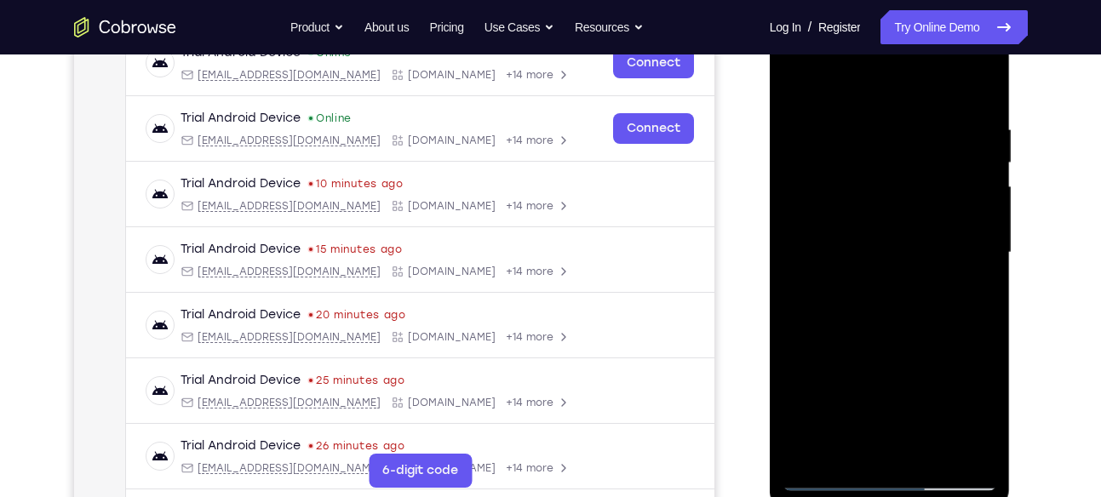
click at [933, 347] on div at bounding box center [889, 252] width 215 height 477
click at [978, 278] on div at bounding box center [889, 252] width 215 height 477
click at [816, 255] on div at bounding box center [889, 252] width 215 height 477
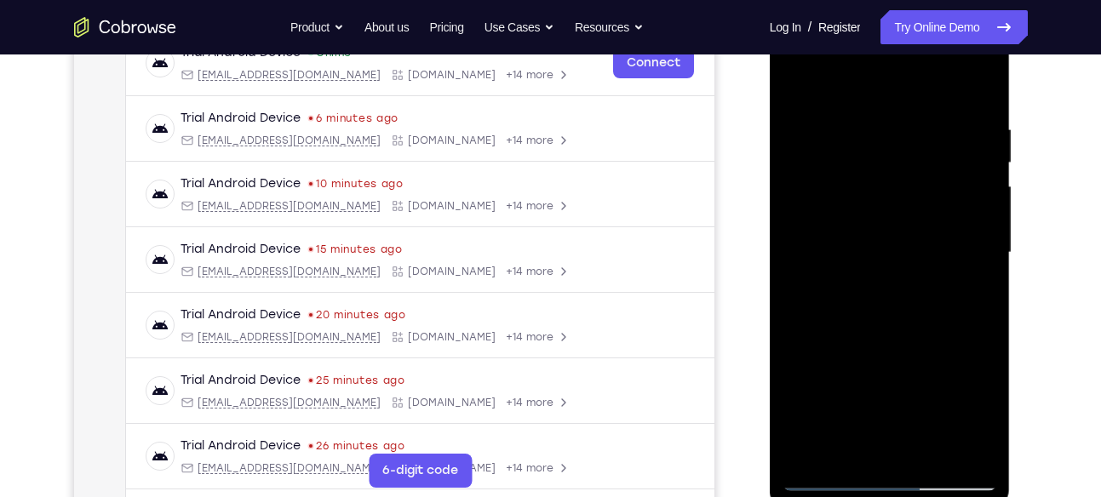
drag, startPoint x: 923, startPoint y: 267, endPoint x: 920, endPoint y: 325, distance: 58.8
click at [920, 325] on div at bounding box center [889, 252] width 215 height 477
drag, startPoint x: 920, startPoint y: 325, endPoint x: 947, endPoint y: 133, distance: 194.2
click at [947, 133] on div at bounding box center [889, 252] width 215 height 477
click at [874, 346] on div at bounding box center [889, 252] width 215 height 477
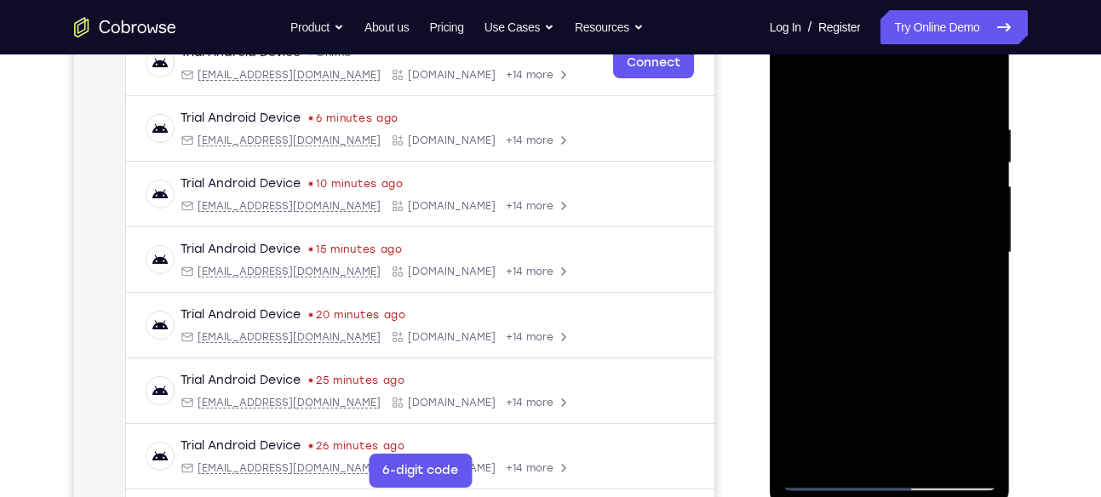
click at [869, 440] on div at bounding box center [889, 252] width 215 height 477
click at [904, 254] on div at bounding box center [889, 252] width 215 height 477
drag, startPoint x: 904, startPoint y: 229, endPoint x: 927, endPoint y: 194, distance: 41.8
click at [927, 194] on div at bounding box center [889, 253] width 215 height 477
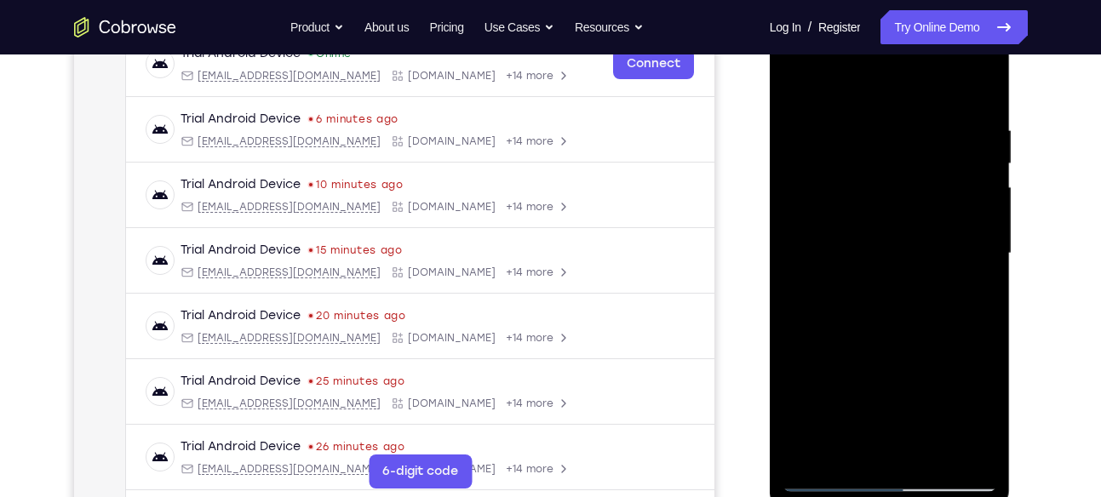
drag, startPoint x: 914, startPoint y: 287, endPoint x: 919, endPoint y: 135, distance: 151.6
click at [919, 135] on div at bounding box center [889, 253] width 215 height 477
click at [876, 438] on div at bounding box center [889, 253] width 215 height 477
click at [844, 450] on div at bounding box center [889, 253] width 215 height 477
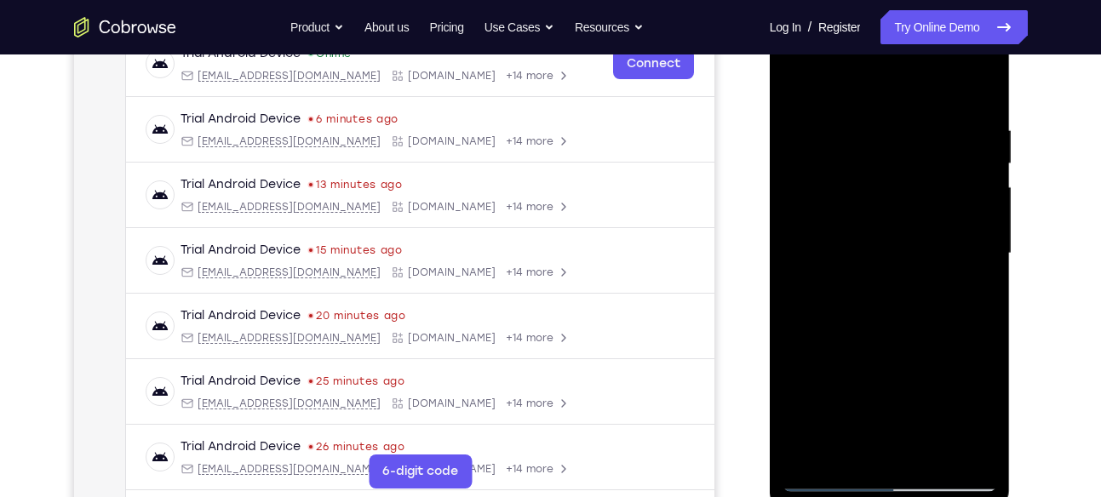
click at [799, 344] on div at bounding box center [889, 253] width 215 height 477
click at [881, 258] on div at bounding box center [889, 253] width 215 height 477
drag, startPoint x: 887, startPoint y: 214, endPoint x: 877, endPoint y: 400, distance: 186.8
click at [877, 400] on div at bounding box center [889, 253] width 215 height 477
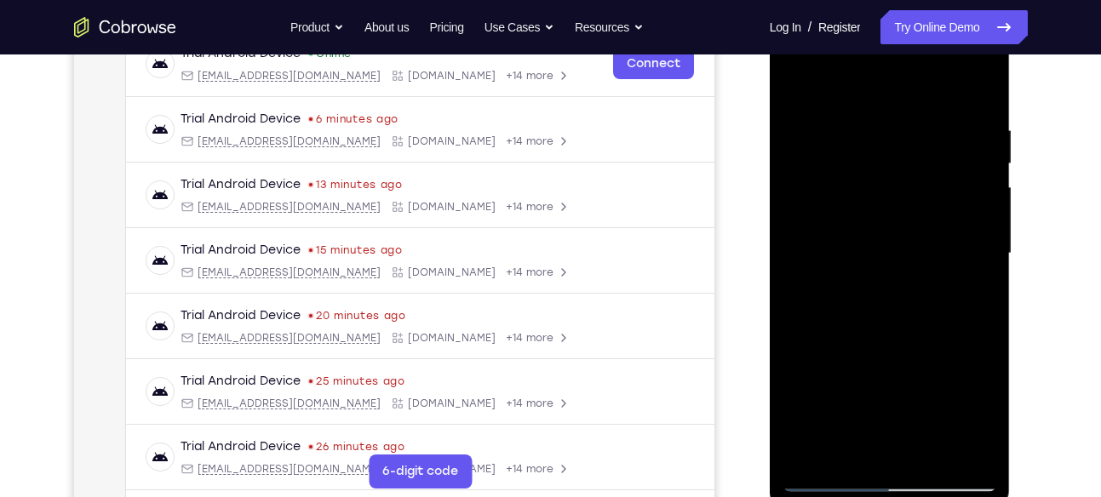
drag, startPoint x: 904, startPoint y: 273, endPoint x: 897, endPoint y: 421, distance: 147.5
click at [897, 421] on div at bounding box center [889, 253] width 215 height 477
drag, startPoint x: 901, startPoint y: 284, endPoint x: 890, endPoint y: 198, distance: 85.9
click at [890, 198] on div at bounding box center [889, 253] width 215 height 477
drag, startPoint x: 897, startPoint y: 335, endPoint x: 871, endPoint y: 135, distance: 202.6
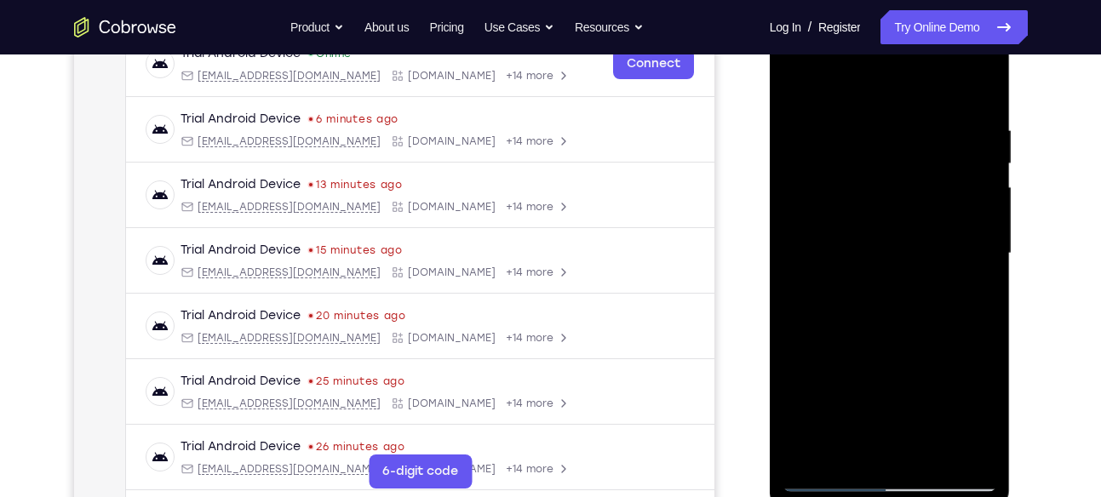
click at [871, 135] on div at bounding box center [889, 253] width 215 height 477
drag, startPoint x: 896, startPoint y: 405, endPoint x: 886, endPoint y: 172, distance: 233.5
click at [886, 172] on div at bounding box center [889, 253] width 215 height 477
click at [837, 444] on div at bounding box center [889, 253] width 215 height 477
click at [843, 449] on div at bounding box center [889, 253] width 215 height 477
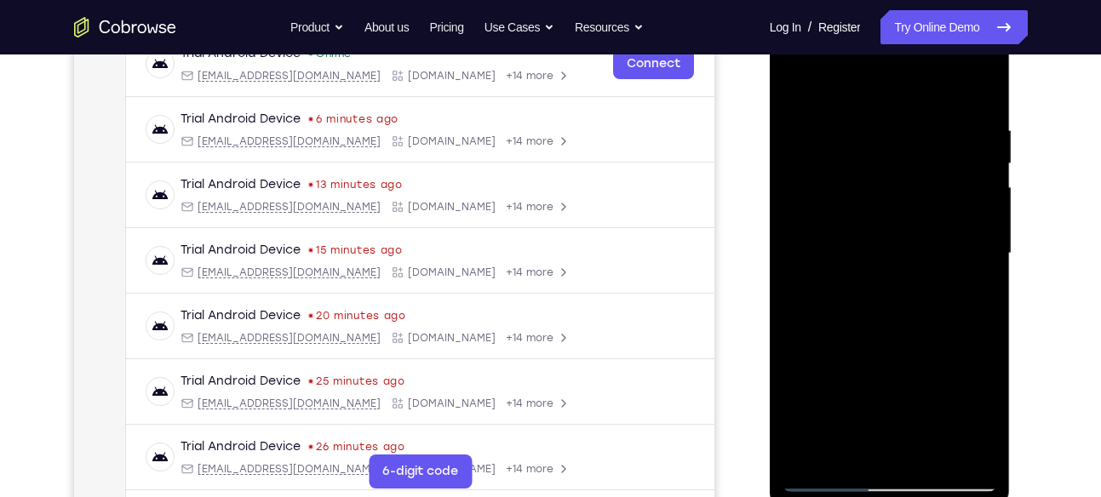
click at [797, 353] on div at bounding box center [889, 253] width 215 height 477
drag, startPoint x: 890, startPoint y: 414, endPoint x: 892, endPoint y: 382, distance: 31.6
click at [892, 382] on div at bounding box center [889, 253] width 215 height 477
click at [838, 401] on div at bounding box center [889, 253] width 215 height 477
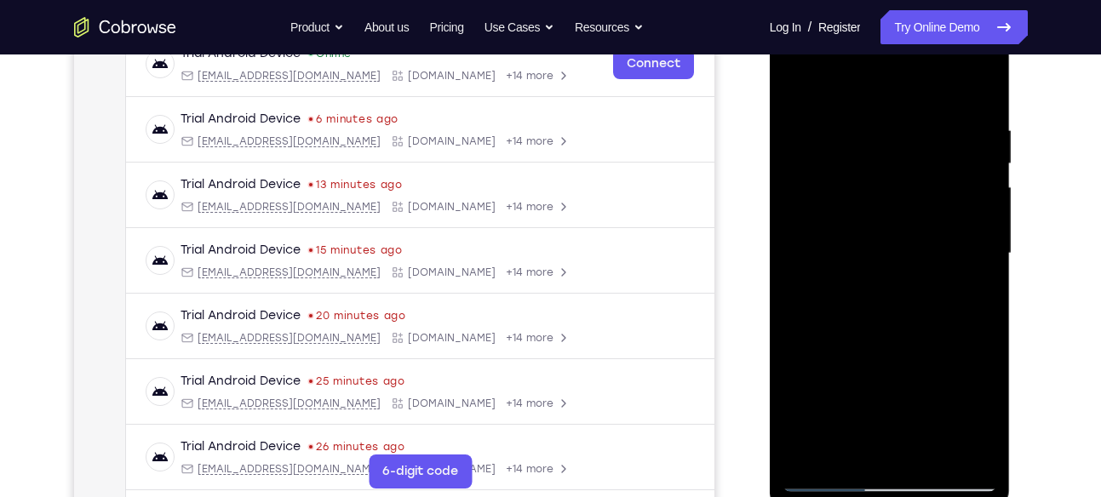
click at [973, 277] on div at bounding box center [889, 253] width 215 height 477
click at [796, 84] on div at bounding box center [889, 253] width 215 height 477
click at [884, 309] on div at bounding box center [889, 253] width 215 height 477
click at [852, 443] on div at bounding box center [889, 253] width 215 height 477
click at [817, 352] on div at bounding box center [889, 253] width 215 height 477
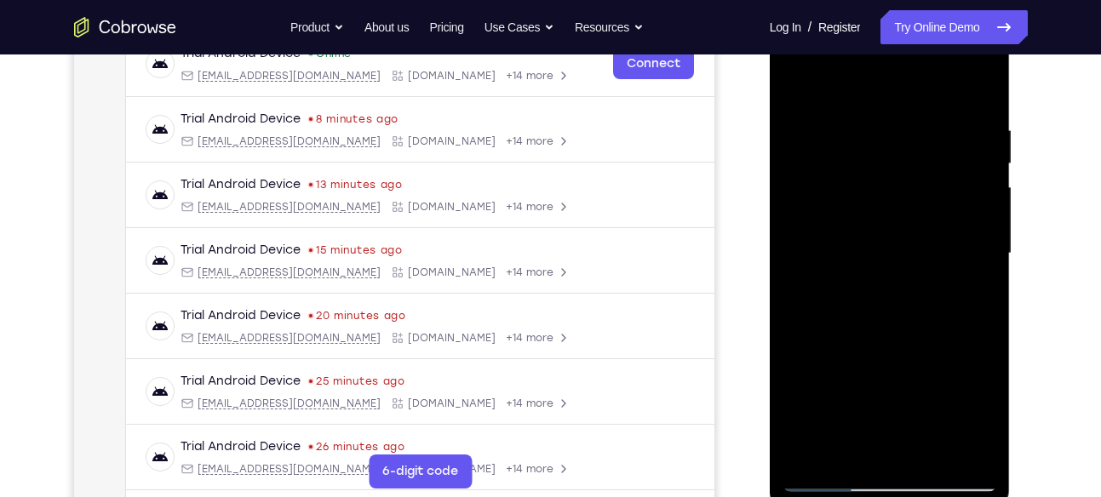
click at [817, 352] on div at bounding box center [889, 253] width 215 height 477
click at [798, 86] on div at bounding box center [889, 253] width 215 height 477
click at [875, 263] on div at bounding box center [889, 253] width 215 height 477
click at [844, 78] on div at bounding box center [889, 253] width 215 height 477
drag, startPoint x: 945, startPoint y: 228, endPoint x: 949, endPoint y: 141, distance: 87.0
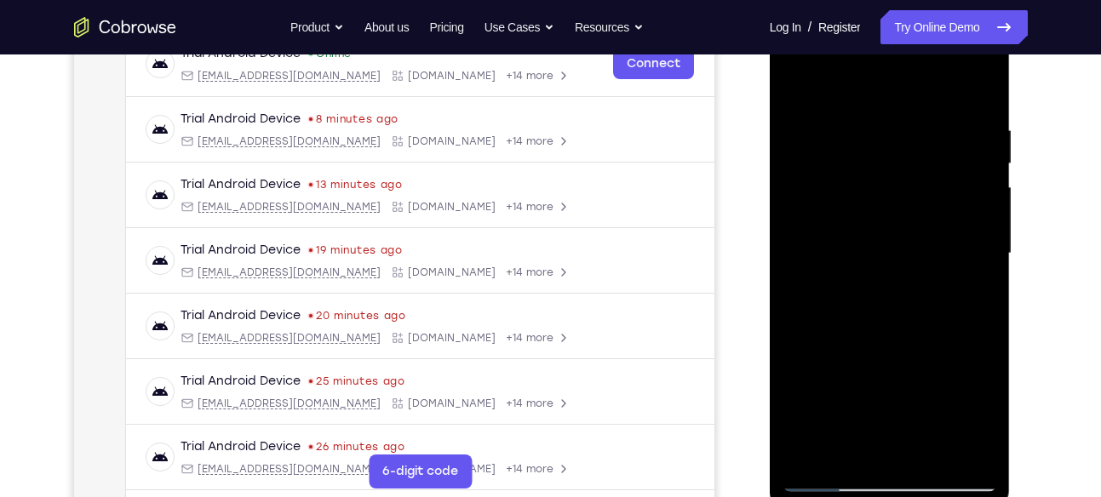
click at [949, 141] on div at bounding box center [889, 253] width 215 height 477
click at [822, 473] on div at bounding box center [889, 253] width 215 height 477
click at [873, 444] on div at bounding box center [889, 253] width 215 height 477
click at [849, 447] on div at bounding box center [889, 253] width 215 height 477
click at [800, 350] on div at bounding box center [889, 253] width 215 height 477
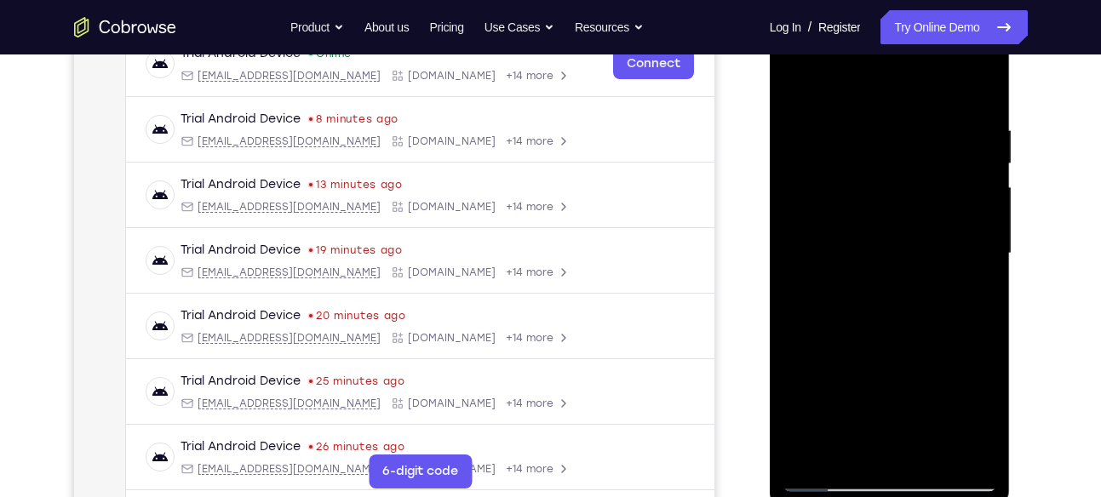
click at [800, 350] on div at bounding box center [889, 253] width 215 height 477
click at [874, 256] on div at bounding box center [889, 253] width 215 height 477
click at [863, 450] on div at bounding box center [889, 253] width 215 height 477
click at [847, 447] on div at bounding box center [889, 253] width 215 height 477
click at [806, 344] on div at bounding box center [889, 253] width 215 height 477
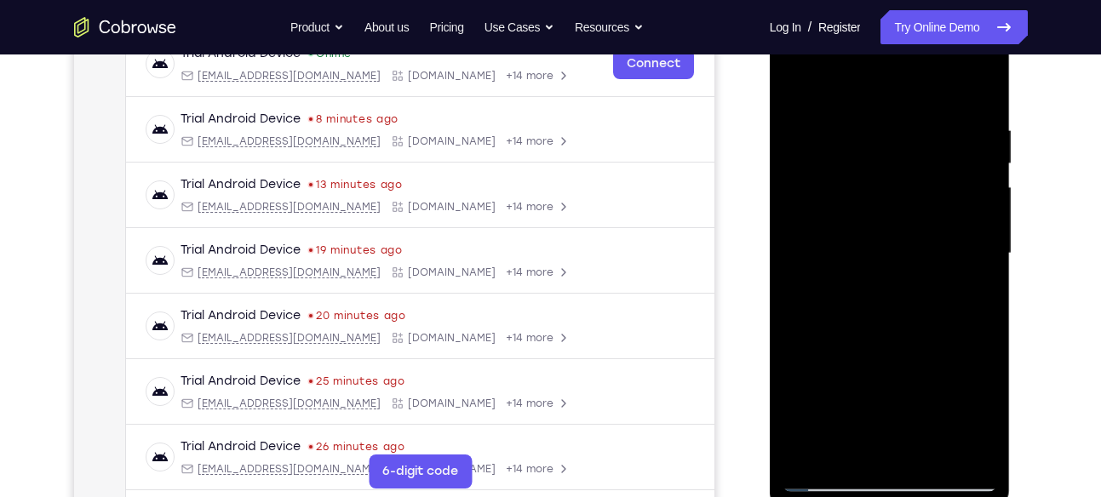
click at [806, 344] on div at bounding box center [889, 253] width 215 height 477
click at [968, 285] on div at bounding box center [889, 253] width 215 height 477
click at [921, 212] on div at bounding box center [889, 253] width 215 height 477
click at [848, 445] on div at bounding box center [889, 253] width 215 height 477
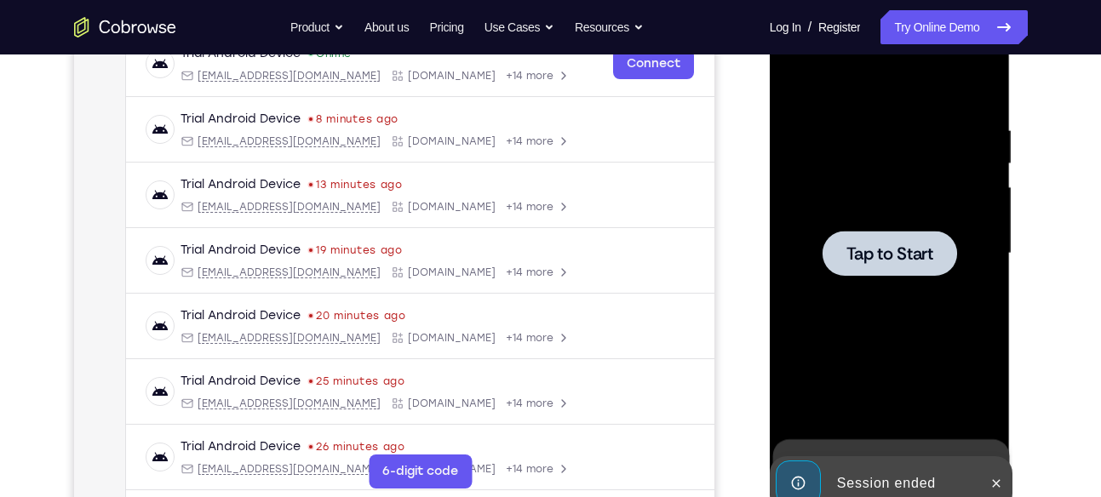
click at [889, 255] on span "Tap to Start" at bounding box center [889, 253] width 87 height 17
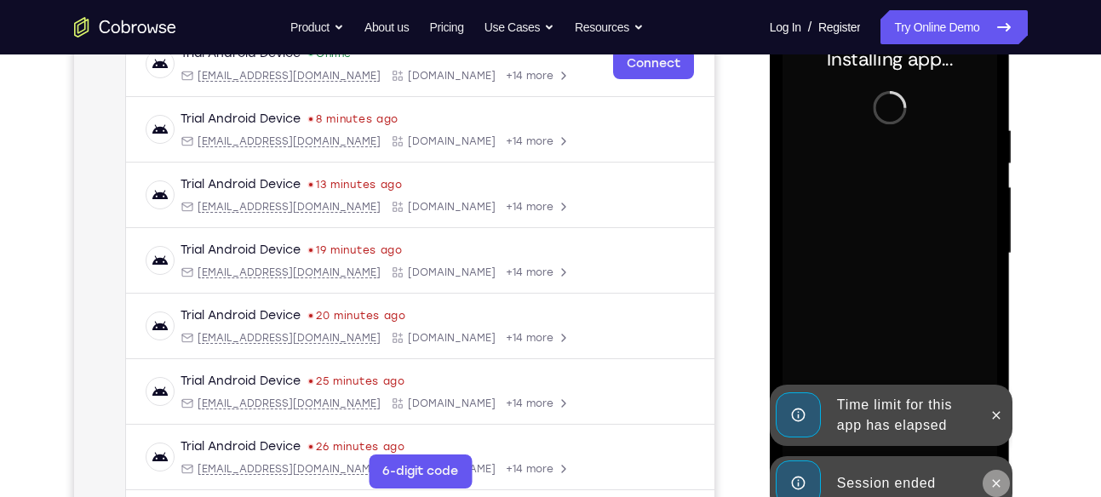
click at [994, 477] on icon at bounding box center [996, 484] width 14 height 14
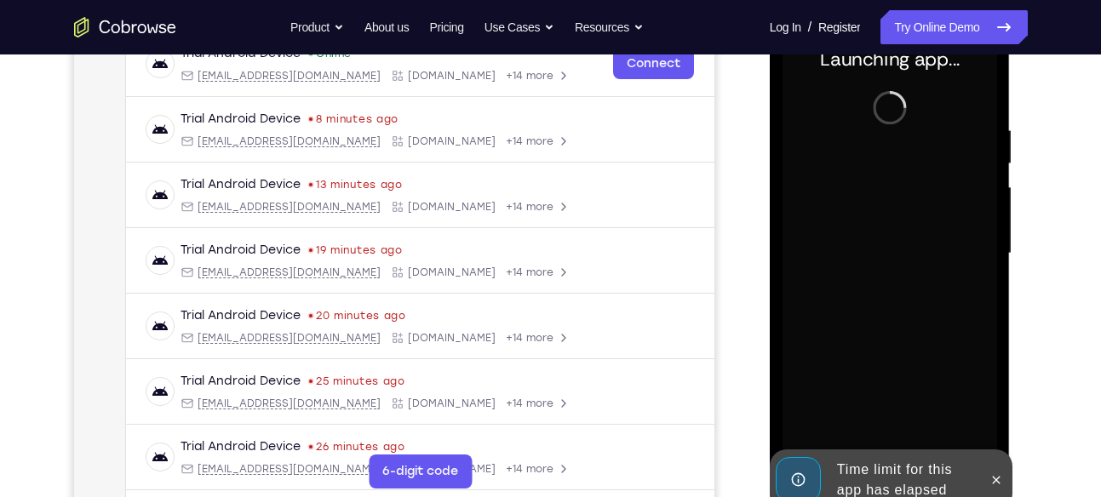
click at [994, 475] on icon at bounding box center [996, 480] width 14 height 14
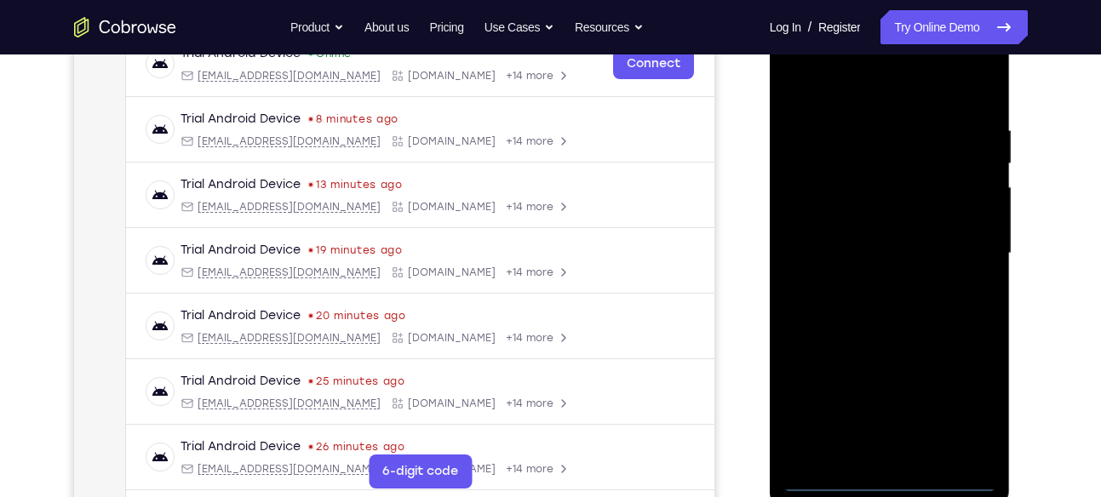
click at [893, 472] on div at bounding box center [889, 253] width 215 height 477
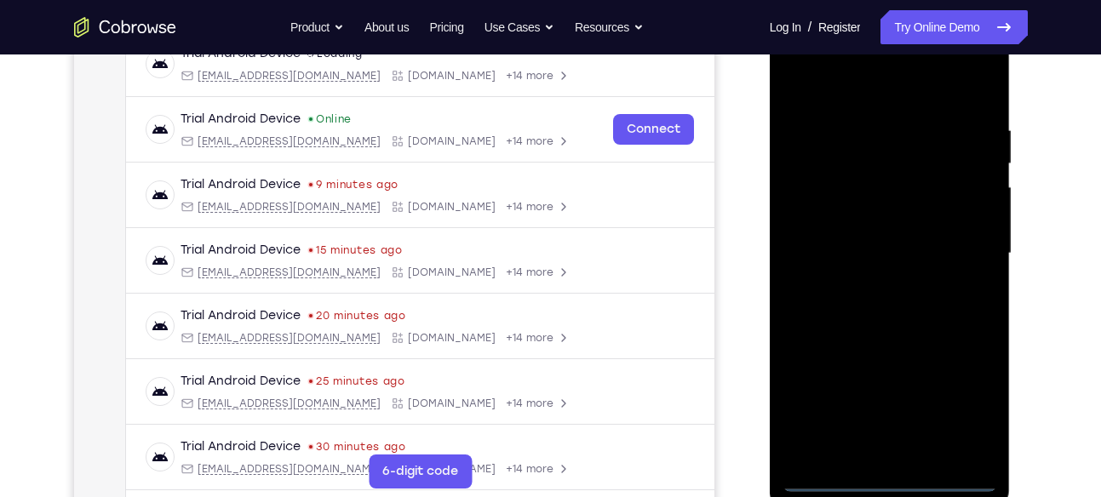
click at [892, 481] on div at bounding box center [889, 253] width 215 height 477
click at [966, 402] on div at bounding box center [889, 253] width 215 height 477
click at [837, 91] on div at bounding box center [889, 253] width 215 height 477
click at [969, 240] on div at bounding box center [889, 253] width 215 height 477
click at [873, 284] on div at bounding box center [889, 253] width 215 height 477
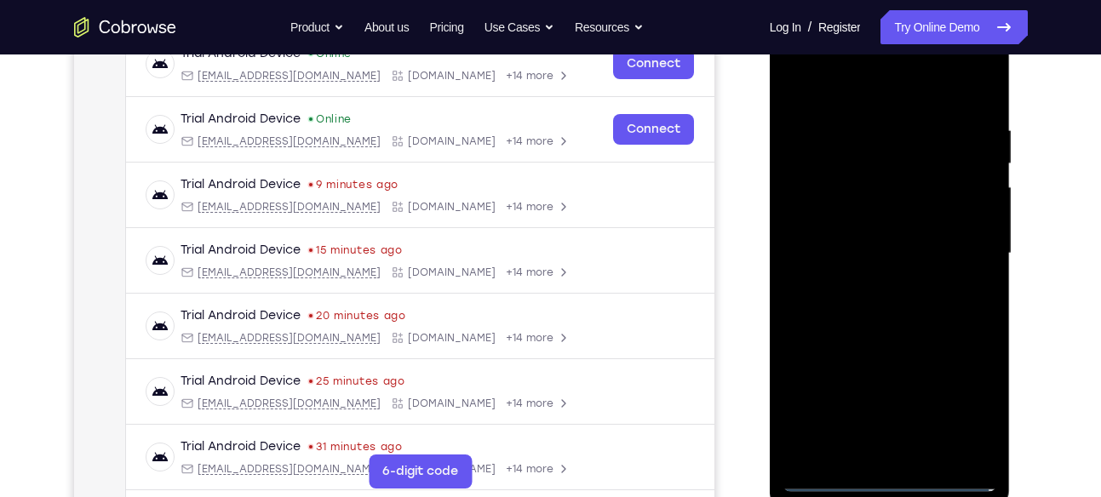
click at [851, 241] on div at bounding box center [889, 253] width 215 height 477
click at [856, 220] on div at bounding box center [889, 253] width 215 height 477
click at [875, 246] on div at bounding box center [889, 253] width 215 height 477
click at [901, 317] on div at bounding box center [889, 253] width 215 height 477
click at [932, 451] on div at bounding box center [889, 253] width 215 height 477
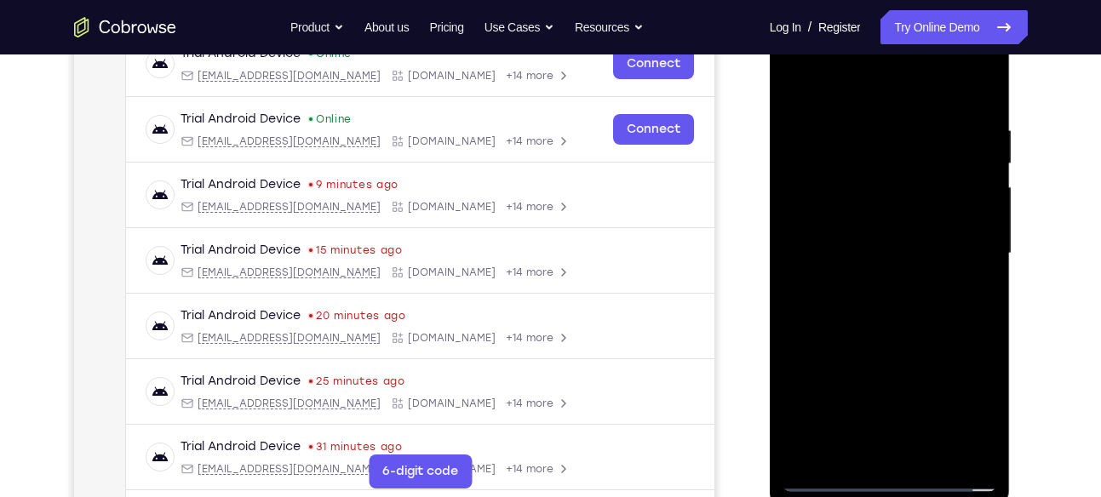
click at [890, 347] on div at bounding box center [889, 253] width 215 height 477
click at [868, 229] on div at bounding box center [889, 253] width 215 height 477
click at [852, 450] on div at bounding box center [889, 253] width 215 height 477
click at [943, 350] on div at bounding box center [889, 253] width 215 height 477
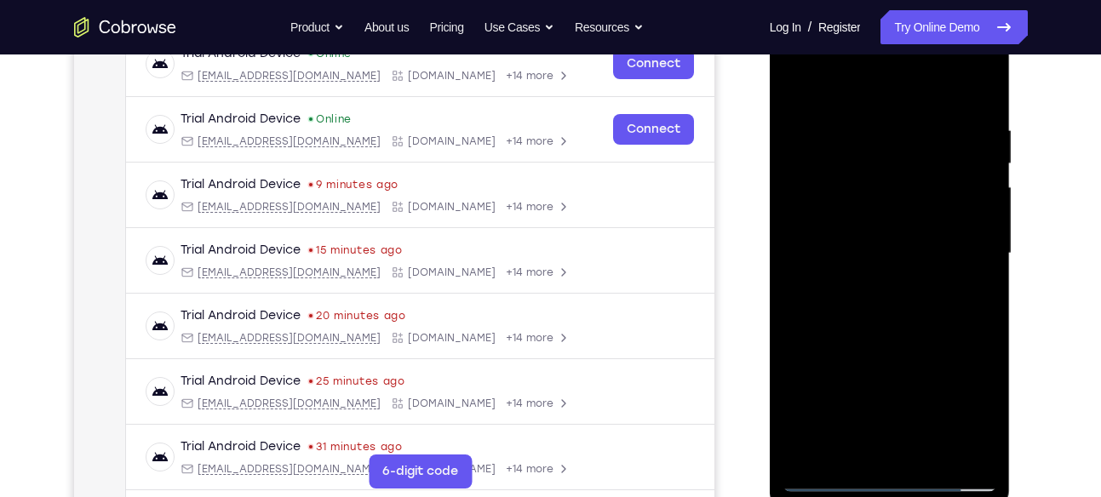
click at [943, 350] on div at bounding box center [889, 253] width 215 height 477
click at [845, 253] on div at bounding box center [889, 253] width 215 height 477
click at [854, 444] on div at bounding box center [889, 253] width 215 height 477
click at [846, 443] on div at bounding box center [889, 253] width 215 height 477
click at [794, 347] on div at bounding box center [889, 253] width 215 height 477
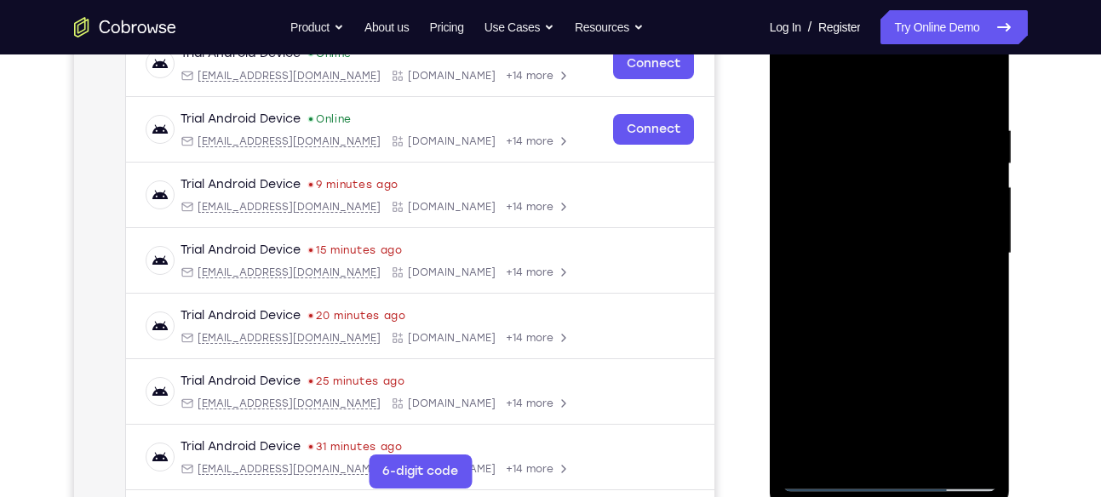
click at [794, 347] on div at bounding box center [889, 253] width 215 height 477
click at [968, 284] on div at bounding box center [889, 253] width 215 height 477
click at [867, 258] on div at bounding box center [889, 253] width 215 height 477
click at [865, 413] on div at bounding box center [889, 253] width 215 height 477
click at [800, 89] on div at bounding box center [889, 253] width 215 height 477
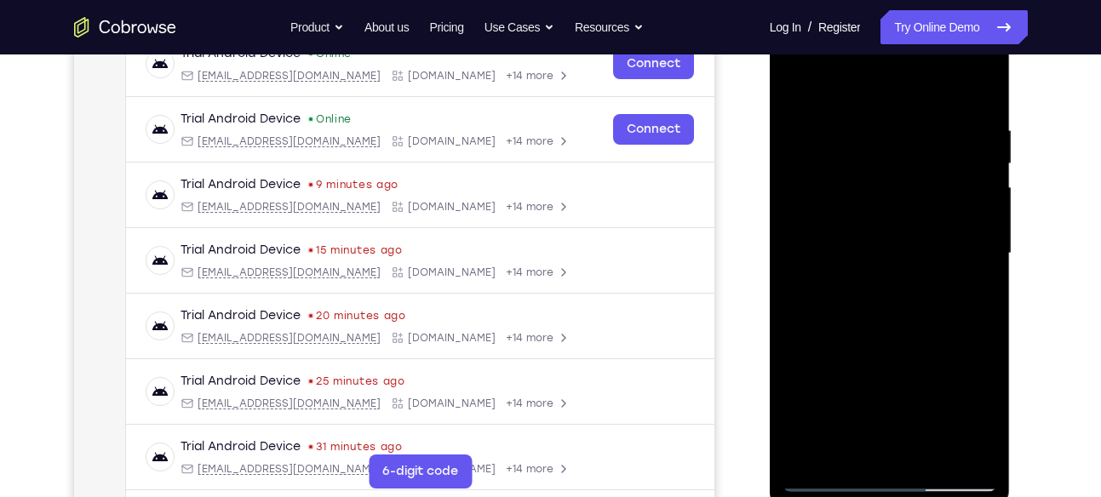
click at [799, 77] on div at bounding box center [889, 253] width 215 height 477
click at [934, 453] on div at bounding box center [889, 253] width 215 height 477
click at [900, 222] on div at bounding box center [889, 253] width 215 height 477
click at [853, 446] on div at bounding box center [889, 253] width 215 height 477
click at [803, 350] on div at bounding box center [889, 253] width 215 height 477
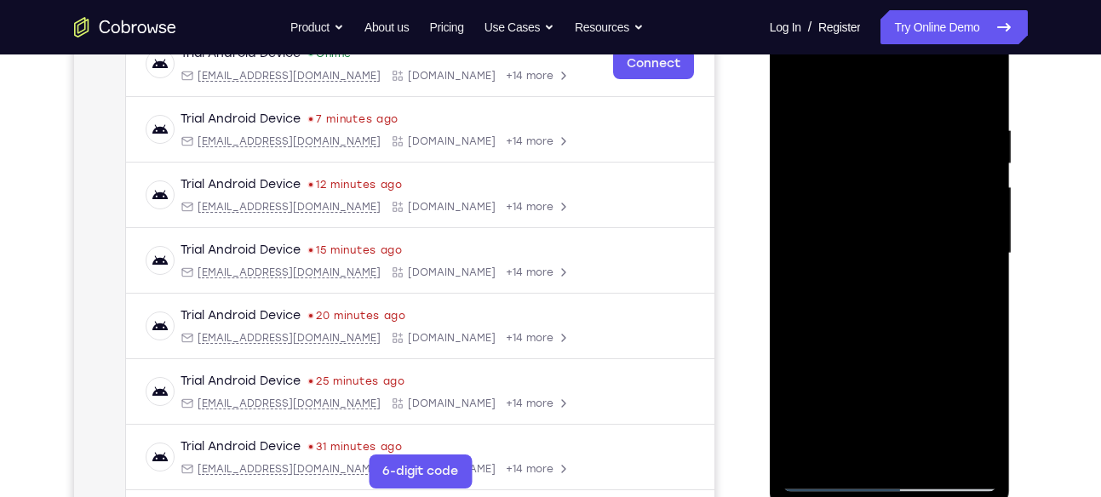
click at [803, 350] on div at bounding box center [889, 253] width 215 height 477
click at [980, 450] on div at bounding box center [889, 253] width 215 height 477
click at [798, 345] on div at bounding box center [889, 253] width 215 height 477
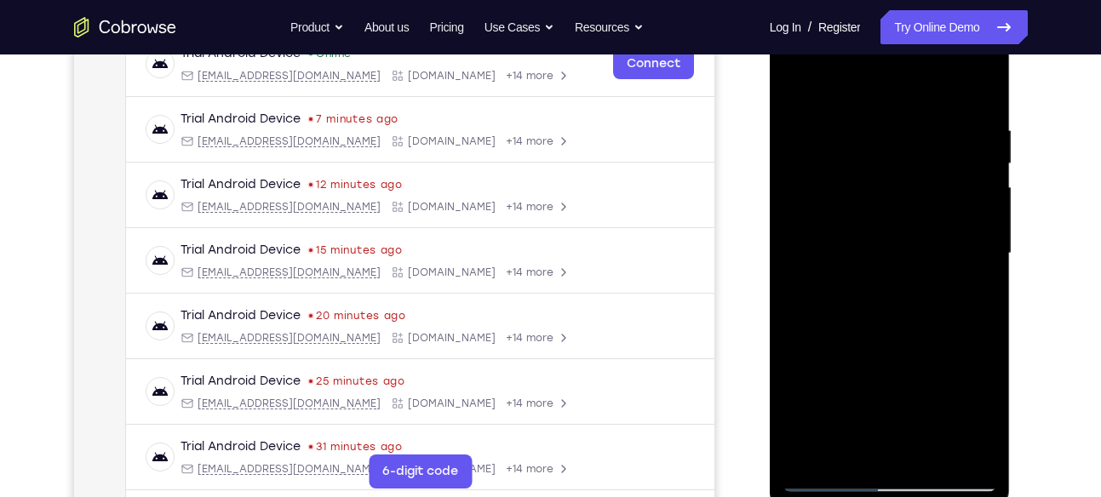
click at [798, 345] on div at bounding box center [889, 253] width 215 height 477
click at [797, 87] on div at bounding box center [889, 253] width 215 height 477
click at [799, 79] on div at bounding box center [889, 253] width 215 height 477
click at [931, 453] on div at bounding box center [889, 253] width 215 height 477
click at [912, 232] on div at bounding box center [889, 253] width 215 height 477
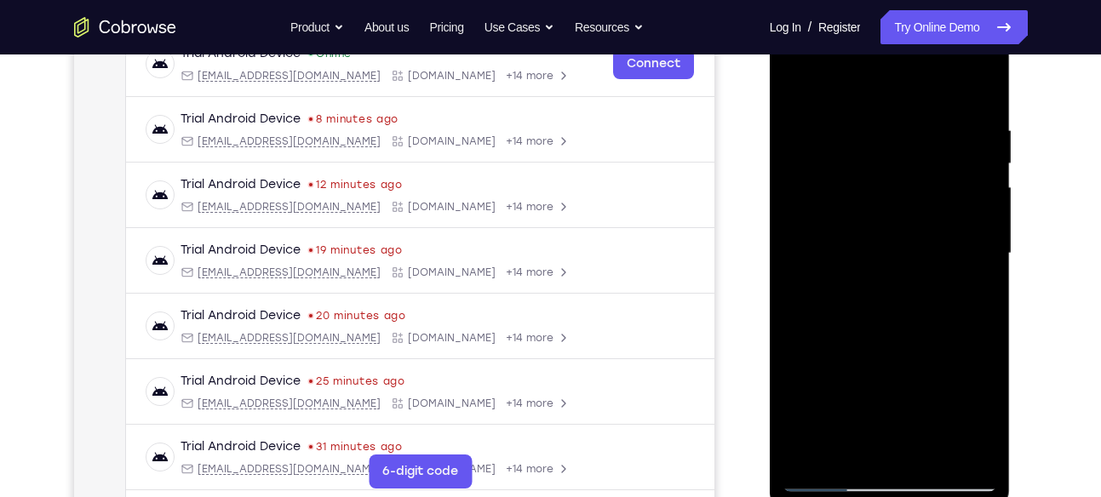
click at [877, 322] on div at bounding box center [889, 253] width 215 height 477
click at [882, 312] on div at bounding box center [889, 253] width 215 height 477
click at [916, 316] on div at bounding box center [889, 253] width 215 height 477
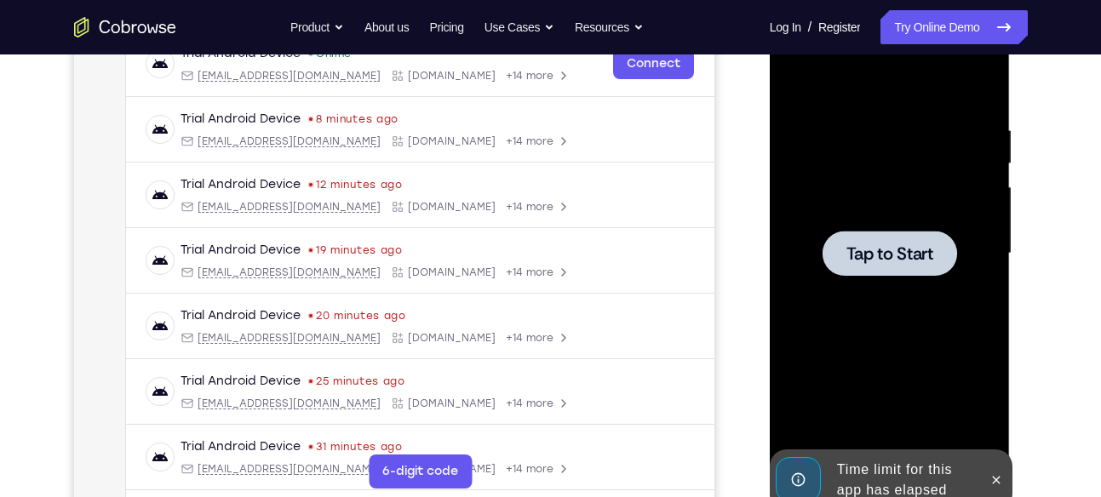
click at [882, 255] on span "Tap to Start" at bounding box center [889, 253] width 87 height 17
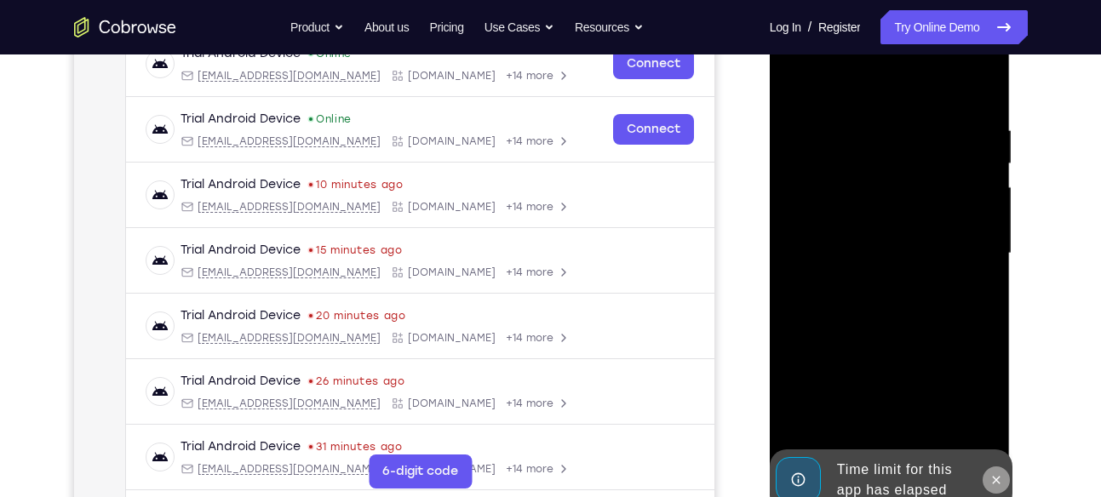
click at [991, 480] on icon at bounding box center [996, 480] width 14 height 14
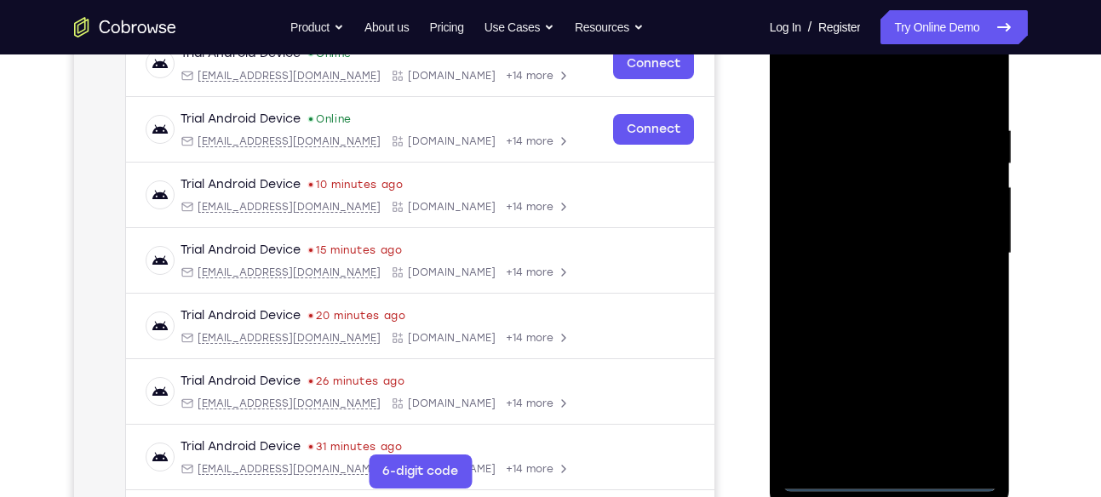
click at [898, 473] on div at bounding box center [889, 253] width 215 height 477
click at [891, 475] on div at bounding box center [889, 253] width 215 height 477
click at [964, 394] on div at bounding box center [889, 253] width 215 height 477
click at [805, 77] on div at bounding box center [889, 253] width 215 height 477
click at [962, 238] on div at bounding box center [889, 253] width 215 height 477
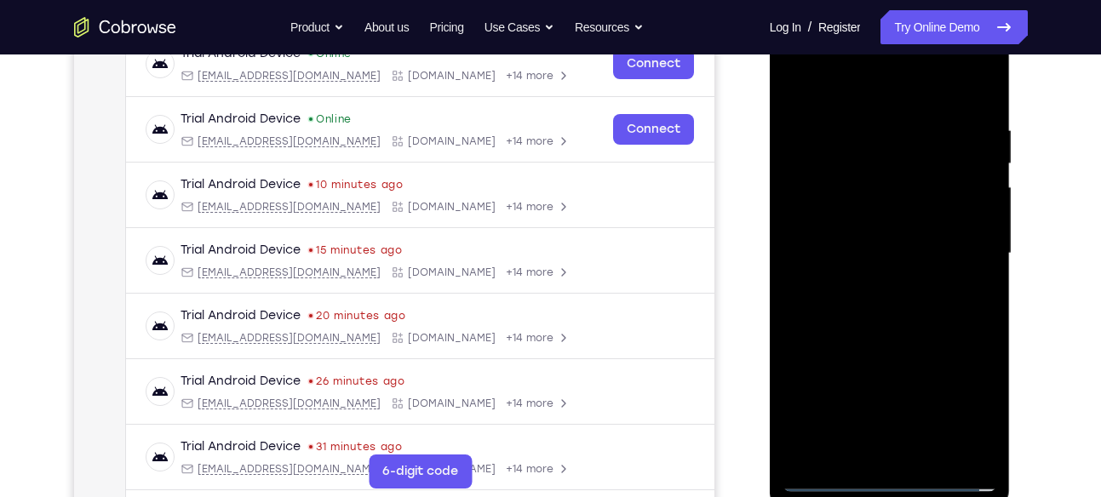
click at [866, 278] on div at bounding box center [889, 253] width 215 height 477
click at [851, 236] on div at bounding box center [889, 253] width 215 height 477
click at [858, 221] on div at bounding box center [889, 253] width 215 height 477
click at [874, 247] on div at bounding box center [889, 253] width 215 height 477
click at [920, 326] on div at bounding box center [889, 253] width 215 height 477
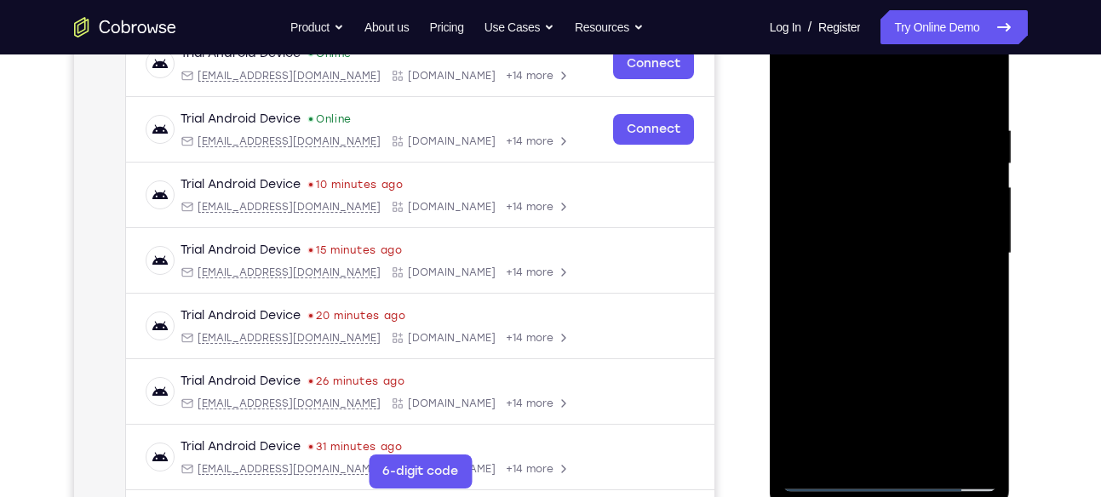
click at [928, 455] on div at bounding box center [889, 253] width 215 height 477
click at [897, 341] on div at bounding box center [889, 253] width 215 height 477
click at [880, 224] on div at bounding box center [889, 253] width 215 height 477
click at [875, 318] on div at bounding box center [889, 253] width 215 height 477
click at [914, 316] on div at bounding box center [889, 253] width 215 height 477
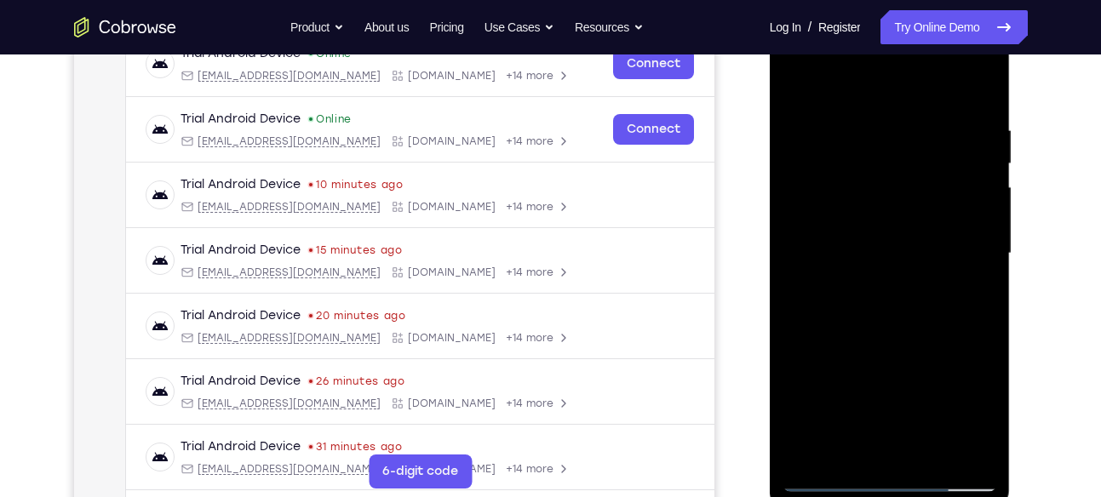
click at [880, 126] on div at bounding box center [889, 253] width 215 height 477
click at [910, 277] on div at bounding box center [889, 253] width 215 height 477
click at [983, 413] on div at bounding box center [889, 253] width 215 height 477
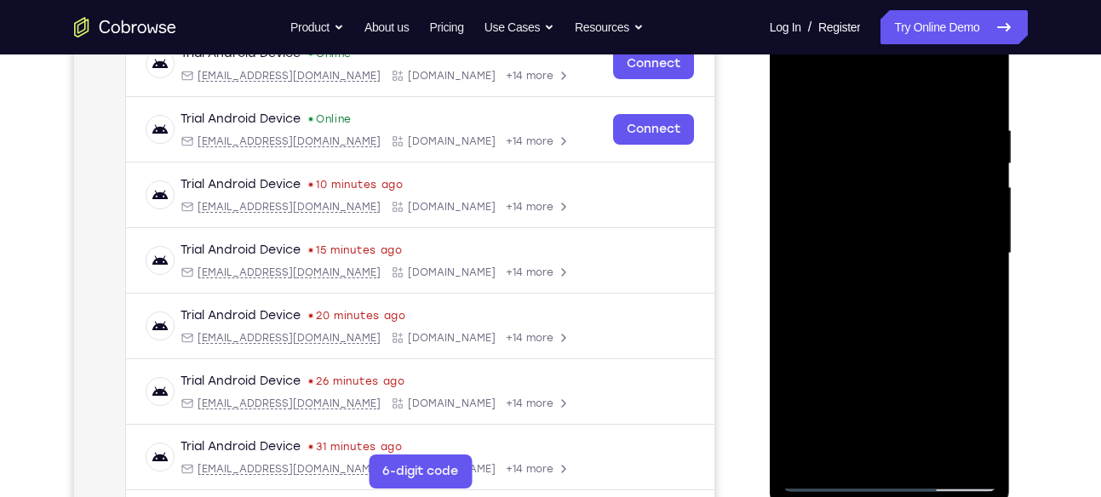
click at [844, 450] on div at bounding box center [889, 253] width 215 height 477
click at [935, 348] on div at bounding box center [889, 253] width 215 height 477
click at [826, 192] on div at bounding box center [889, 253] width 215 height 477
click at [912, 277] on div at bounding box center [889, 253] width 215 height 477
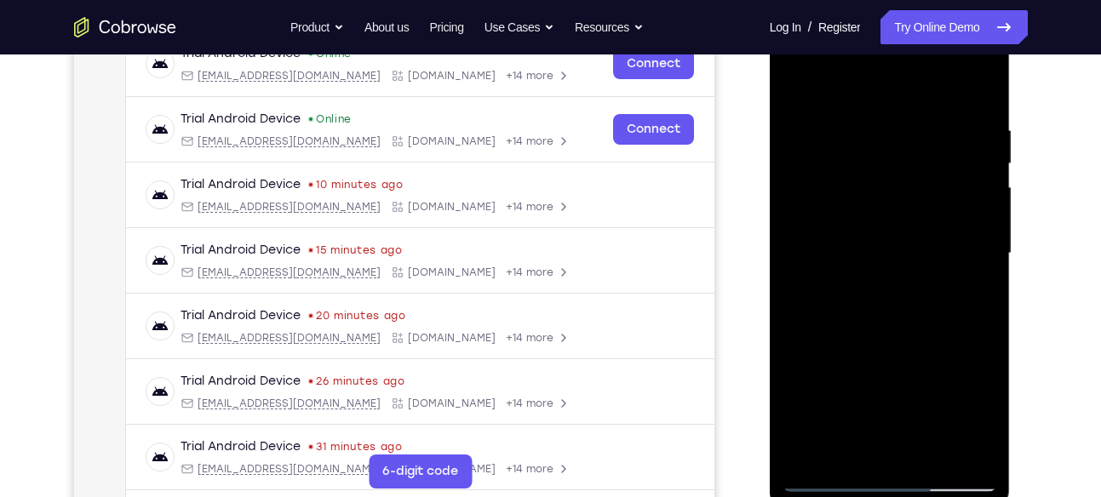
click at [964, 283] on div at bounding box center [889, 253] width 215 height 477
click at [855, 447] on div at bounding box center [889, 253] width 215 height 477
click at [797, 343] on div at bounding box center [889, 253] width 215 height 477
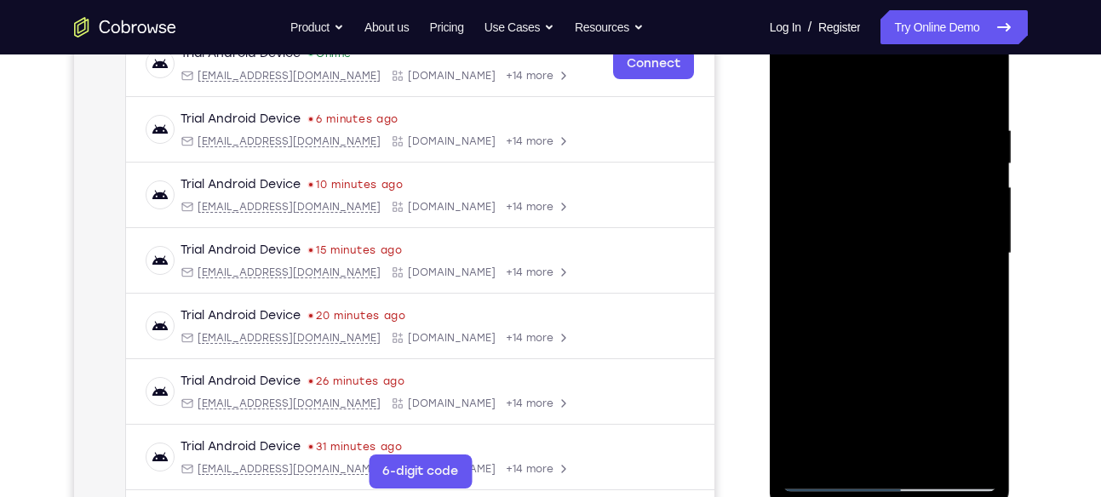
click at [988, 445] on div at bounding box center [889, 253] width 215 height 477
click at [985, 451] on div at bounding box center [889, 253] width 215 height 477
click at [797, 347] on div at bounding box center [889, 253] width 215 height 477
click at [795, 345] on div at bounding box center [889, 253] width 215 height 477
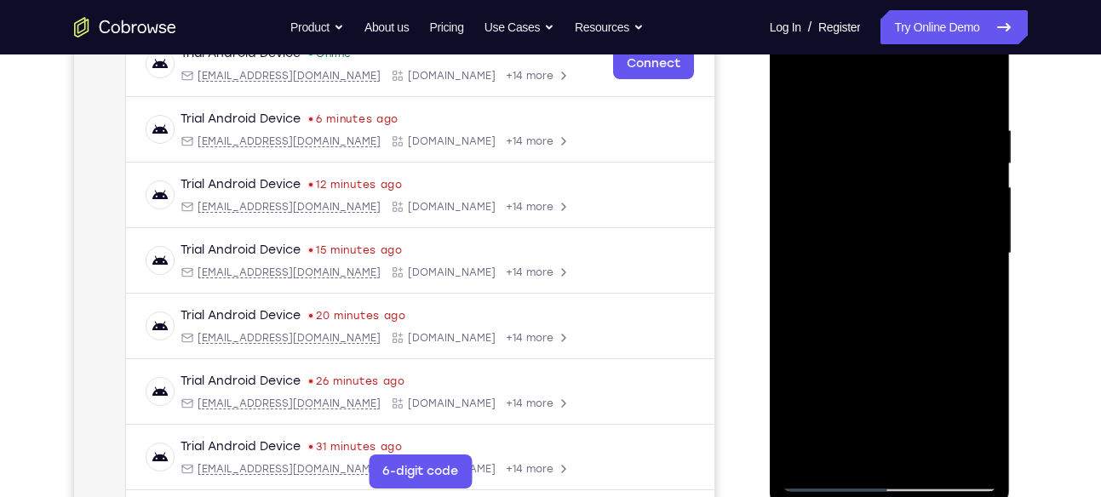
click at [795, 345] on div at bounding box center [889, 253] width 215 height 477
click at [811, 238] on div at bounding box center [889, 253] width 215 height 477
click at [796, 94] on div at bounding box center [889, 253] width 215 height 477
click at [862, 268] on div at bounding box center [889, 253] width 215 height 477
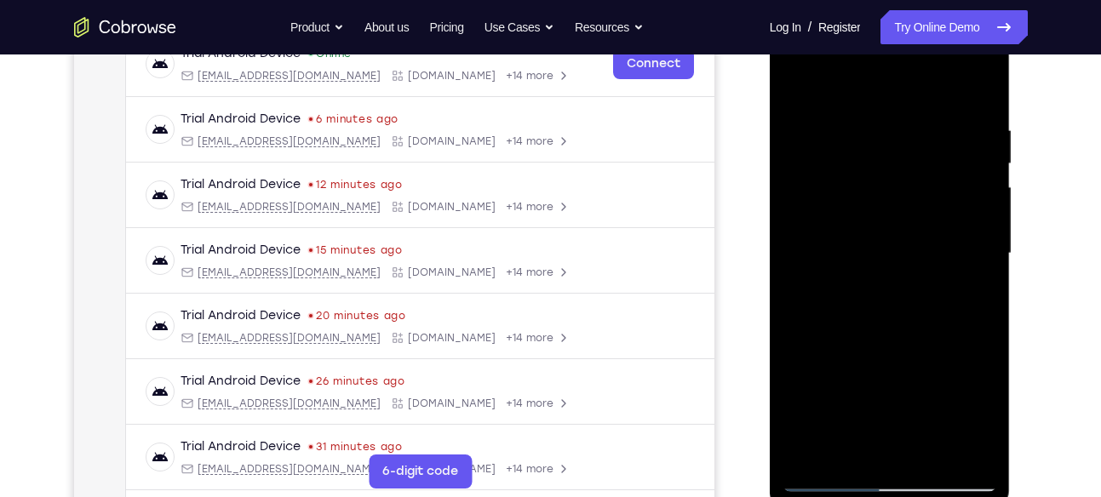
click at [846, 456] on div at bounding box center [889, 253] width 215 height 477
click at [796, 347] on div at bounding box center [889, 253] width 215 height 477
click at [790, 76] on div at bounding box center [889, 253] width 215 height 477
click at [872, 302] on div at bounding box center [889, 253] width 215 height 477
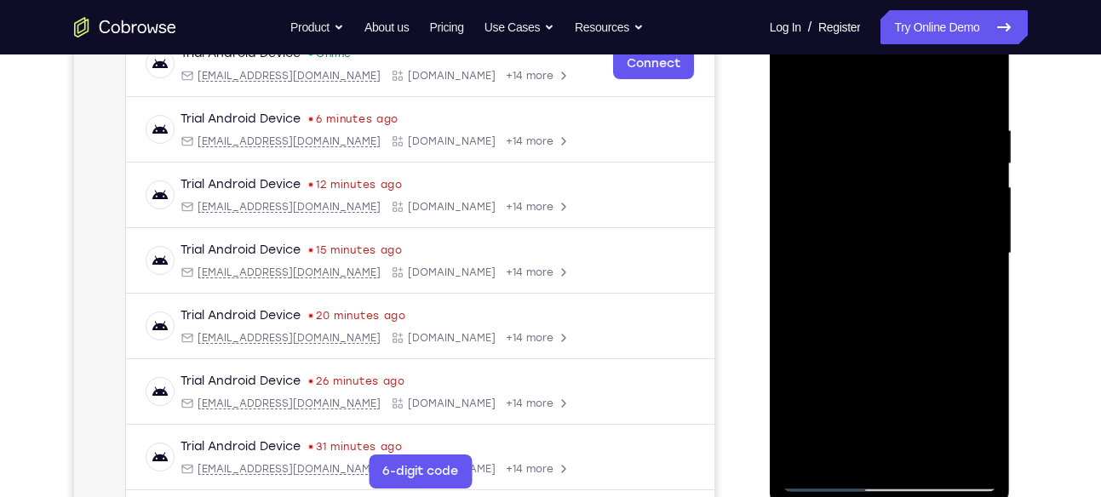
click at [803, 82] on div at bounding box center [889, 253] width 215 height 477
click at [882, 264] on div at bounding box center [889, 253] width 215 height 477
click at [889, 344] on div at bounding box center [889, 253] width 215 height 477
click at [894, 318] on div at bounding box center [889, 253] width 215 height 477
click at [937, 305] on div at bounding box center [889, 253] width 215 height 477
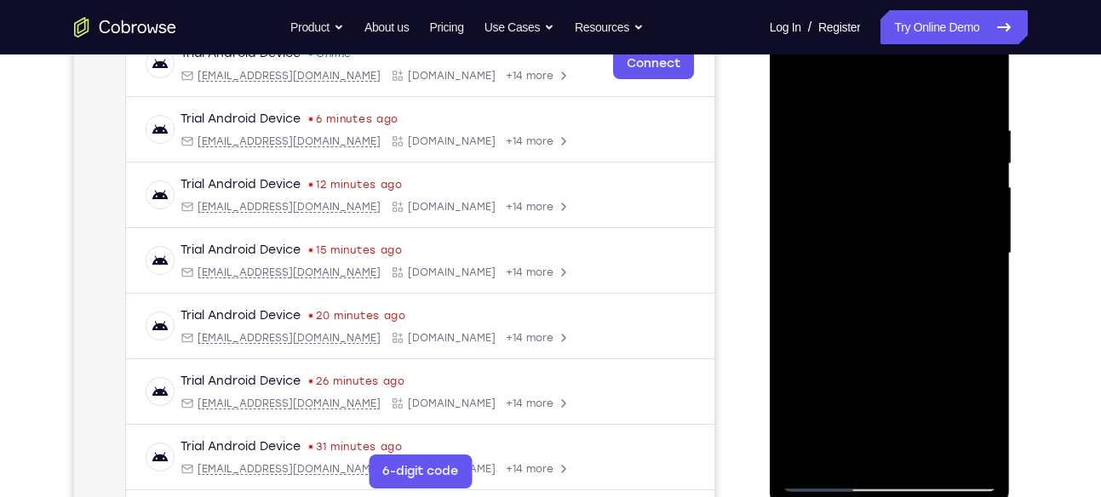
click at [849, 450] on div at bounding box center [889, 253] width 215 height 477
click at [802, 347] on div at bounding box center [889, 253] width 215 height 477
click at [851, 193] on div at bounding box center [889, 253] width 215 height 477
click at [897, 344] on div at bounding box center [889, 253] width 215 height 477
click at [976, 416] on div at bounding box center [889, 253] width 215 height 477
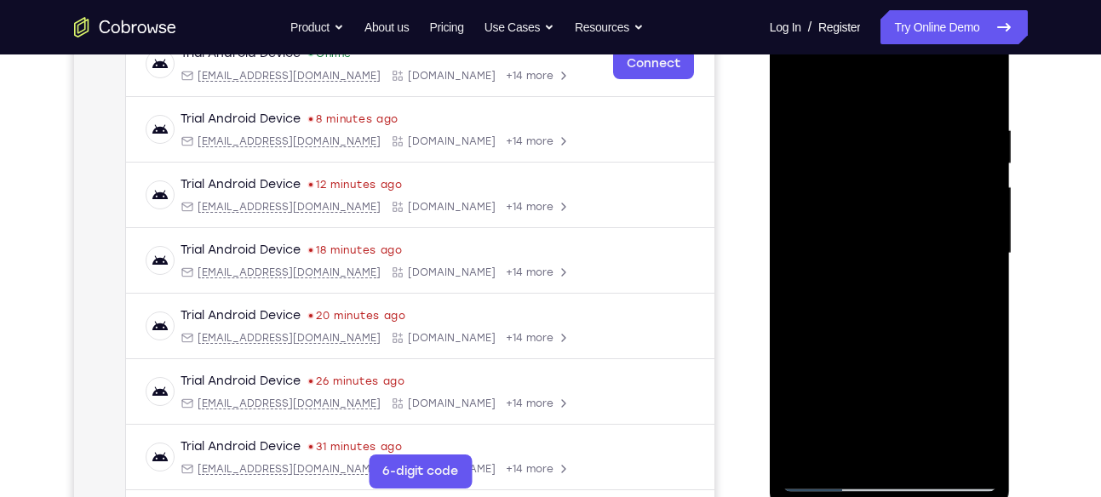
click at [846, 450] on div at bounding box center [889, 253] width 215 height 477
click at [800, 348] on div at bounding box center [889, 253] width 215 height 477
click at [915, 232] on div at bounding box center [889, 253] width 215 height 477
click at [896, 393] on div at bounding box center [889, 253] width 215 height 477
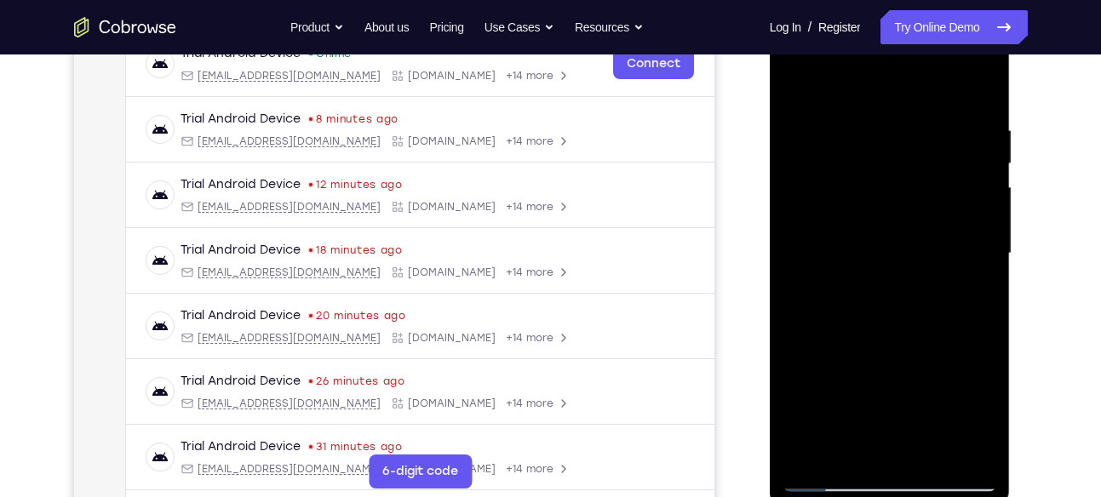
click at [927, 394] on div at bounding box center [889, 253] width 215 height 477
click at [844, 451] on div at bounding box center [889, 253] width 215 height 477
click at [800, 347] on div at bounding box center [889, 253] width 215 height 477
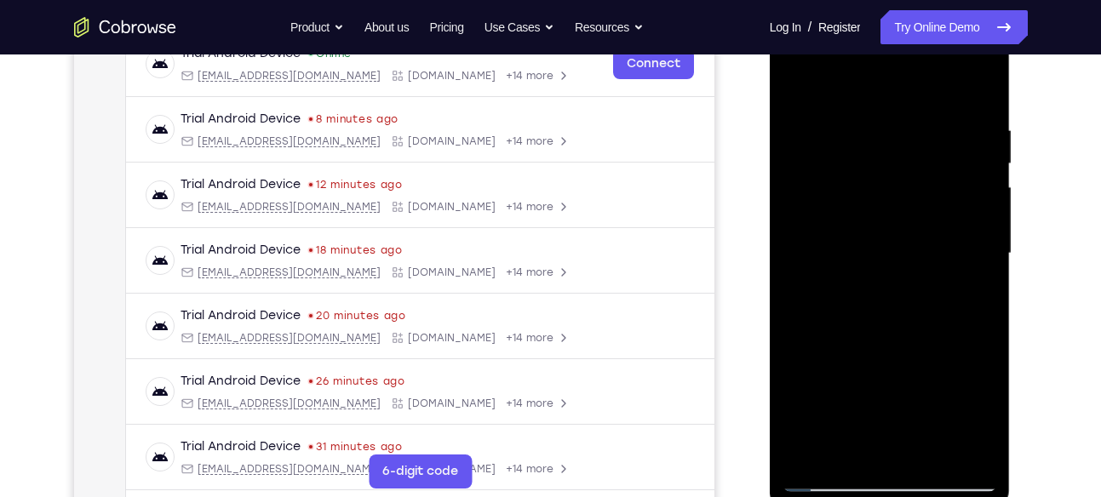
click at [810, 216] on div at bounding box center [889, 253] width 215 height 477
click at [914, 316] on div at bounding box center [889, 253] width 215 height 477
click at [908, 306] on div at bounding box center [889, 253] width 215 height 477
click at [980, 413] on div at bounding box center [889, 253] width 215 height 477
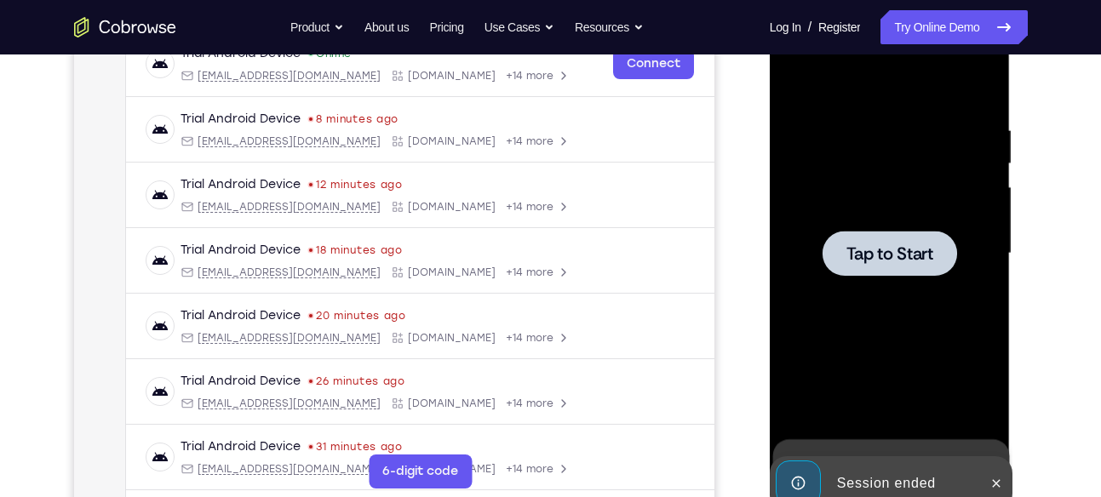
click at [930, 292] on div at bounding box center [889, 253] width 215 height 477
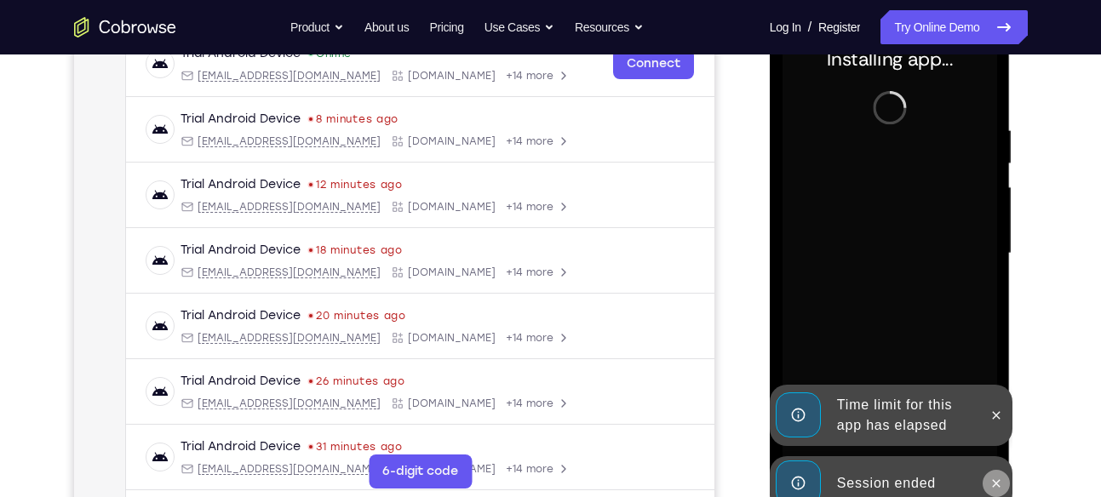
click at [995, 484] on icon at bounding box center [997, 483] width 8 height 8
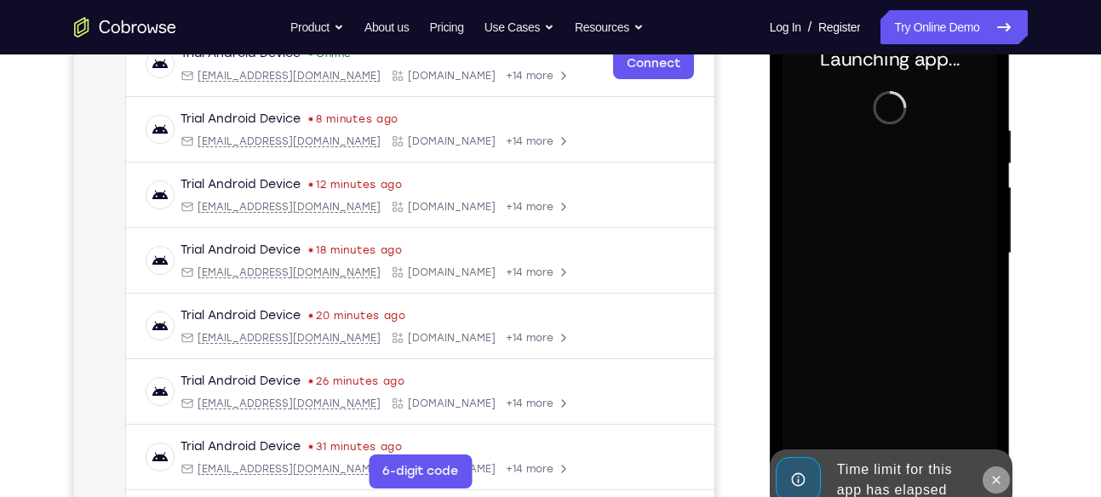
click at [996, 473] on icon at bounding box center [996, 480] width 14 height 14
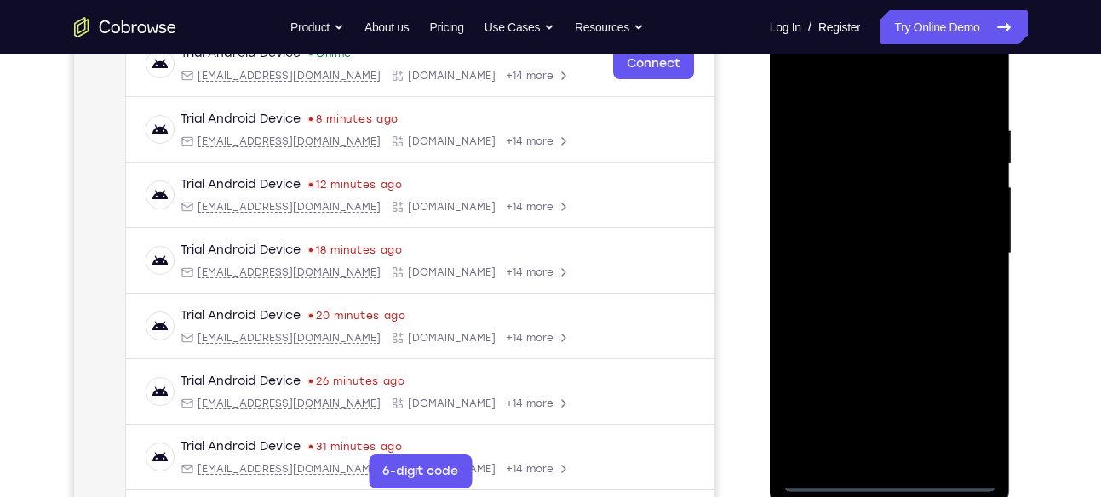
click at [896, 479] on div at bounding box center [889, 253] width 215 height 477
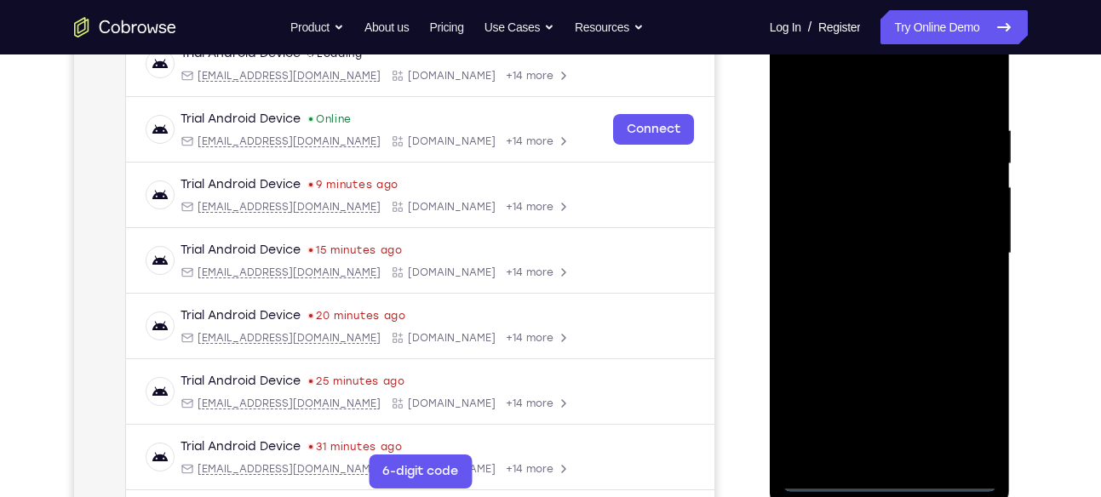
click at [889, 474] on div at bounding box center [889, 253] width 215 height 477
click at [969, 410] on div at bounding box center [889, 253] width 215 height 477
click at [840, 89] on div at bounding box center [889, 253] width 215 height 477
click at [963, 250] on div at bounding box center [889, 253] width 215 height 477
click at [907, 455] on div at bounding box center [889, 253] width 215 height 477
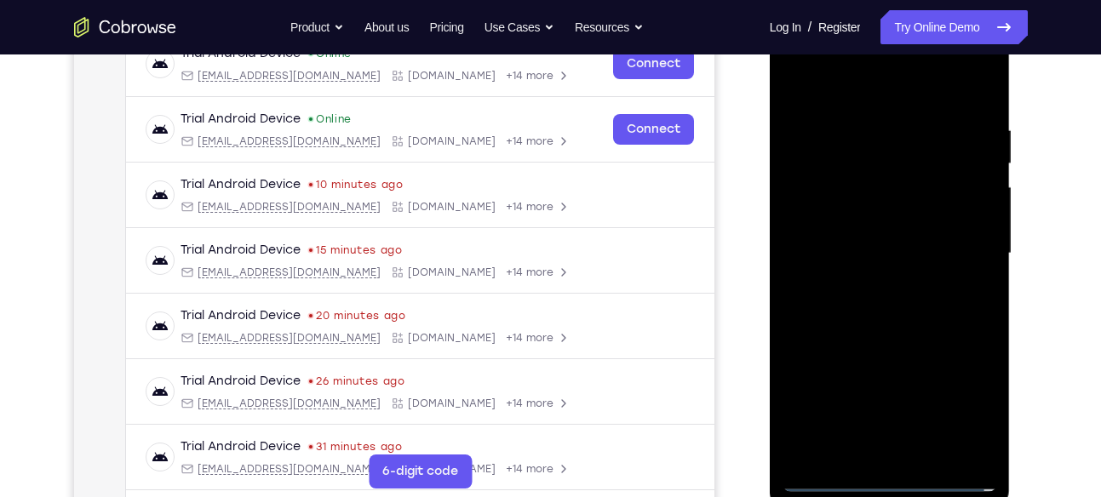
click at [848, 236] on div at bounding box center [889, 253] width 215 height 477
click at [852, 221] on div at bounding box center [889, 253] width 215 height 477
click at [887, 245] on div at bounding box center [889, 253] width 215 height 477
click at [903, 318] on div at bounding box center [889, 253] width 215 height 477
click at [937, 451] on div at bounding box center [889, 253] width 215 height 477
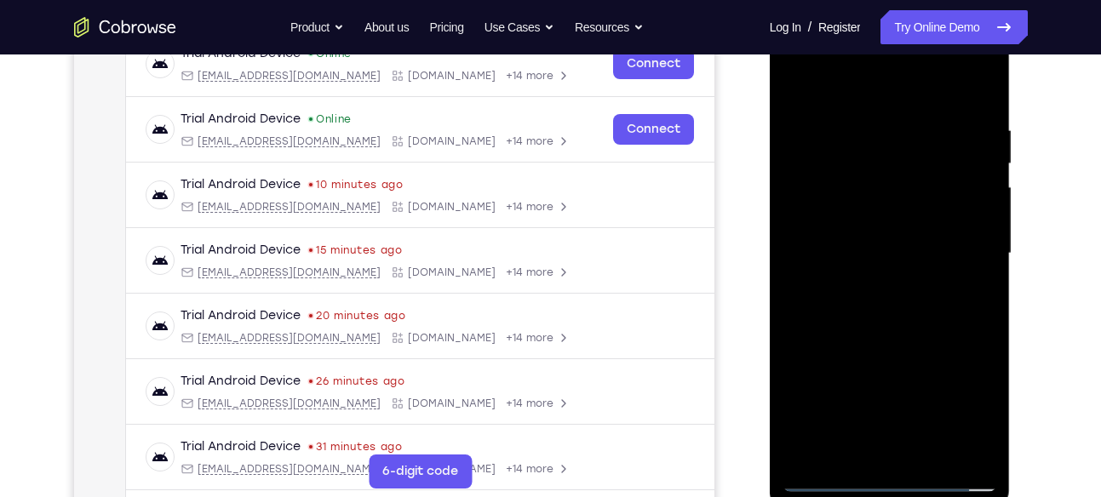
click at [918, 347] on div at bounding box center [889, 253] width 215 height 477
drag, startPoint x: 862, startPoint y: 88, endPoint x: 851, endPoint y: -40, distance: 128.1
click at [851, 3] on html "Online web based iOS Simulators and Android Emulators. Run iPhone, iPad, Mobile…" at bounding box center [891, 258] width 243 height 511
click at [889, 224] on div at bounding box center [889, 253] width 215 height 477
click at [875, 398] on div at bounding box center [889, 253] width 215 height 477
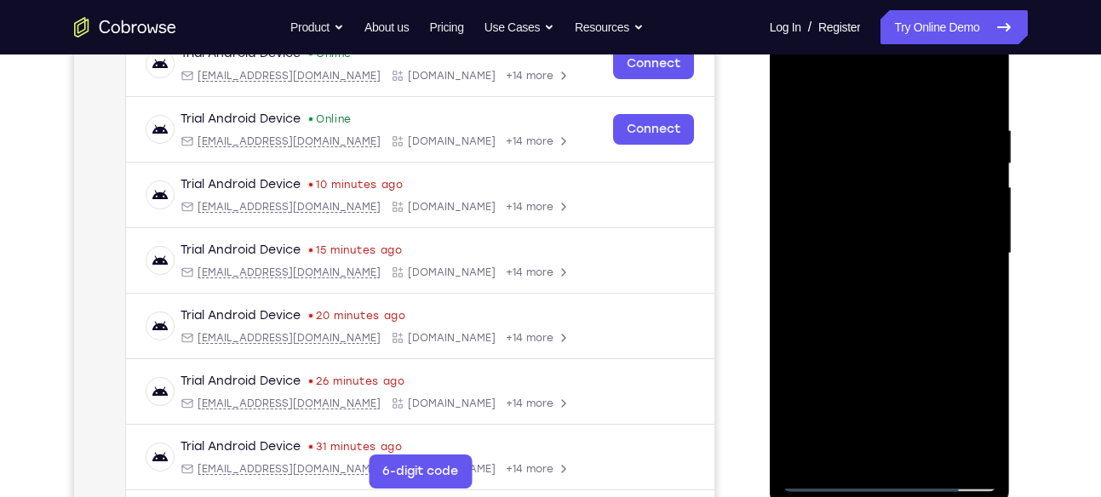
click at [905, 390] on div at bounding box center [889, 253] width 215 height 477
click at [851, 454] on div at bounding box center [889, 253] width 215 height 477
click at [937, 349] on div at bounding box center [889, 253] width 215 height 477
click at [936, 347] on div at bounding box center [889, 253] width 215 height 477
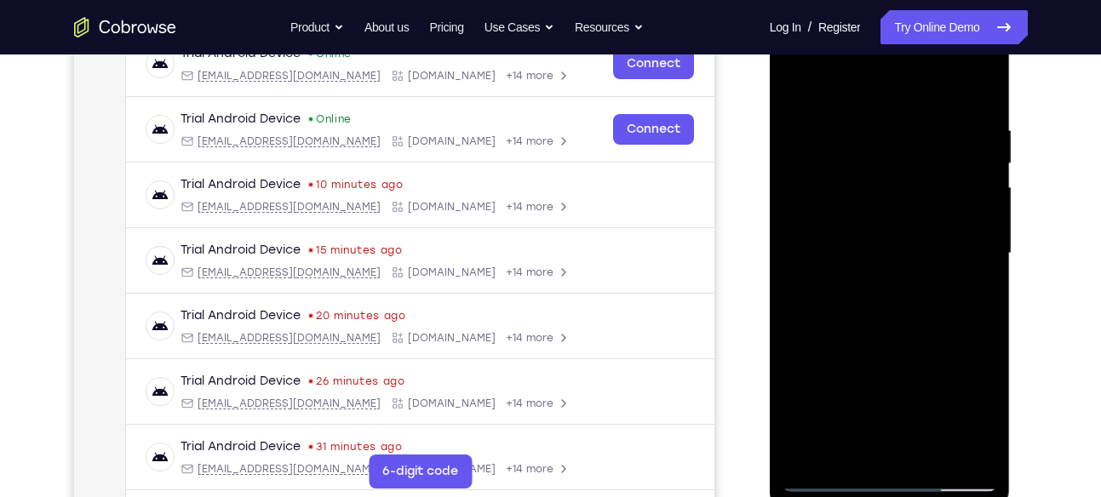
click at [936, 347] on div at bounding box center [889, 253] width 215 height 477
click at [863, 282] on div at bounding box center [889, 253] width 215 height 477
click at [984, 456] on div at bounding box center [889, 253] width 215 height 477
click at [935, 353] on div at bounding box center [889, 253] width 215 height 477
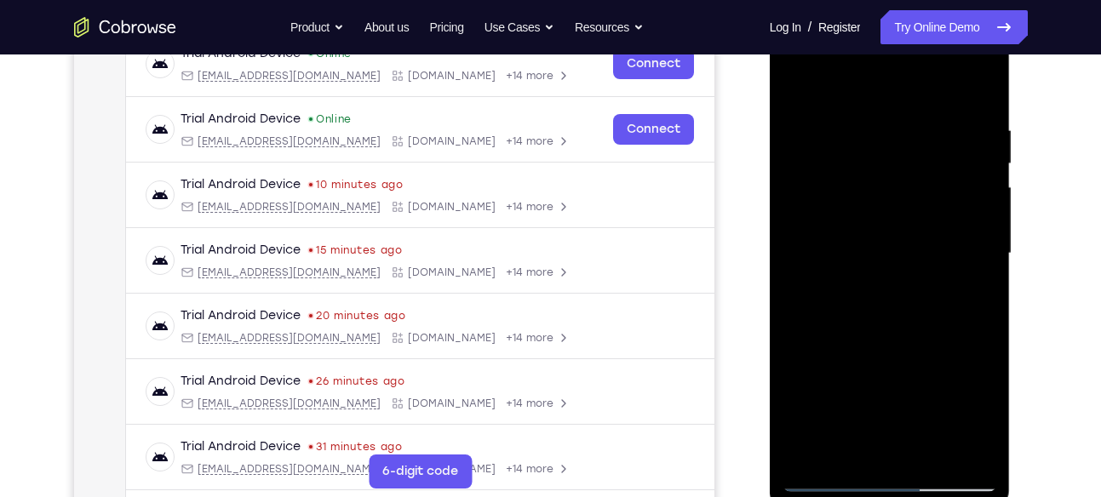
click at [935, 353] on div at bounding box center [889, 253] width 215 height 477
click at [978, 284] on div at bounding box center [889, 253] width 215 height 477
click at [853, 444] on div at bounding box center [889, 253] width 215 height 477
click at [799, 347] on div at bounding box center [889, 253] width 215 height 477
click at [844, 284] on div at bounding box center [889, 253] width 215 height 477
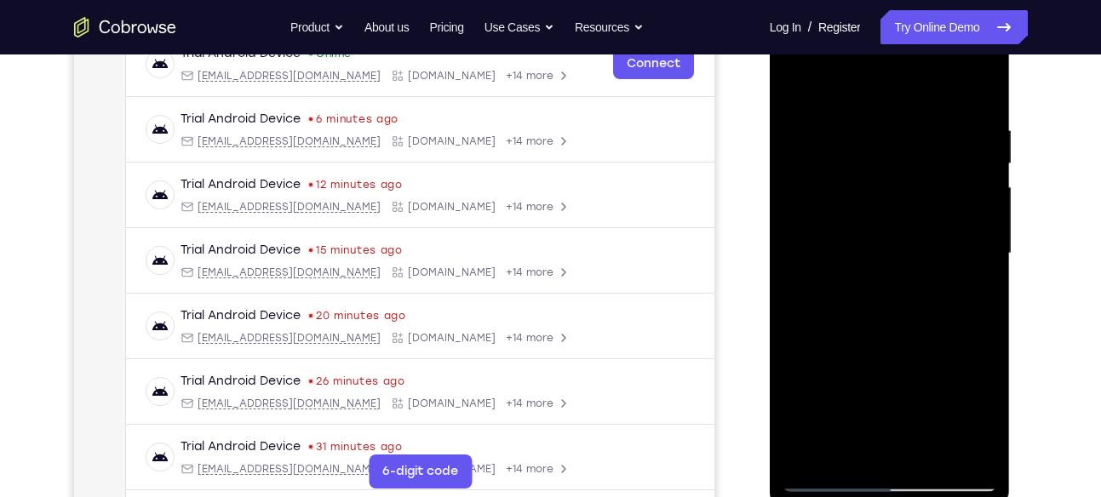
click at [983, 451] on div at bounding box center [889, 253] width 215 height 477
click at [805, 357] on div at bounding box center [889, 253] width 215 height 477
click at [799, 354] on div at bounding box center [889, 253] width 215 height 477
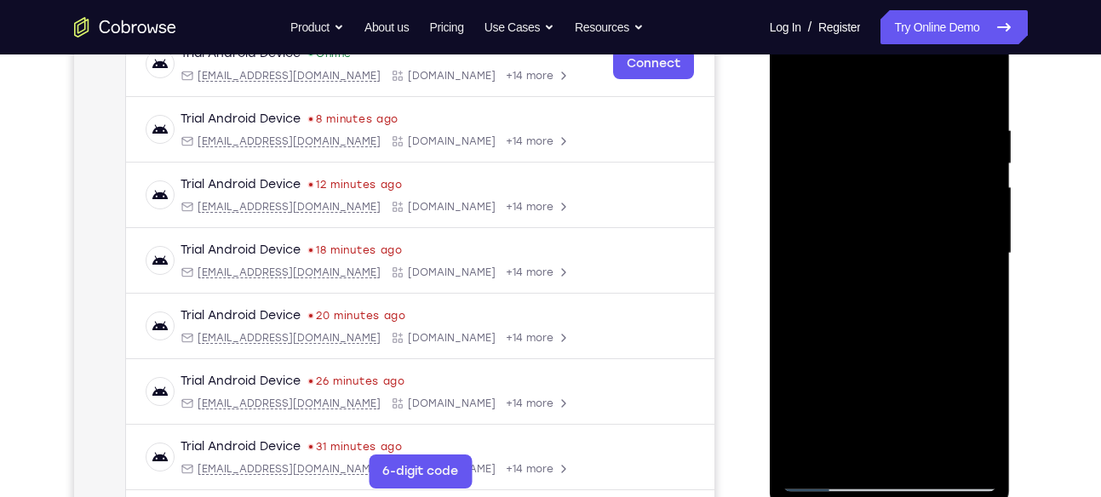
click at [799, 354] on div at bounding box center [889, 253] width 215 height 477
click at [799, 356] on div at bounding box center [889, 253] width 215 height 477
drag, startPoint x: 795, startPoint y: 89, endPoint x: 798, endPoint y: 101, distance: 12.2
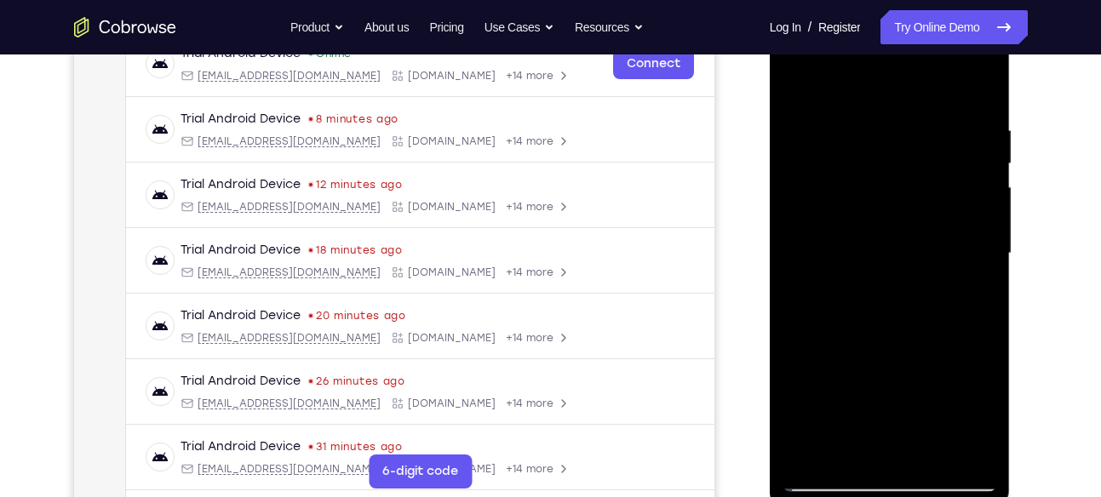
click at [795, 89] on div at bounding box center [889, 253] width 215 height 477
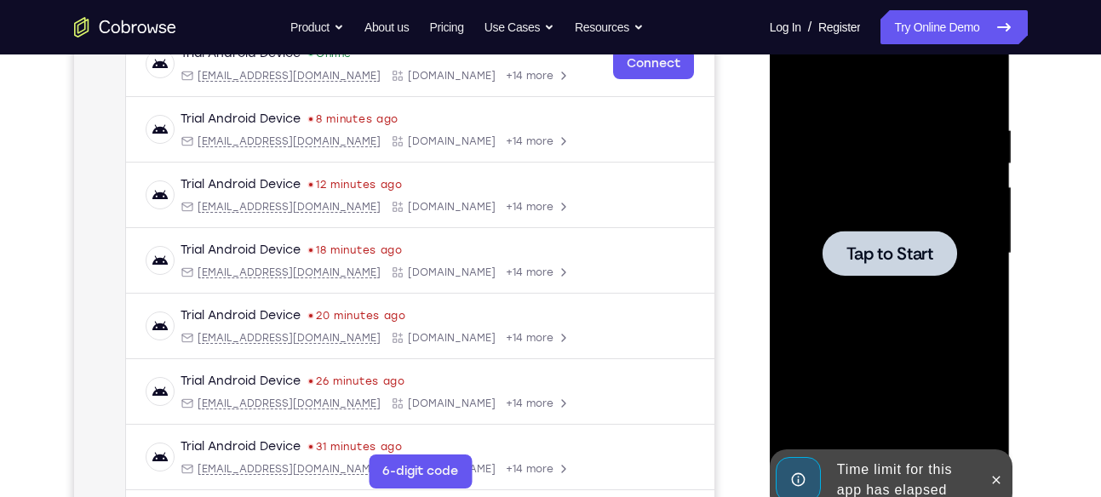
click at [900, 276] on div at bounding box center [889, 253] width 215 height 477
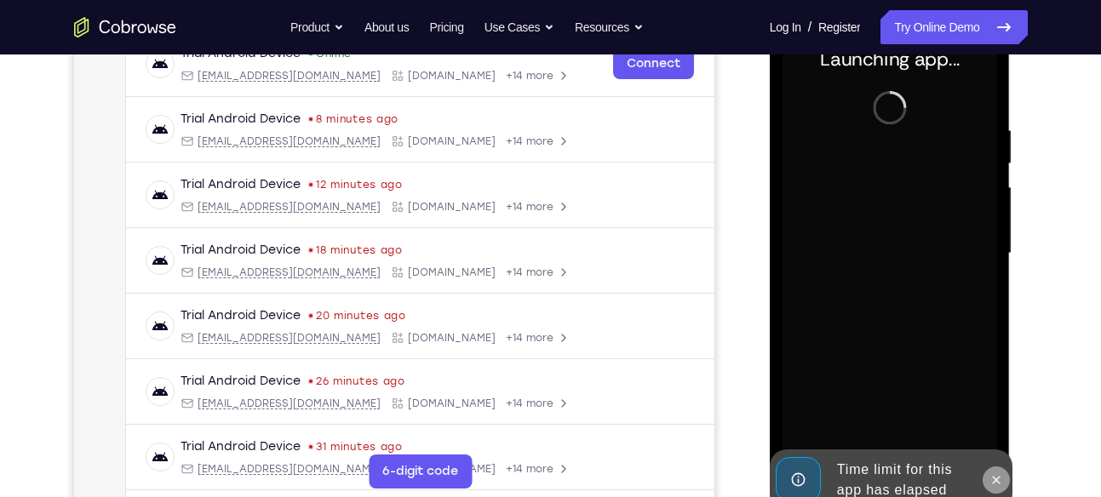
click at [995, 477] on icon at bounding box center [996, 480] width 14 height 14
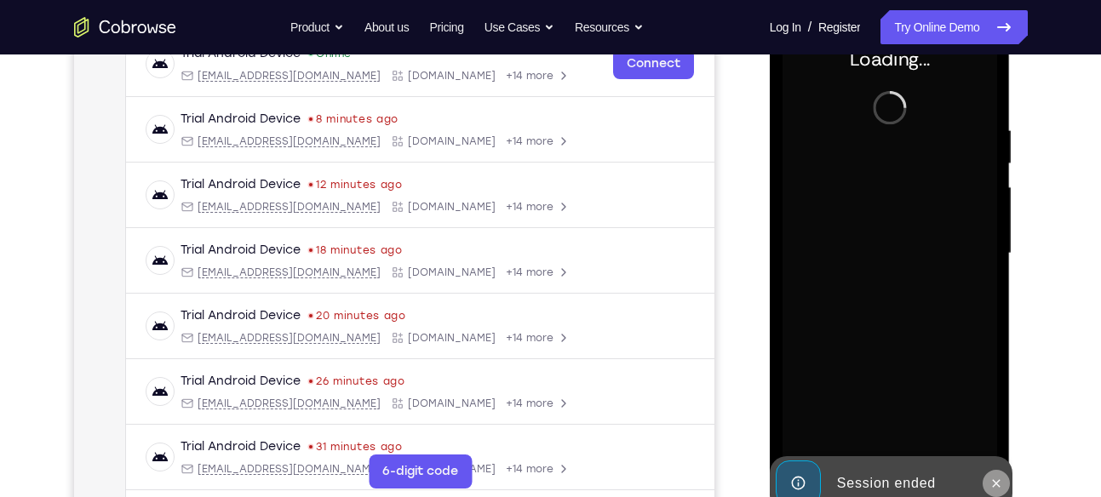
click at [999, 484] on icon at bounding box center [996, 484] width 14 height 14
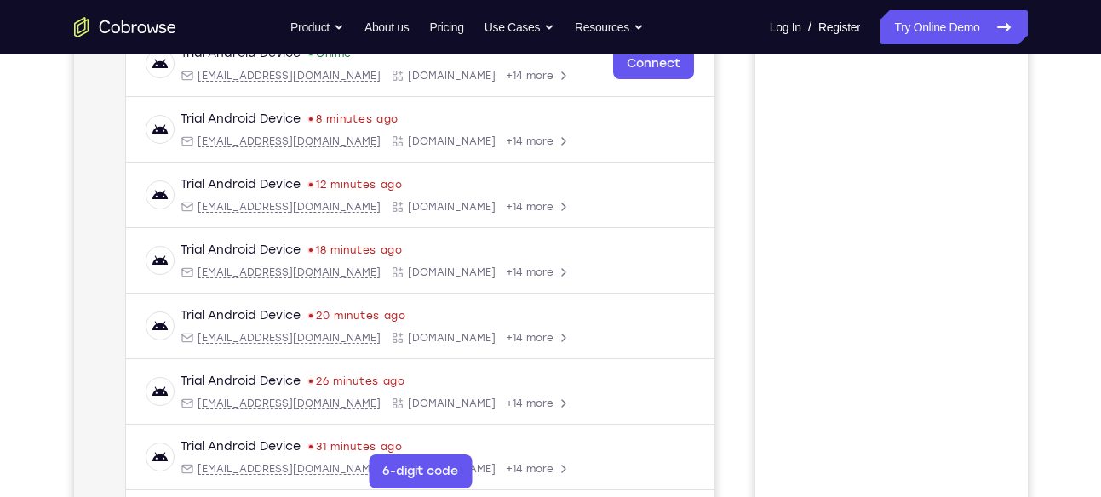
drag, startPoint x: 959, startPoint y: 131, endPoint x: 164, endPoint y: 120, distance: 794.5
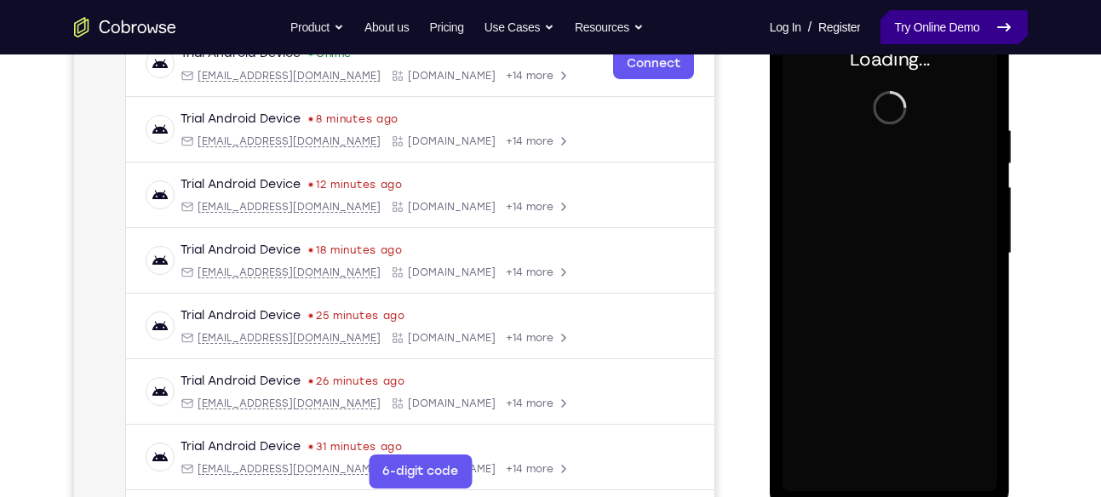
click at [932, 19] on link "Try Online Demo" at bounding box center [953, 27] width 146 height 34
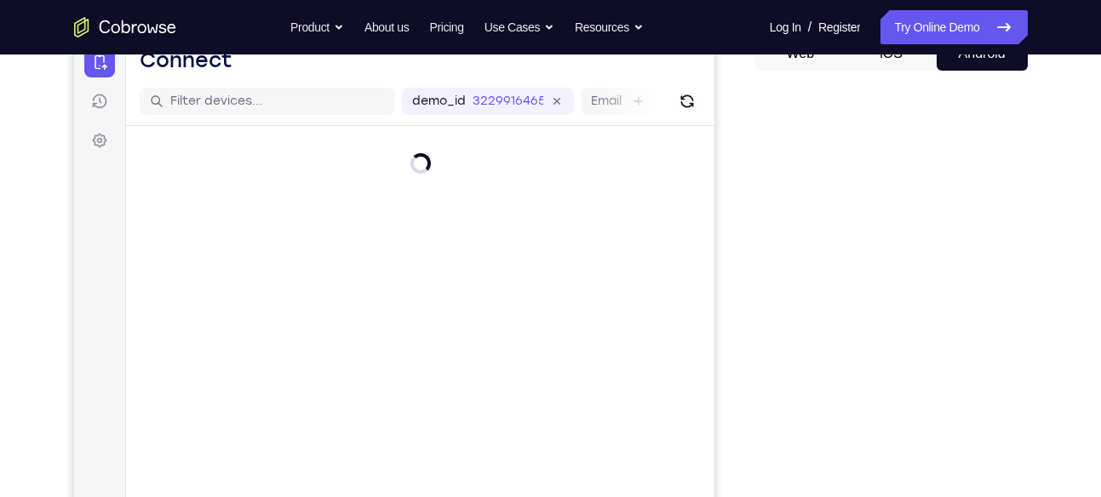
scroll to position [181, 0]
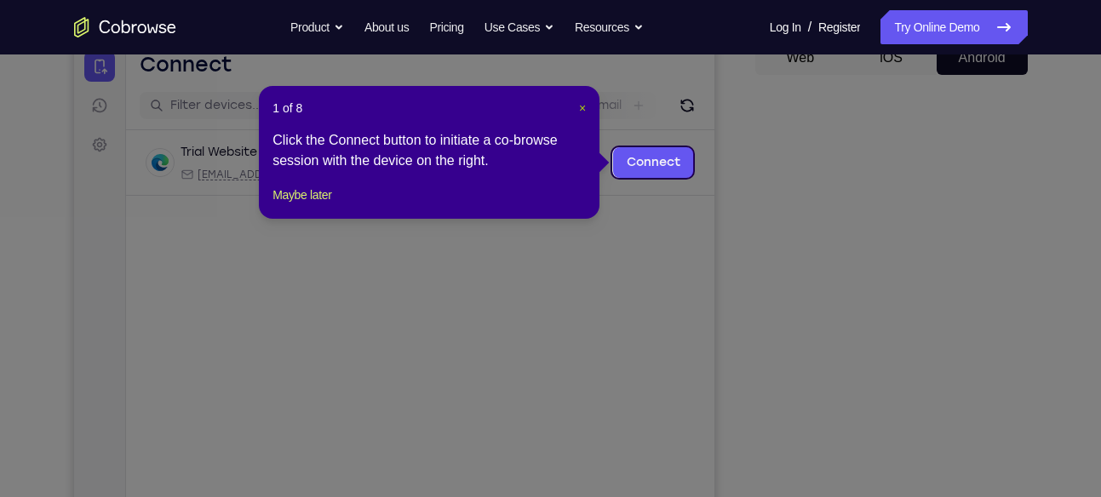
click at [582, 106] on span "×" at bounding box center [582, 108] width 7 height 14
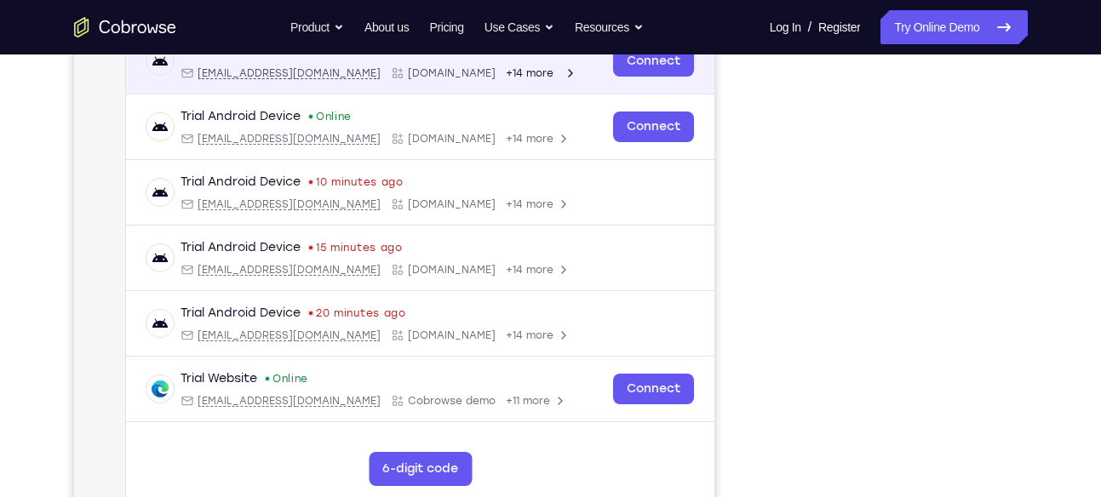
scroll to position [281, 0]
